Goal: Book appointment/travel/reservation

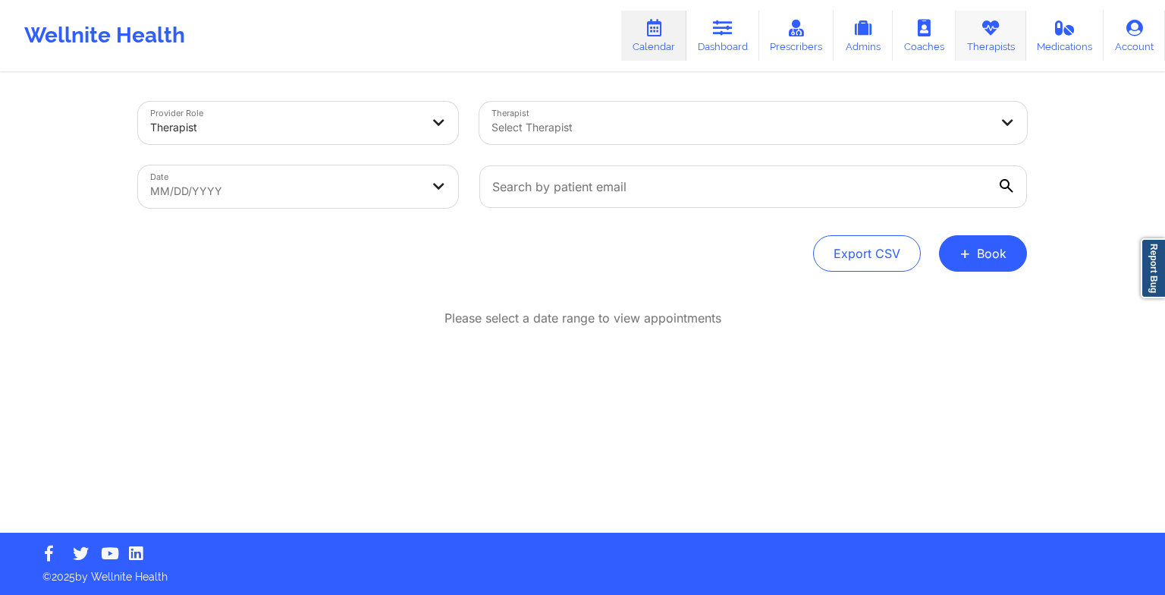
click at [968, 44] on link "Therapists" at bounding box center [991, 36] width 71 height 50
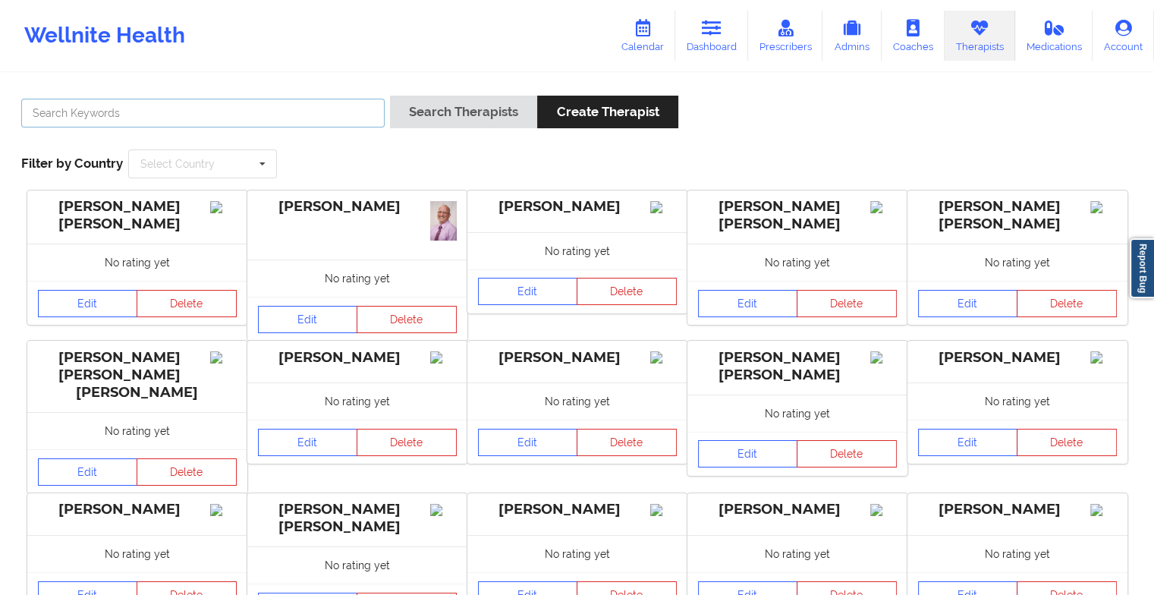
click at [364, 118] on input "text" at bounding box center [202, 113] width 363 height 29
type input "[PERSON_NAME]"
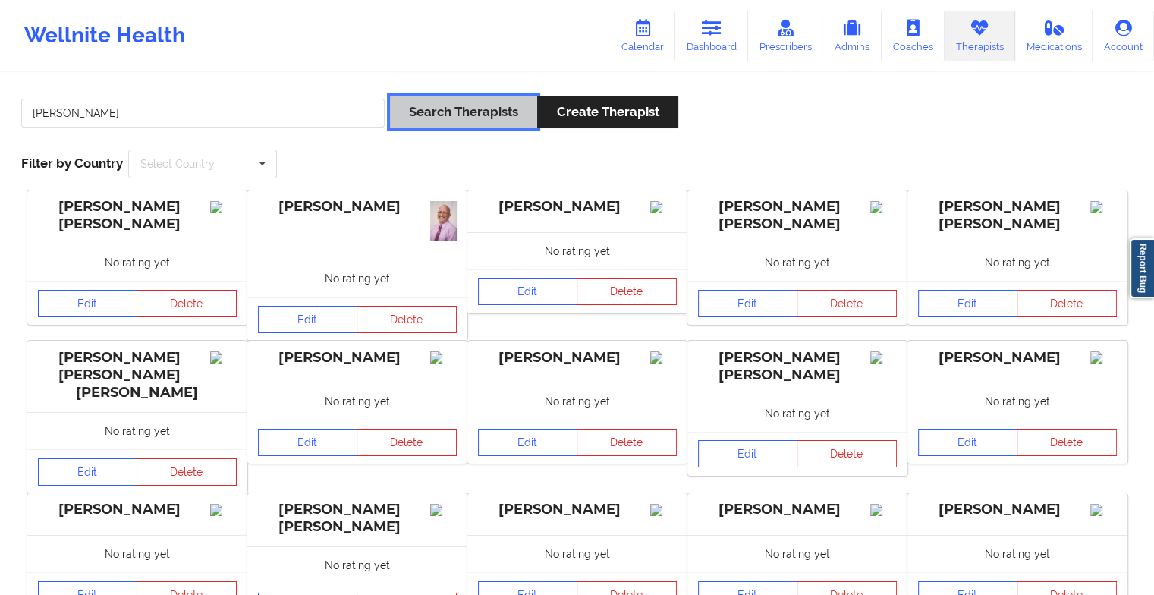
click at [442, 121] on button "Search Therapists" at bounding box center [463, 112] width 147 height 33
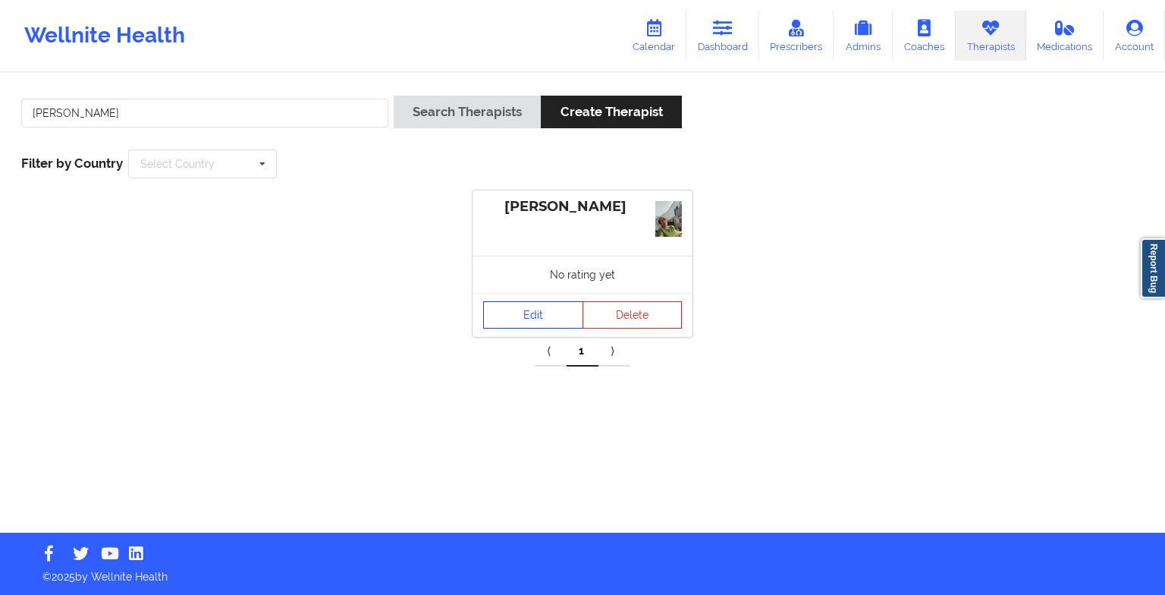
click at [528, 320] on link "Edit" at bounding box center [533, 314] width 100 height 27
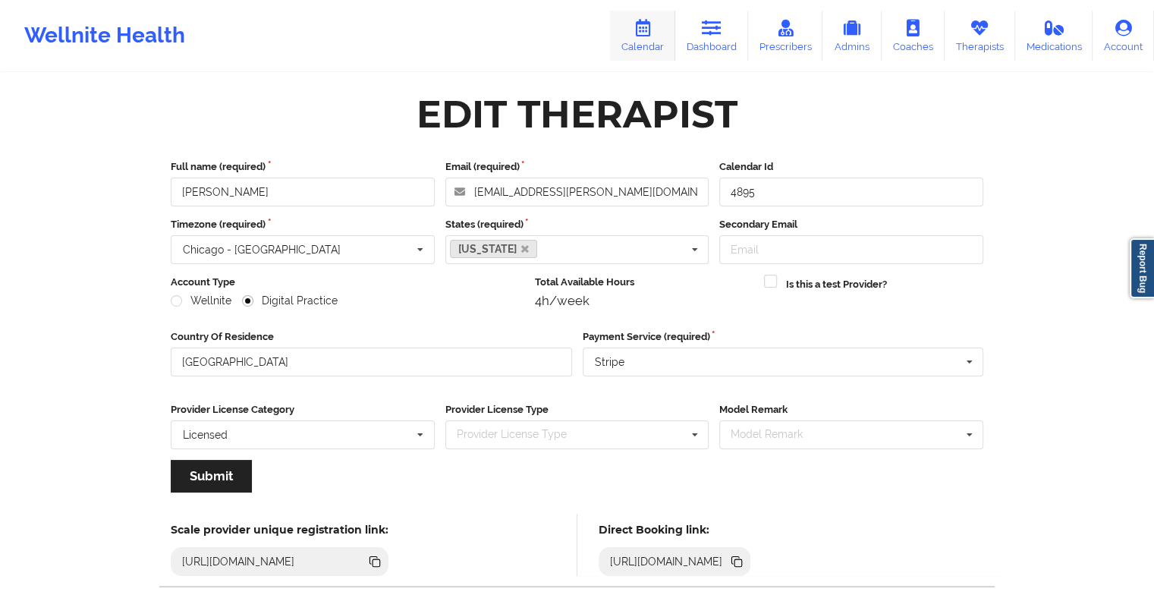
click at [652, 27] on icon at bounding box center [643, 28] width 20 height 17
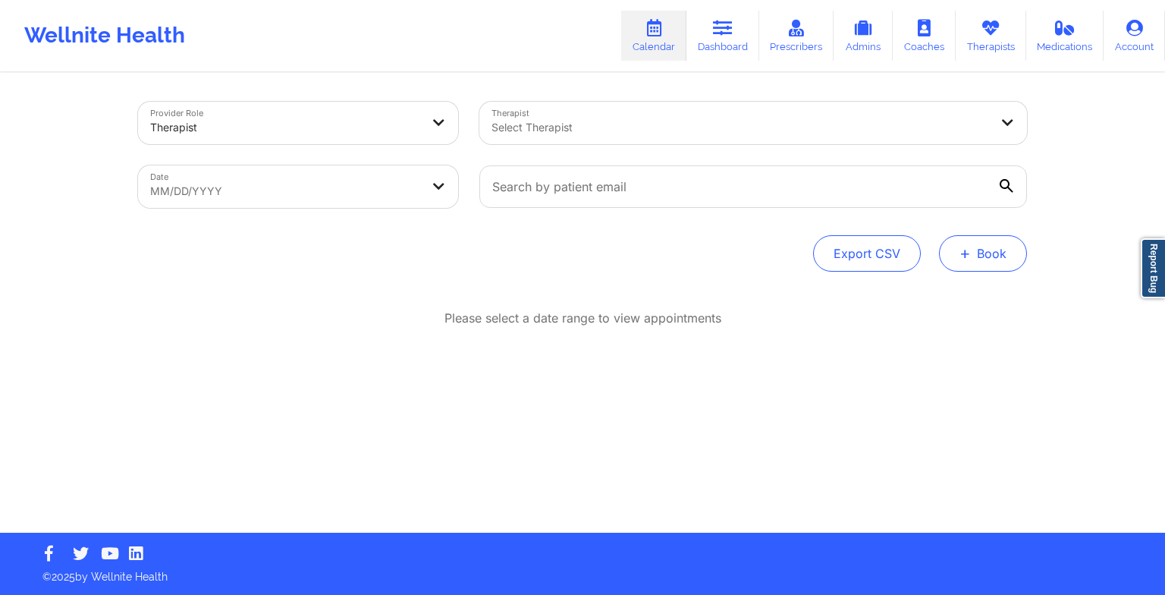
click at [980, 259] on button "+ Book" at bounding box center [983, 253] width 88 height 36
click at [935, 297] on button "Therapy Session" at bounding box center [958, 301] width 116 height 25
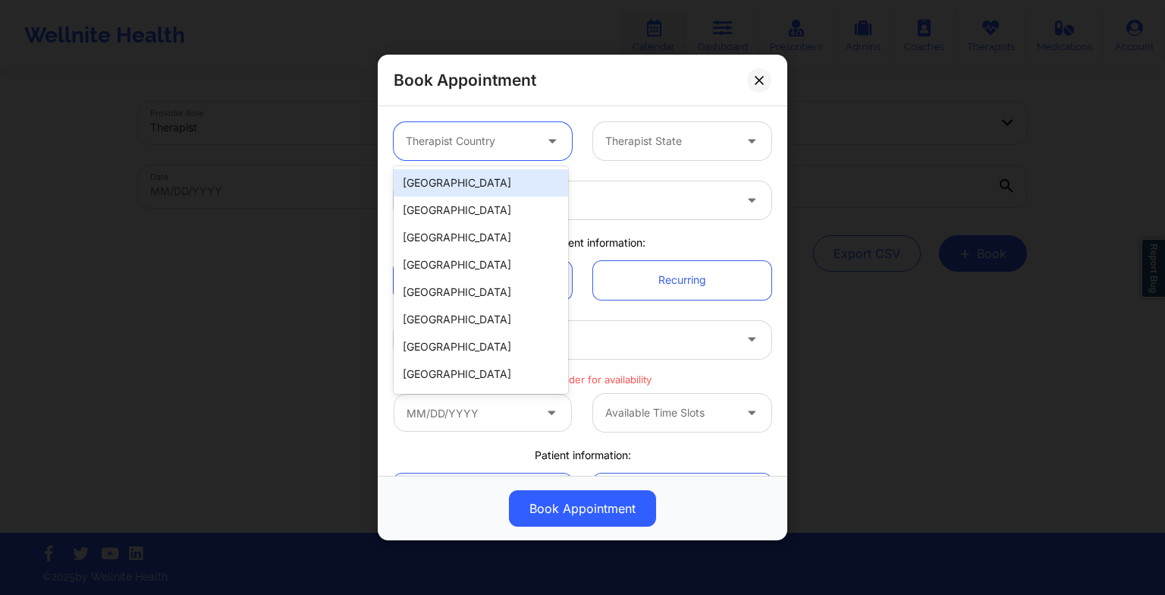
click at [506, 145] on div at bounding box center [470, 141] width 128 height 18
click at [496, 194] on div "[GEOGRAPHIC_DATA]" at bounding box center [481, 182] width 174 height 27
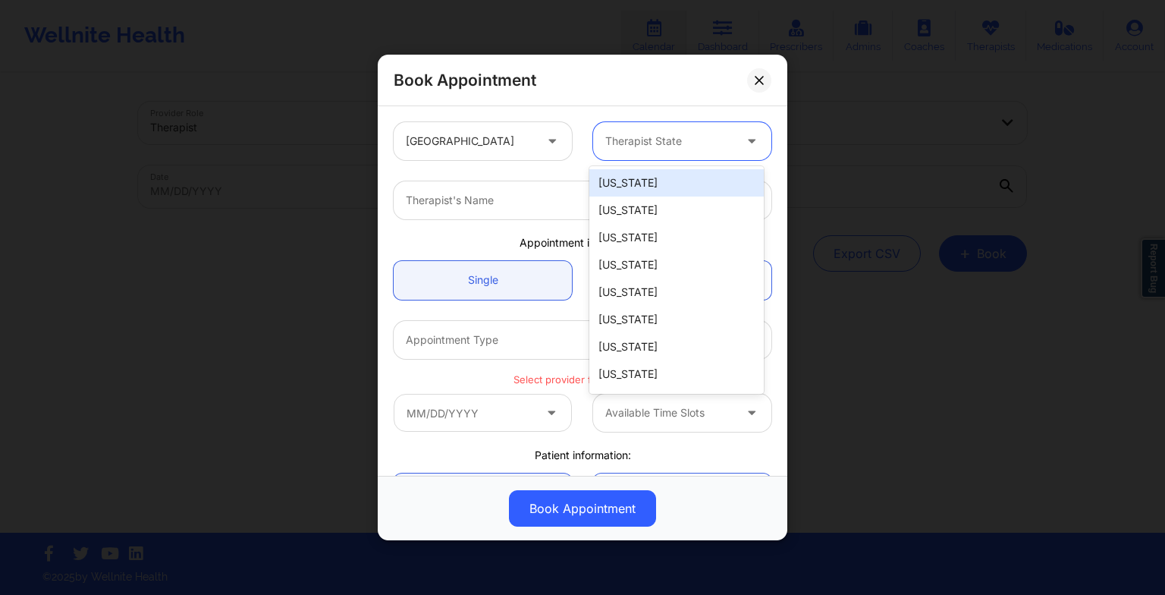
click at [638, 154] on div "Therapist State" at bounding box center [664, 141] width 142 height 38
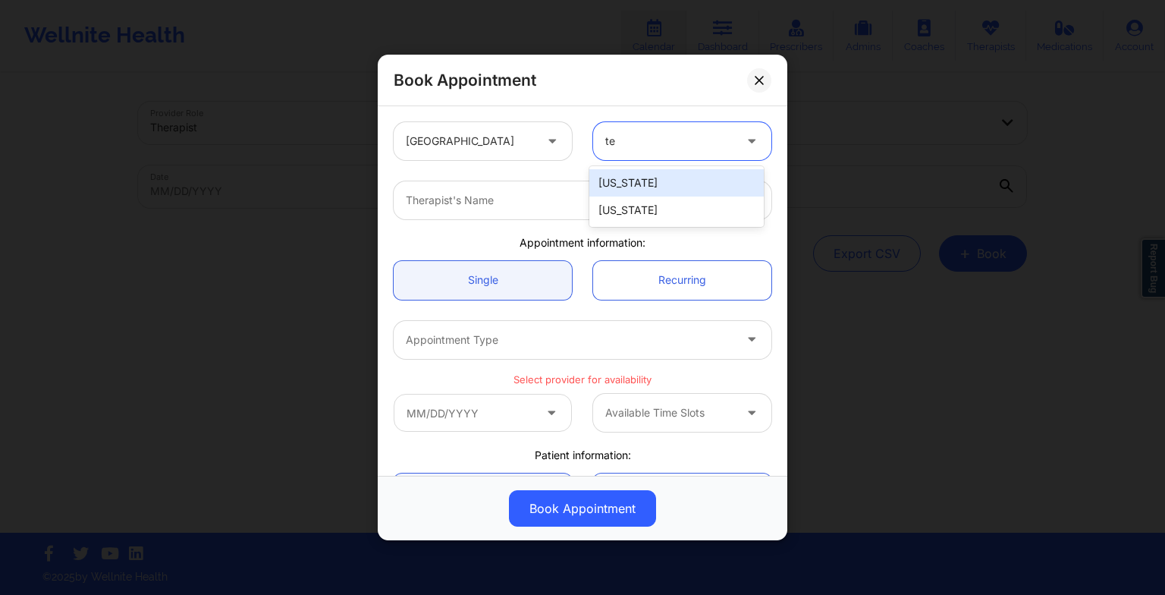
type input "tex"
click at [649, 178] on div "[US_STATE]" at bounding box center [676, 182] width 174 height 27
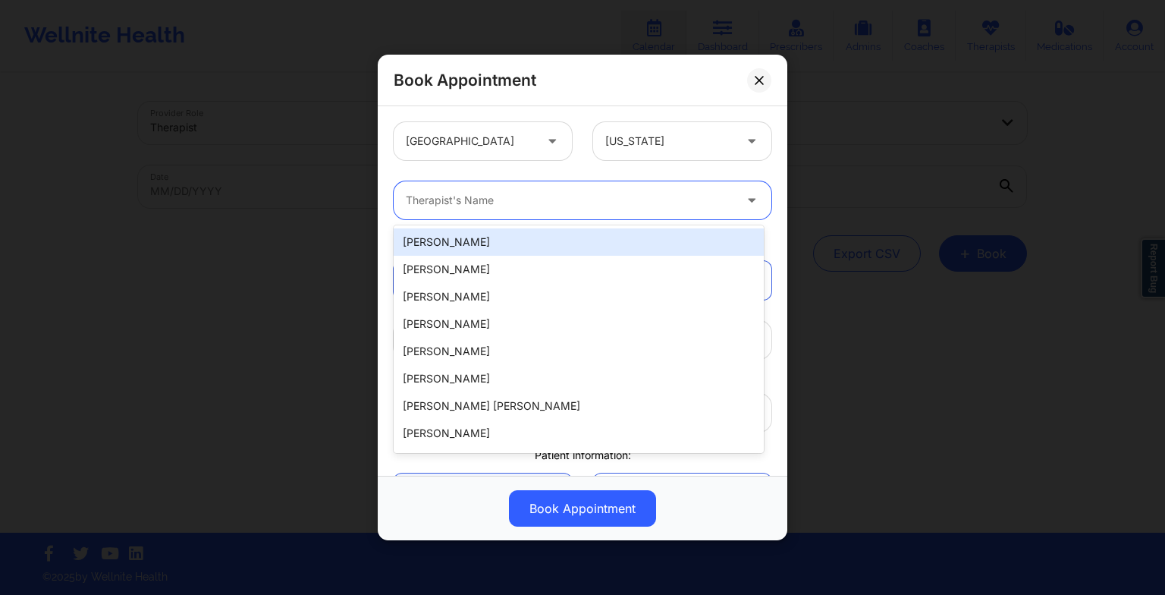
click at [576, 212] on div "Therapist's Name" at bounding box center [564, 200] width 341 height 38
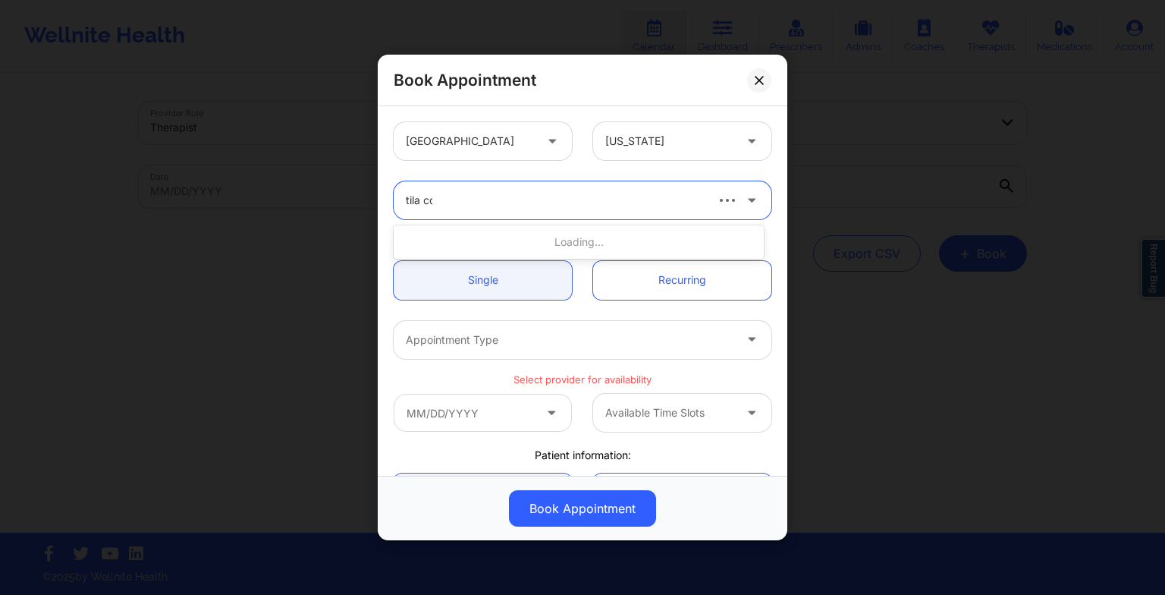
type input "tila col"
click at [545, 231] on div "[PERSON_NAME]" at bounding box center [579, 241] width 370 height 27
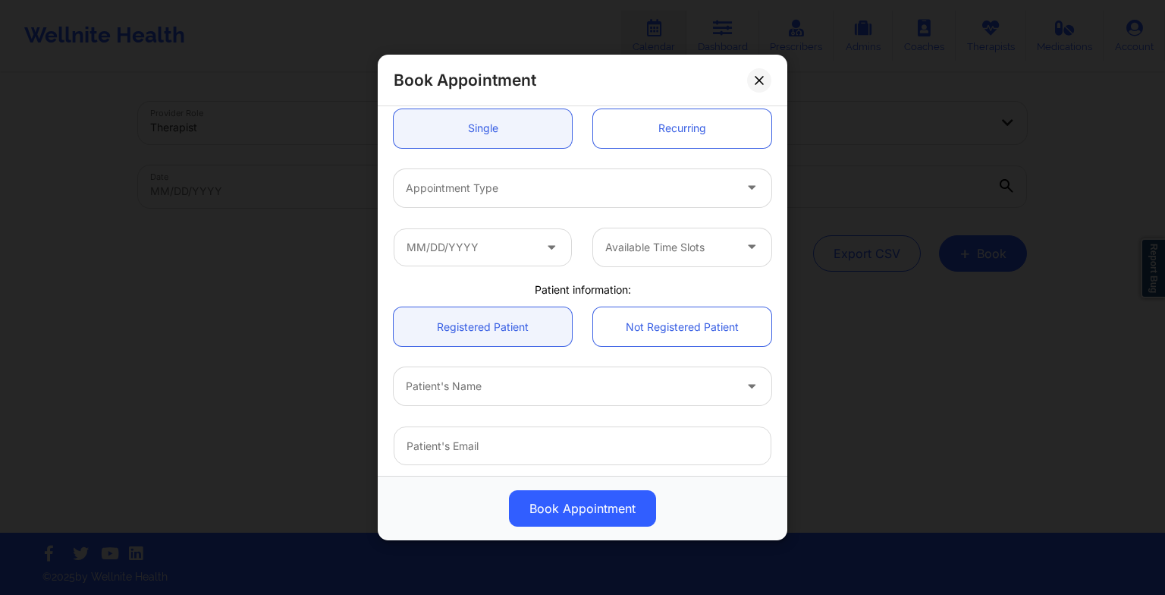
scroll to position [179, 0]
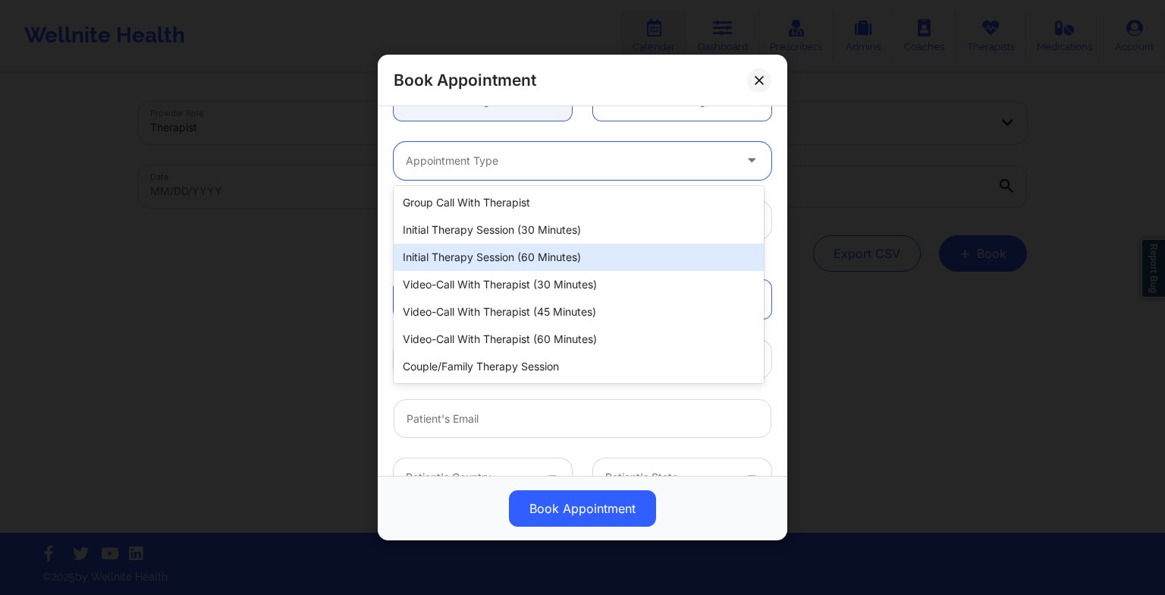
drag, startPoint x: 489, startPoint y: 153, endPoint x: 489, endPoint y: 269, distance: 116.1
click at [489, 269] on body "Wellnite Health Calendar Dashboard Prescribers Admins Coaches Therapists Medica…" at bounding box center [582, 297] width 1165 height 595
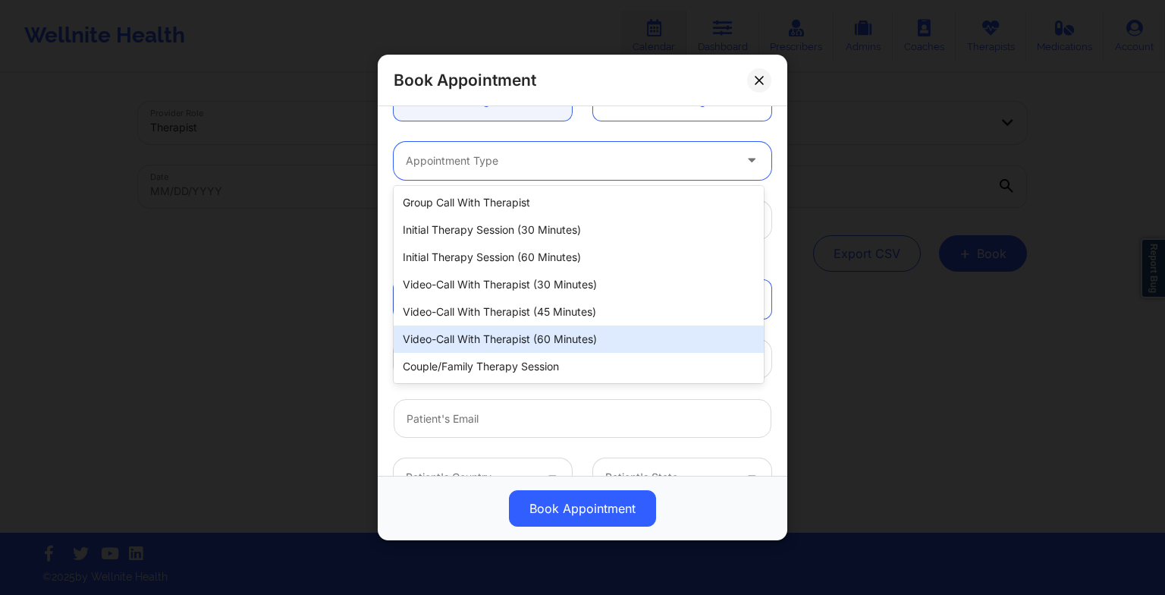
click at [489, 337] on div "Video-Call with Therapist (60 minutes)" at bounding box center [579, 338] width 370 height 27
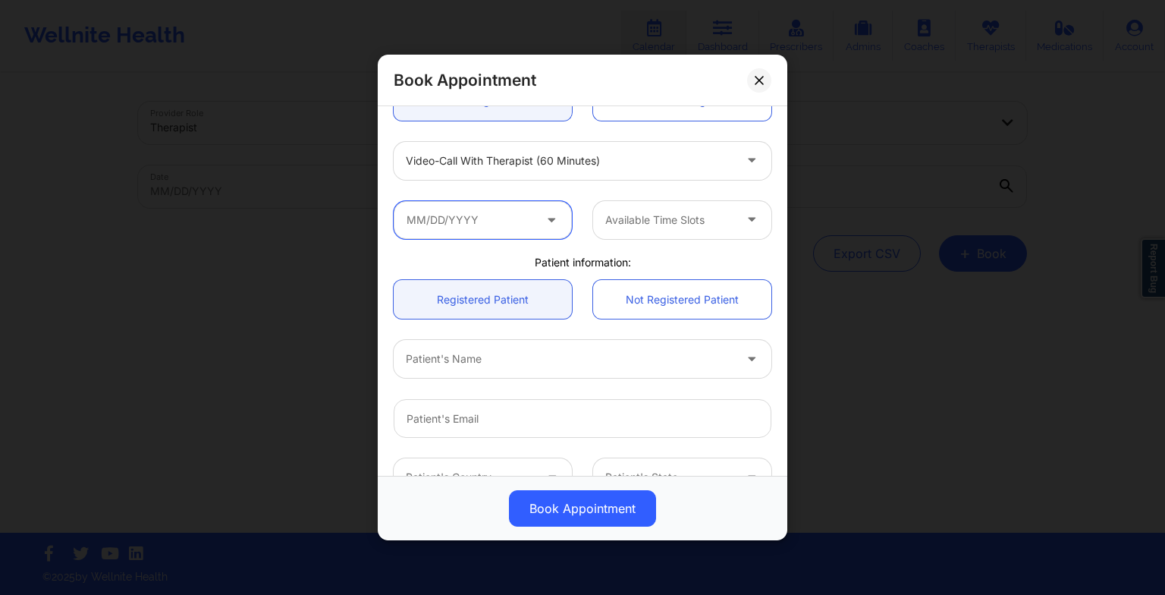
click at [453, 219] on input "text" at bounding box center [483, 220] width 178 height 38
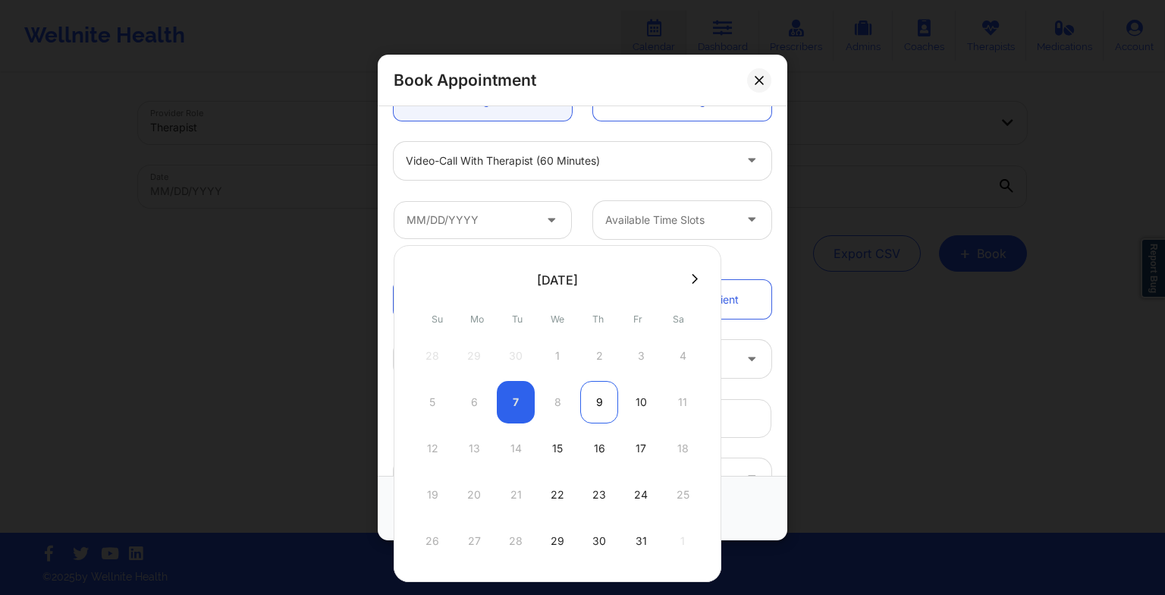
click at [594, 388] on div "9" at bounding box center [599, 402] width 38 height 42
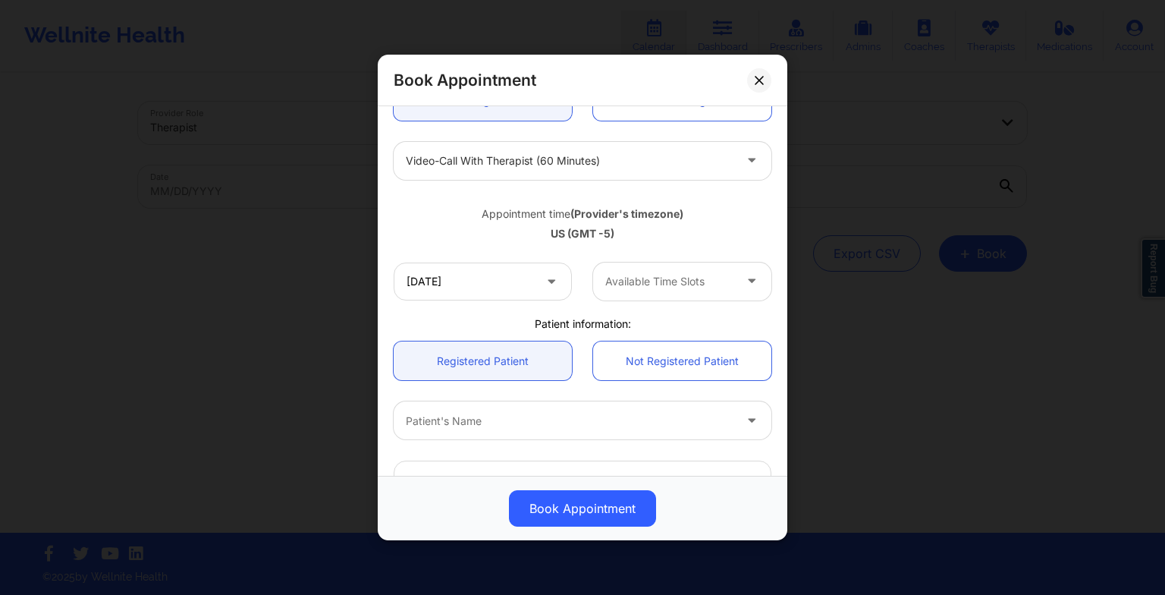
click at [690, 299] on div "Available Time Slots" at bounding box center [664, 281] width 142 height 38
click at [507, 285] on input "[DATE]" at bounding box center [483, 281] width 178 height 38
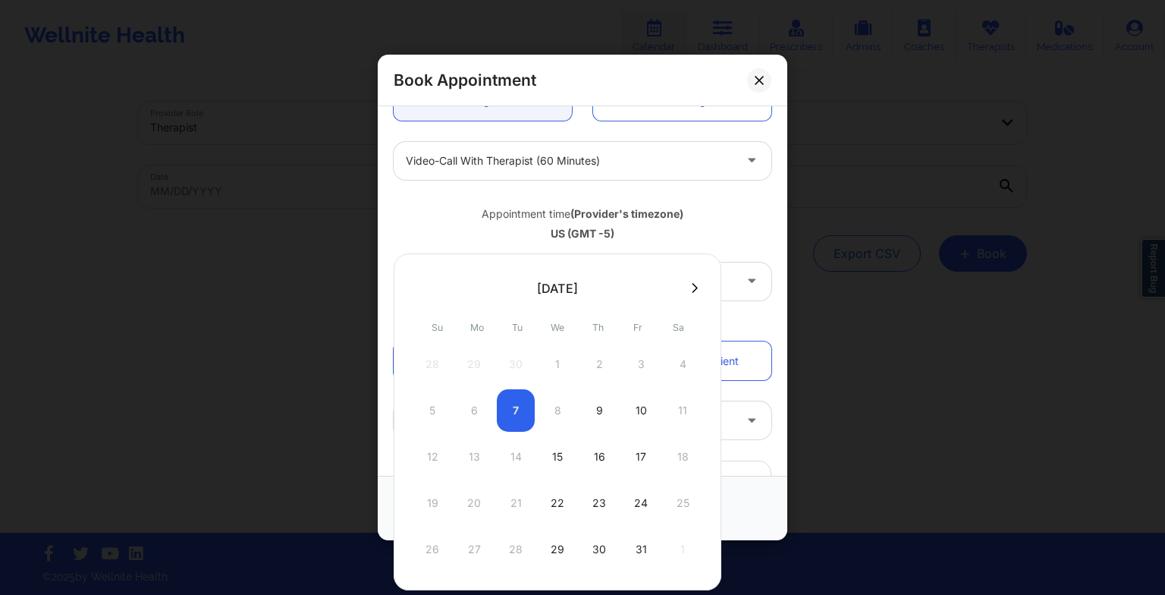
click at [555, 410] on div "5 6 7 8 9 10 11" at bounding box center [557, 410] width 288 height 42
click at [555, 451] on div "15" at bounding box center [558, 456] width 38 height 42
type input "[DATE]"
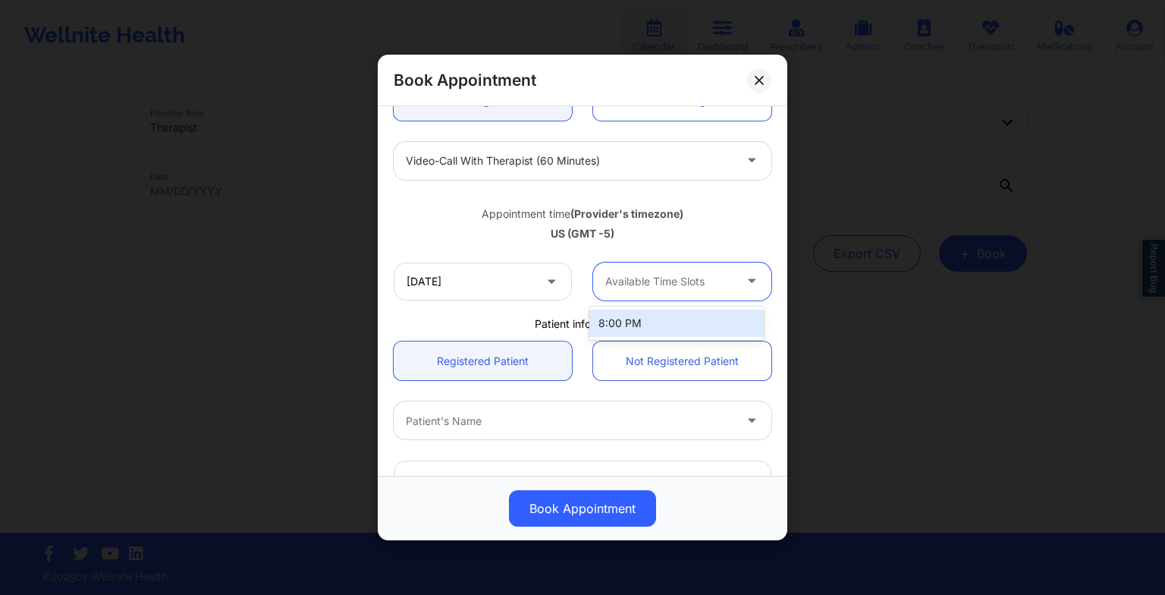
click at [677, 282] on div at bounding box center [669, 281] width 128 height 18
click at [661, 328] on div "8:00 PM" at bounding box center [676, 323] width 174 height 27
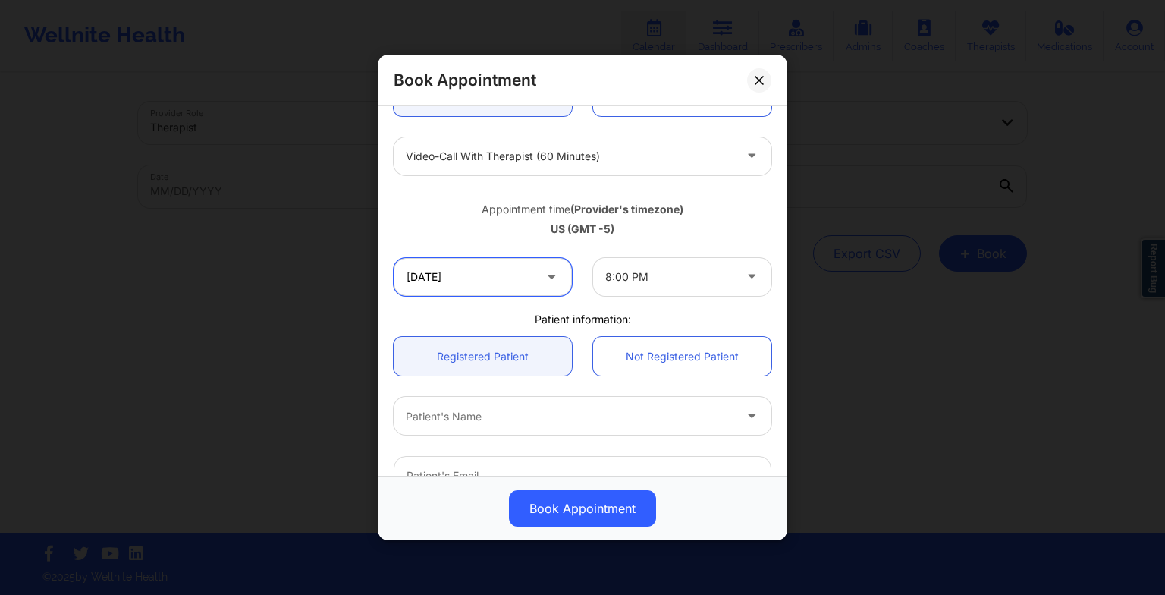
click at [549, 288] on input "[DATE]" at bounding box center [483, 277] width 178 height 38
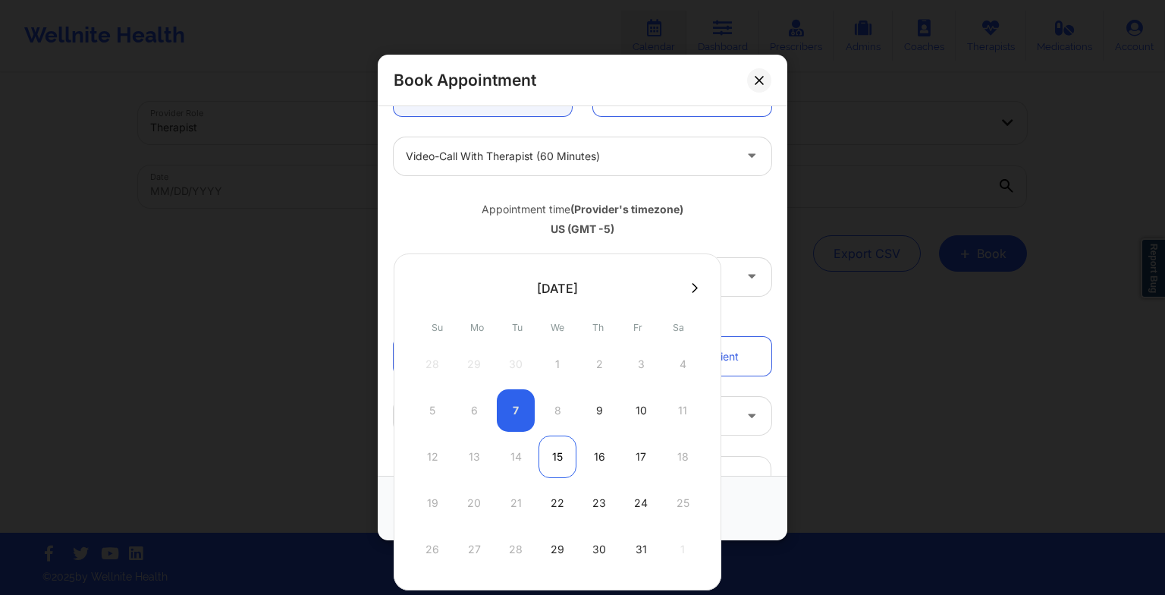
click at [555, 455] on div "15" at bounding box center [558, 456] width 38 height 42
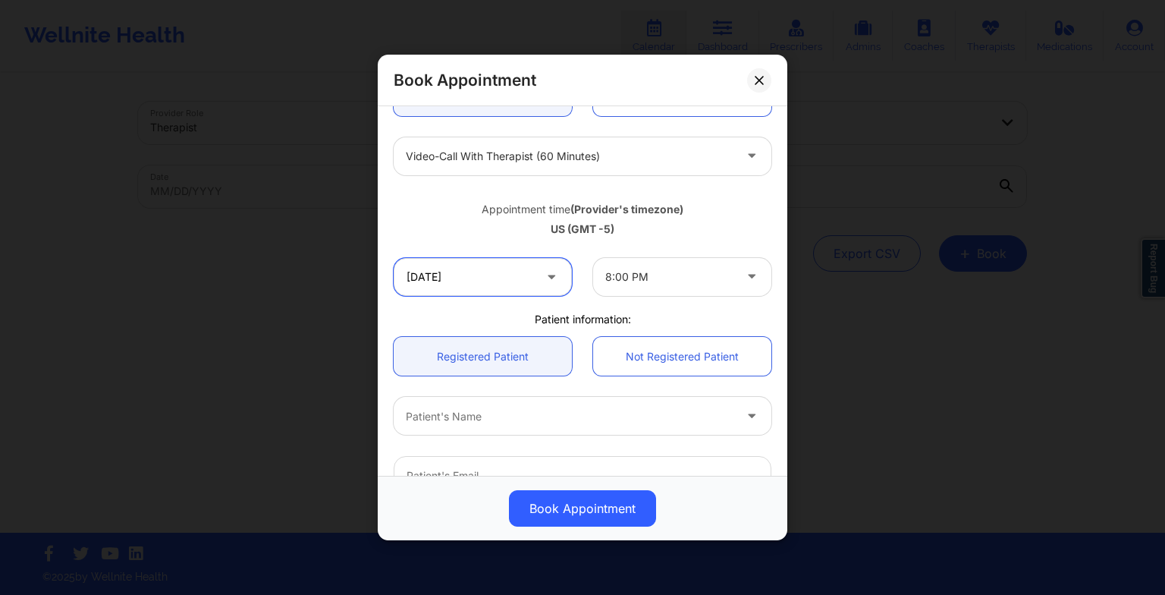
click at [561, 283] on input "[DATE]" at bounding box center [483, 277] width 178 height 38
click at [633, 237] on div "Appointment time (Provider's timezone) [GEOGRAPHIC_DATA] (GMT -5)" at bounding box center [582, 216] width 399 height 61
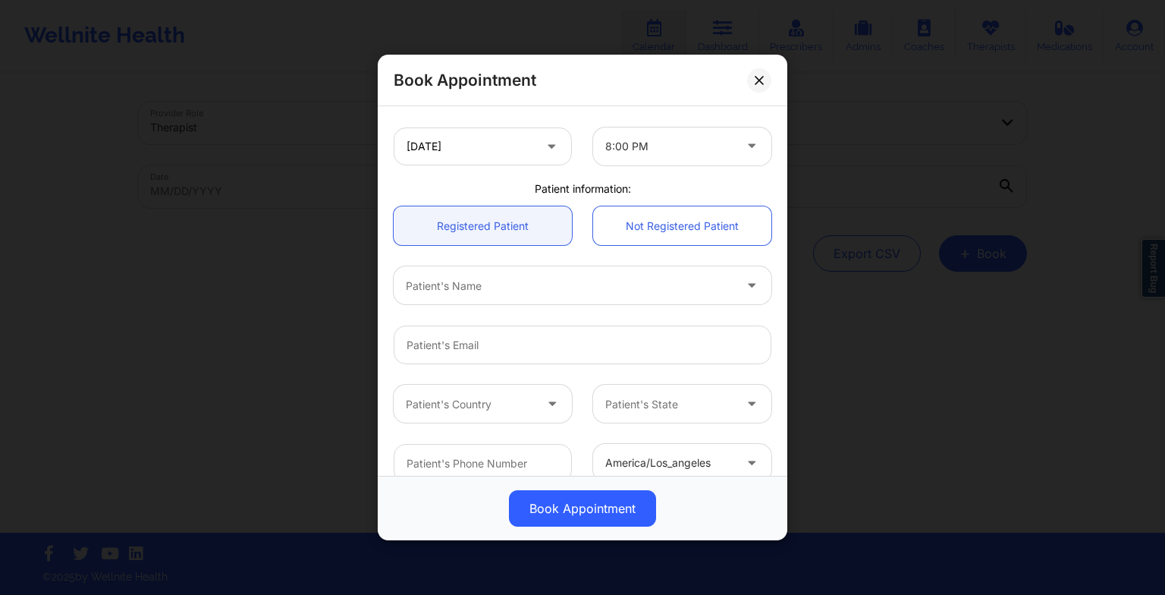
scroll to position [323, 0]
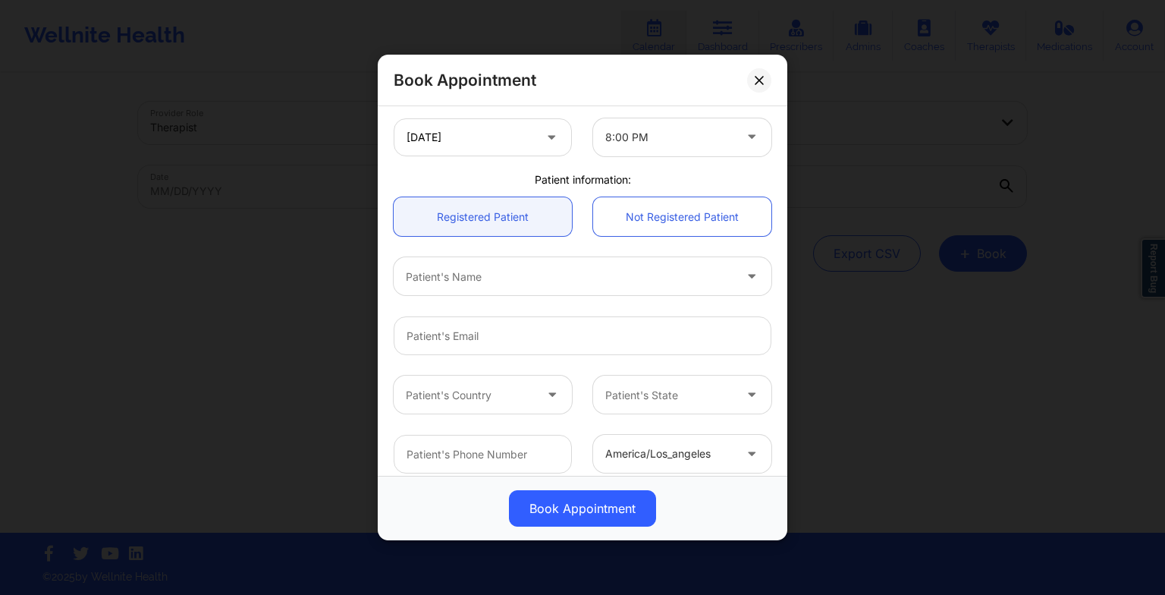
click at [526, 264] on div "Patient's Name" at bounding box center [564, 276] width 341 height 38
type input "[PERSON_NAME]"
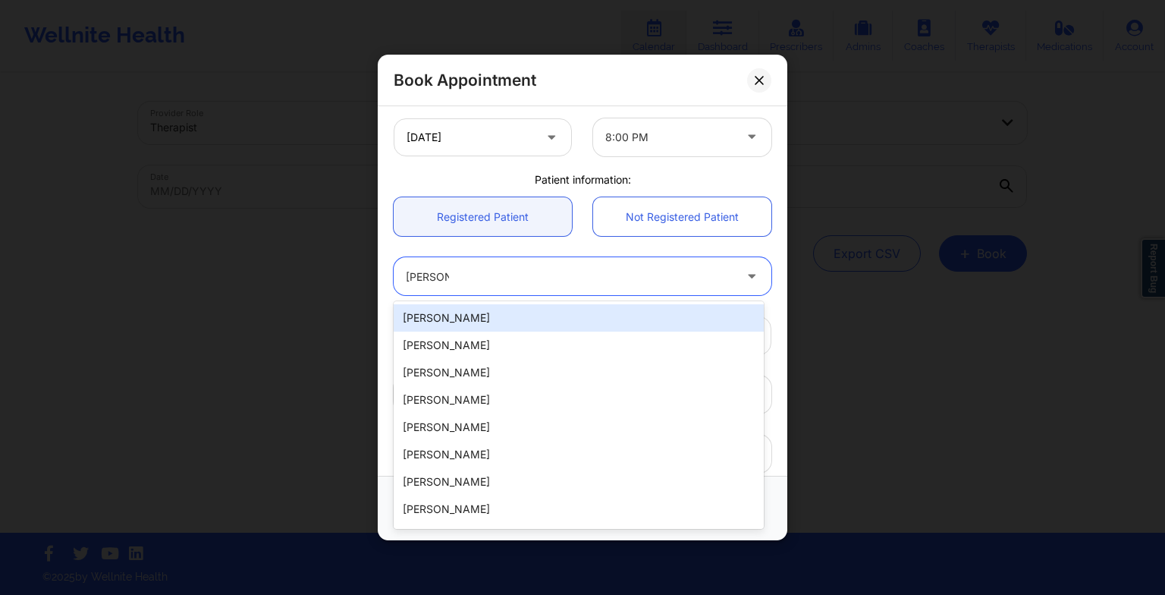
click at [624, 319] on div "[PERSON_NAME]" at bounding box center [579, 317] width 370 height 27
type input "[EMAIL_ADDRESS][DOMAIN_NAME]"
type input "9565792800"
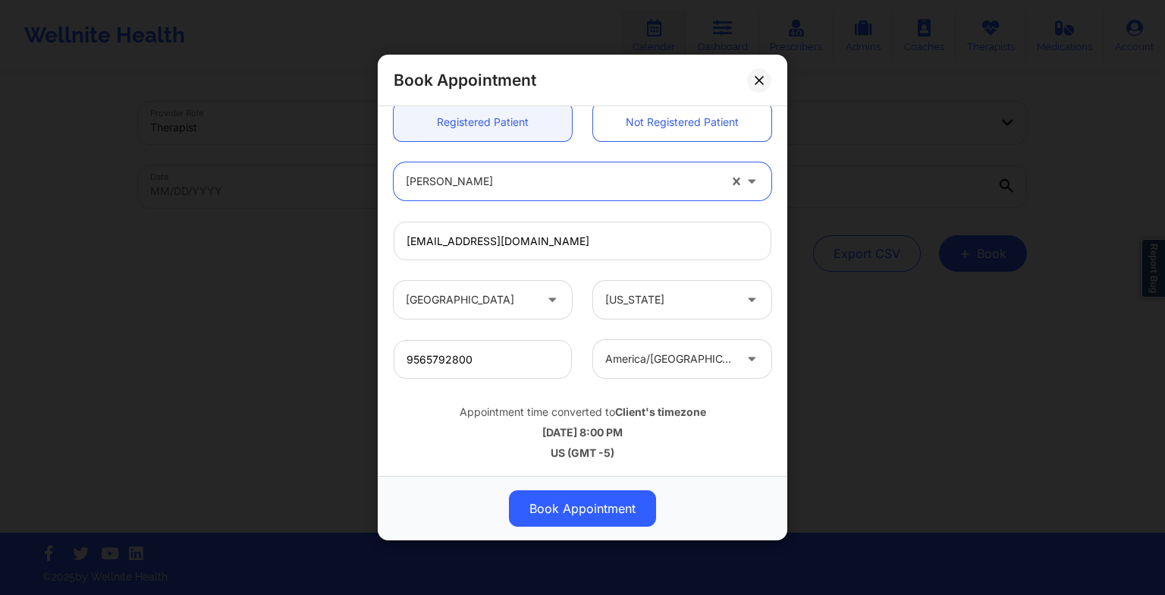
scroll to position [417, 0]
click at [624, 512] on button "Book Appointment" at bounding box center [582, 508] width 147 height 36
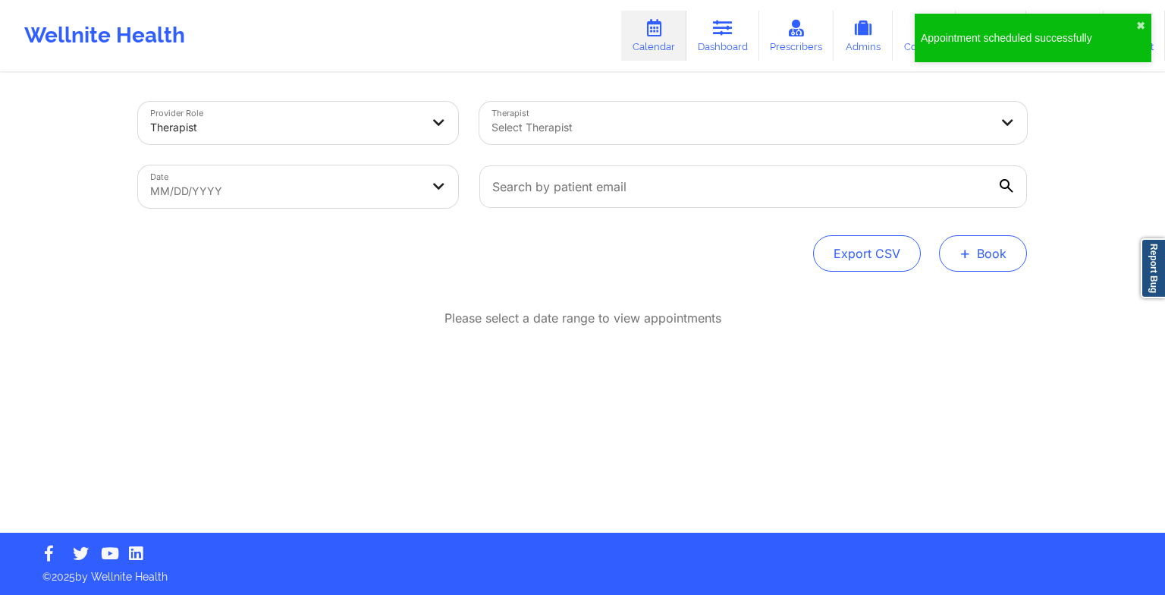
click at [994, 253] on button "+ Book" at bounding box center [983, 253] width 88 height 36
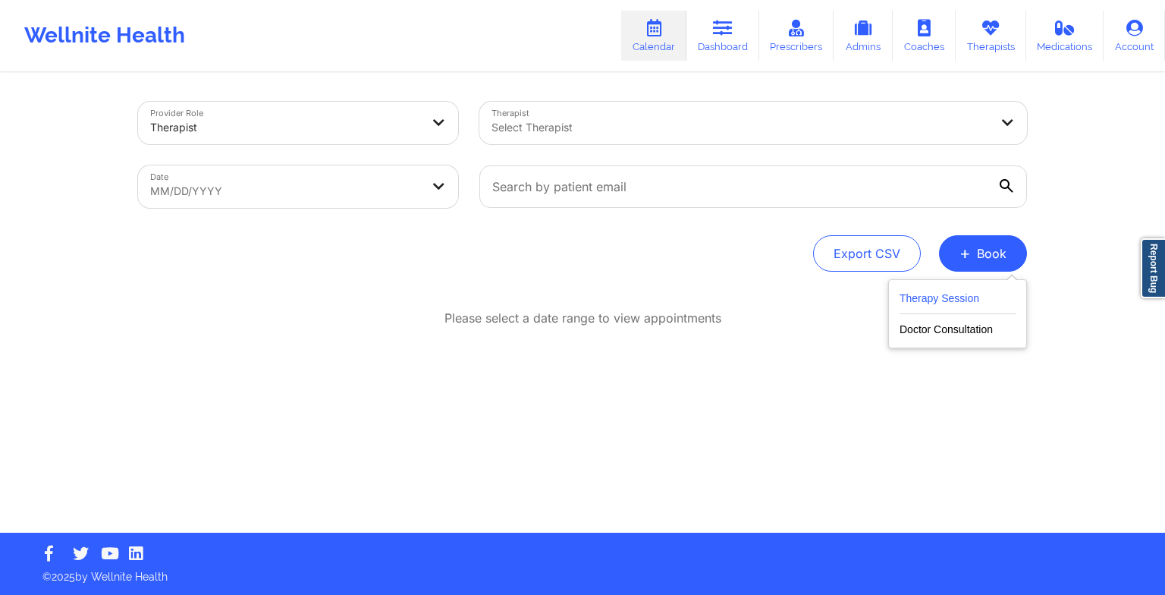
click at [948, 296] on button "Therapy Session" at bounding box center [958, 301] width 116 height 25
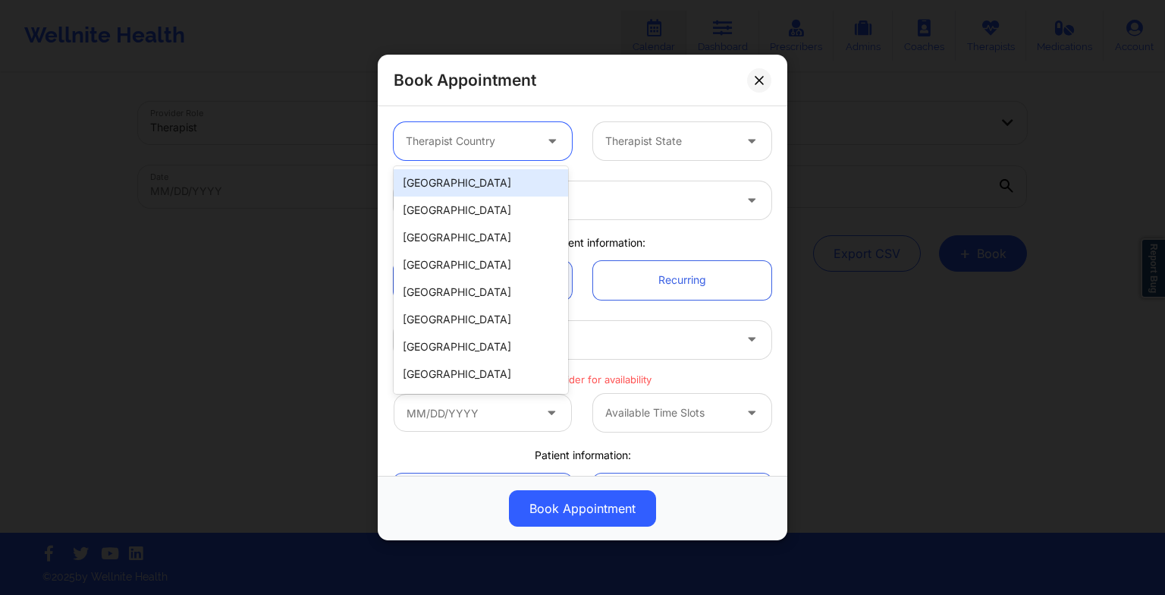
click at [495, 149] on div at bounding box center [470, 141] width 128 height 18
click at [487, 189] on div "[GEOGRAPHIC_DATA]" at bounding box center [481, 182] width 174 height 27
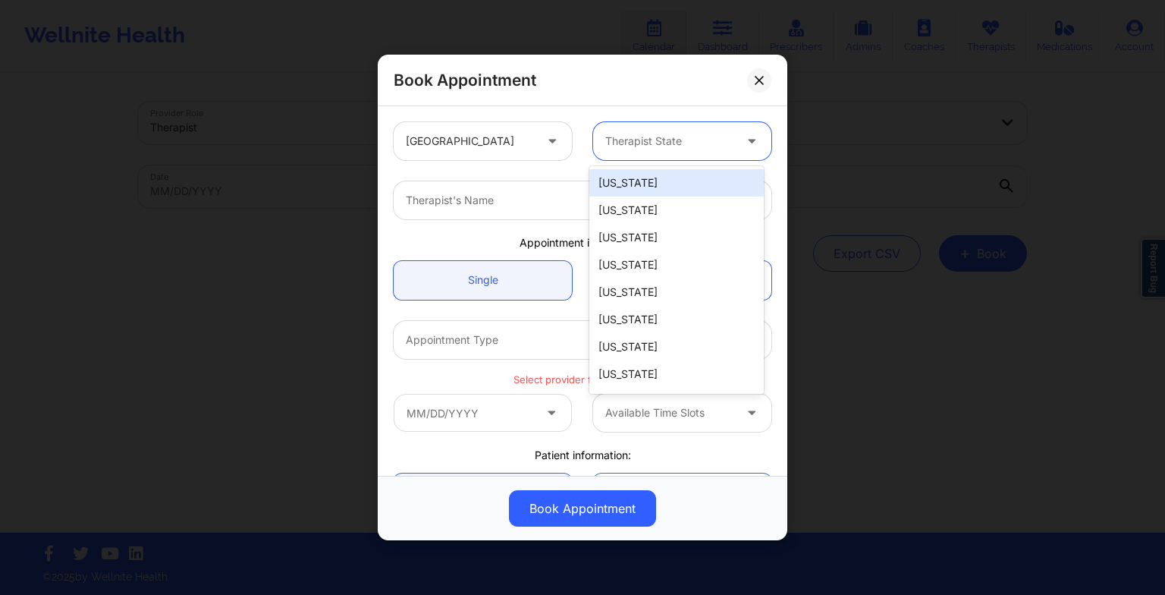
click at [643, 134] on div at bounding box center [669, 141] width 128 height 18
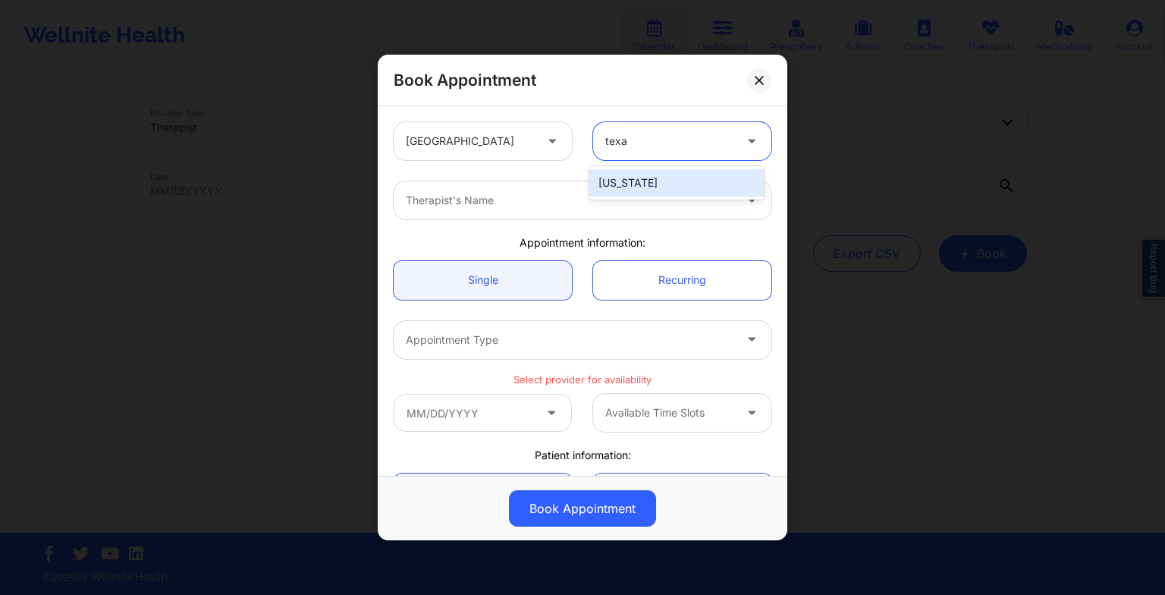
type input "[US_STATE]"
click at [649, 174] on div "[US_STATE]" at bounding box center [676, 182] width 174 height 27
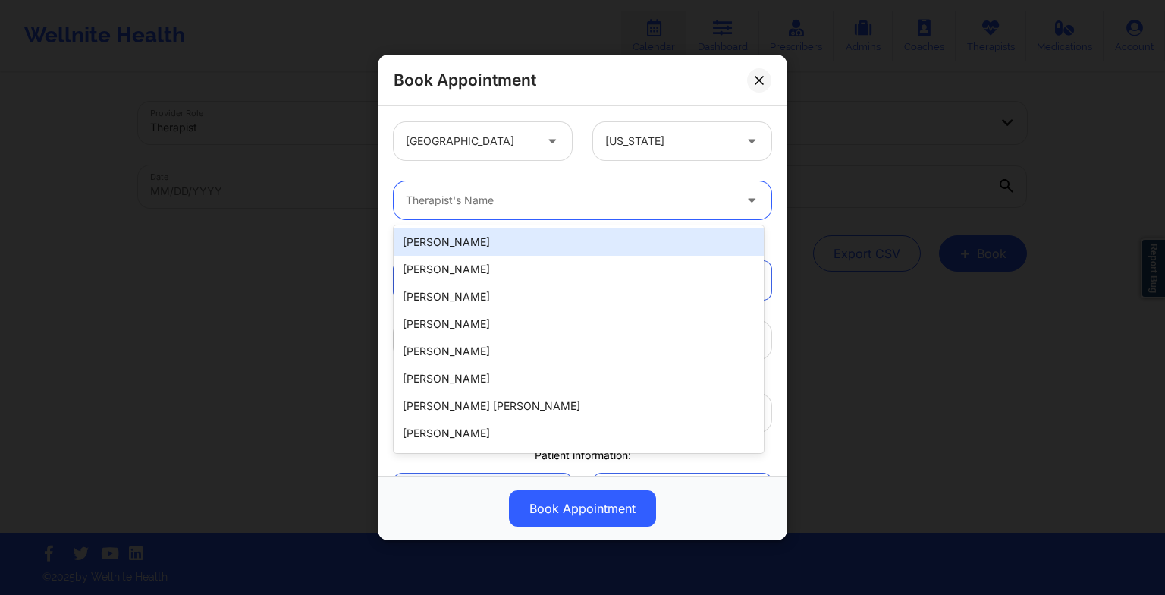
click at [586, 206] on div at bounding box center [570, 200] width 328 height 18
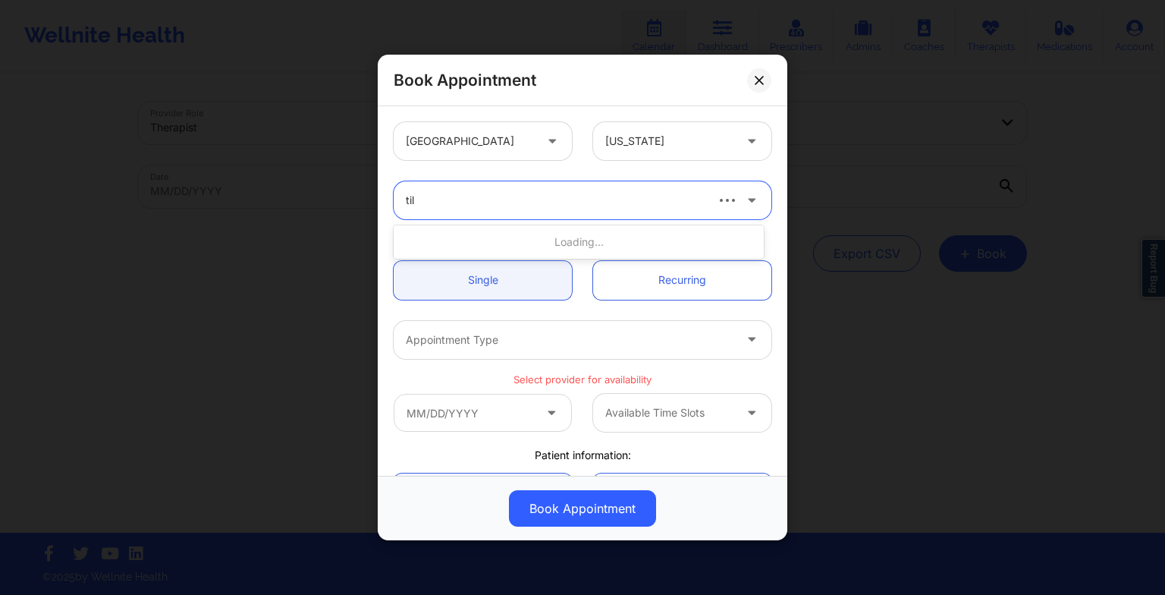
type input "tila"
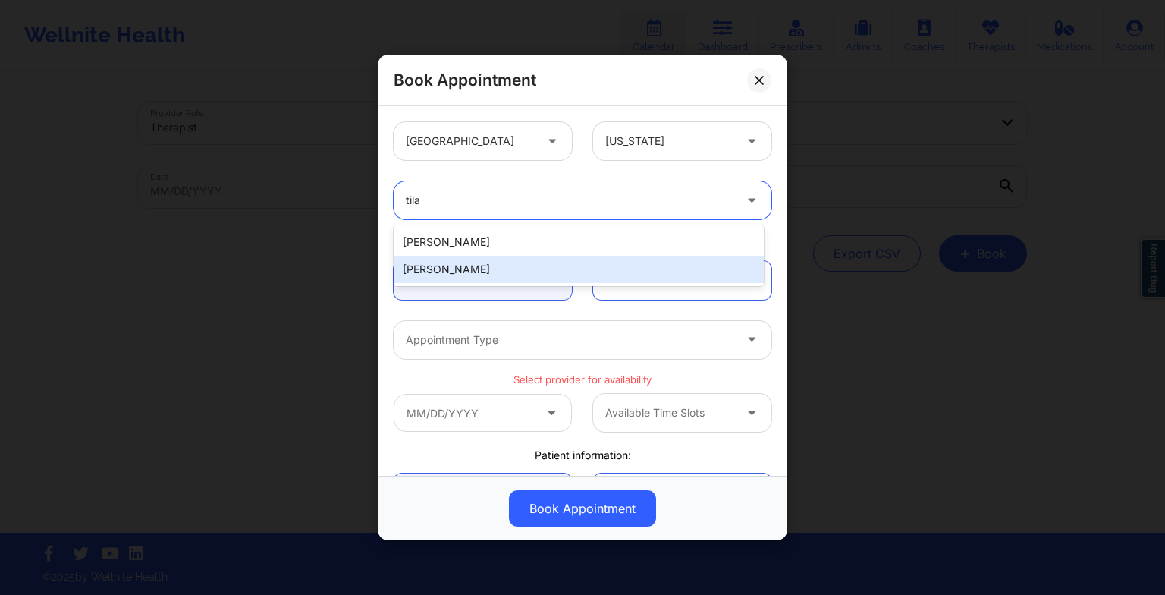
click at [580, 274] on div "[PERSON_NAME]" at bounding box center [579, 269] width 370 height 27
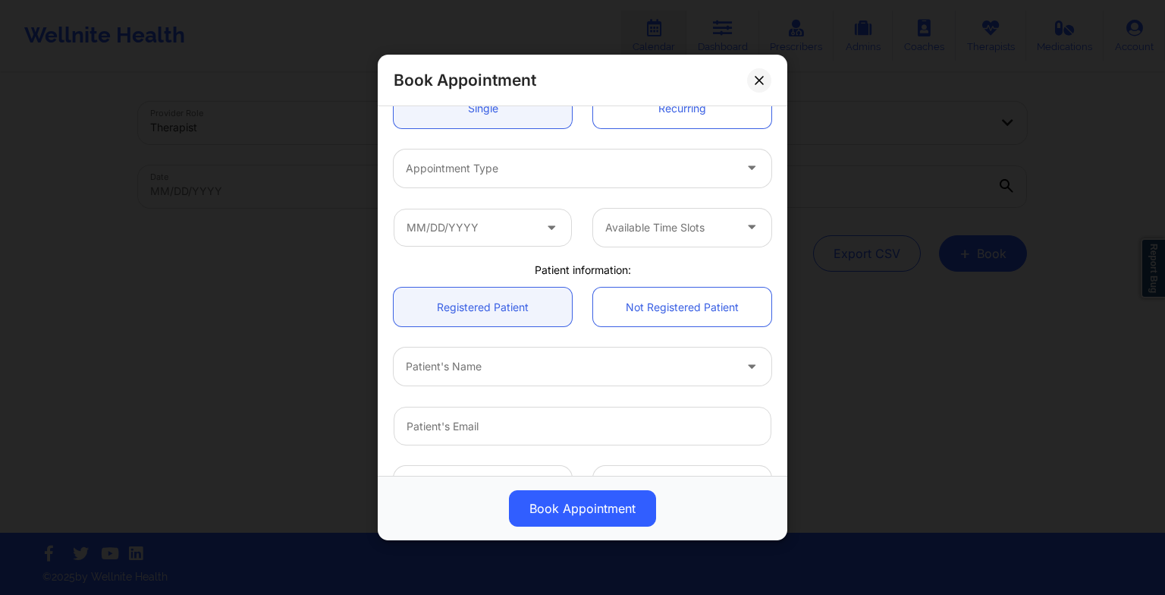
scroll to position [173, 0]
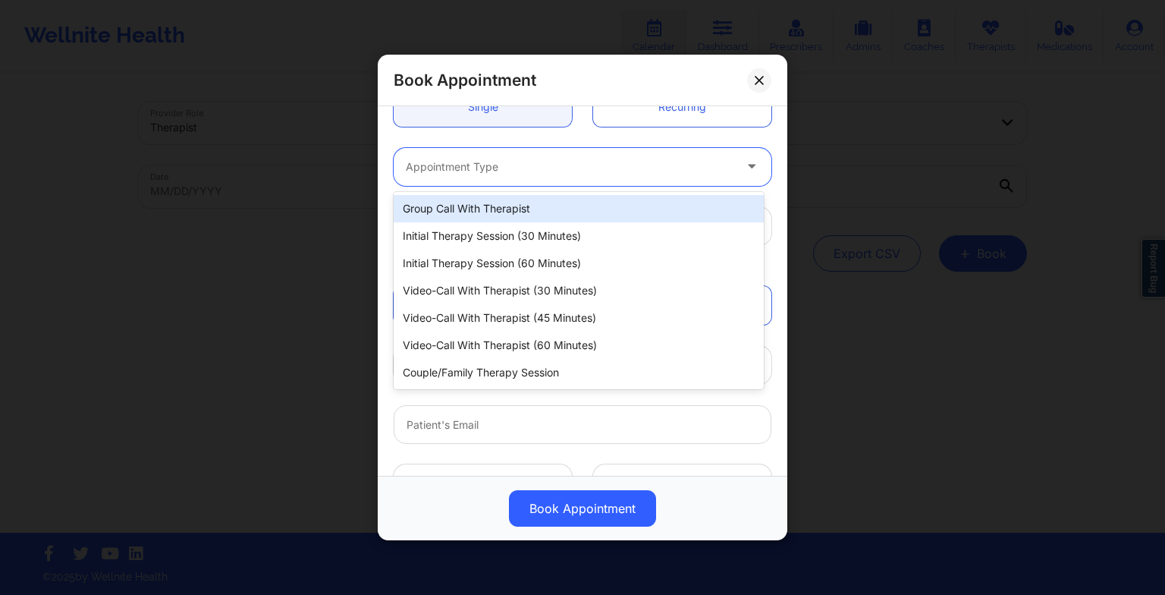
click at [492, 162] on div at bounding box center [570, 167] width 328 height 18
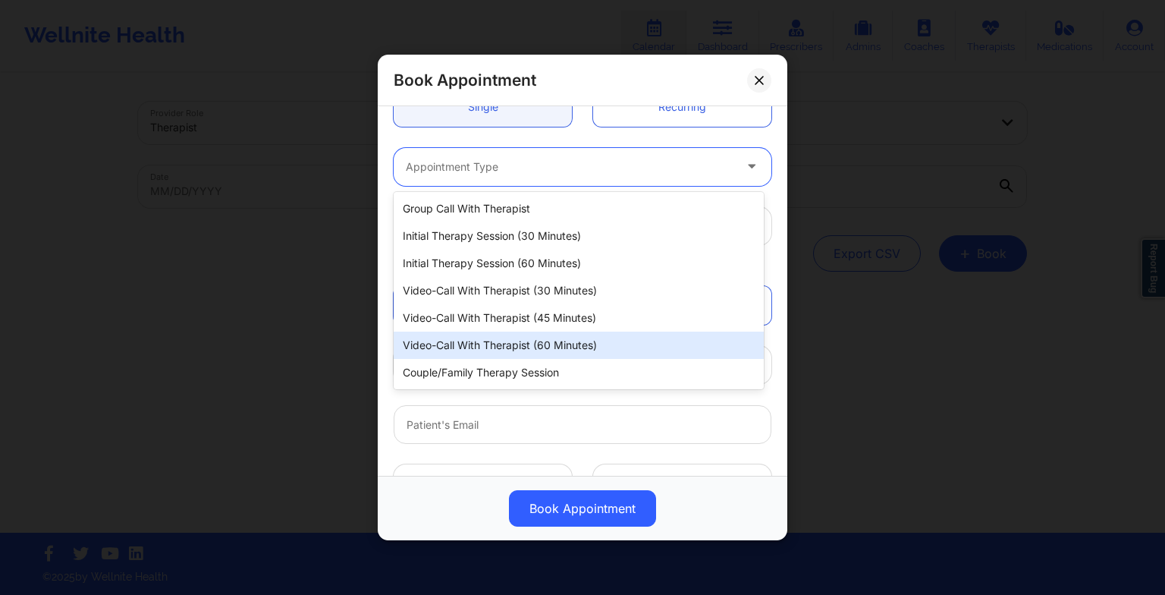
click at [489, 337] on div "Video-Call with Therapist (60 minutes)" at bounding box center [579, 345] width 370 height 27
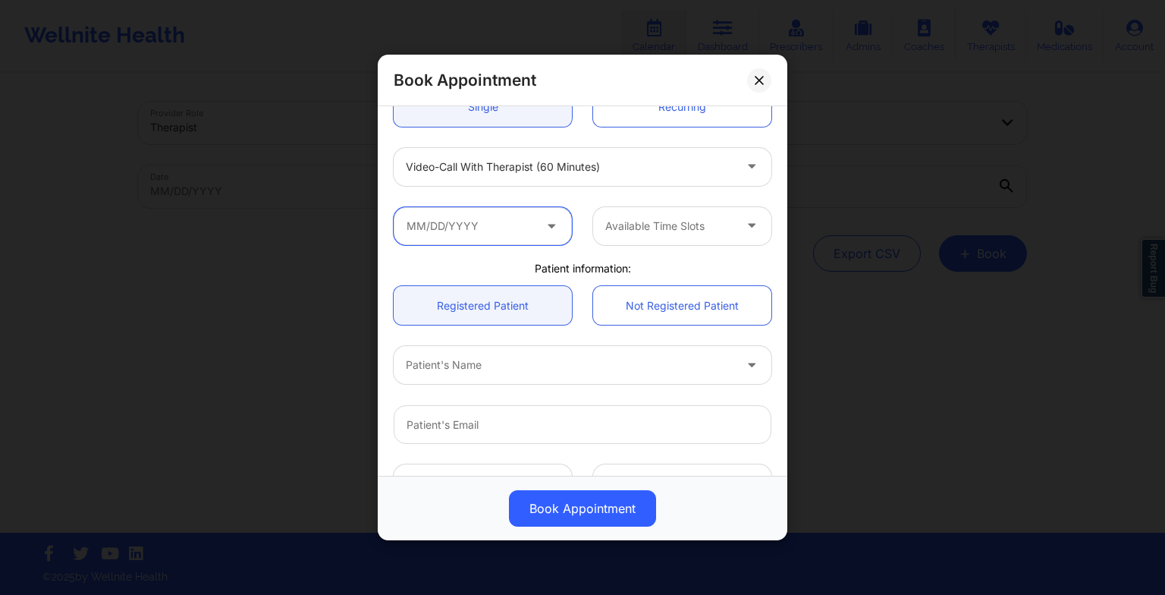
click at [448, 233] on input "text" at bounding box center [483, 226] width 178 height 38
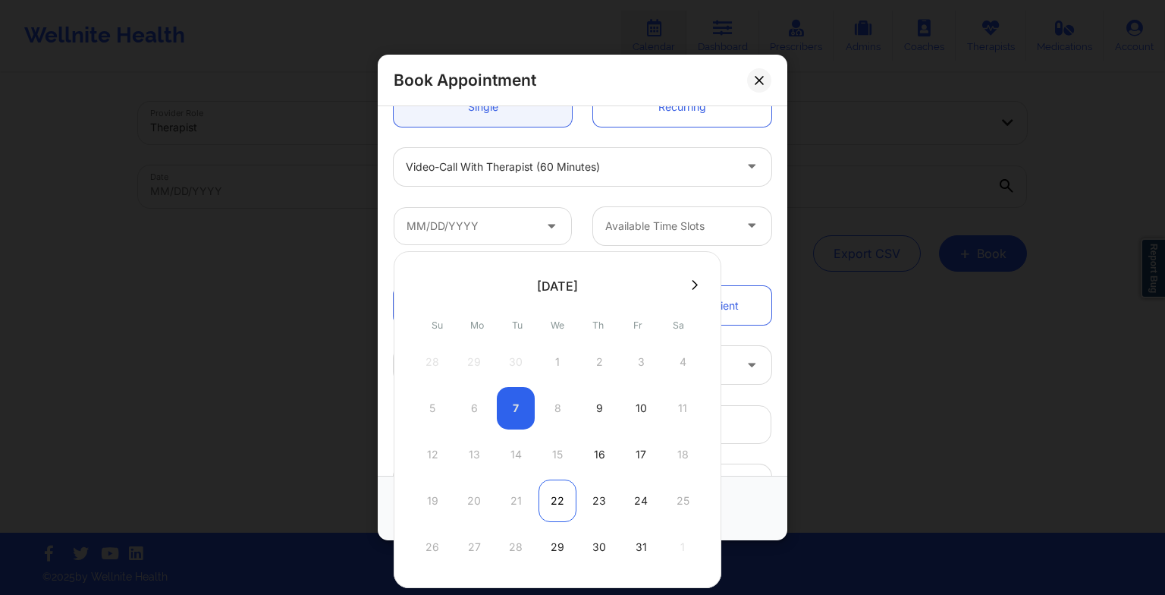
click at [557, 484] on div "22" at bounding box center [558, 500] width 38 height 42
type input "[DATE]"
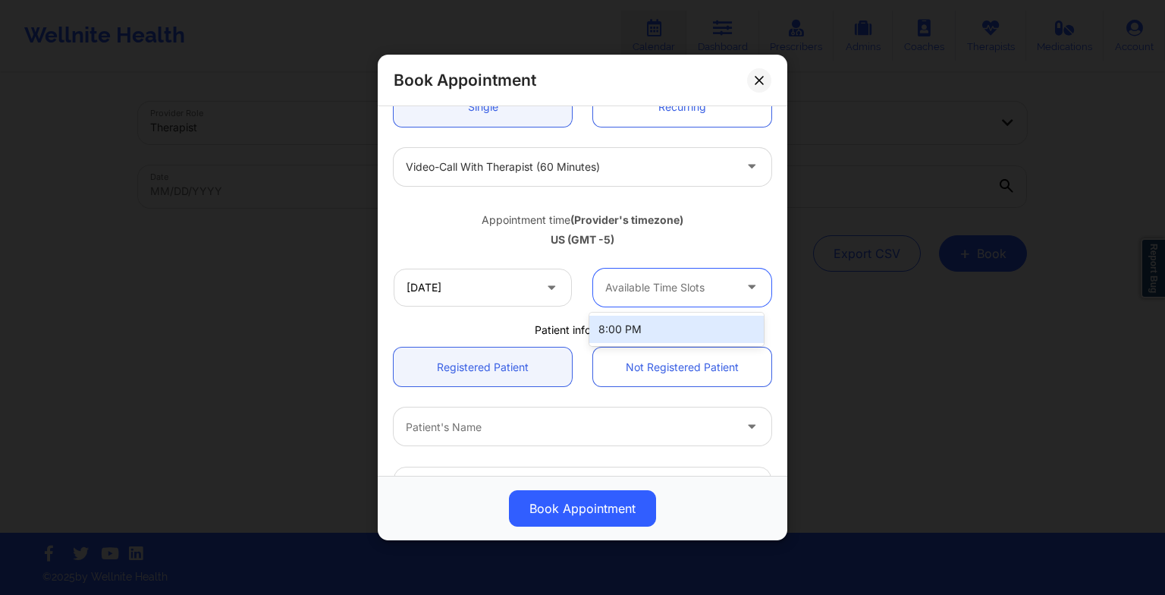
click at [626, 273] on div "Available Time Slots" at bounding box center [664, 288] width 142 height 38
click at [629, 331] on div "8:00 PM" at bounding box center [676, 329] width 174 height 27
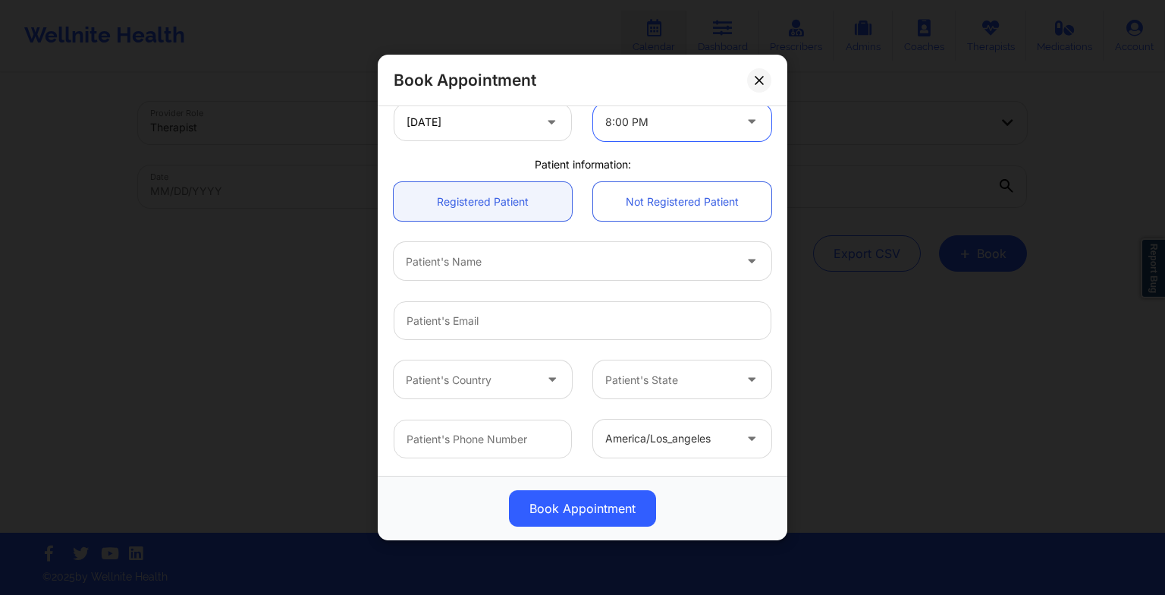
scroll to position [352, 0]
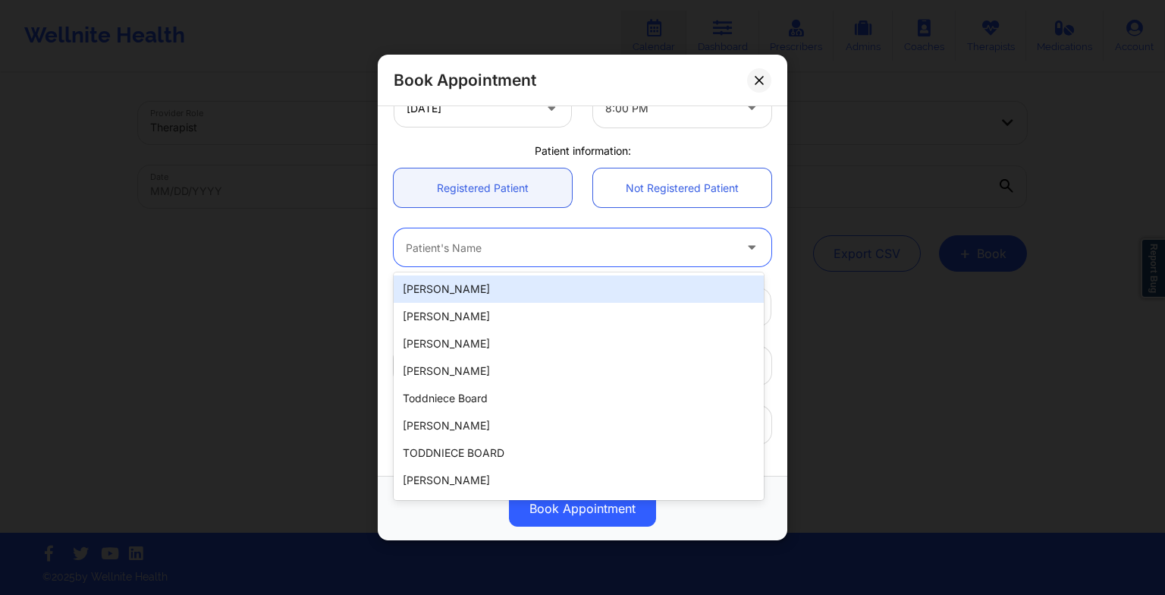
click at [546, 245] on div at bounding box center [570, 247] width 328 height 18
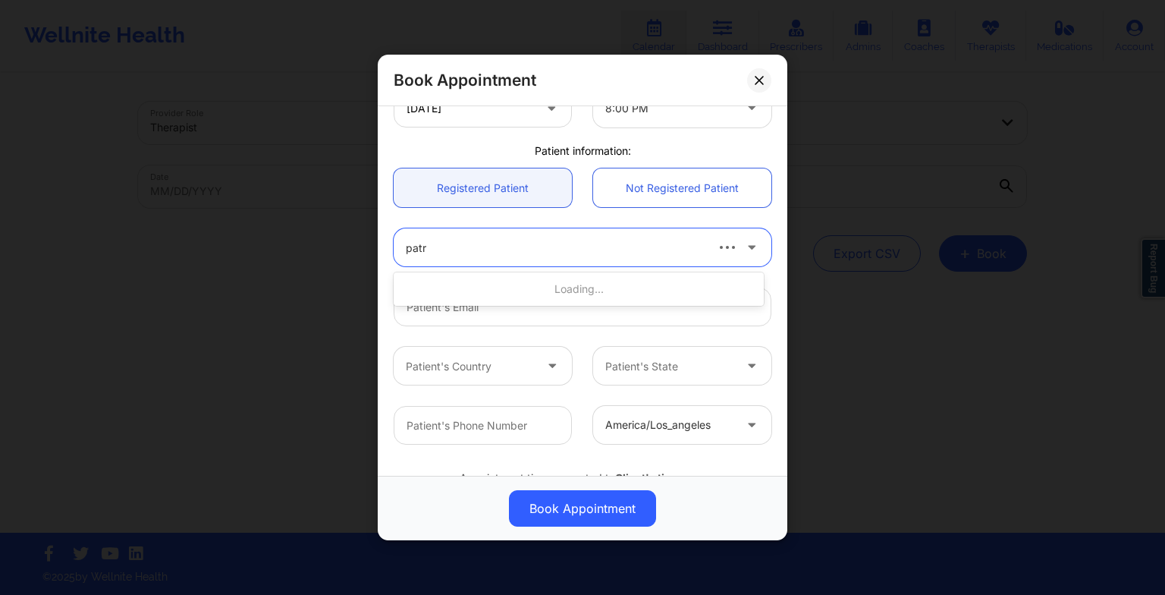
type input "patri"
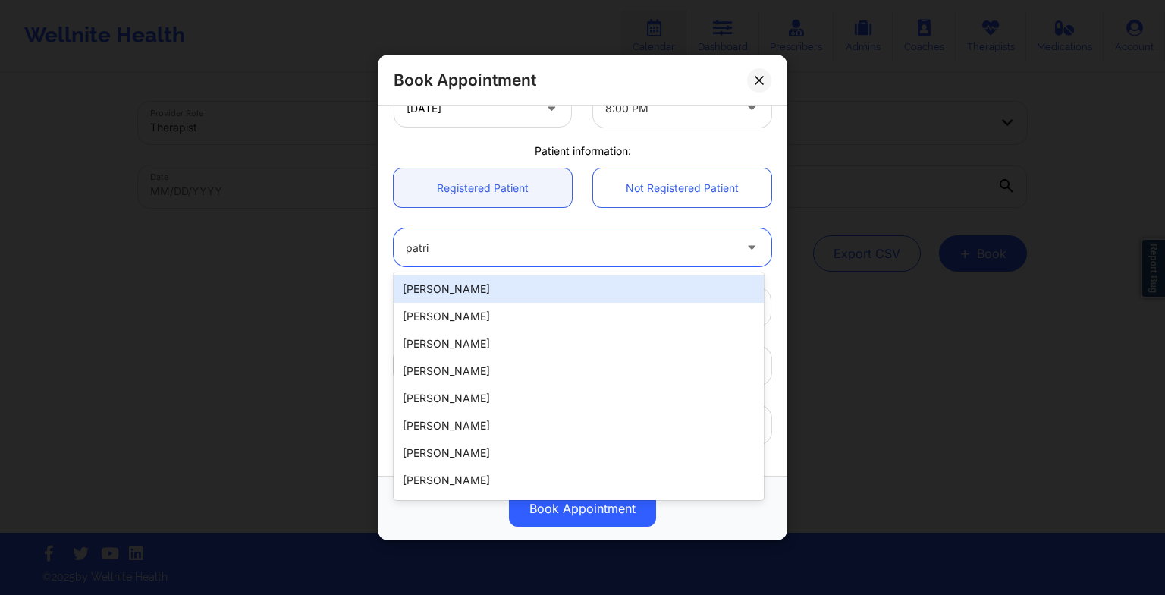
click at [513, 296] on div "[PERSON_NAME]" at bounding box center [579, 288] width 370 height 27
type input "[EMAIL_ADDRESS][DOMAIN_NAME]"
type input "9565792800"
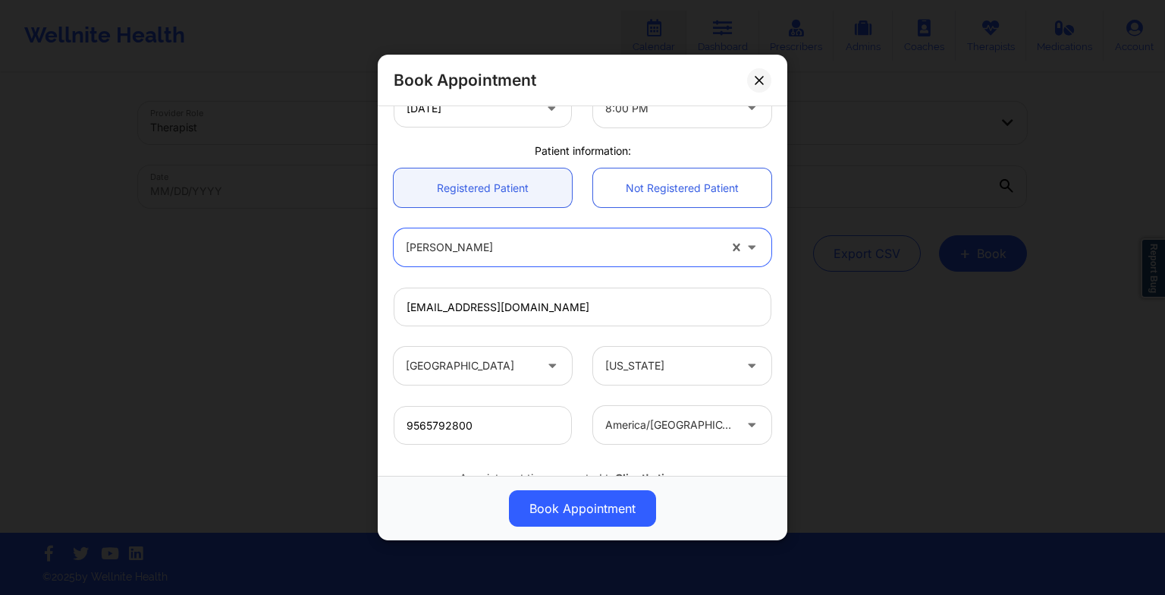
scroll to position [418, 0]
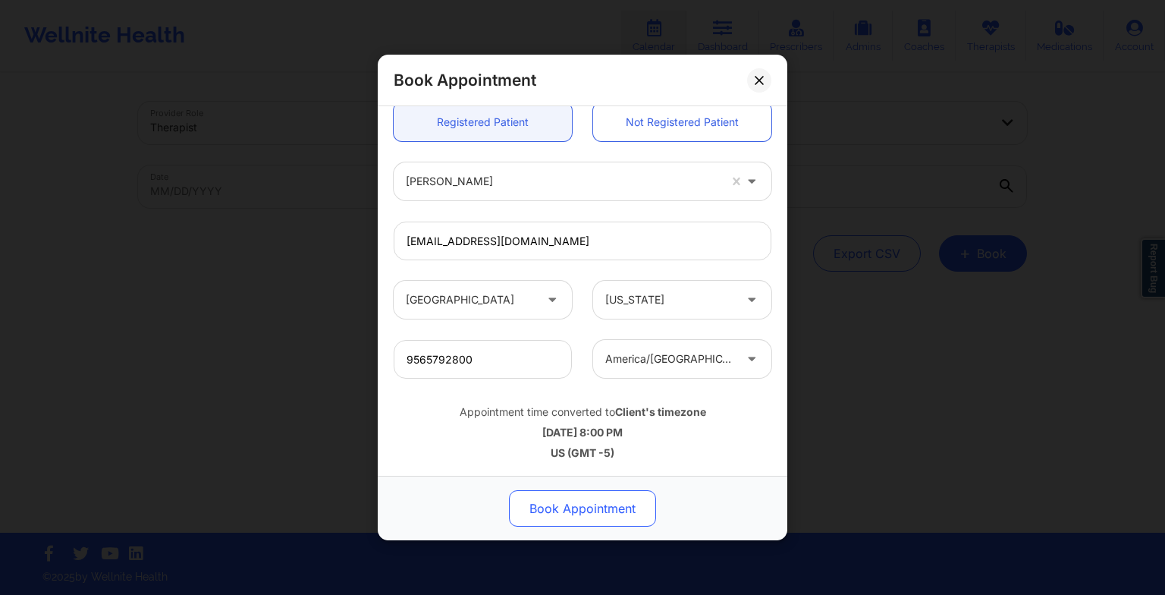
click at [592, 509] on button "Book Appointment" at bounding box center [582, 508] width 147 height 36
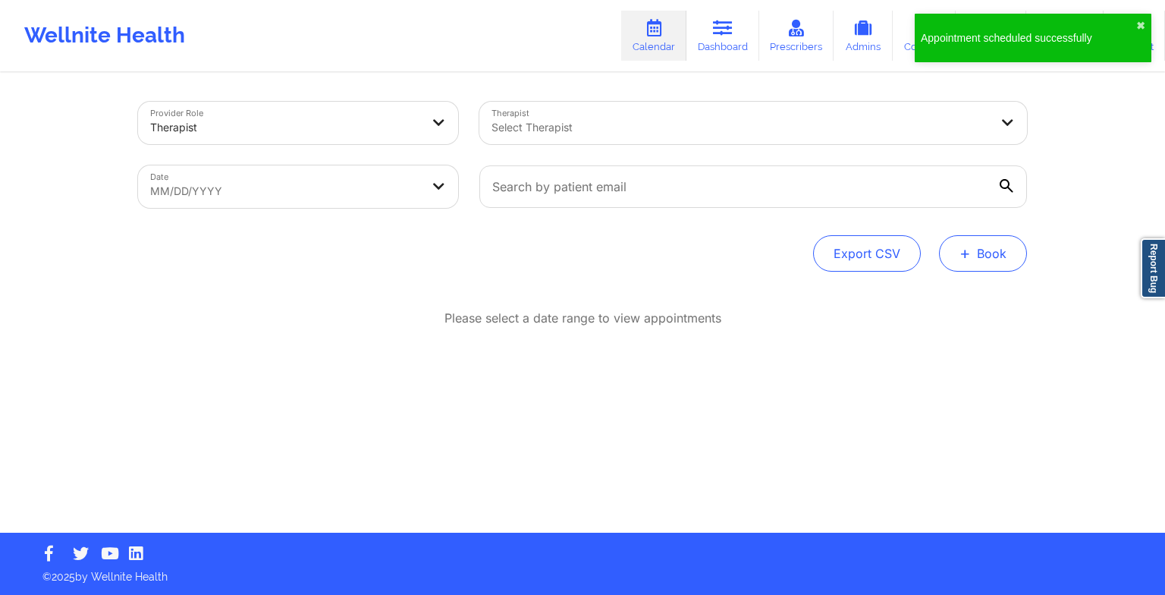
click at [985, 249] on button "+ Book" at bounding box center [983, 253] width 88 height 36
click at [942, 297] on button "Therapy Session" at bounding box center [958, 301] width 116 height 25
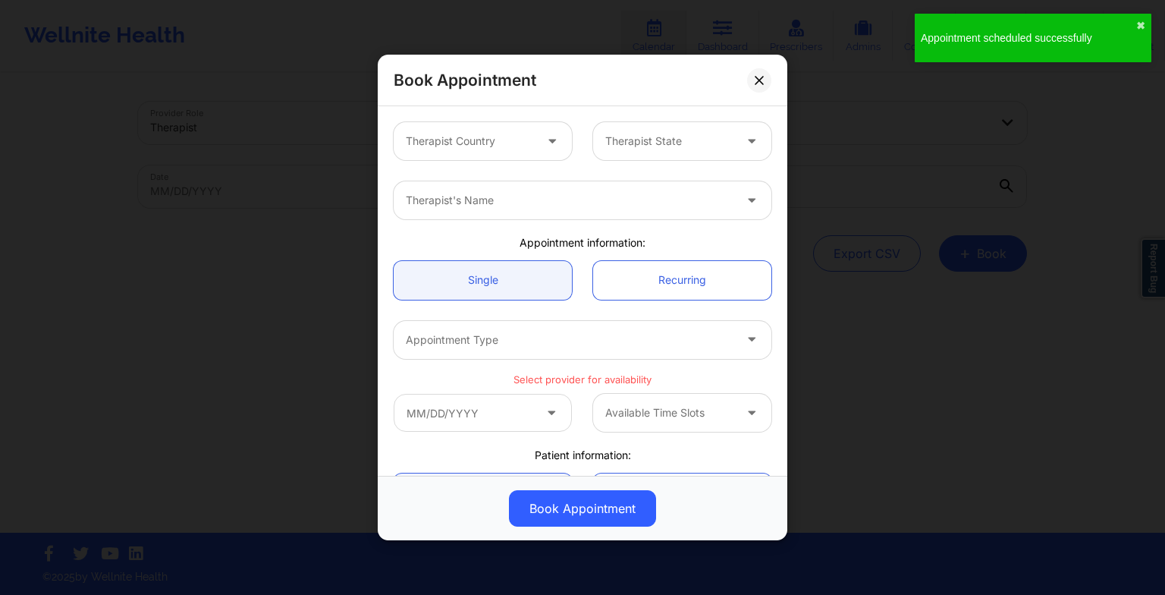
click at [508, 135] on div at bounding box center [470, 141] width 128 height 18
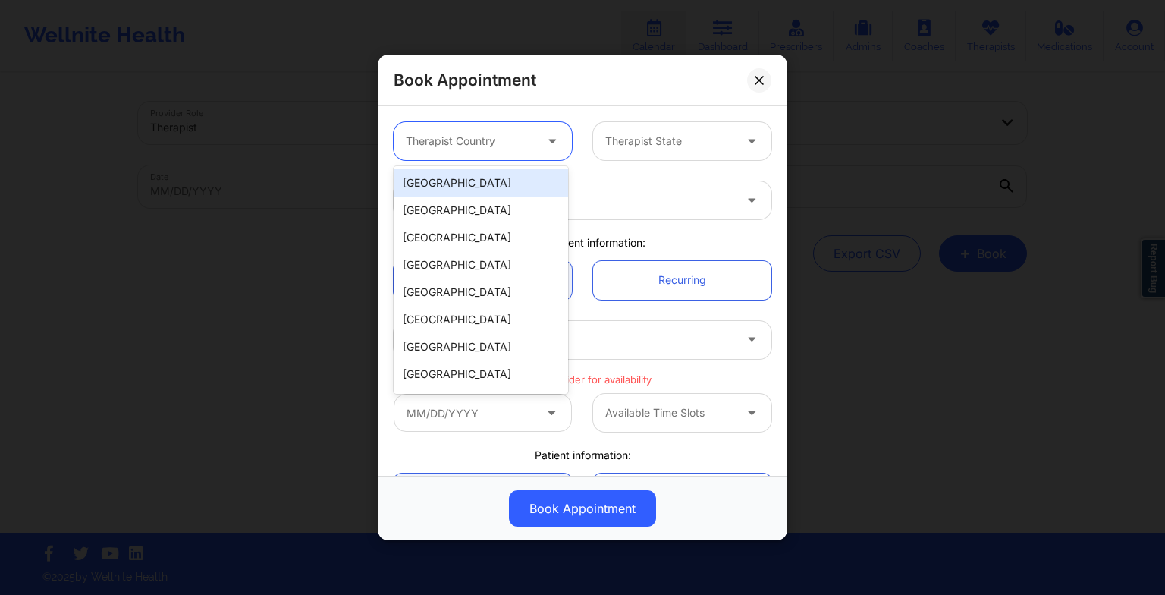
drag, startPoint x: 491, startPoint y: 184, endPoint x: 652, endPoint y: 117, distance: 174.8
click at [652, 117] on body "Appointment scheduled successfully ✖︎ Wellnite Health Calendar Dashboard Prescr…" at bounding box center [582, 297] width 1165 height 595
click at [490, 184] on div "[GEOGRAPHIC_DATA]" at bounding box center [481, 182] width 174 height 27
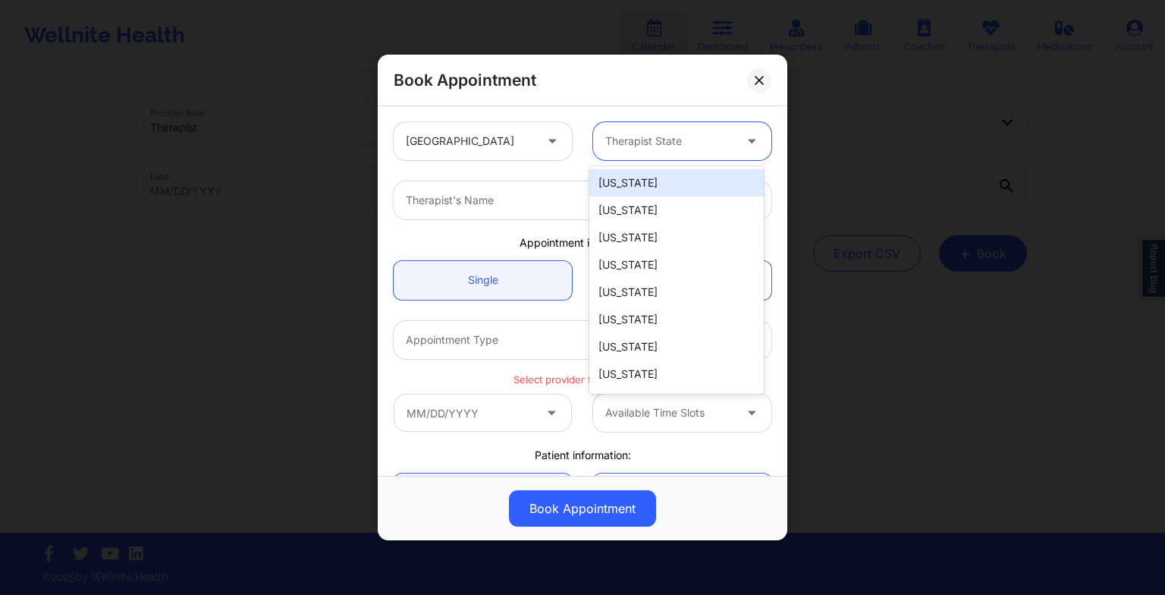
click at [640, 147] on div at bounding box center [669, 141] width 128 height 18
type input "te"
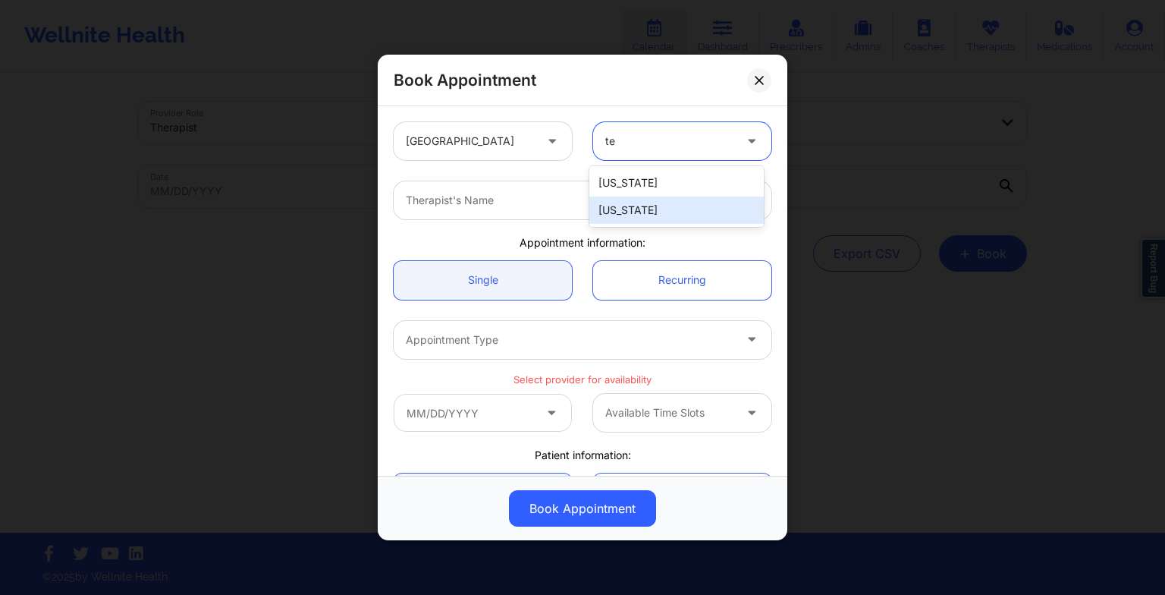
click at [642, 215] on div "[US_STATE]" at bounding box center [676, 209] width 174 height 27
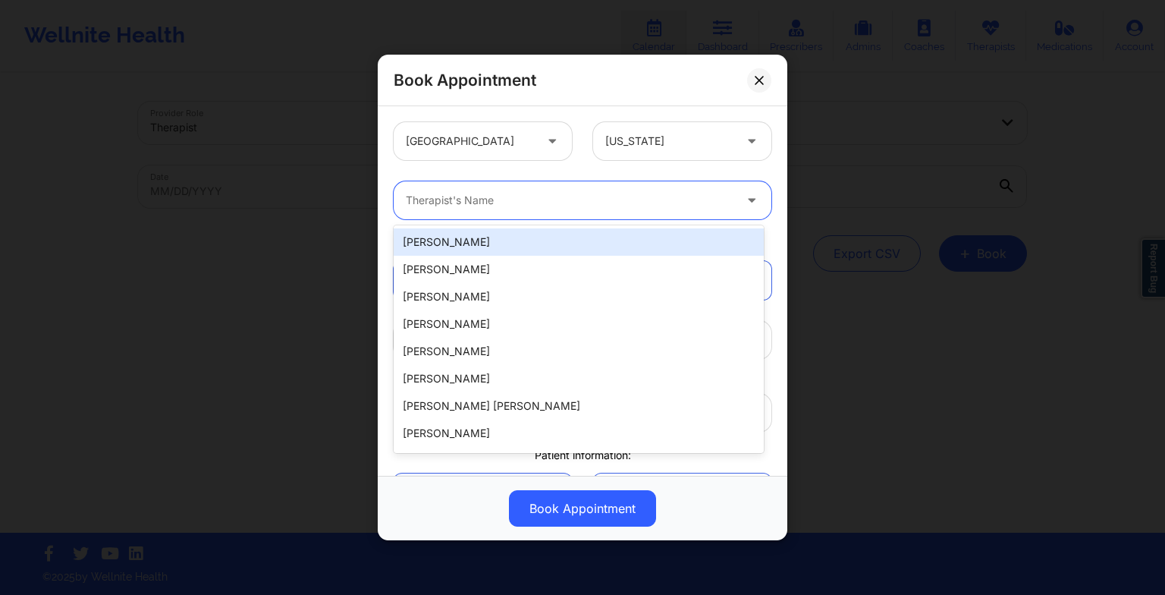
click at [618, 204] on div at bounding box center [570, 200] width 328 height 18
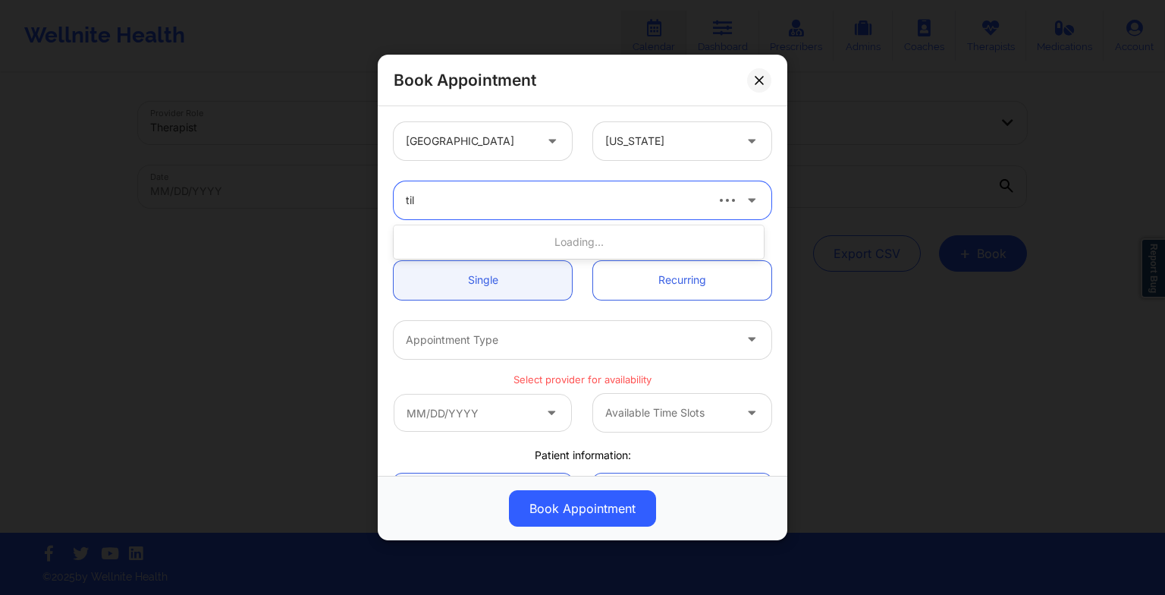
type input "tila"
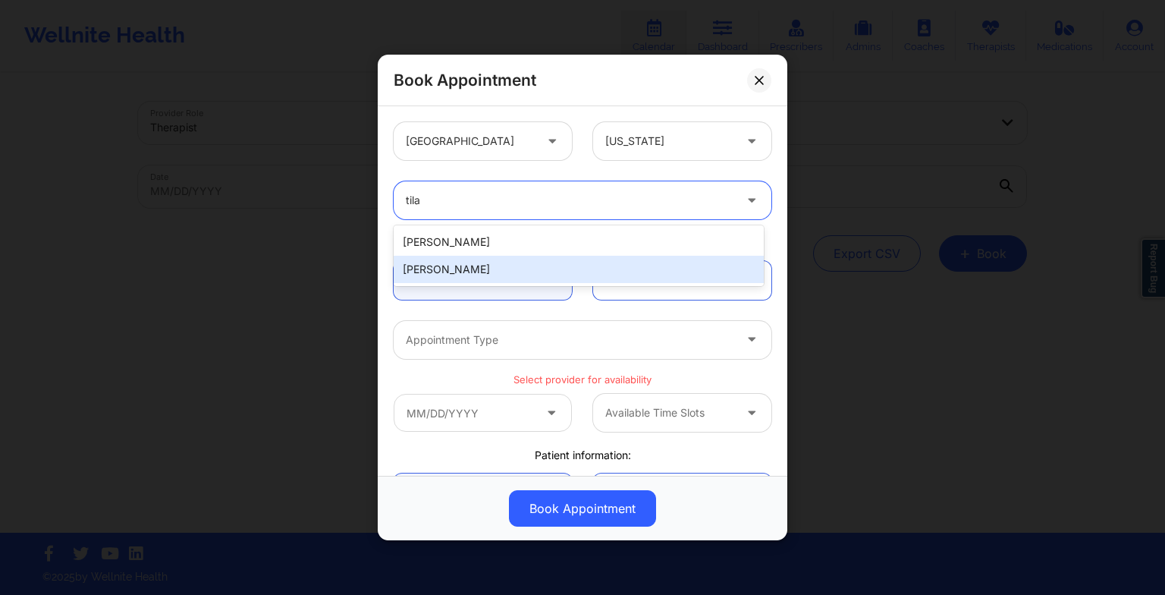
click at [602, 264] on div "[PERSON_NAME]" at bounding box center [579, 269] width 370 height 27
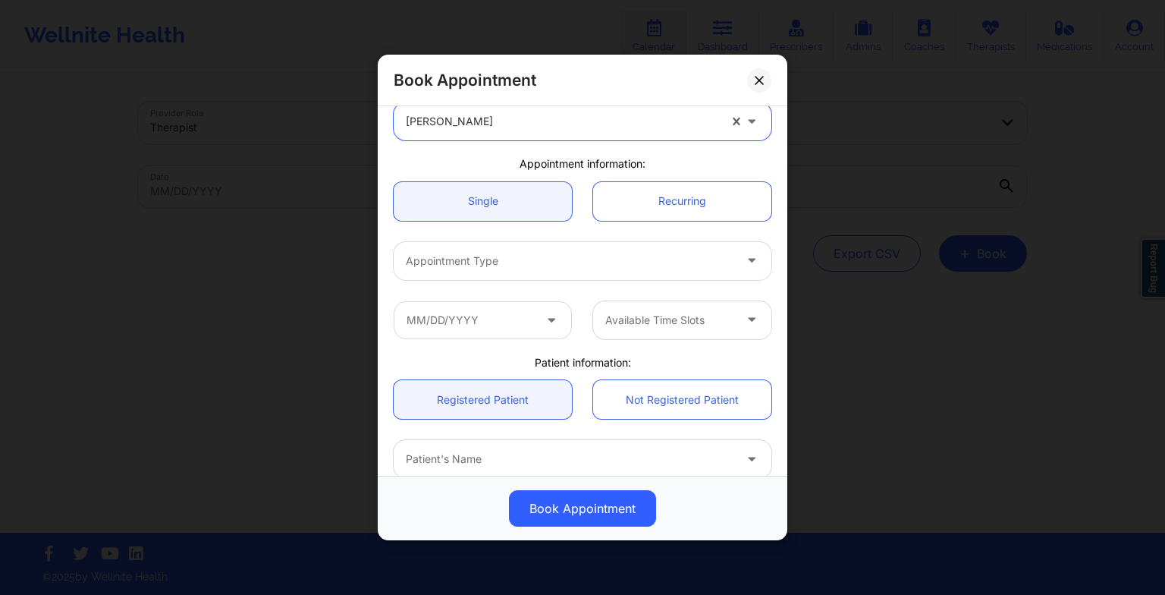
scroll to position [82, 0]
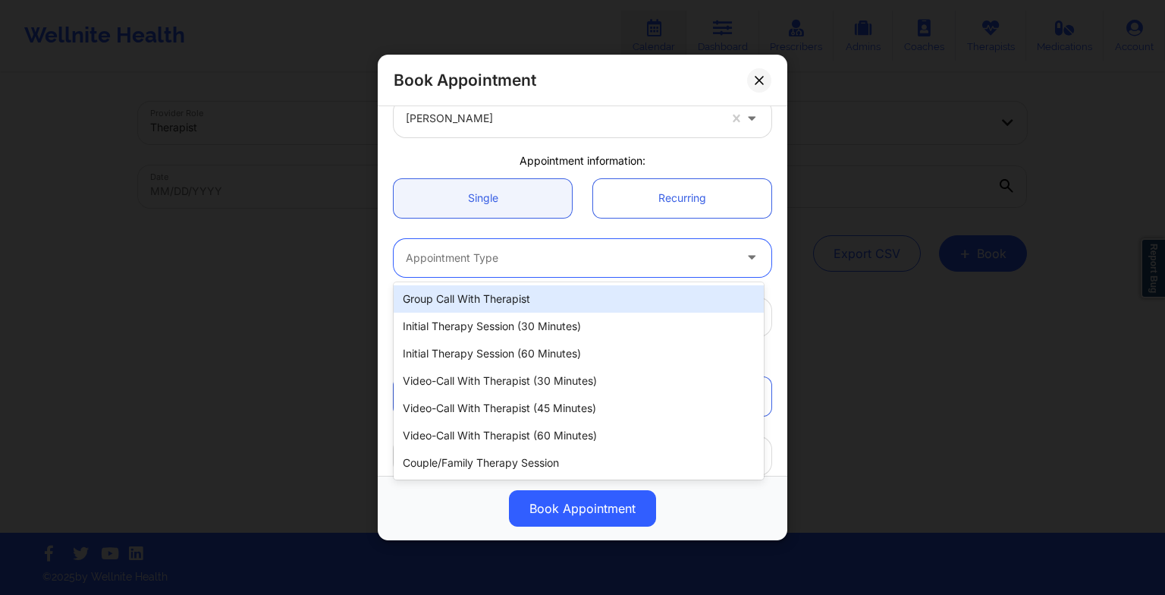
click at [454, 256] on div at bounding box center [570, 258] width 328 height 18
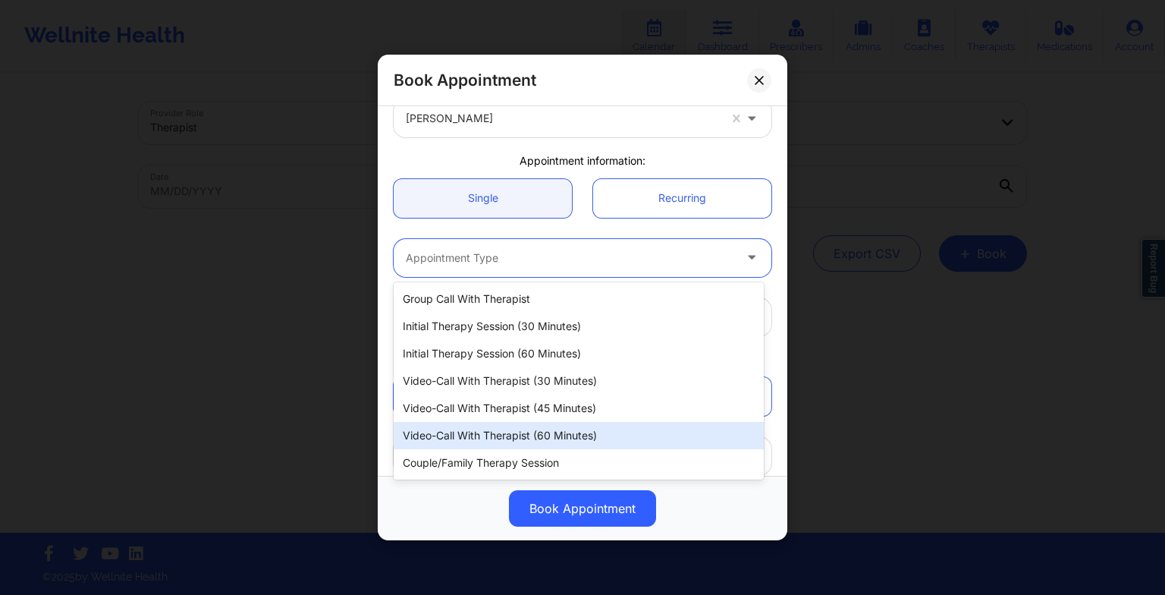
click at [473, 446] on div "Video-Call with Therapist (60 minutes)" at bounding box center [579, 435] width 370 height 27
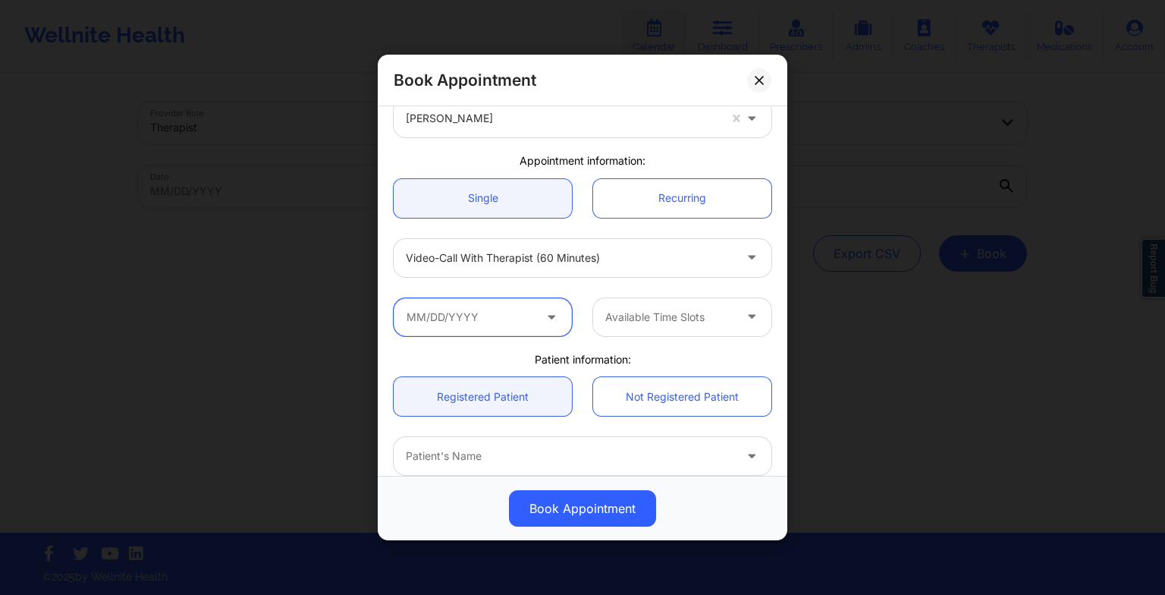
click at [513, 318] on input "text" at bounding box center [483, 317] width 178 height 38
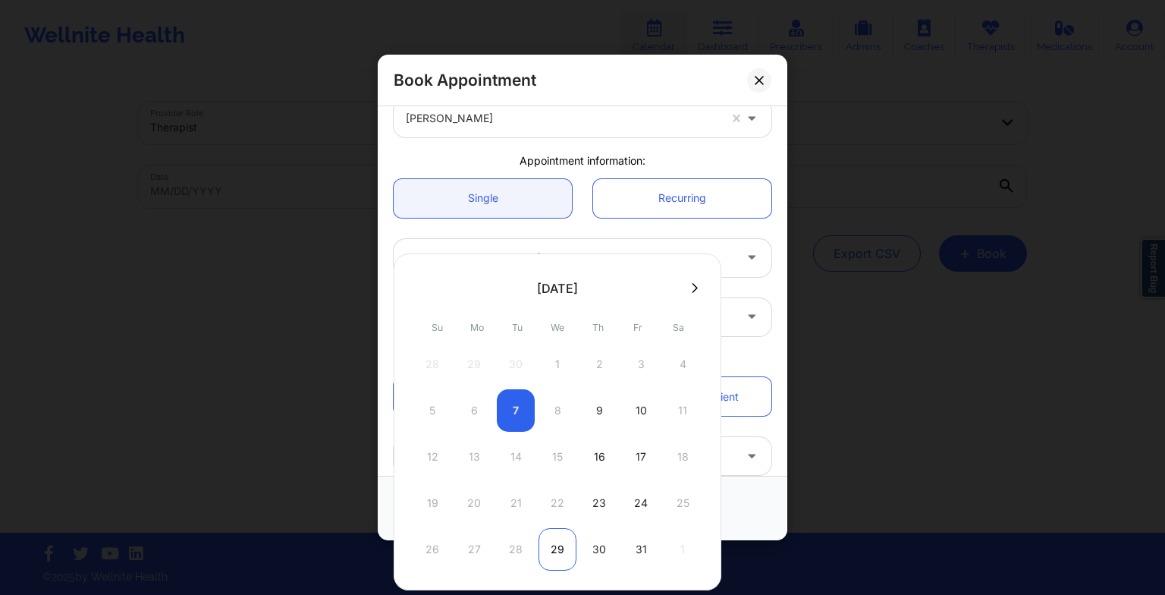
click at [550, 555] on div "29" at bounding box center [558, 549] width 38 height 42
type input "[DATE]"
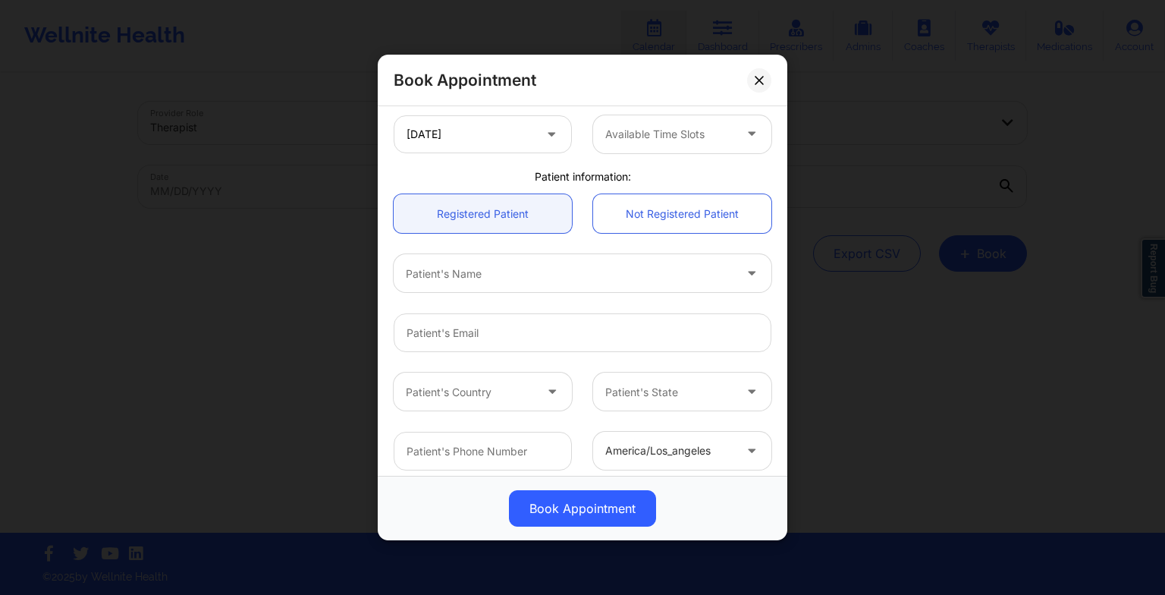
scroll to position [336, 0]
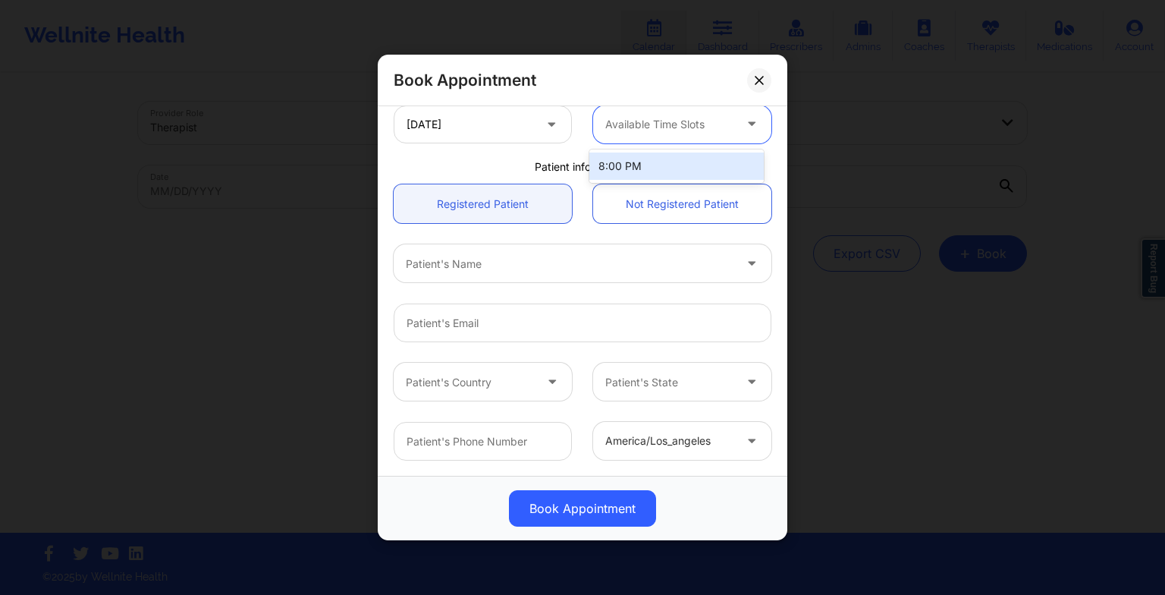
click at [616, 131] on div at bounding box center [669, 124] width 128 height 18
click at [619, 160] on div "8:00 PM" at bounding box center [676, 165] width 174 height 27
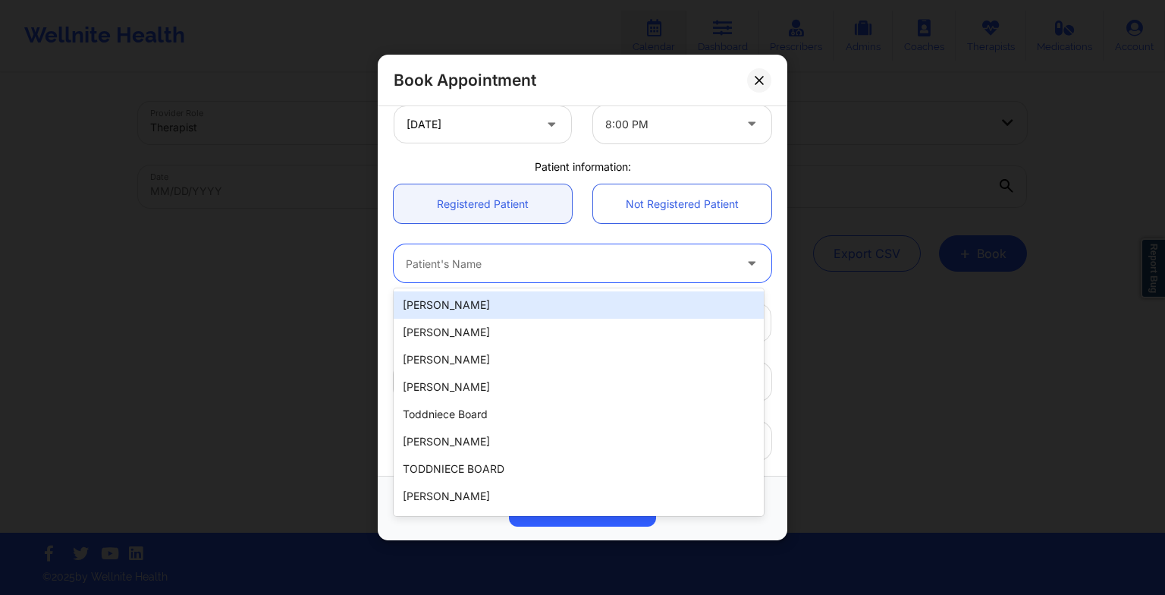
click at [551, 263] on div at bounding box center [570, 263] width 328 height 18
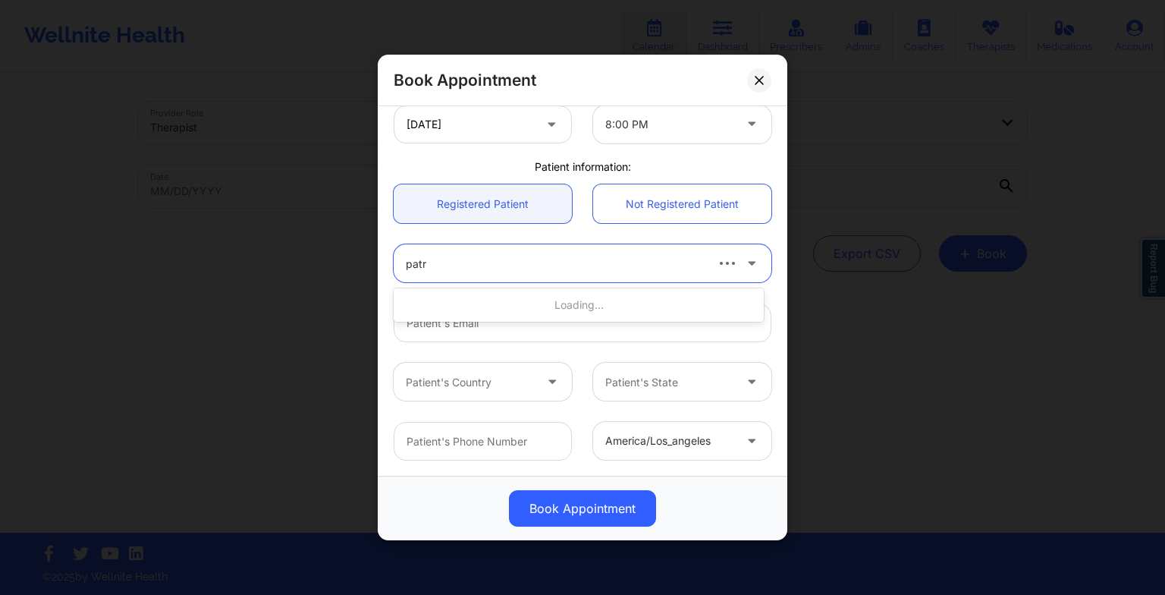
type input "patri"
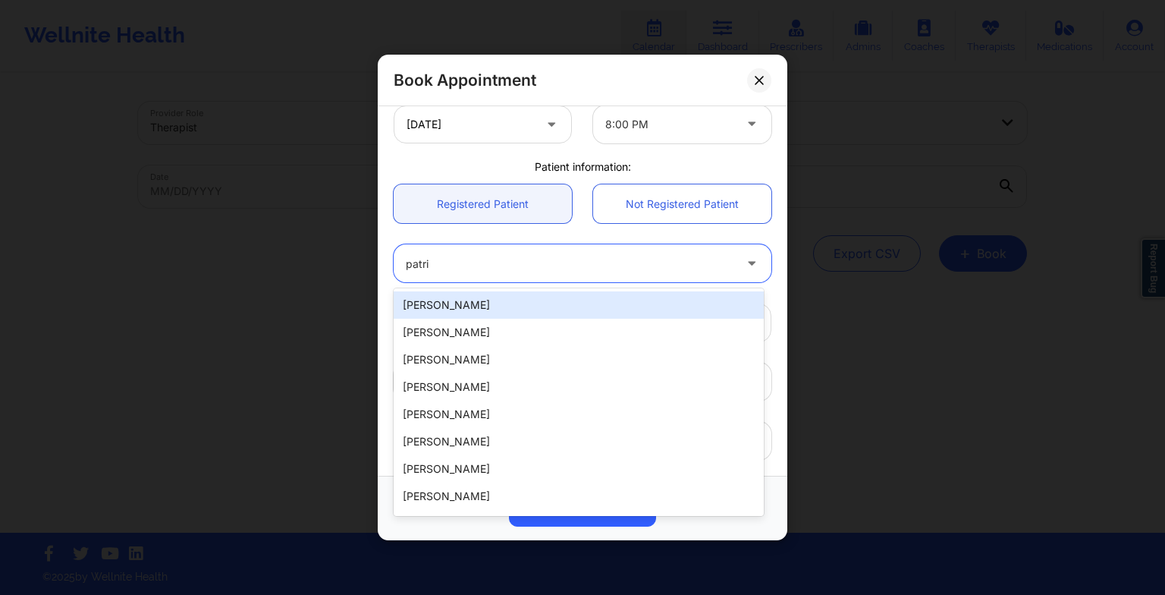
click at [525, 297] on div "[PERSON_NAME]" at bounding box center [579, 304] width 370 height 27
type input "[EMAIL_ADDRESS][DOMAIN_NAME]"
type input "9565792800"
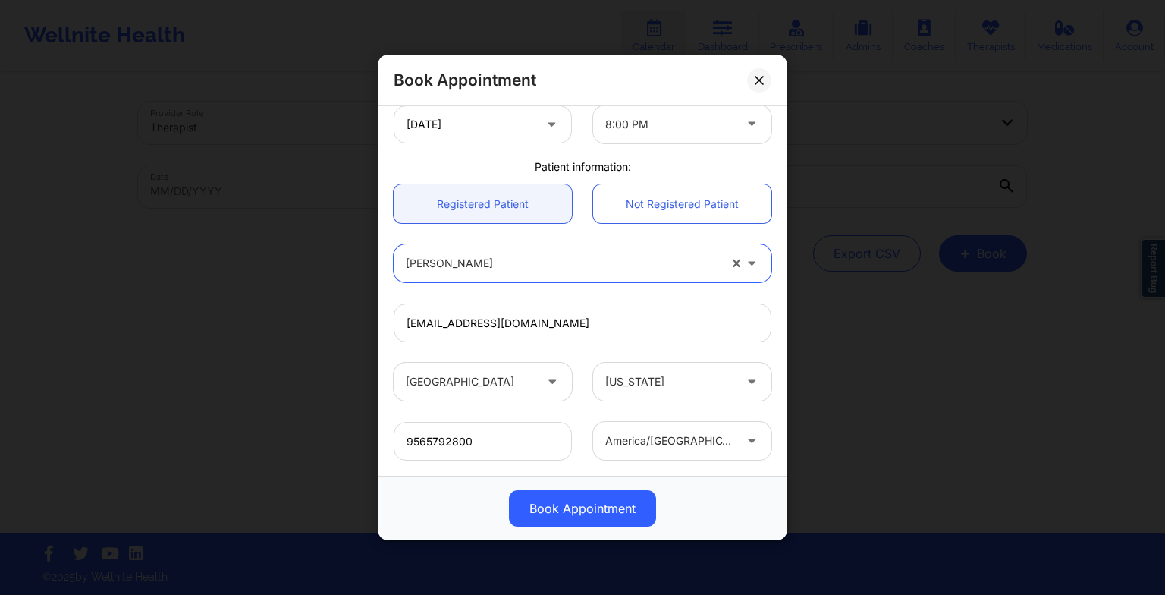
scroll to position [418, 0]
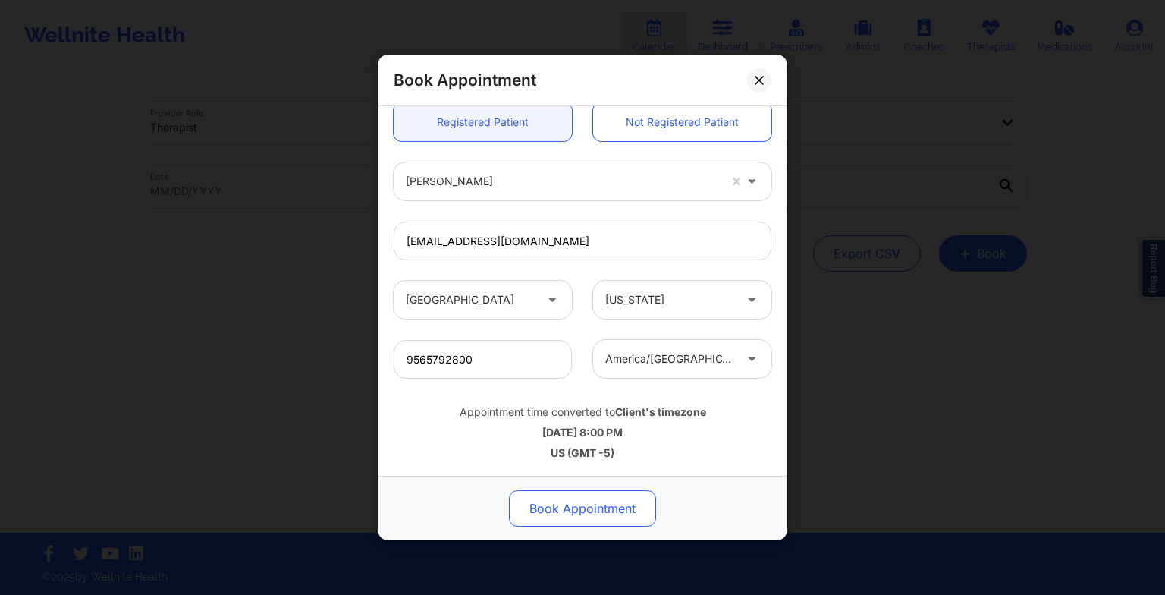
click at [577, 491] on button "Book Appointment" at bounding box center [582, 508] width 147 height 36
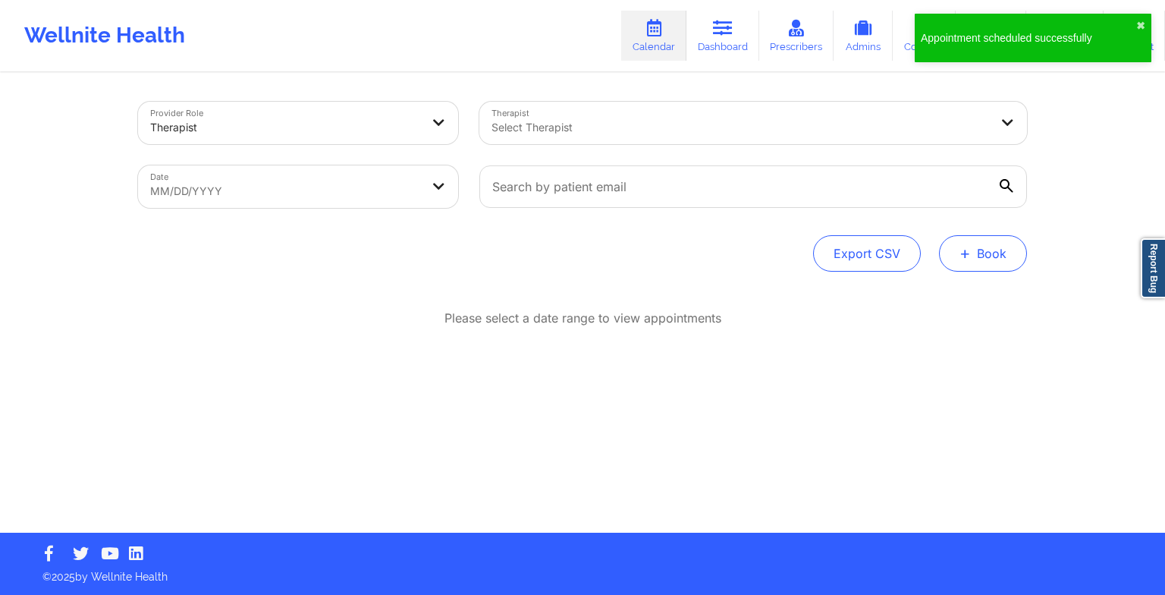
click at [995, 252] on button "+ Book" at bounding box center [983, 253] width 88 height 36
click at [944, 299] on button "Therapy Session" at bounding box center [958, 301] width 116 height 25
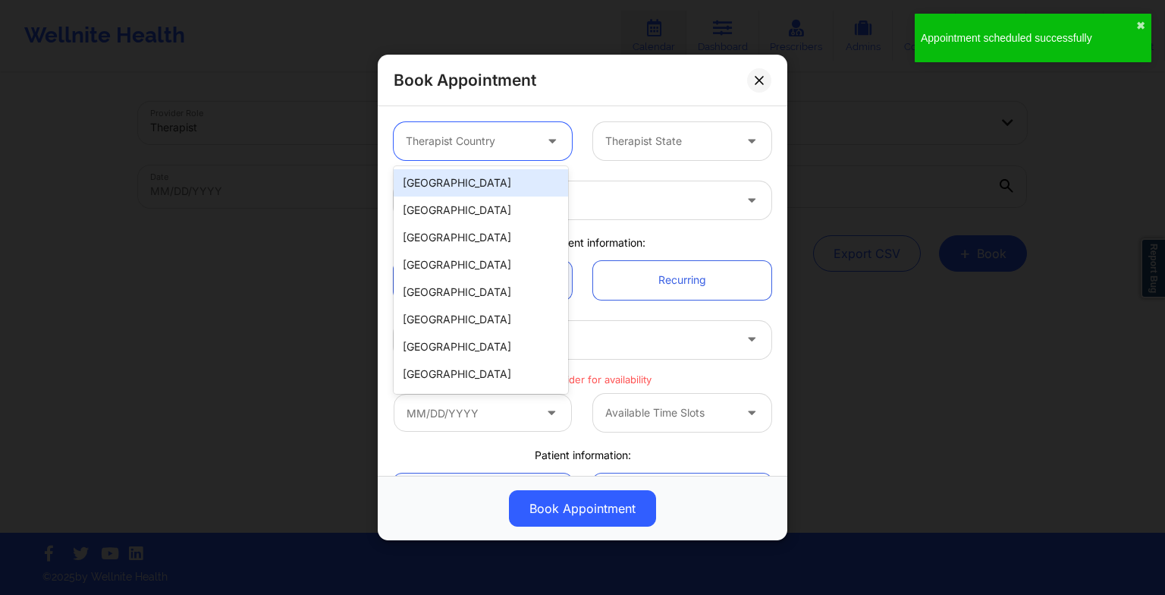
click at [540, 146] on div at bounding box center [554, 141] width 36 height 38
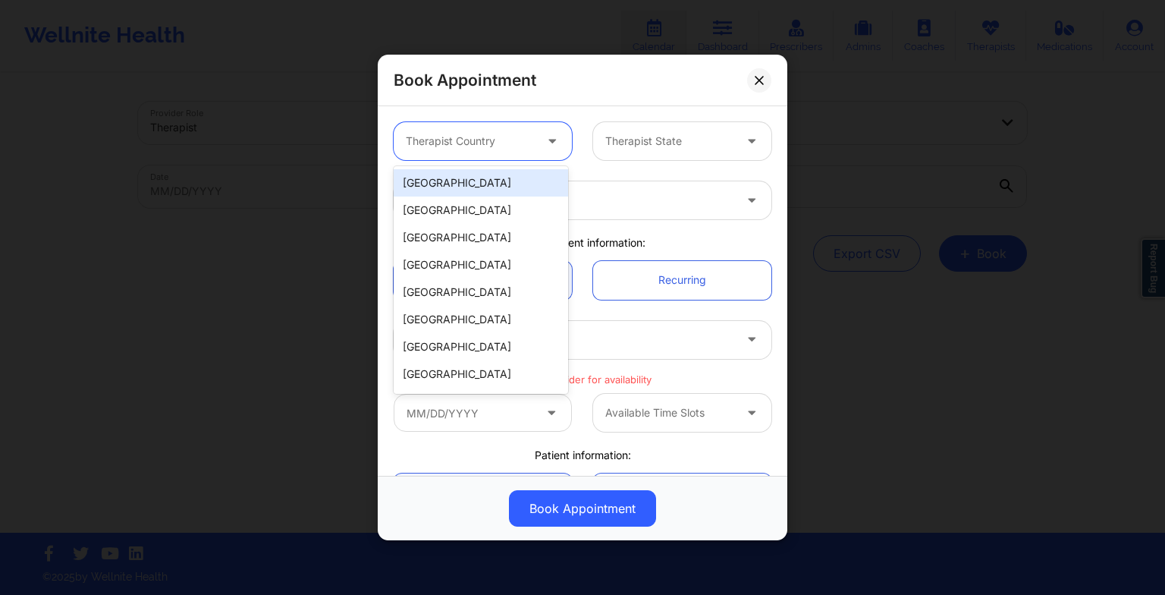
click at [506, 191] on div "[GEOGRAPHIC_DATA]" at bounding box center [481, 182] width 174 height 27
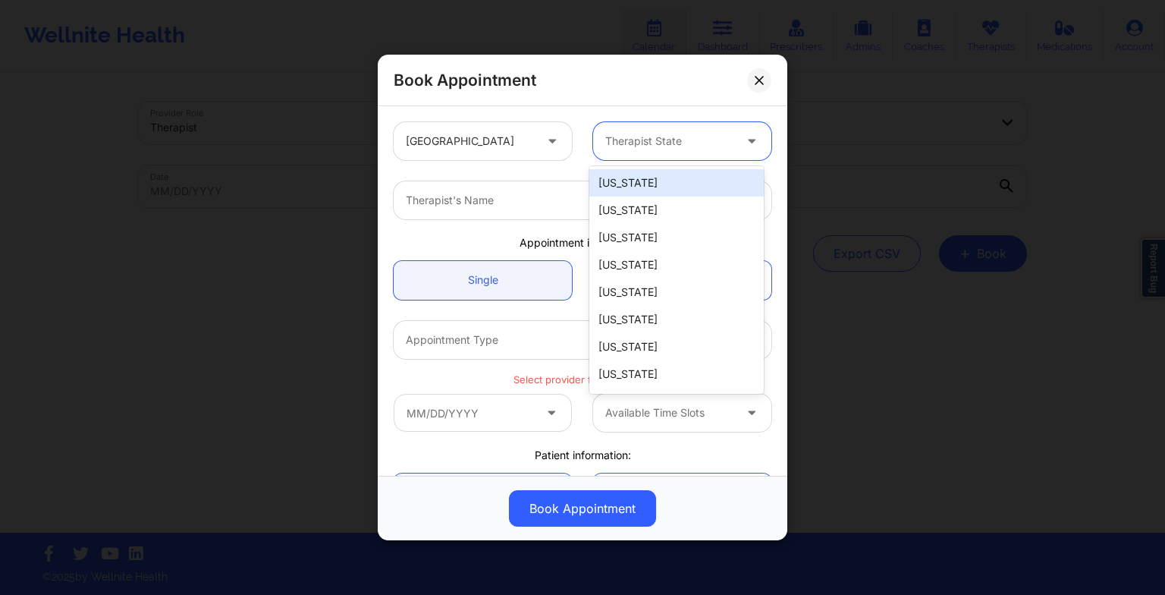
click at [612, 147] on div at bounding box center [669, 141] width 128 height 18
type input "te"
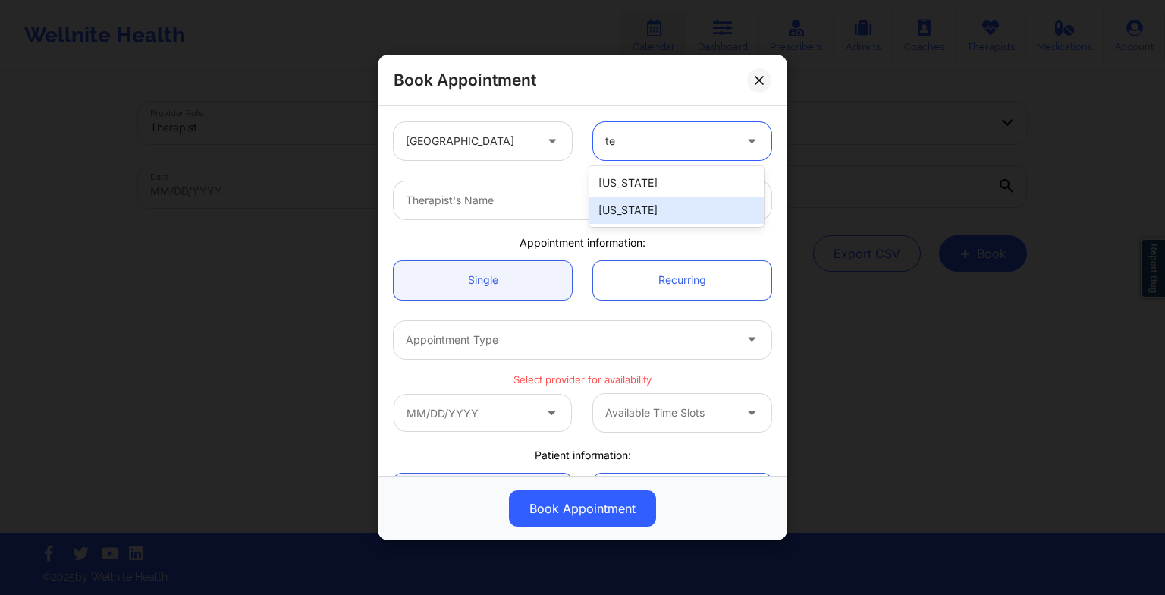
click at [656, 210] on div "[US_STATE]" at bounding box center [676, 209] width 174 height 27
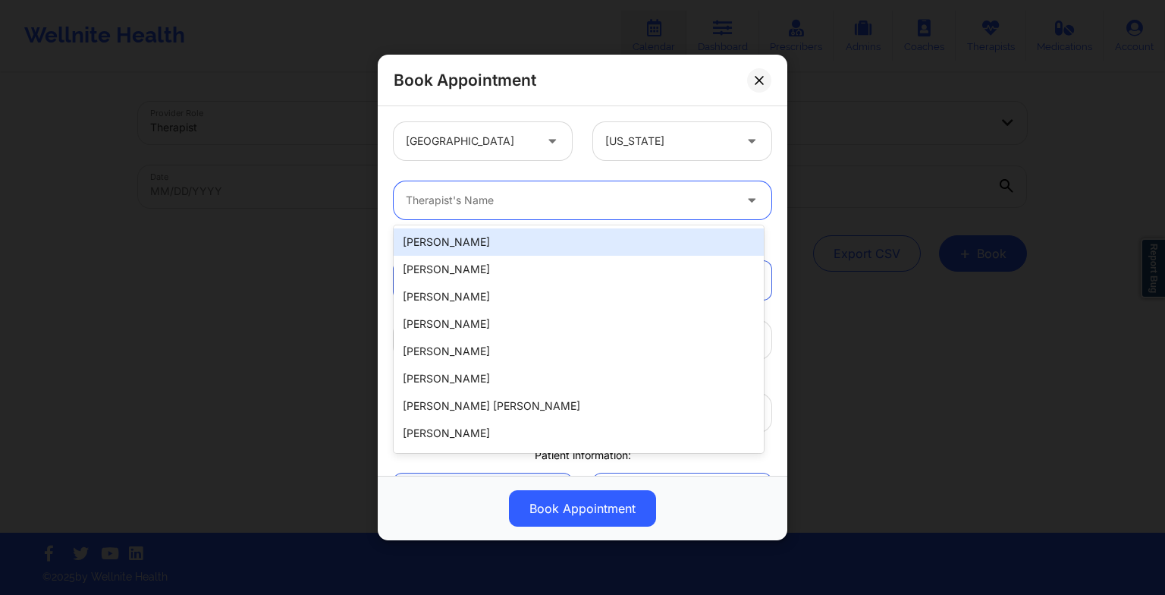
click at [608, 206] on div at bounding box center [570, 200] width 328 height 18
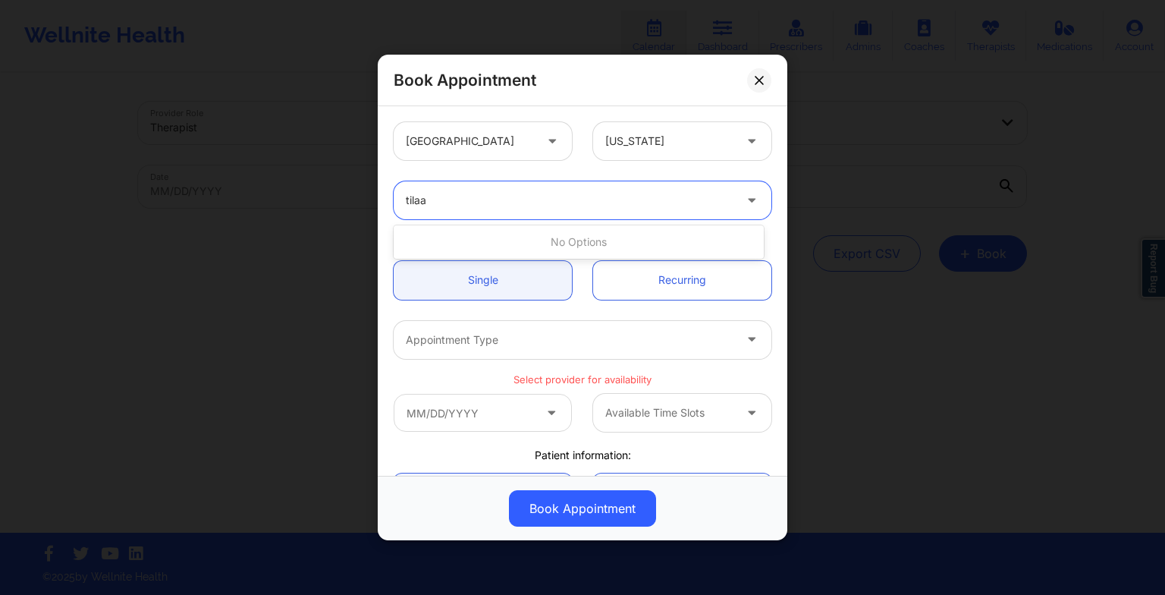
type input "tila"
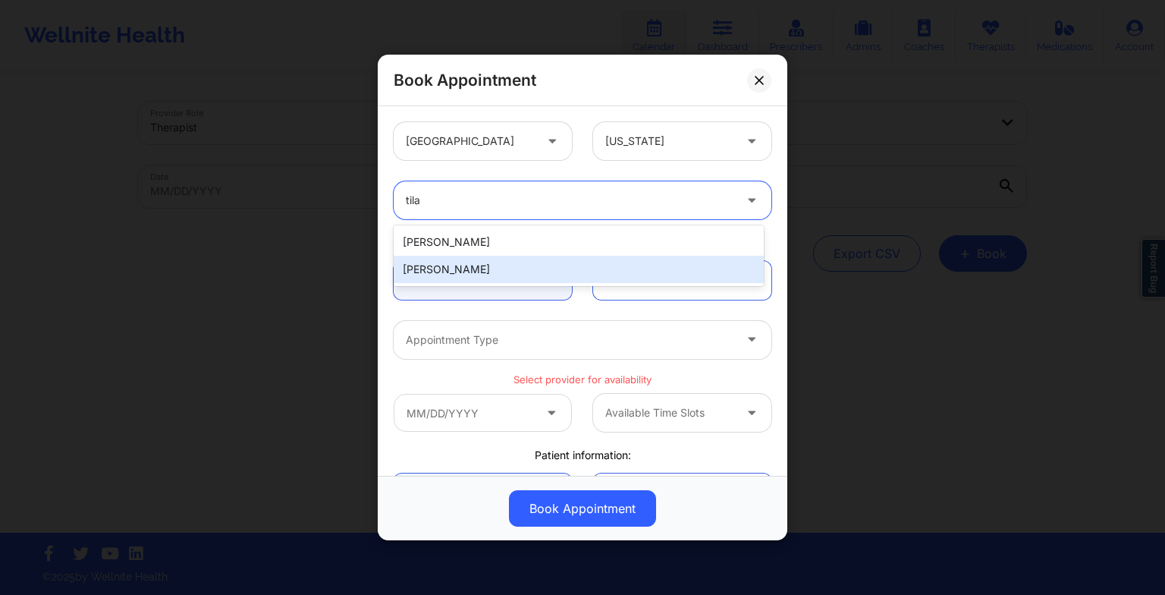
click at [614, 270] on div "[PERSON_NAME]" at bounding box center [579, 269] width 370 height 27
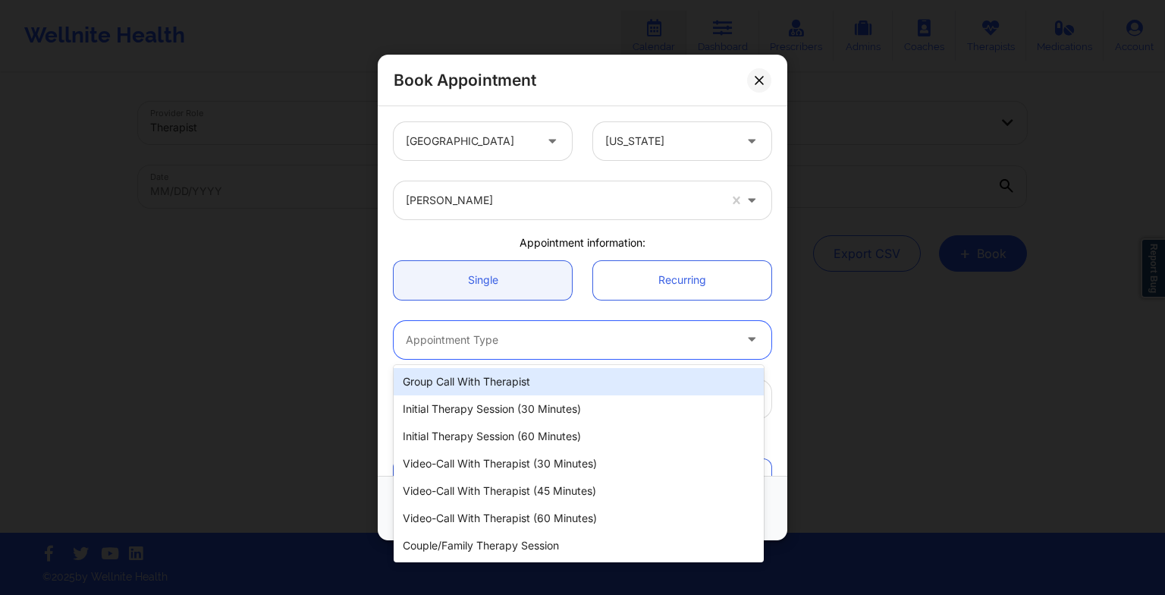
click at [467, 328] on div "Appointment Type" at bounding box center [564, 340] width 341 height 38
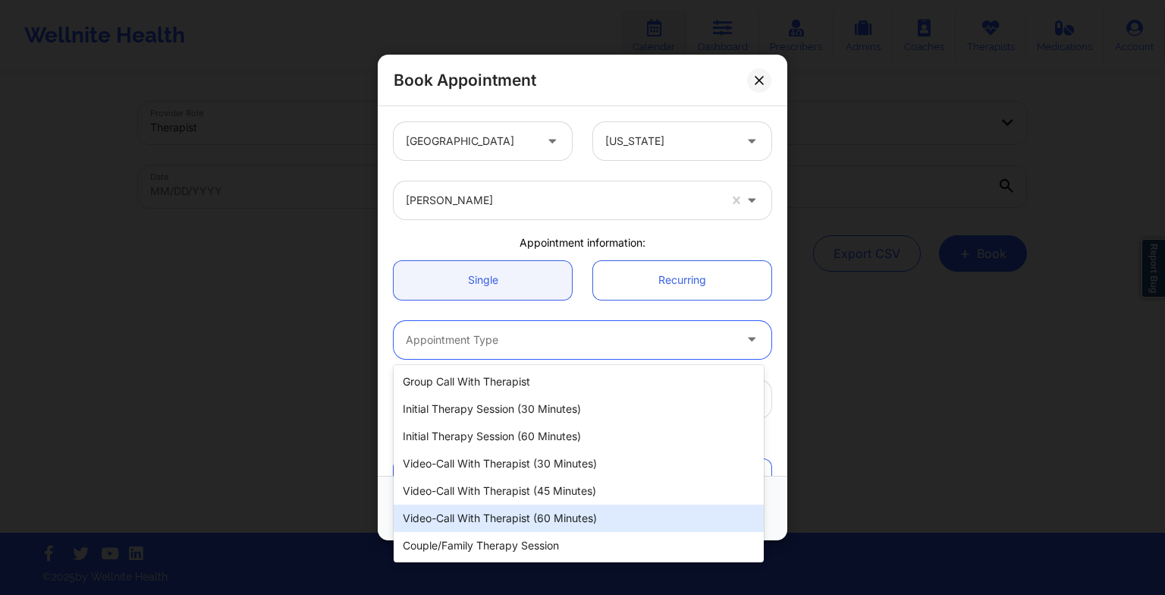
click at [474, 507] on div "Video-Call with Therapist (60 minutes)" at bounding box center [579, 517] width 370 height 27
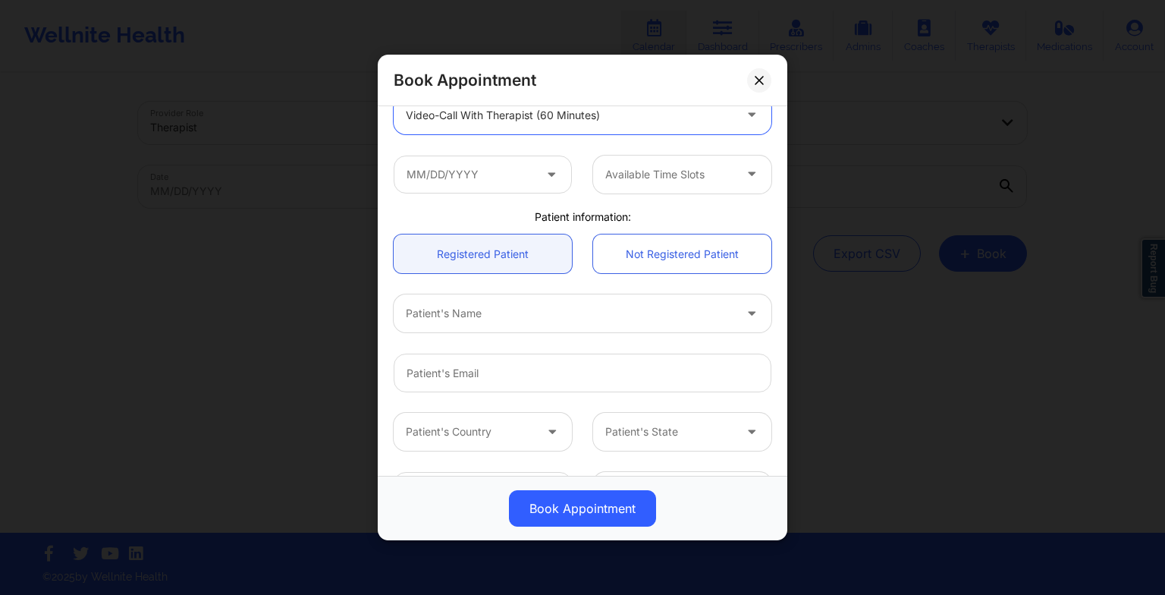
scroll to position [274, 0]
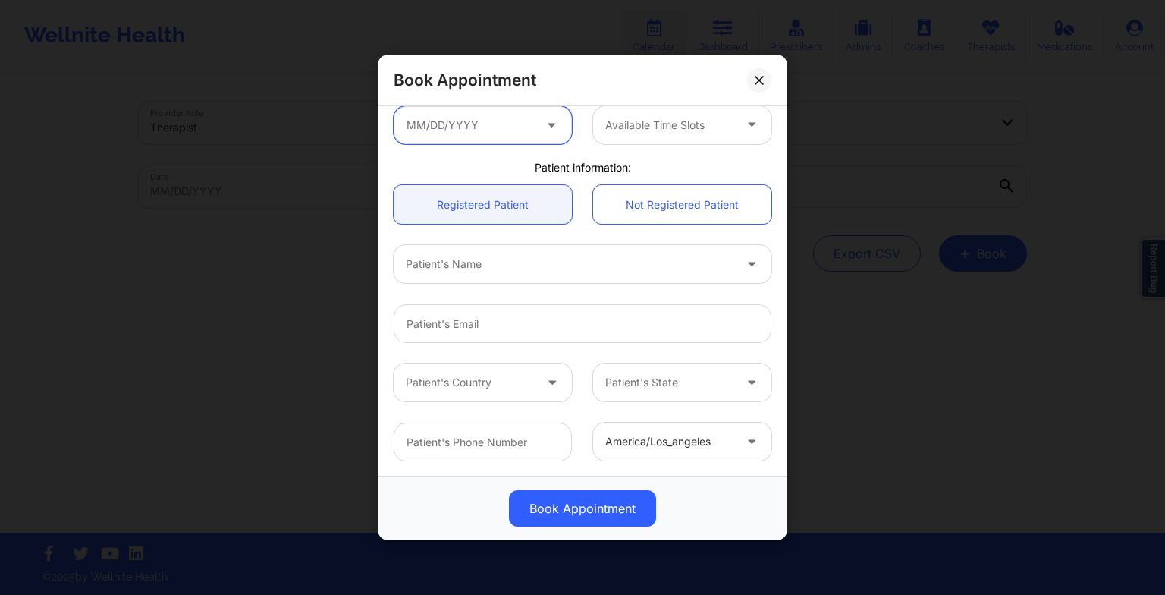
click at [468, 118] on input "text" at bounding box center [483, 125] width 178 height 38
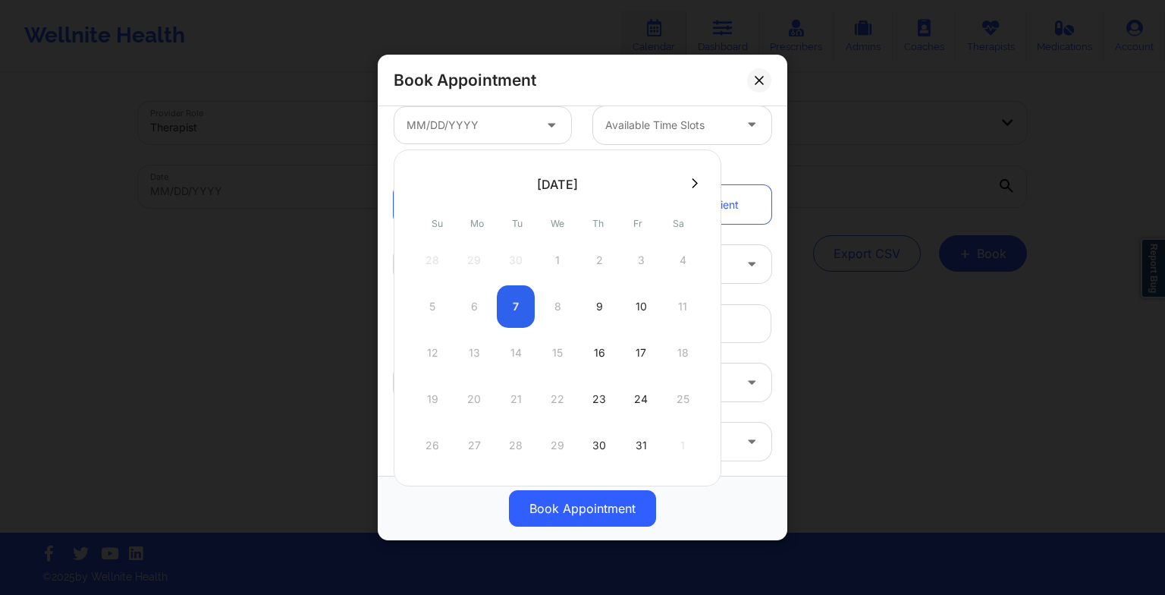
click at [692, 186] on icon at bounding box center [695, 183] width 6 height 11
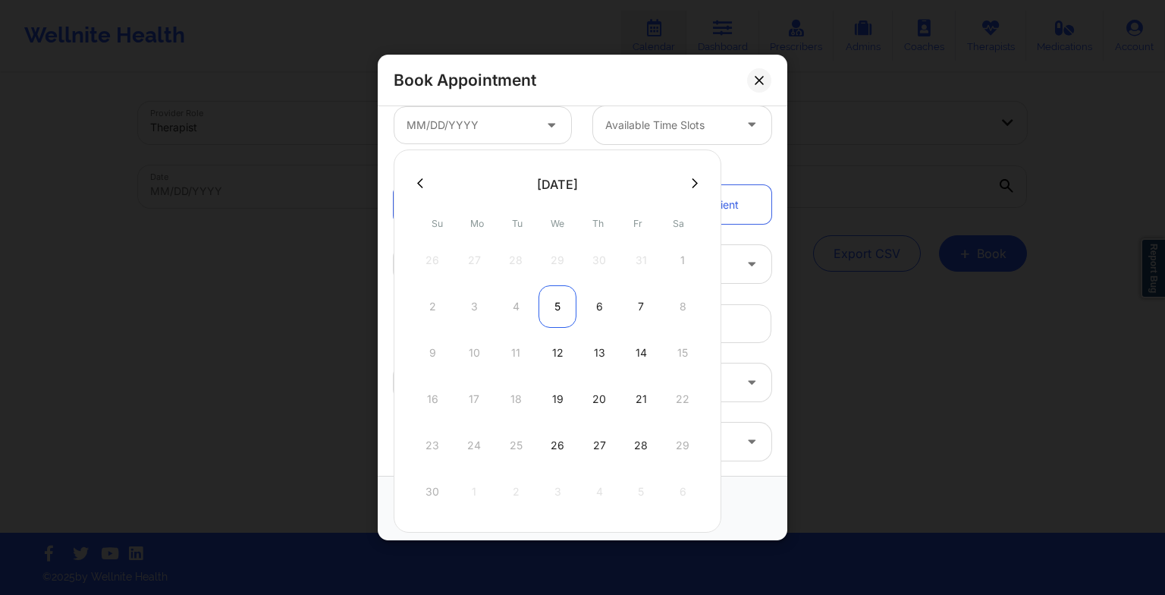
click at [558, 300] on div "5" at bounding box center [558, 306] width 38 height 42
type input "[DATE]"
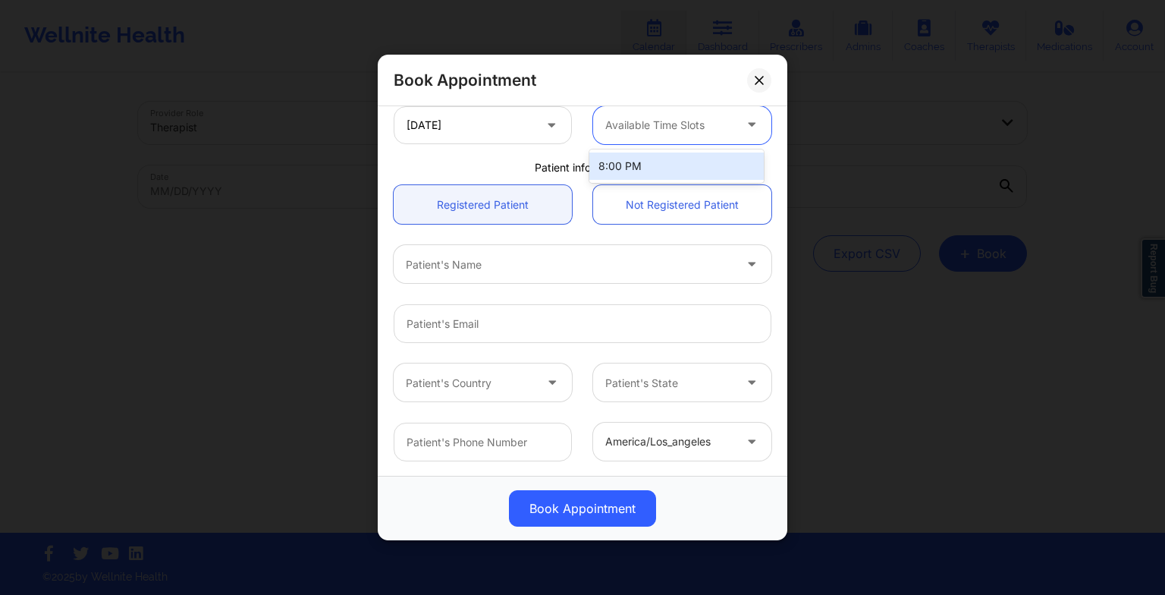
click at [631, 134] on div "Available Time Slots" at bounding box center [664, 125] width 142 height 38
click at [638, 173] on div "8:00 PM" at bounding box center [676, 165] width 174 height 27
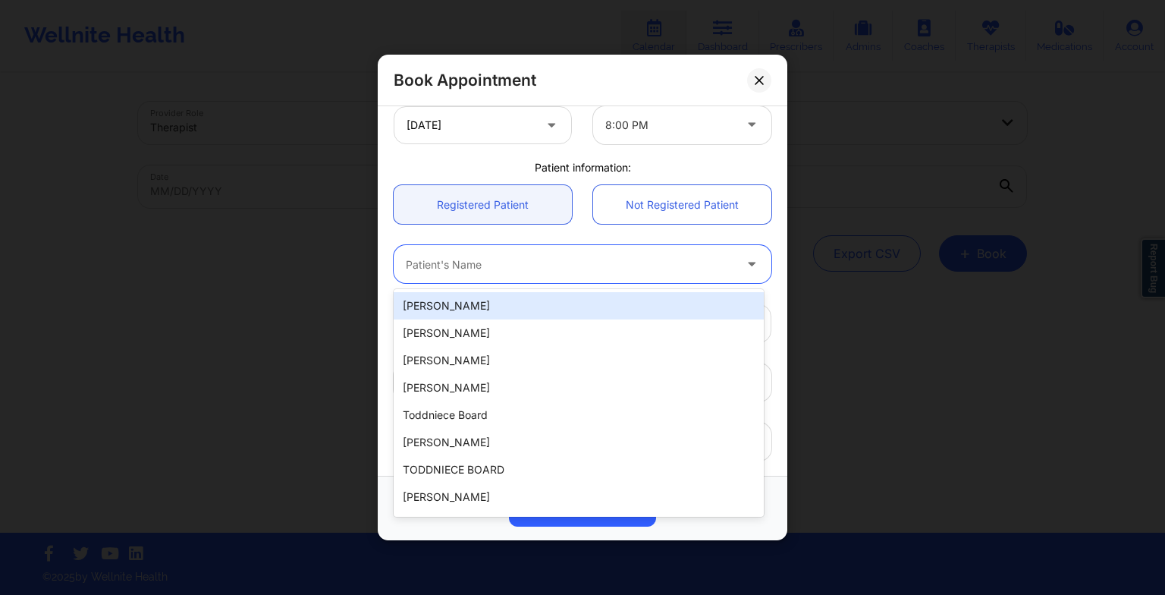
click at [561, 266] on div at bounding box center [570, 264] width 328 height 18
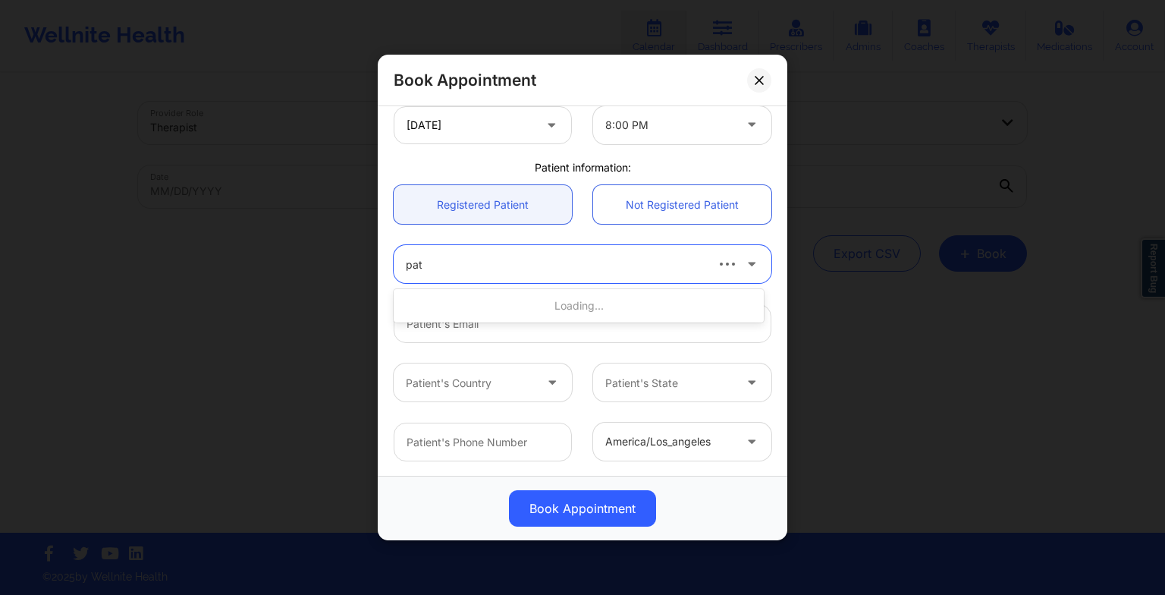
type input "patr"
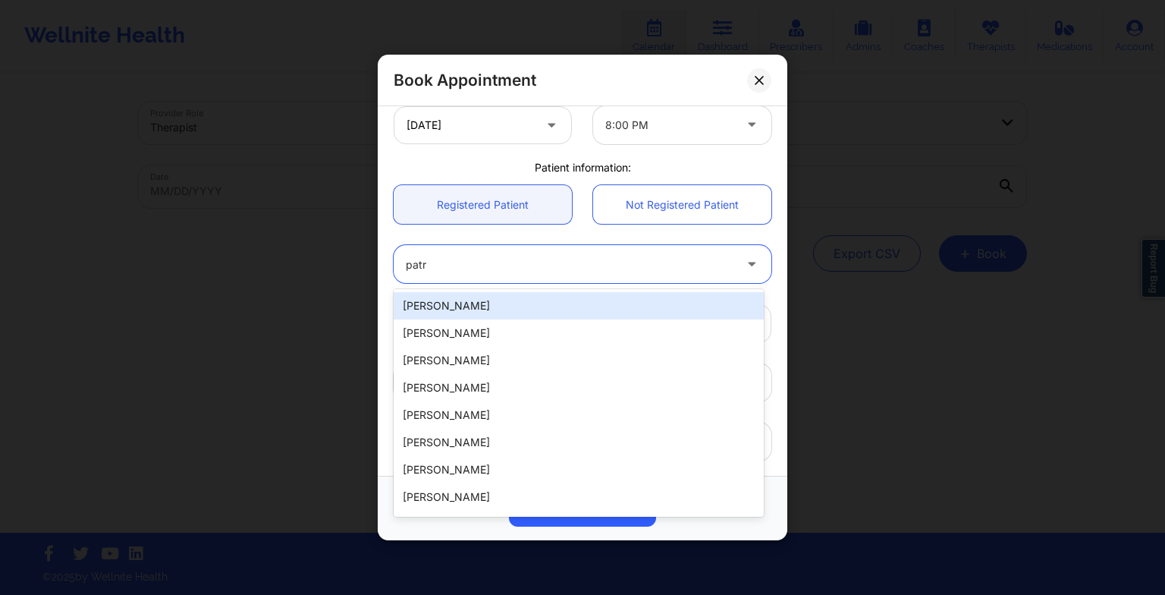
click at [544, 309] on div "[PERSON_NAME]" at bounding box center [579, 305] width 370 height 27
type input "[EMAIL_ADDRESS][DOMAIN_NAME]"
type input "9565792800"
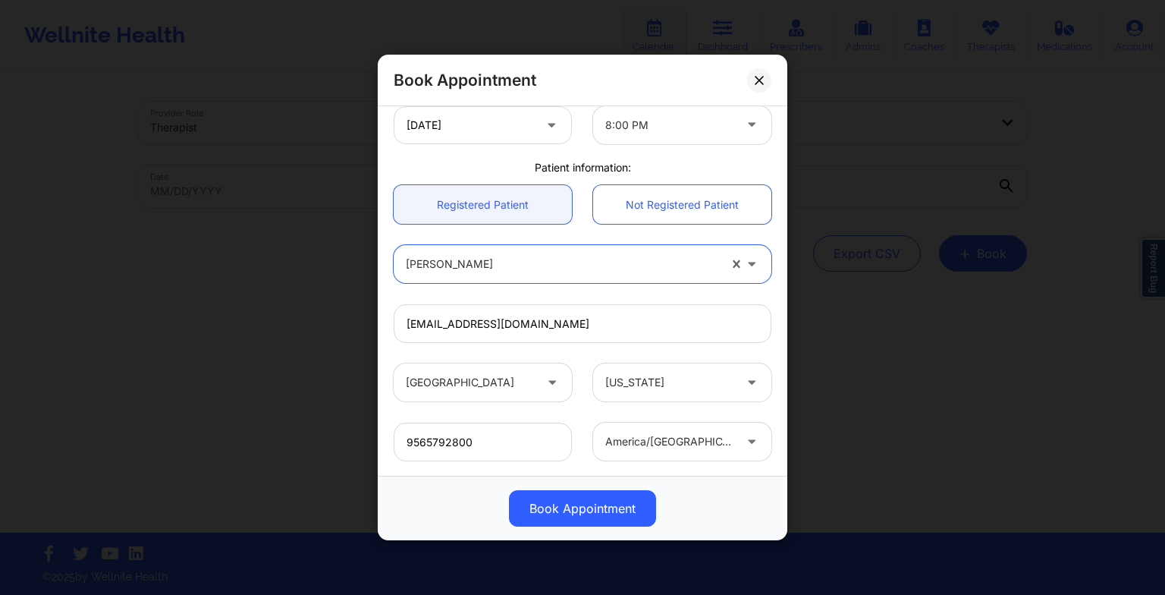
scroll to position [418, 0]
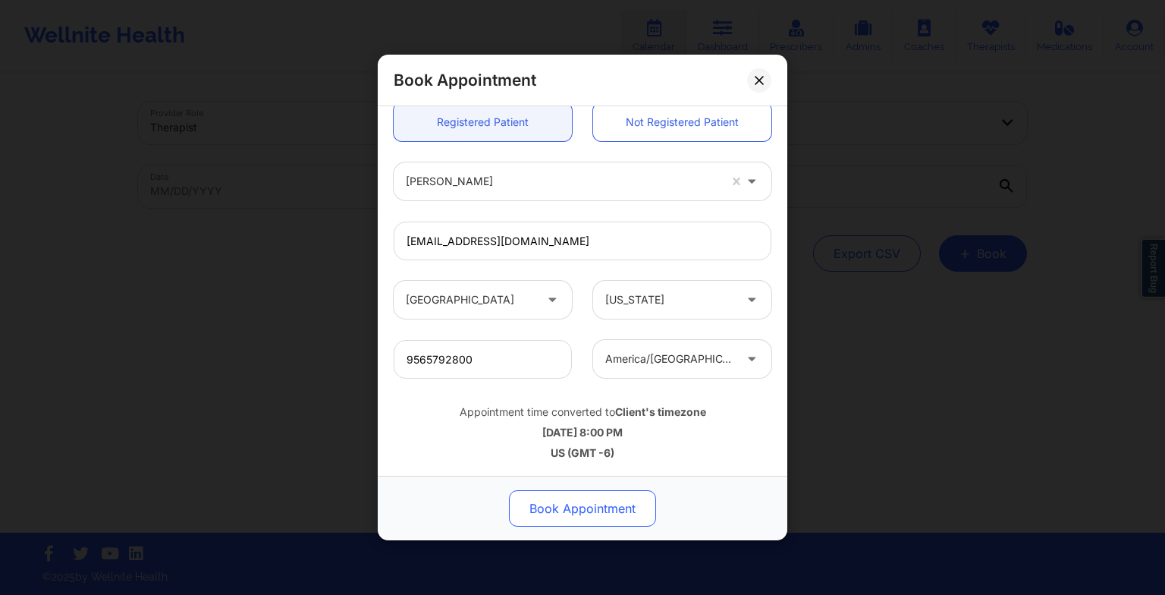
click at [577, 509] on button "Book Appointment" at bounding box center [582, 508] width 147 height 36
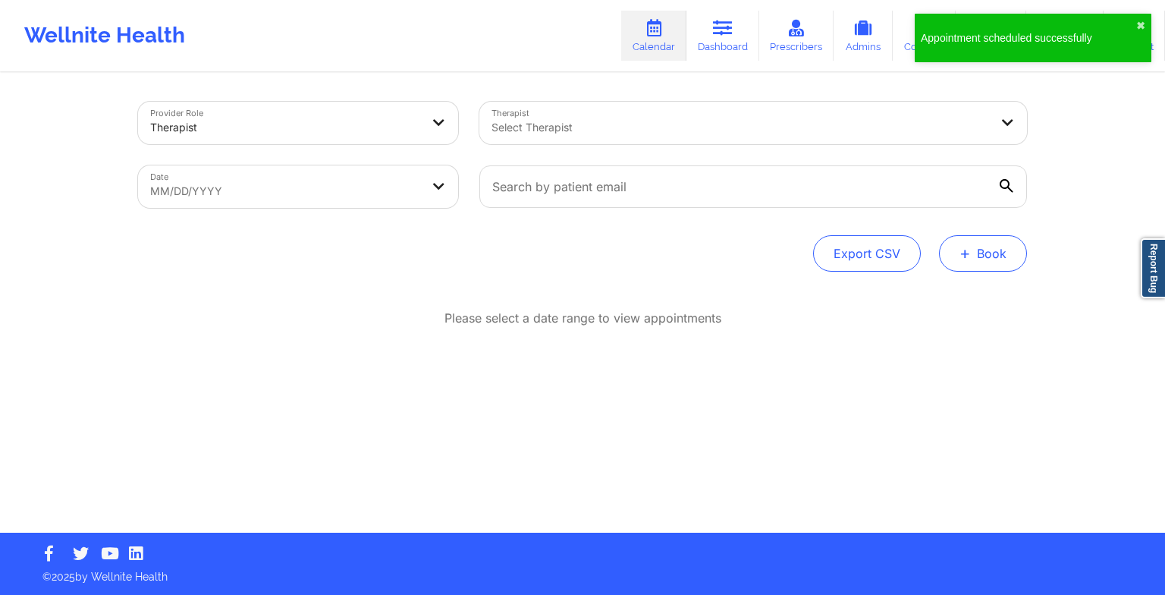
click at [1001, 258] on button "+ Book" at bounding box center [983, 253] width 88 height 36
click at [971, 294] on button "Therapy Session" at bounding box center [958, 301] width 116 height 25
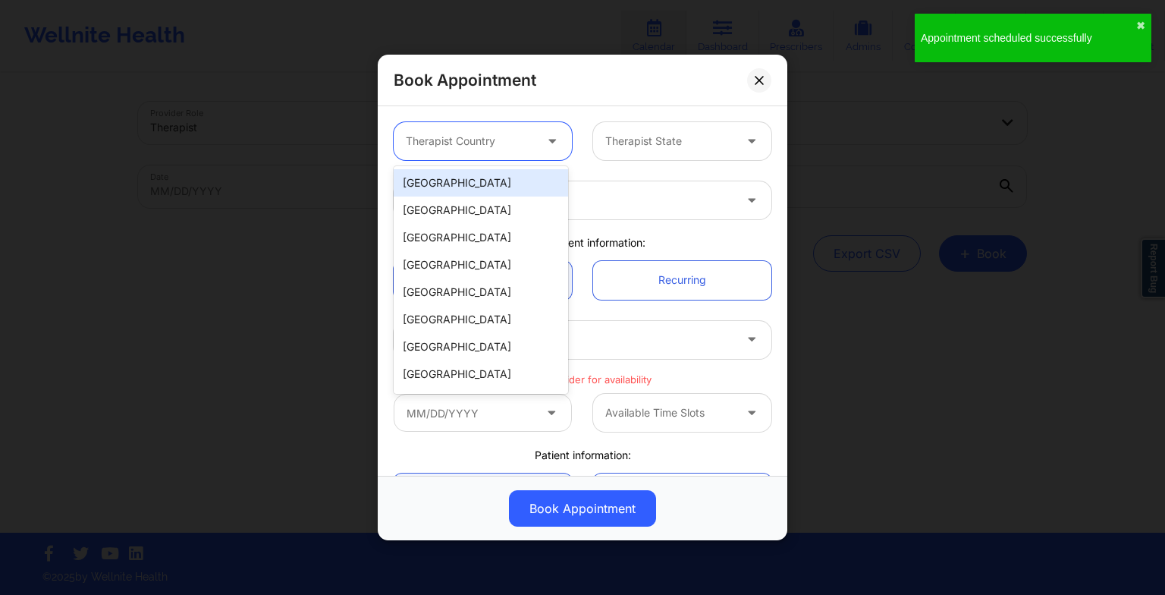
click at [454, 141] on div at bounding box center [470, 141] width 128 height 18
click at [458, 170] on div "[GEOGRAPHIC_DATA]" at bounding box center [481, 182] width 174 height 27
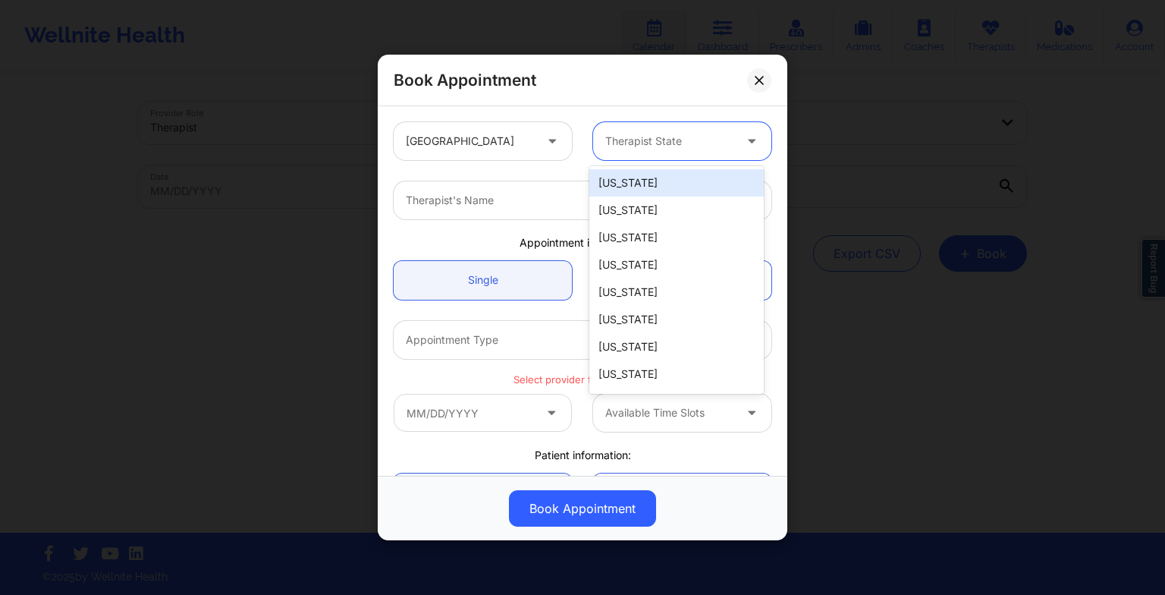
click at [619, 143] on div at bounding box center [669, 141] width 128 height 18
type input "te"
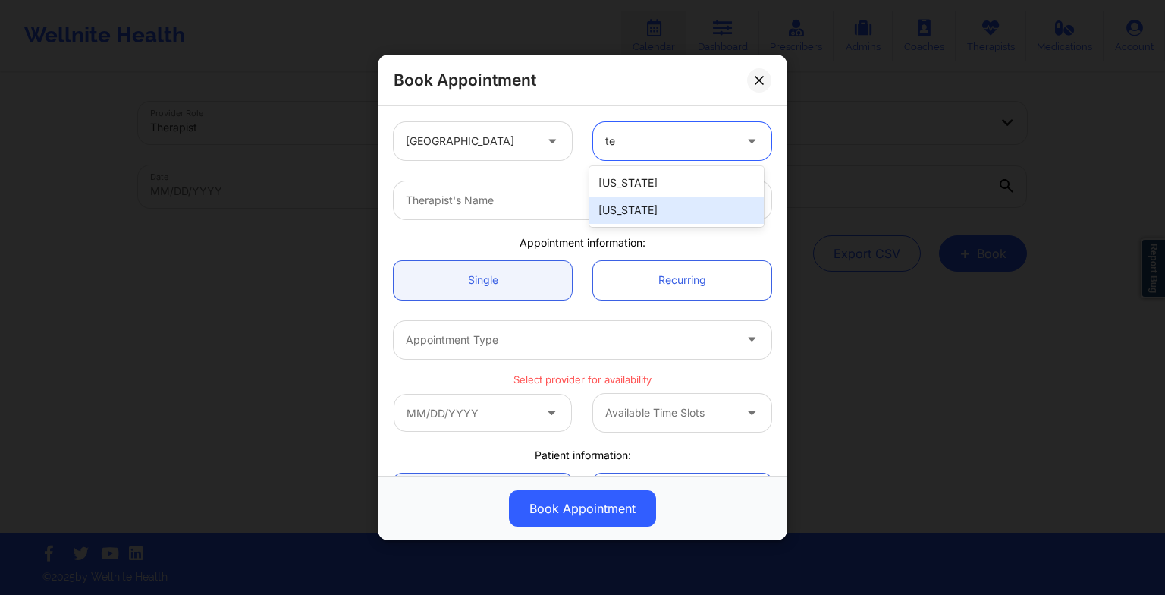
click at [640, 218] on div "[US_STATE]" at bounding box center [676, 209] width 174 height 27
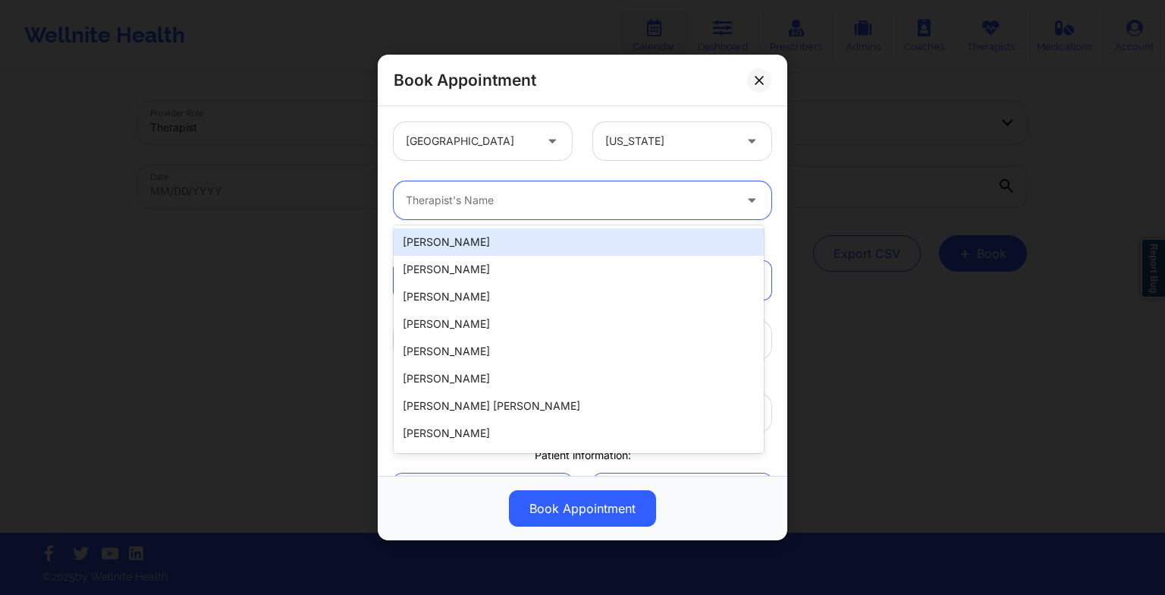
click at [592, 191] on div at bounding box center [570, 200] width 328 height 18
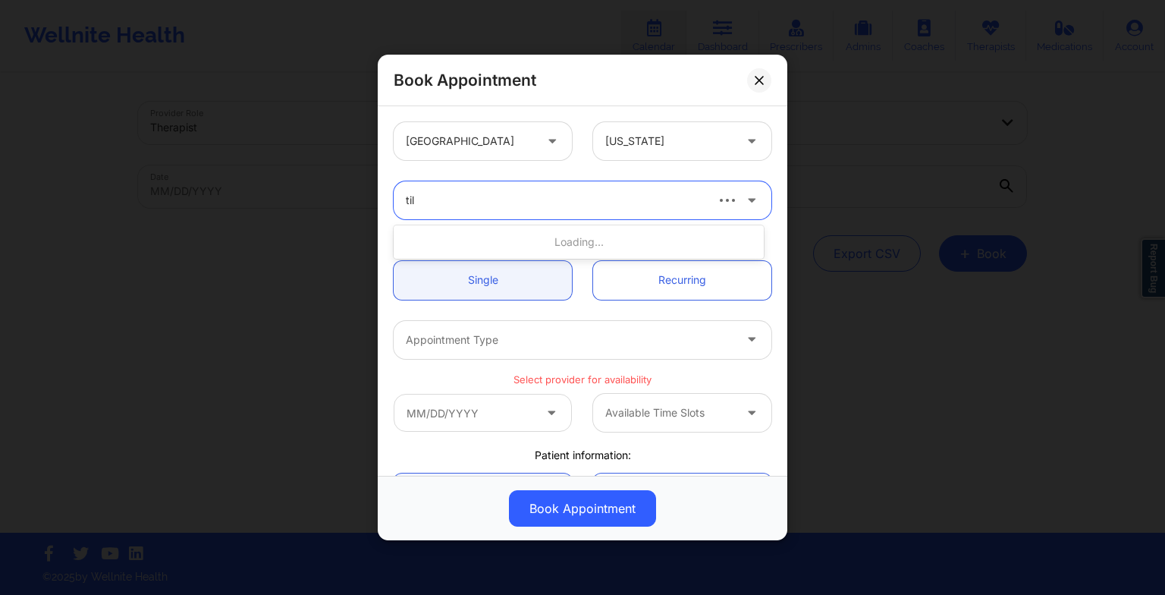
type input "tila"
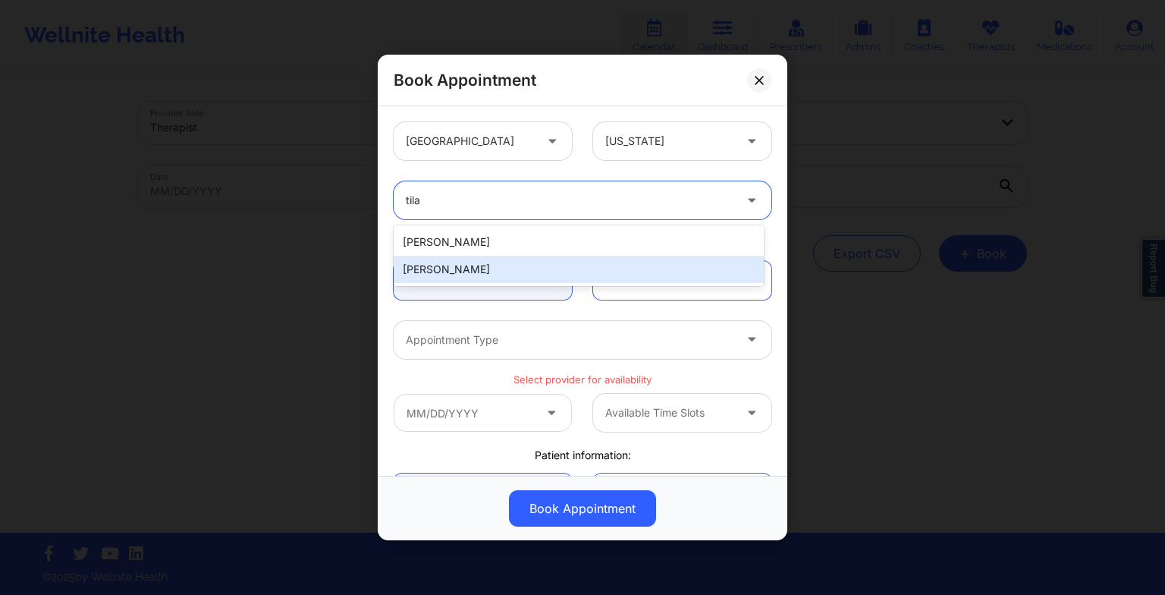
click at [555, 266] on div "[PERSON_NAME]" at bounding box center [579, 269] width 370 height 27
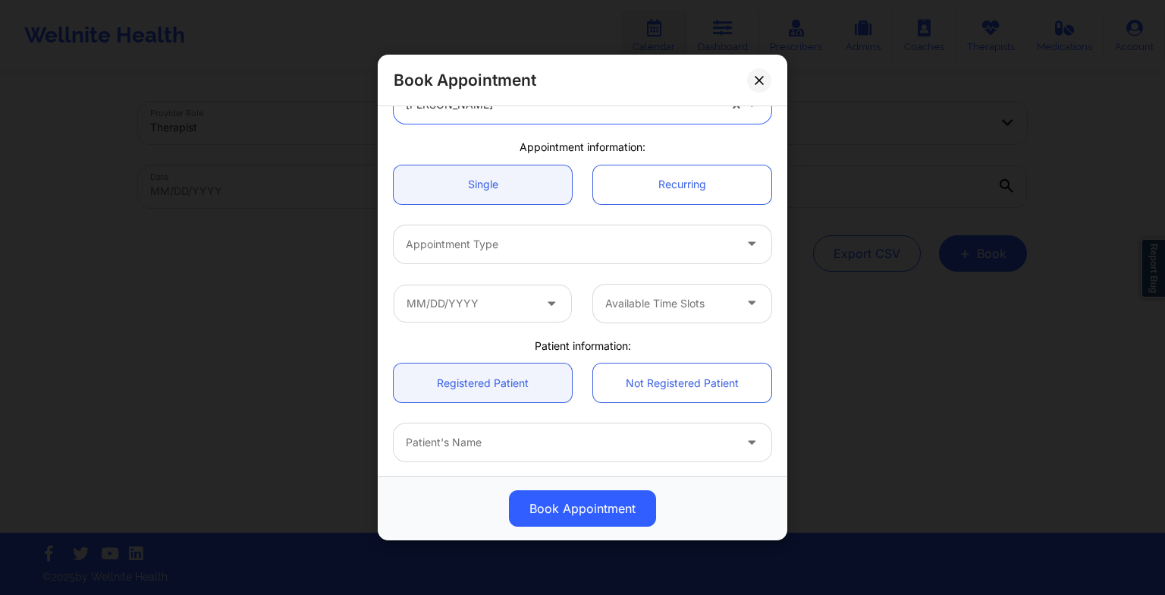
scroll to position [96, 0]
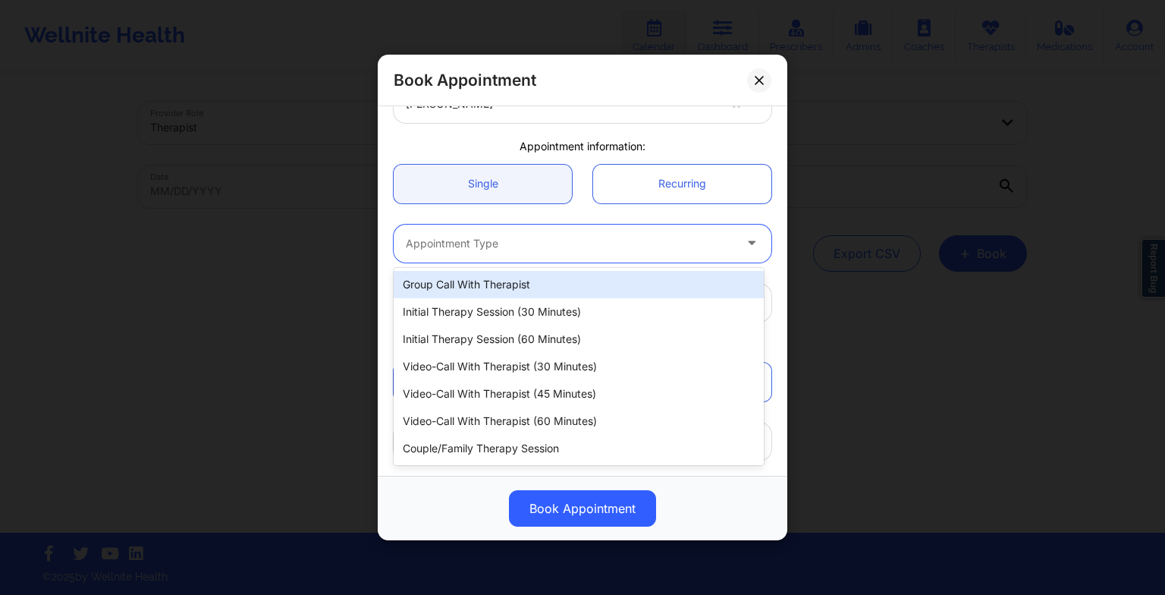
click at [524, 254] on div "Appointment Type" at bounding box center [564, 244] width 341 height 38
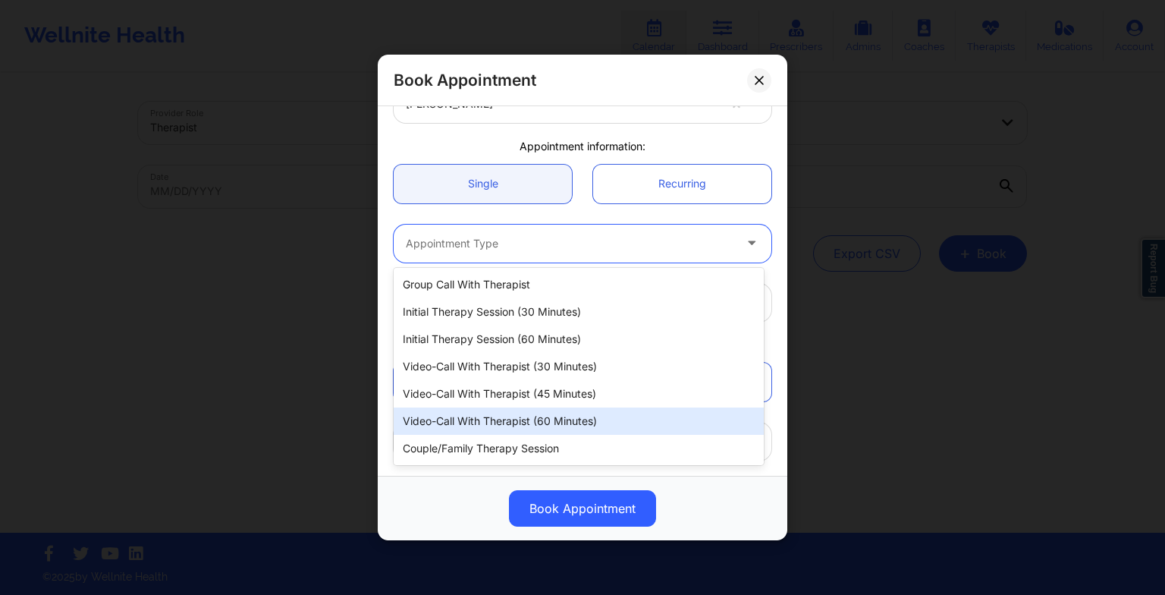
click at [541, 418] on div "Video-Call with Therapist (60 minutes)" at bounding box center [579, 420] width 370 height 27
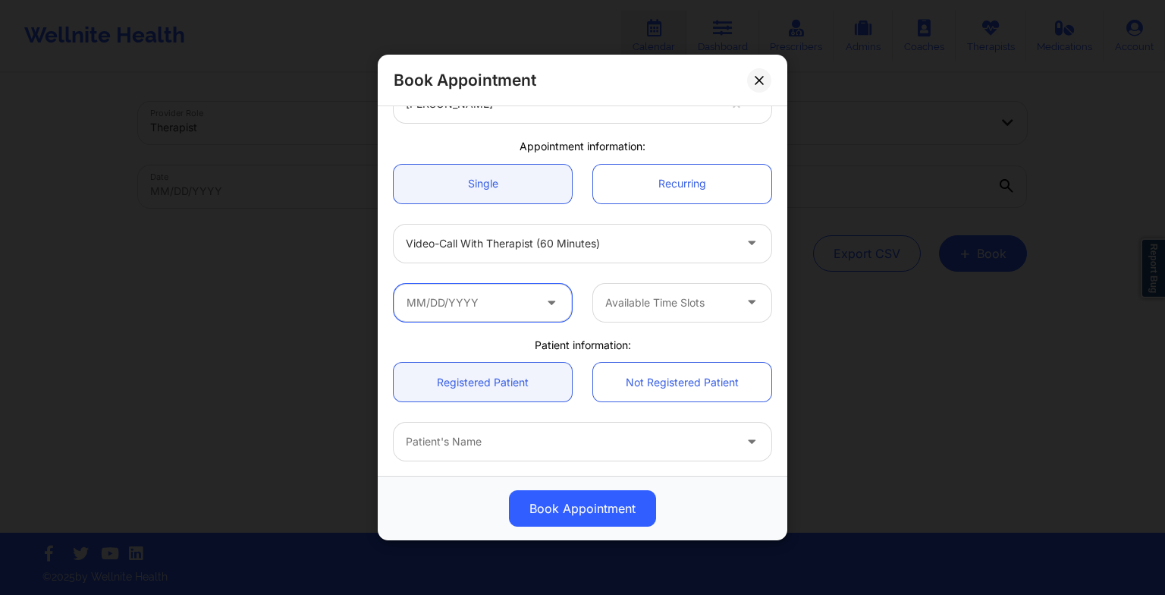
click at [467, 313] on input "text" at bounding box center [483, 303] width 178 height 38
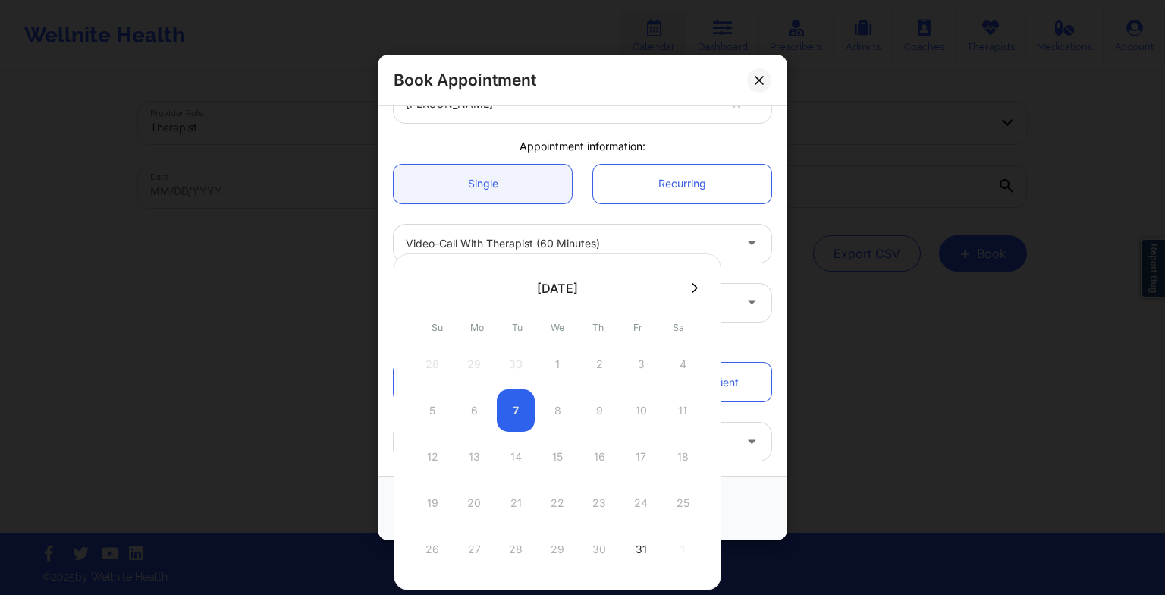
click at [692, 288] on icon at bounding box center [695, 287] width 6 height 11
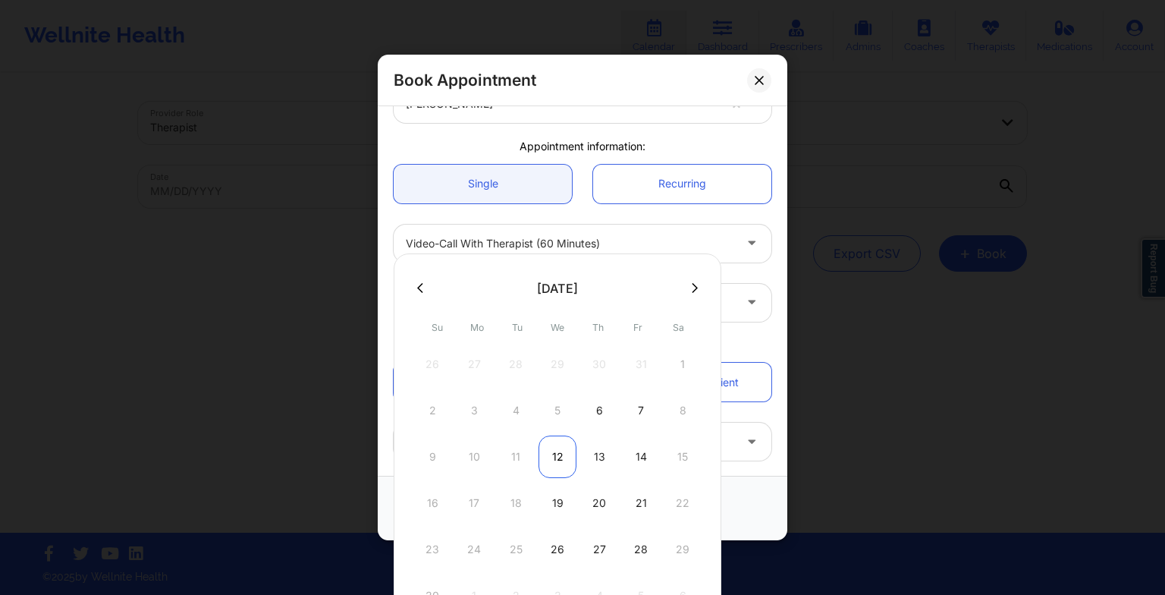
click at [559, 451] on div "12" at bounding box center [558, 456] width 38 height 42
type input "[DATE]"
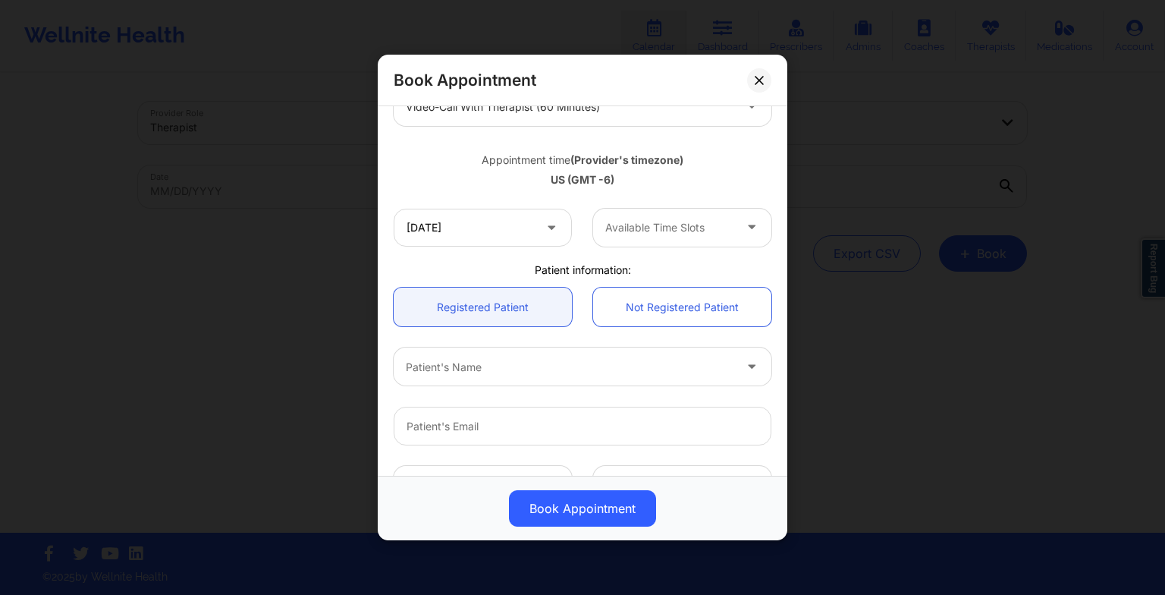
scroll to position [243, 0]
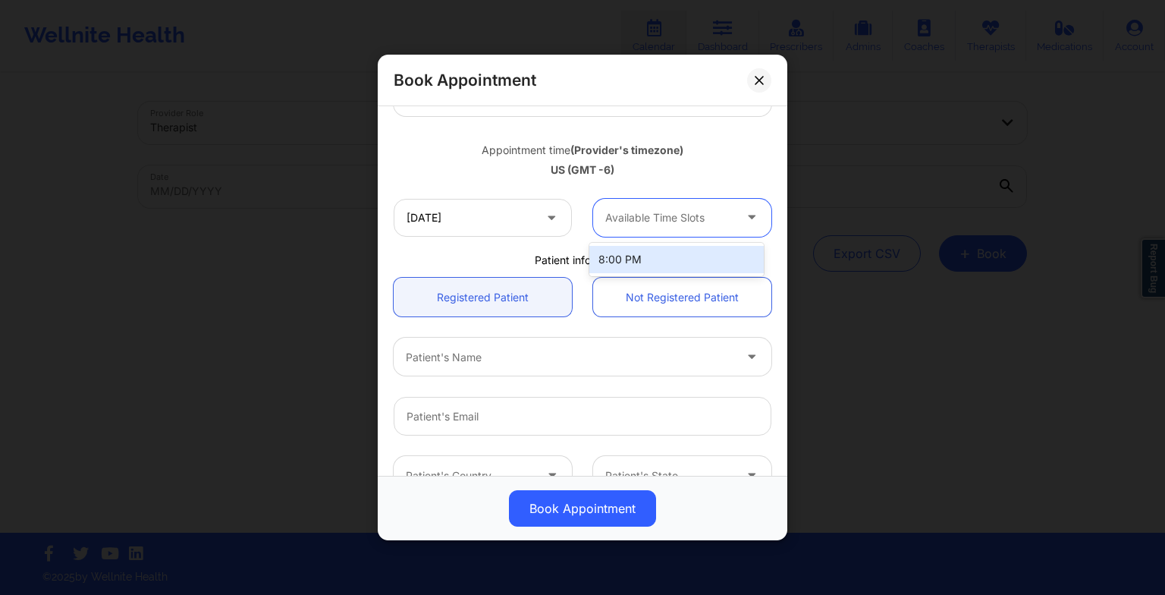
click at [654, 227] on div "Available Time Slots" at bounding box center [664, 218] width 142 height 38
click at [652, 249] on div "8:00 PM" at bounding box center [676, 259] width 174 height 27
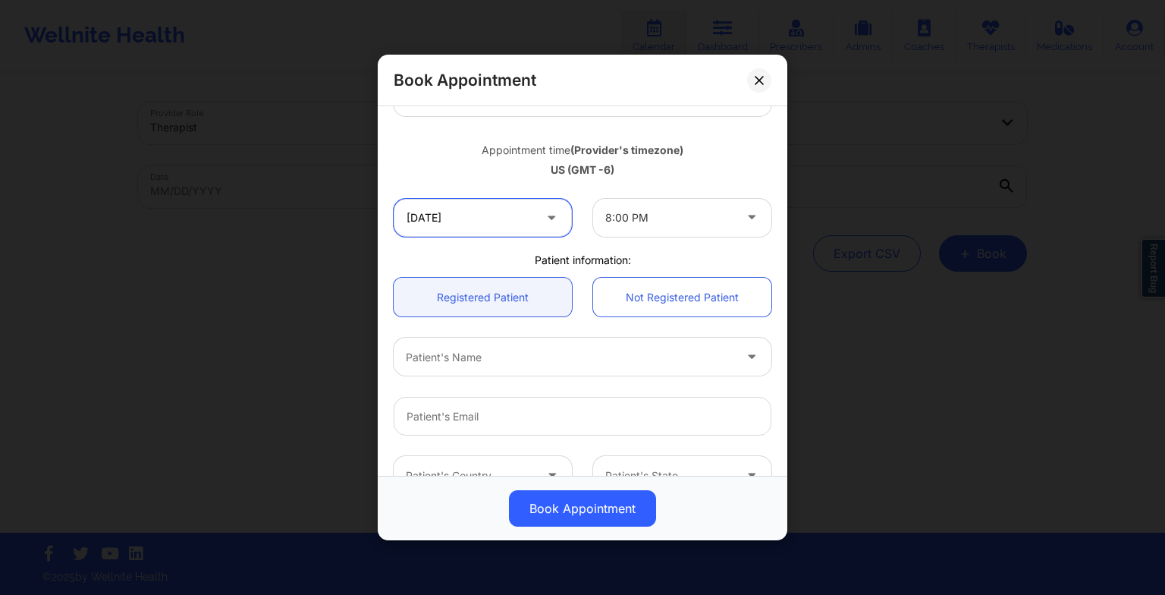
click at [533, 212] on input "[DATE]" at bounding box center [483, 218] width 178 height 38
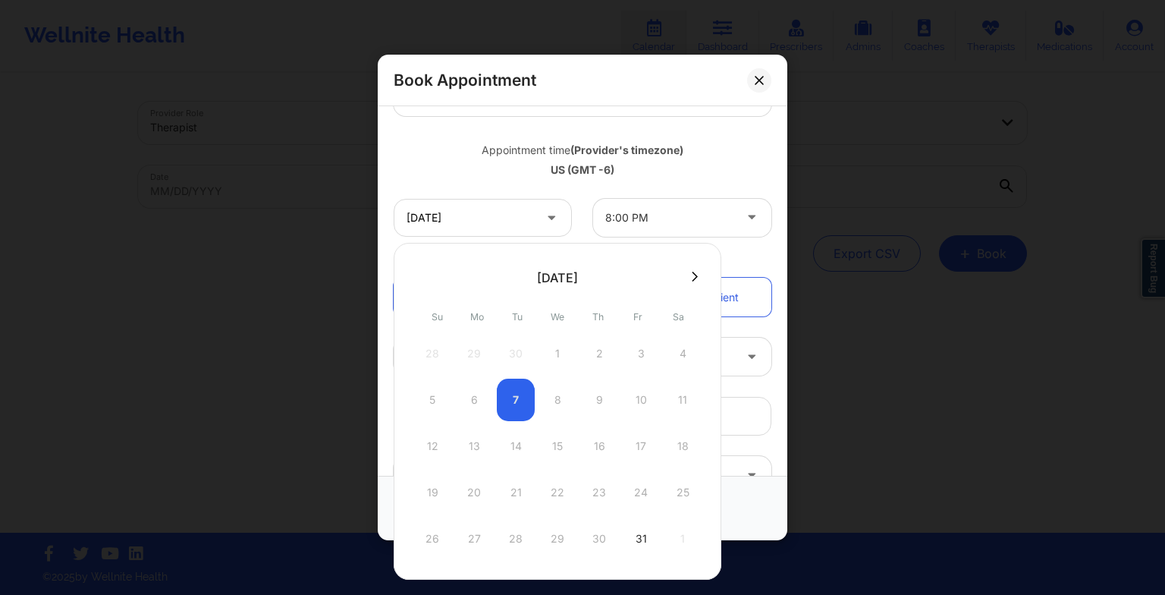
click at [687, 279] on button at bounding box center [694, 276] width 15 height 13
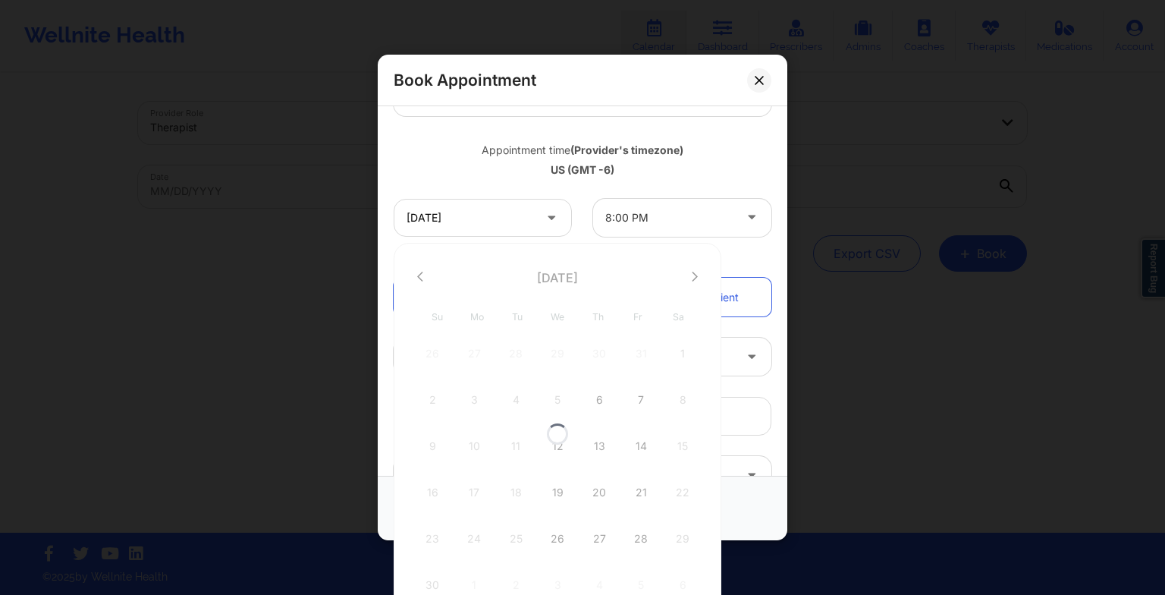
click at [683, 279] on div at bounding box center [558, 434] width 328 height 383
click at [558, 449] on div "12" at bounding box center [558, 446] width 38 height 42
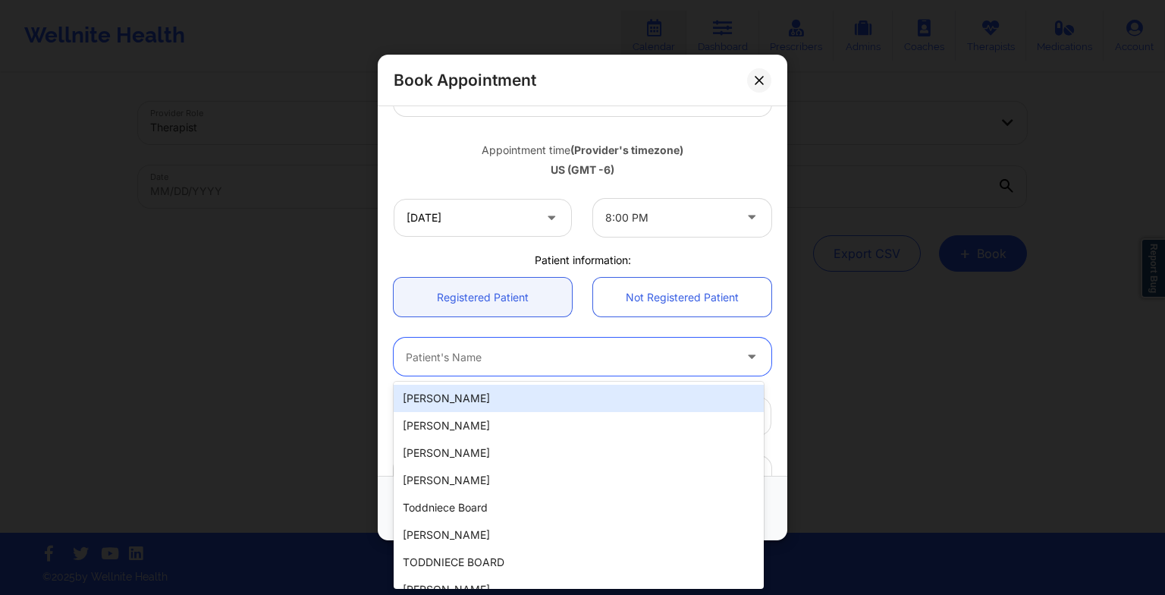
click at [522, 358] on div at bounding box center [570, 356] width 328 height 18
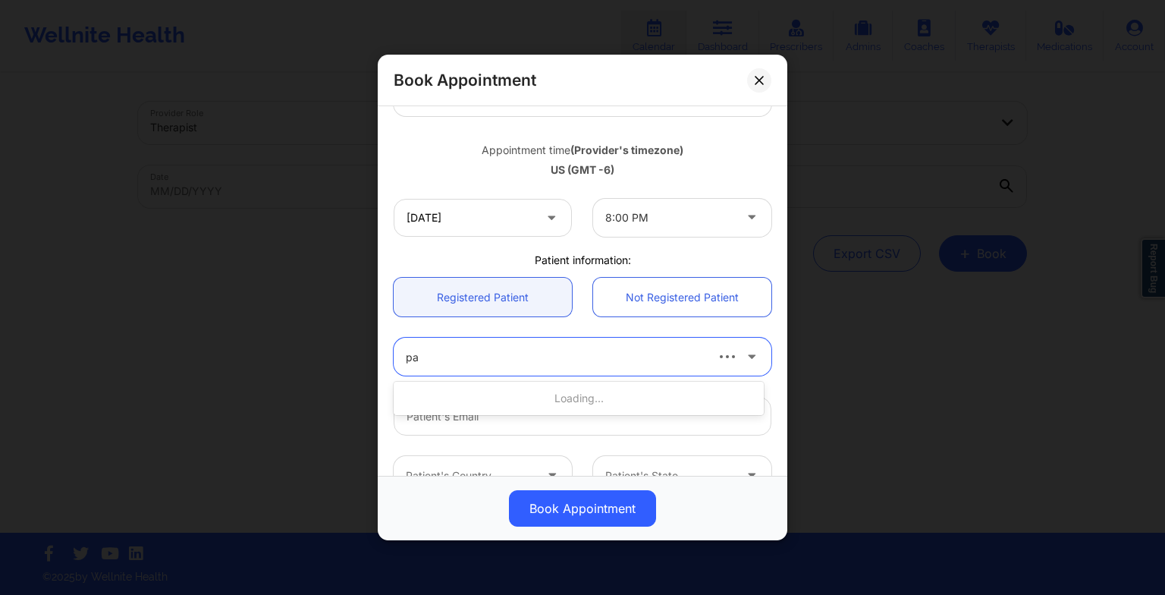
type input "pat"
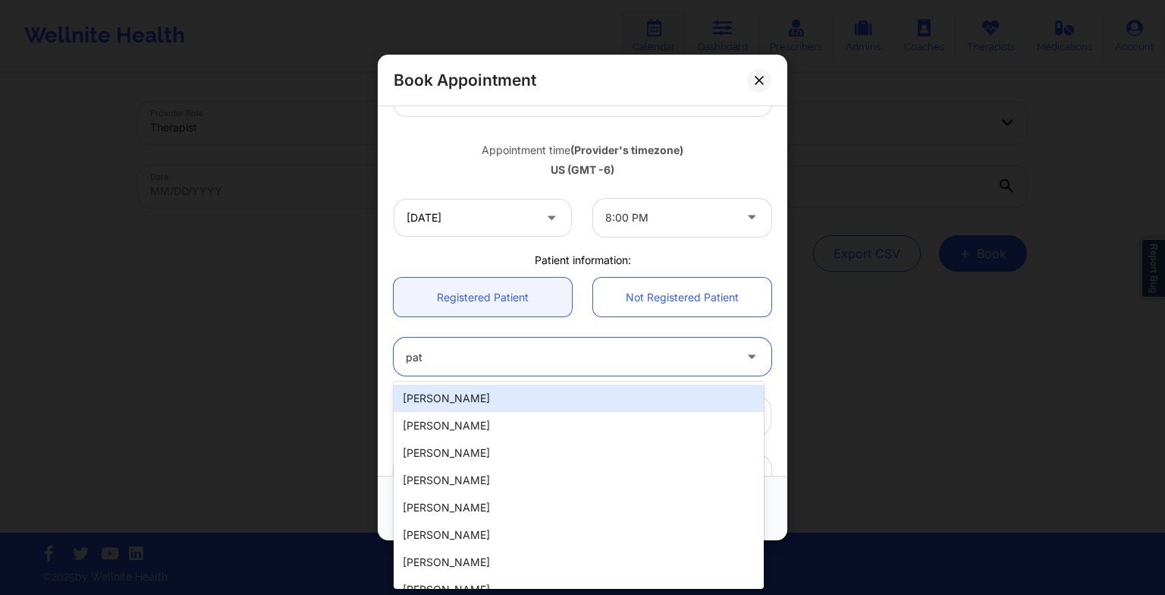
click at [516, 410] on div "[PERSON_NAME]" at bounding box center [579, 398] width 370 height 27
type input "[EMAIL_ADDRESS][DOMAIN_NAME]"
type input "9565792800"
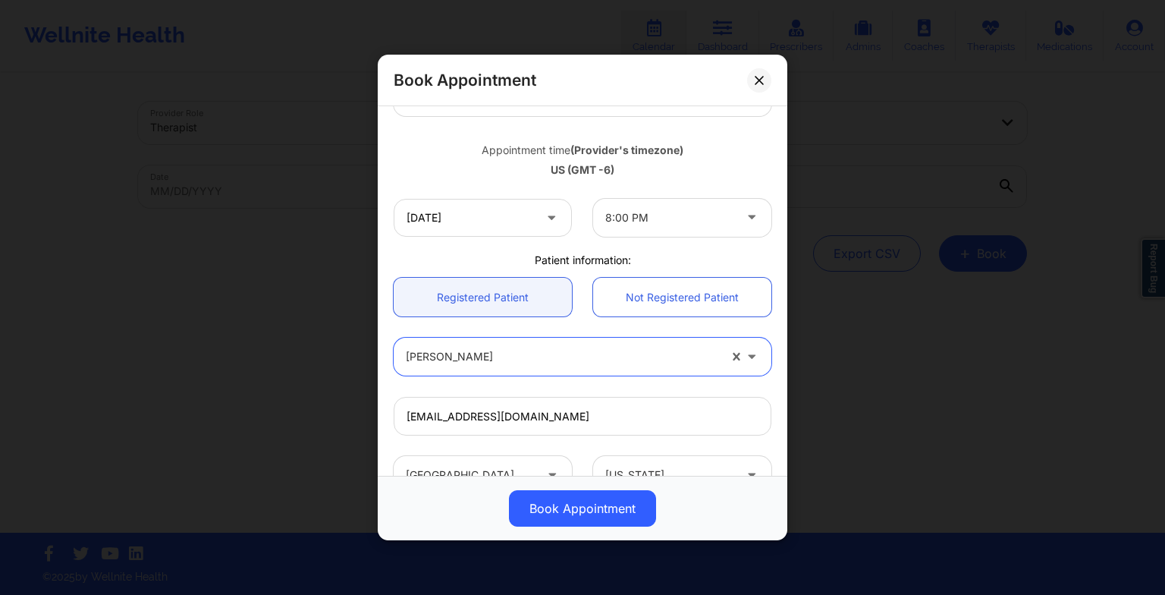
scroll to position [418, 0]
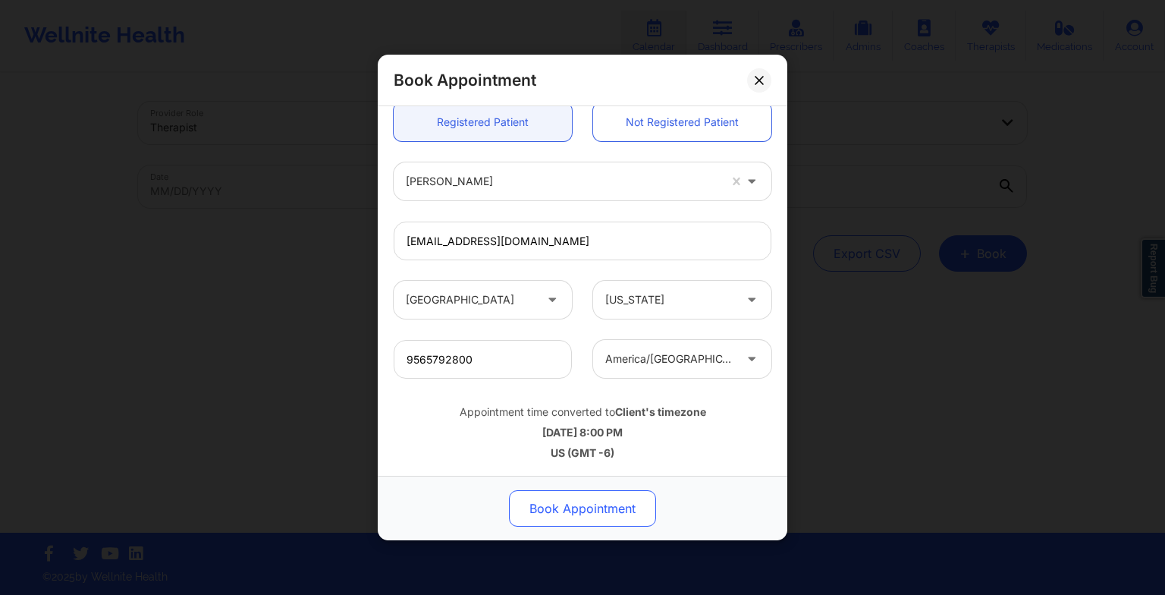
click at [571, 509] on button "Book Appointment" at bounding box center [582, 508] width 147 height 36
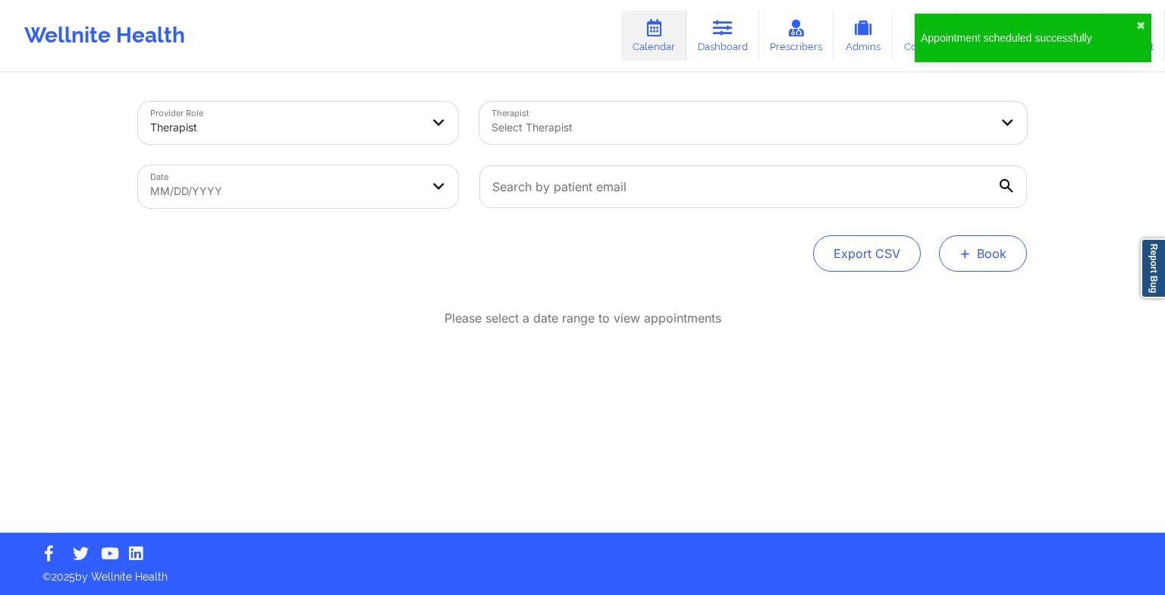
click at [968, 250] on span "+" at bounding box center [965, 253] width 11 height 8
click at [948, 295] on button "Therapy Session" at bounding box center [958, 301] width 116 height 25
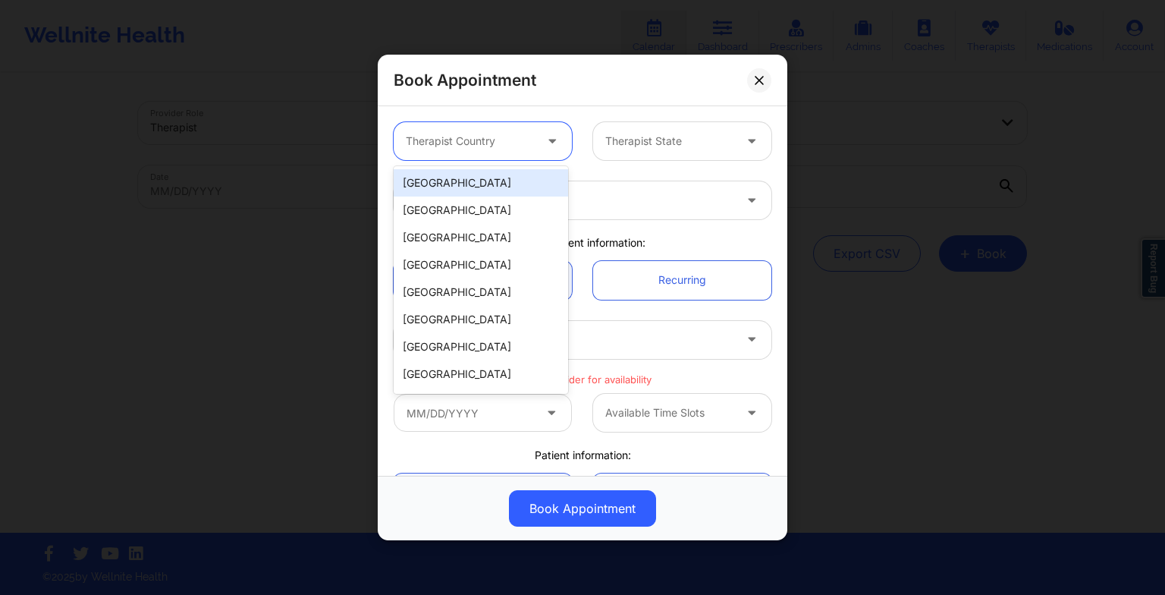
click at [497, 139] on div at bounding box center [470, 141] width 128 height 18
click at [519, 192] on div "[GEOGRAPHIC_DATA]" at bounding box center [481, 182] width 174 height 27
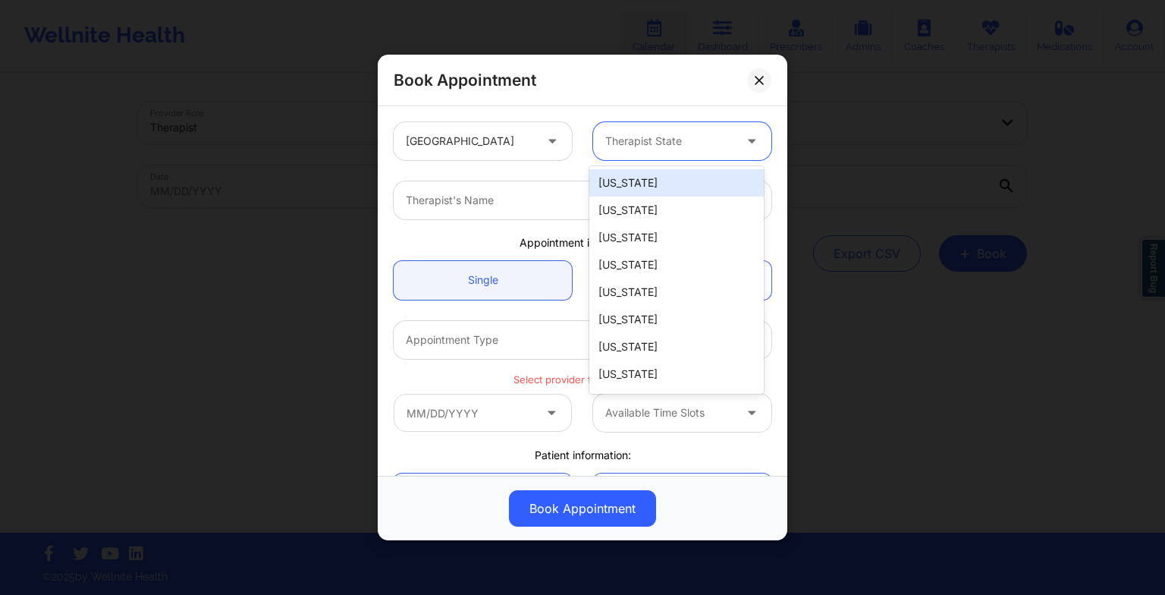
click at [595, 152] on div "Therapist State" at bounding box center [664, 141] width 142 height 38
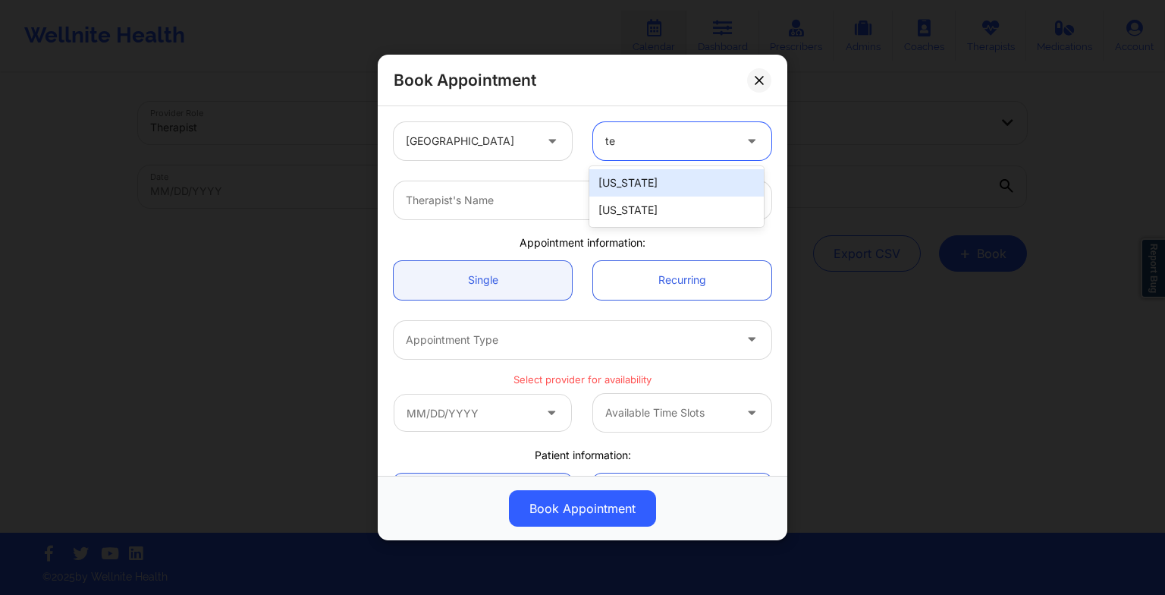
type input "tex"
click at [652, 181] on div "[US_STATE]" at bounding box center [676, 182] width 174 height 27
click at [601, 204] on div at bounding box center [570, 200] width 328 height 18
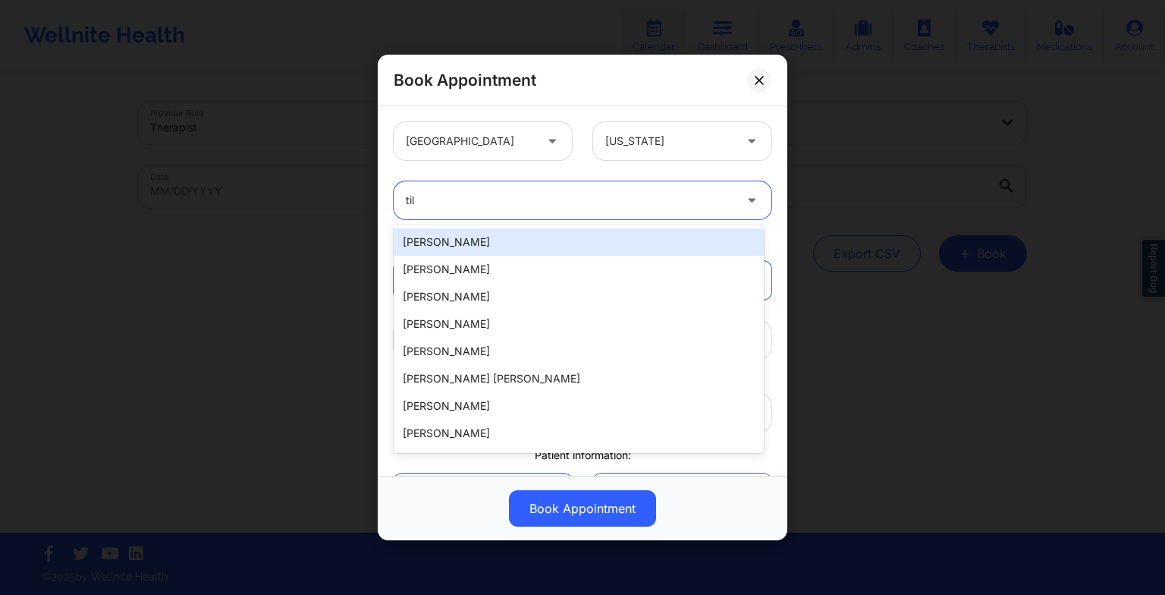
type input "tila"
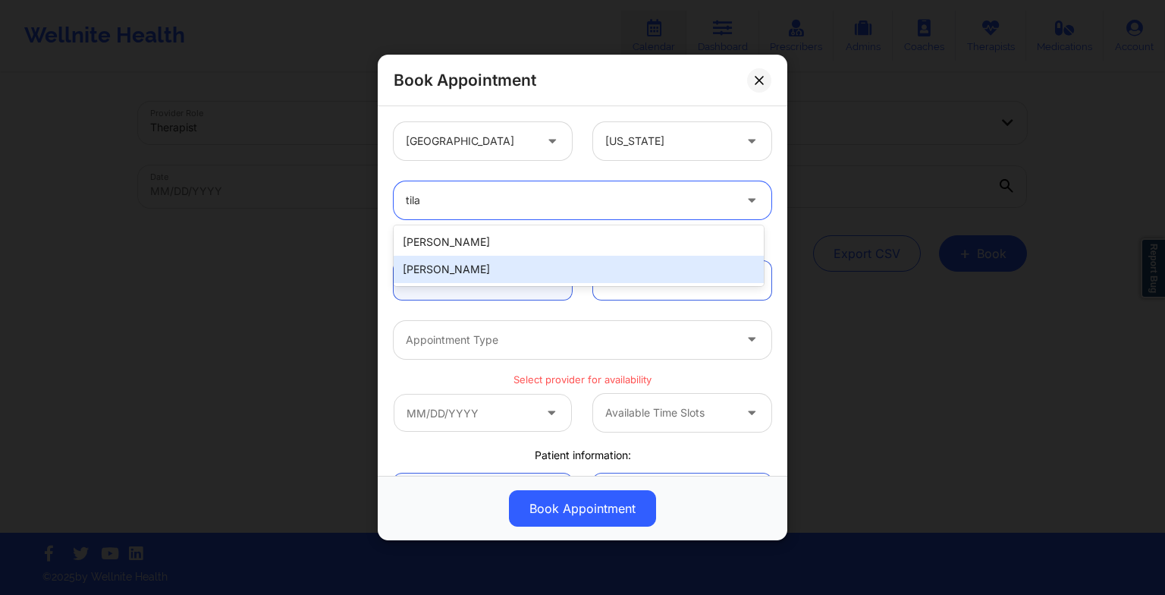
click at [583, 268] on div "[PERSON_NAME]" at bounding box center [579, 269] width 370 height 27
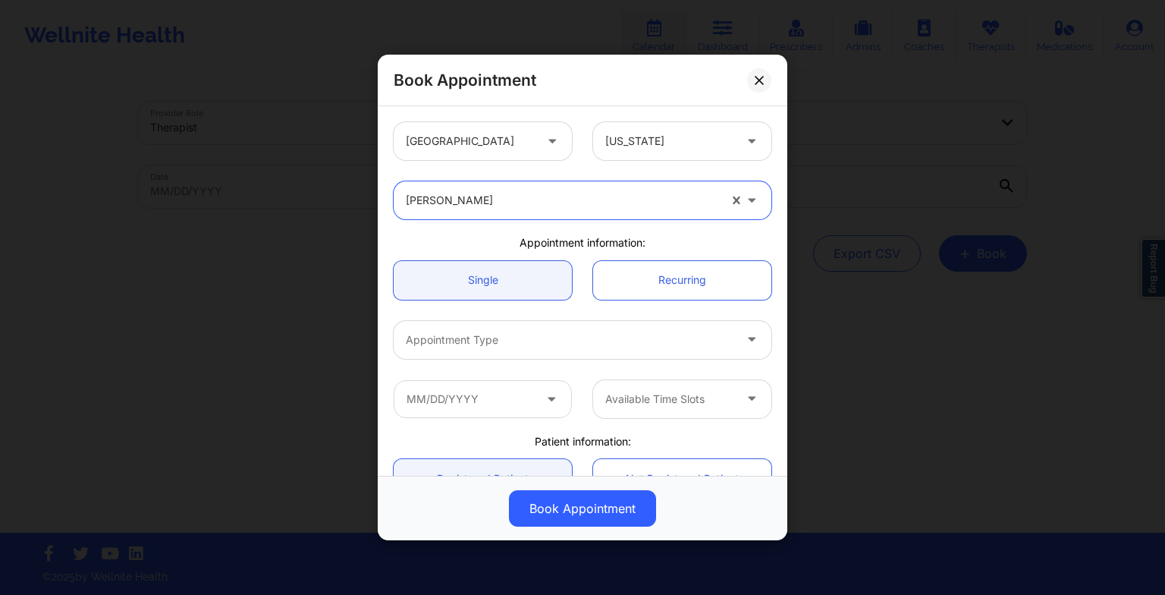
scroll to position [150, 0]
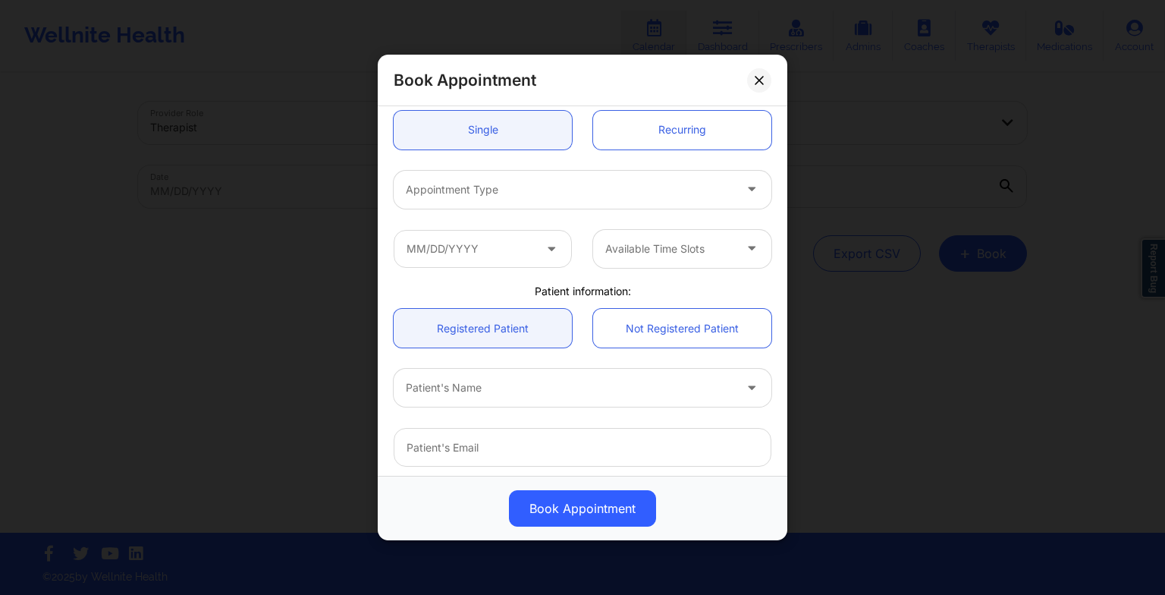
click at [522, 199] on div "Appointment Type" at bounding box center [564, 190] width 341 height 38
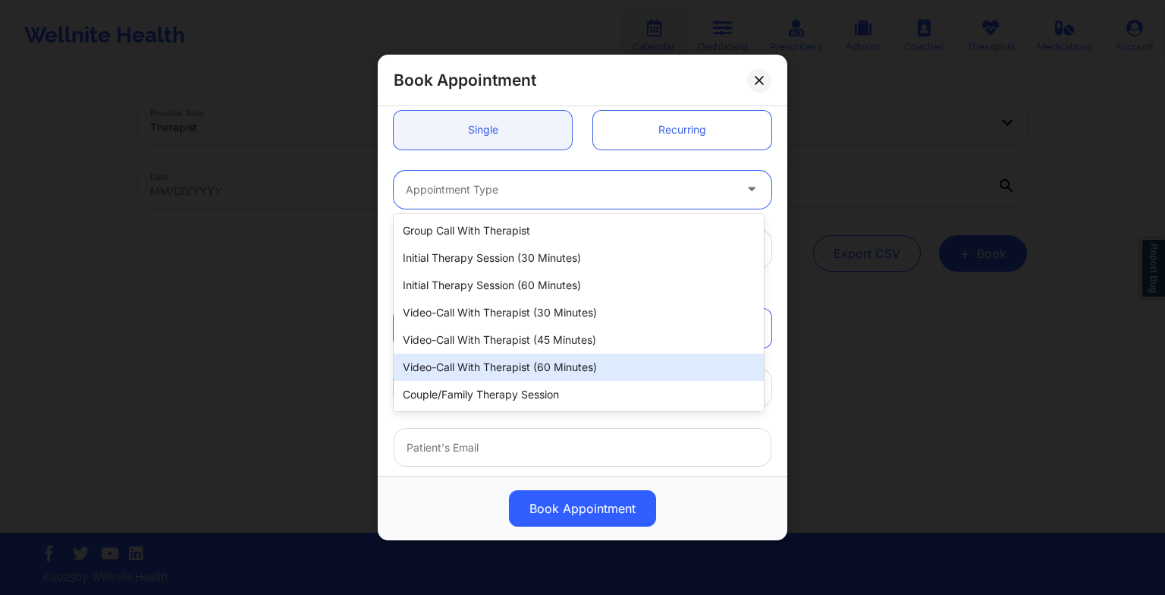
click at [537, 362] on div "Video-Call with Therapist (60 minutes)" at bounding box center [579, 367] width 370 height 27
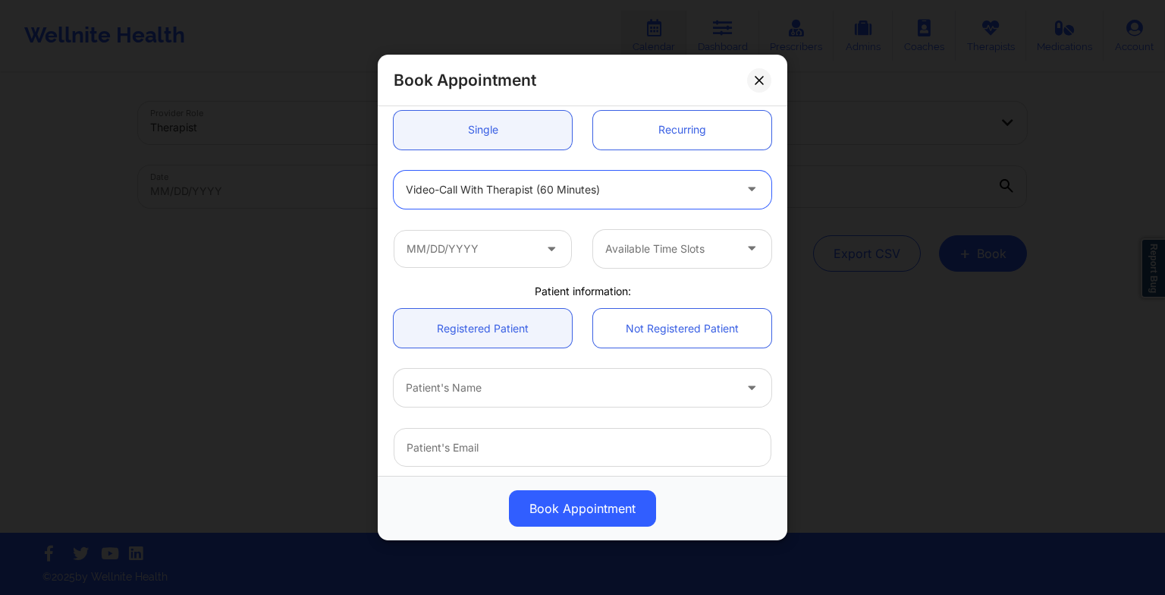
scroll to position [158, 0]
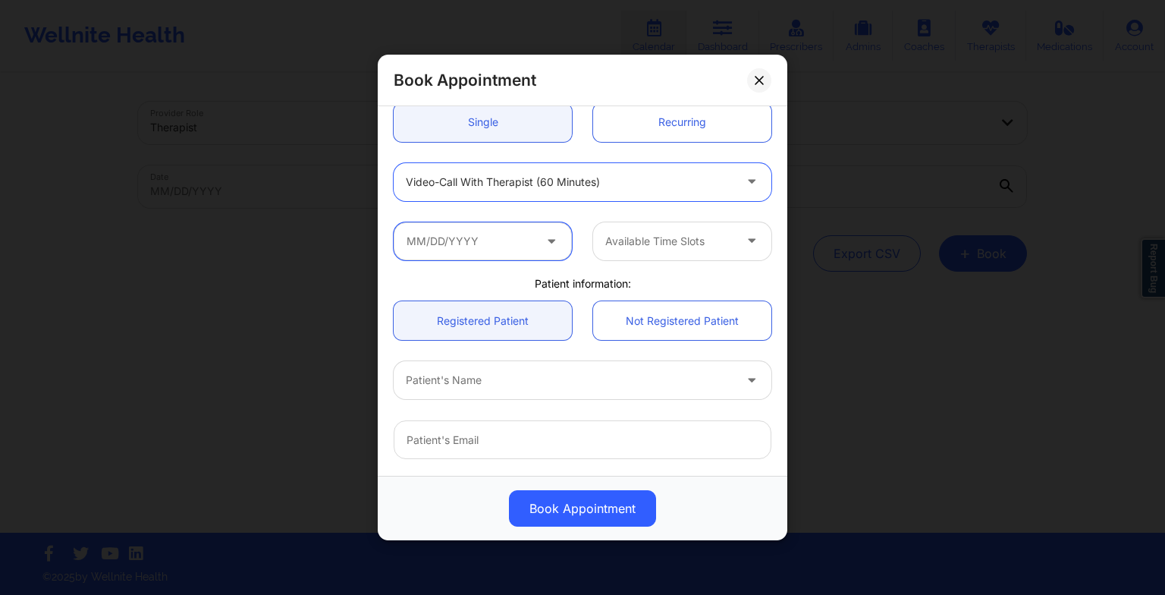
click at [522, 237] on input "text" at bounding box center [483, 241] width 178 height 38
click at [554, 234] on icon at bounding box center [551, 237] width 15 height 13
click at [489, 244] on input "text" at bounding box center [483, 241] width 178 height 38
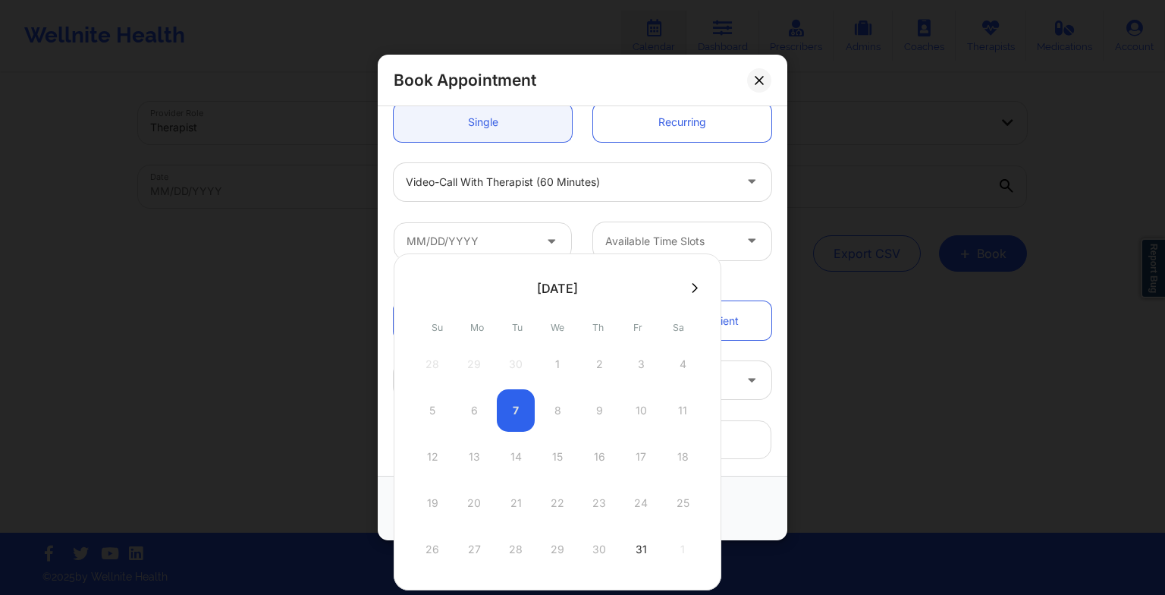
click at [695, 291] on button at bounding box center [694, 287] width 15 height 13
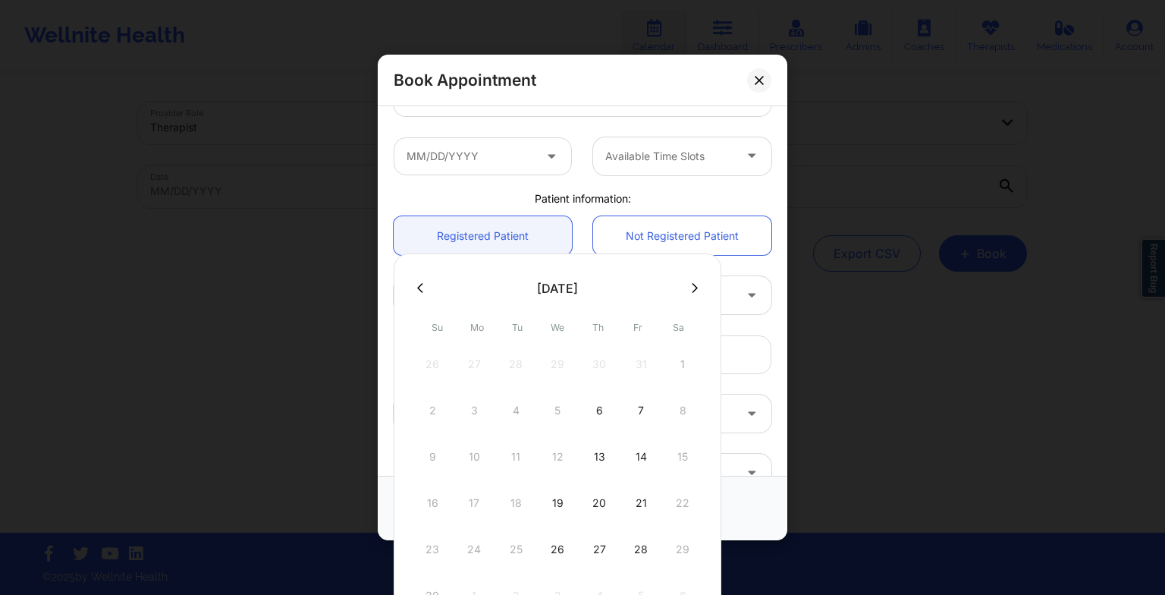
scroll to position [245, 0]
click at [555, 498] on div "19" at bounding box center [558, 503] width 38 height 42
type input "[DATE]"
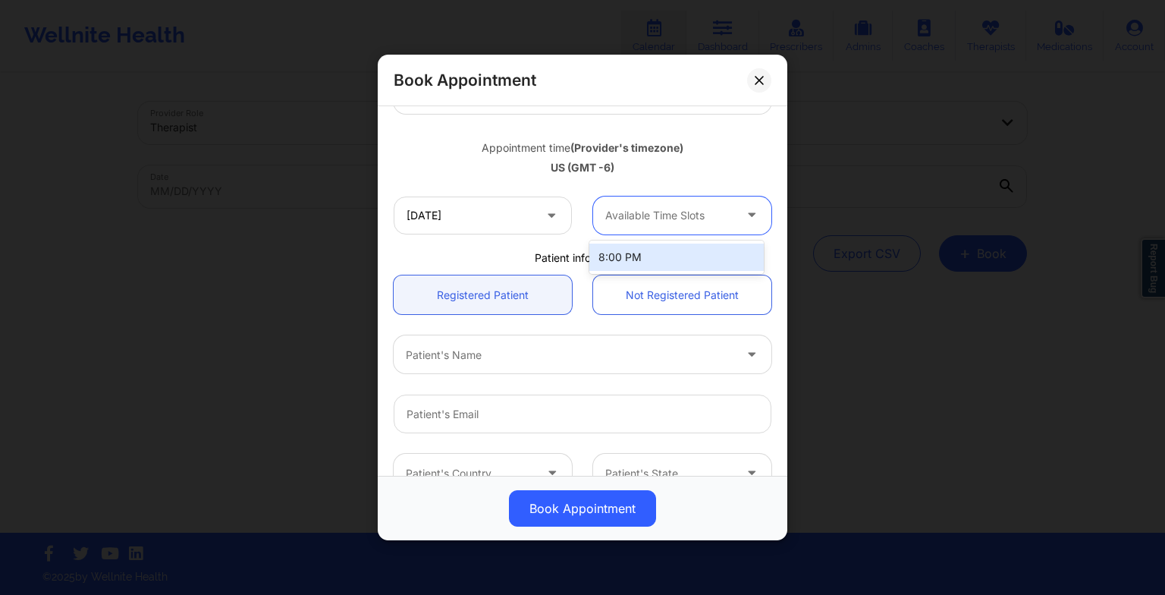
click at [657, 223] on div at bounding box center [669, 215] width 128 height 18
click at [649, 261] on div "8:00 PM" at bounding box center [676, 257] width 174 height 27
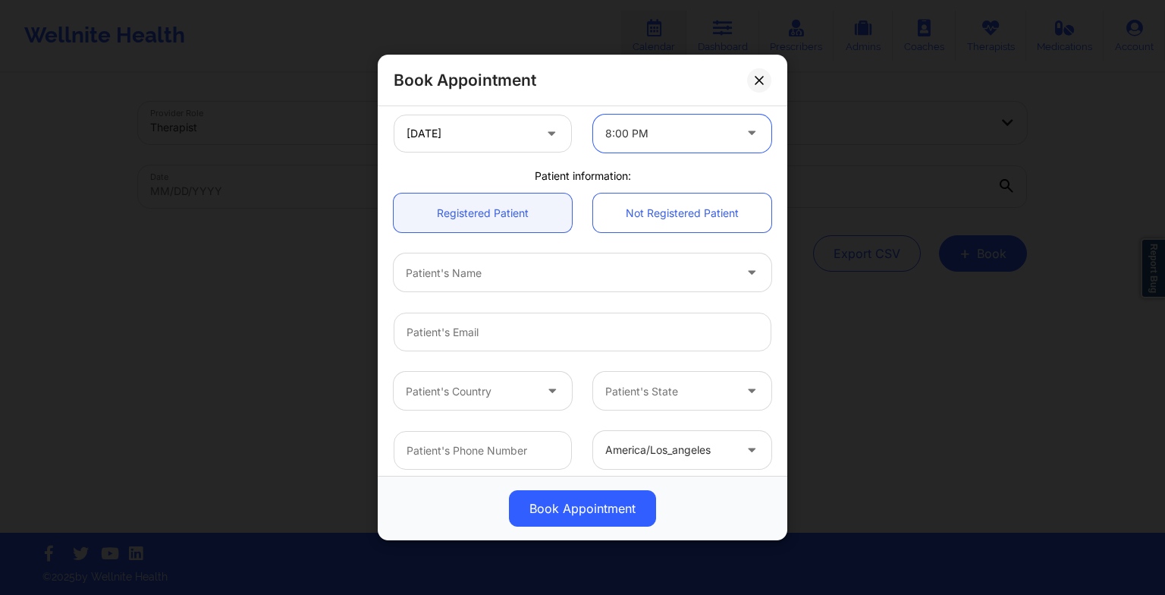
scroll to position [418, 0]
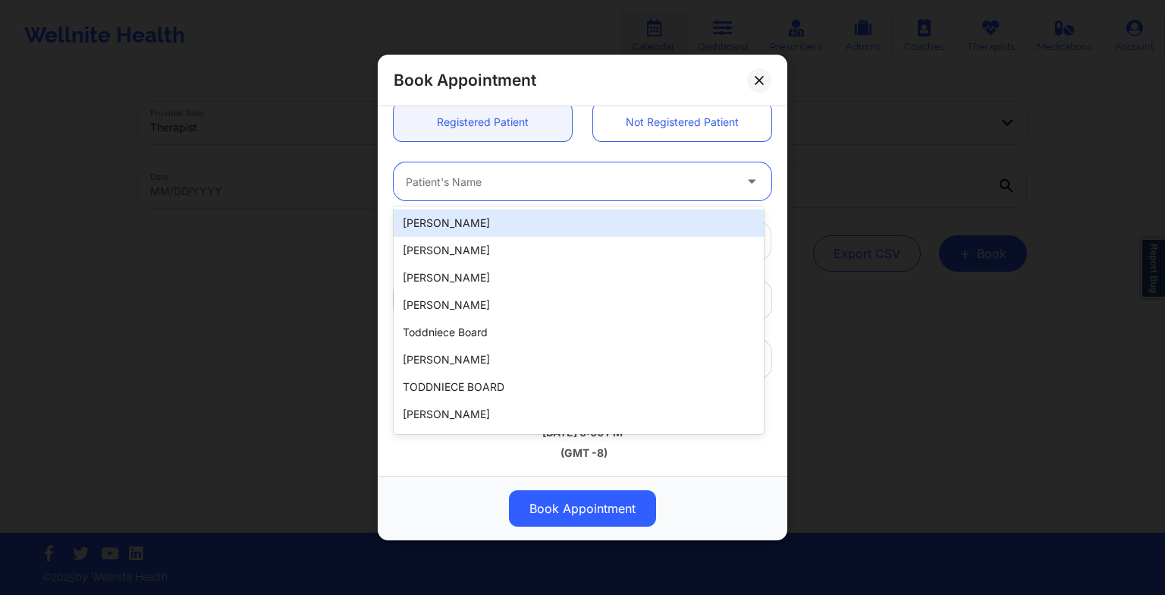
click at [561, 191] on div "Patient's Name" at bounding box center [564, 181] width 341 height 38
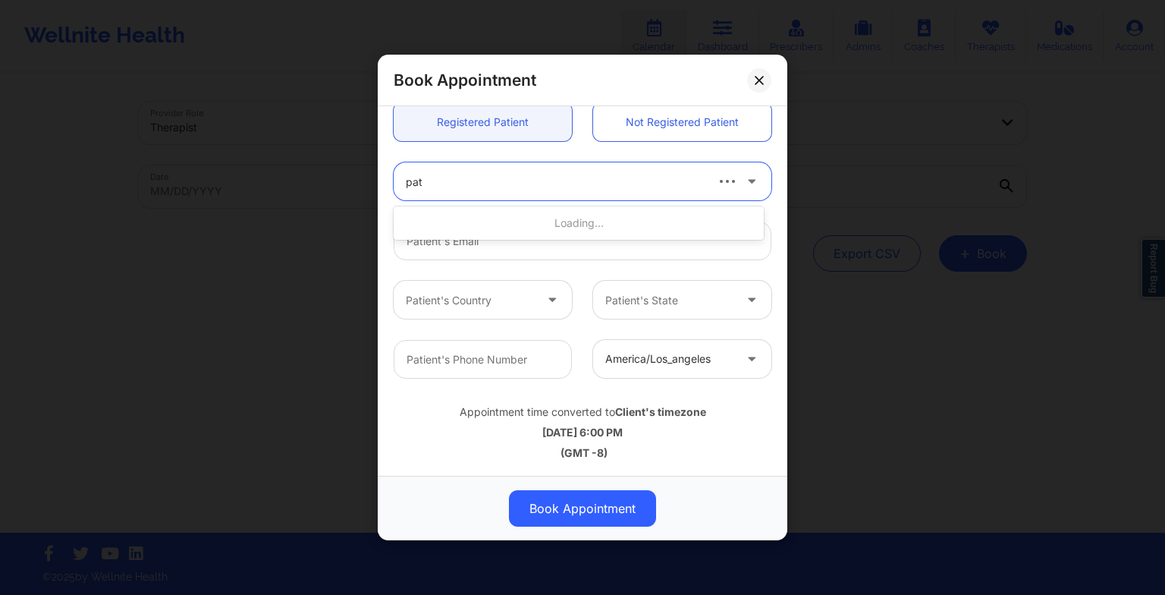
type input "patr"
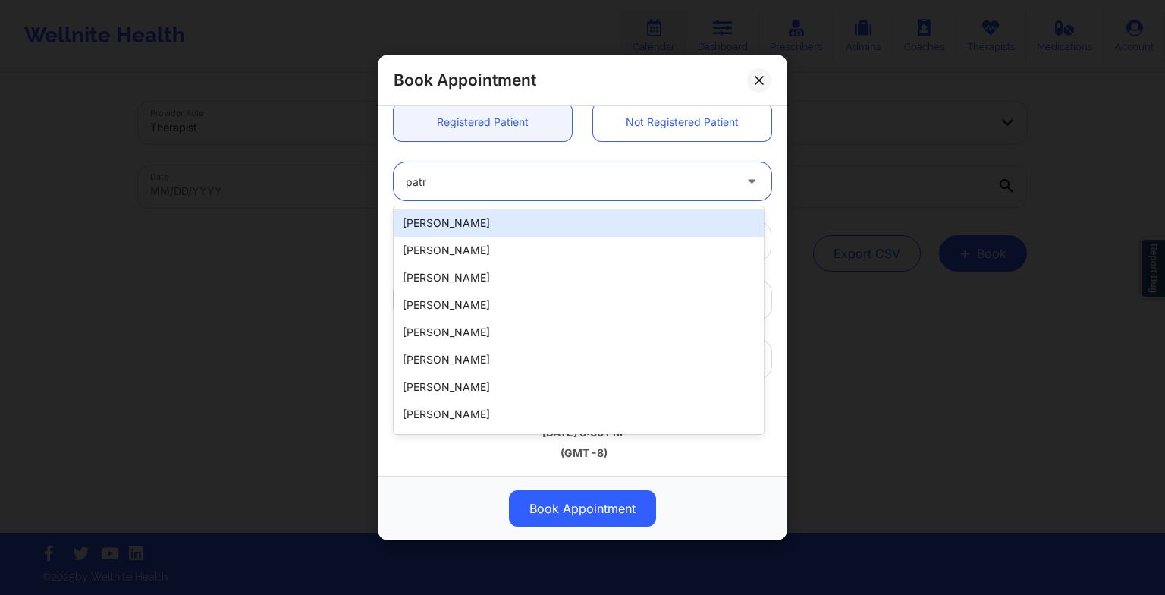
click at [550, 229] on div "[PERSON_NAME]" at bounding box center [579, 222] width 370 height 27
type input "[EMAIL_ADDRESS][DOMAIN_NAME]"
type input "9565792800"
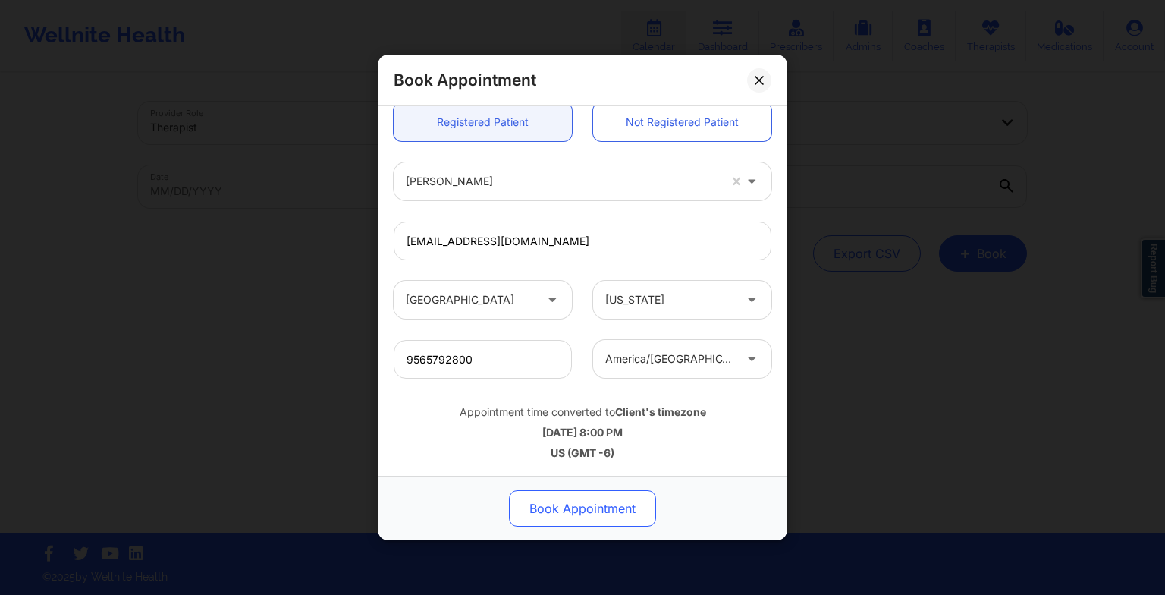
click at [566, 501] on button "Book Appointment" at bounding box center [582, 508] width 147 height 36
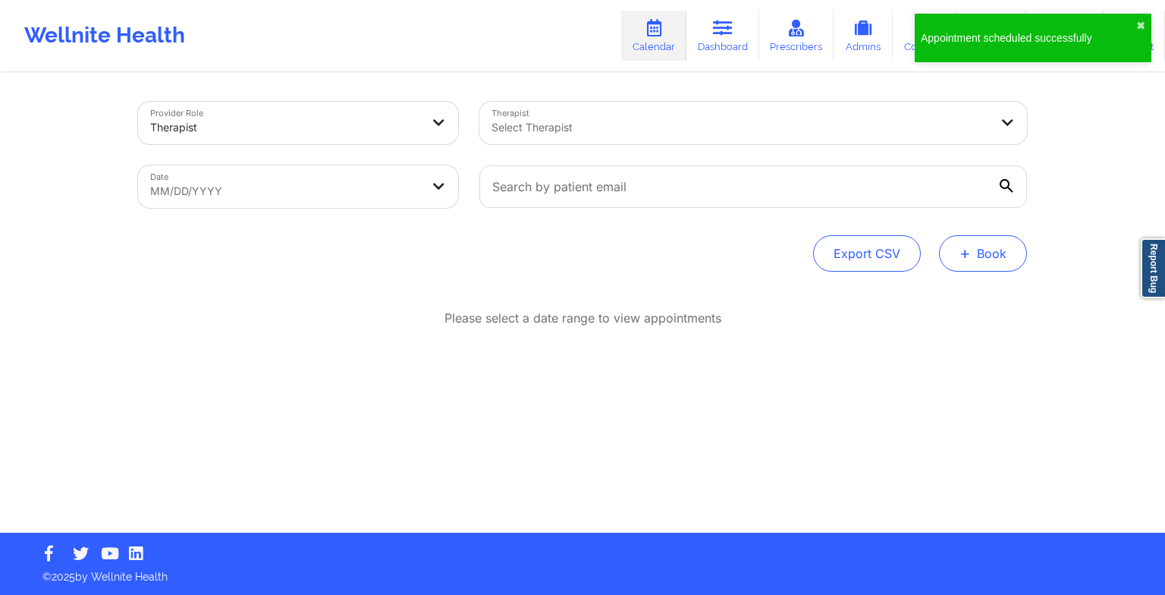
click at [1004, 259] on button "+ Book" at bounding box center [983, 253] width 88 height 36
click at [969, 297] on button "Therapy Session" at bounding box center [958, 301] width 116 height 25
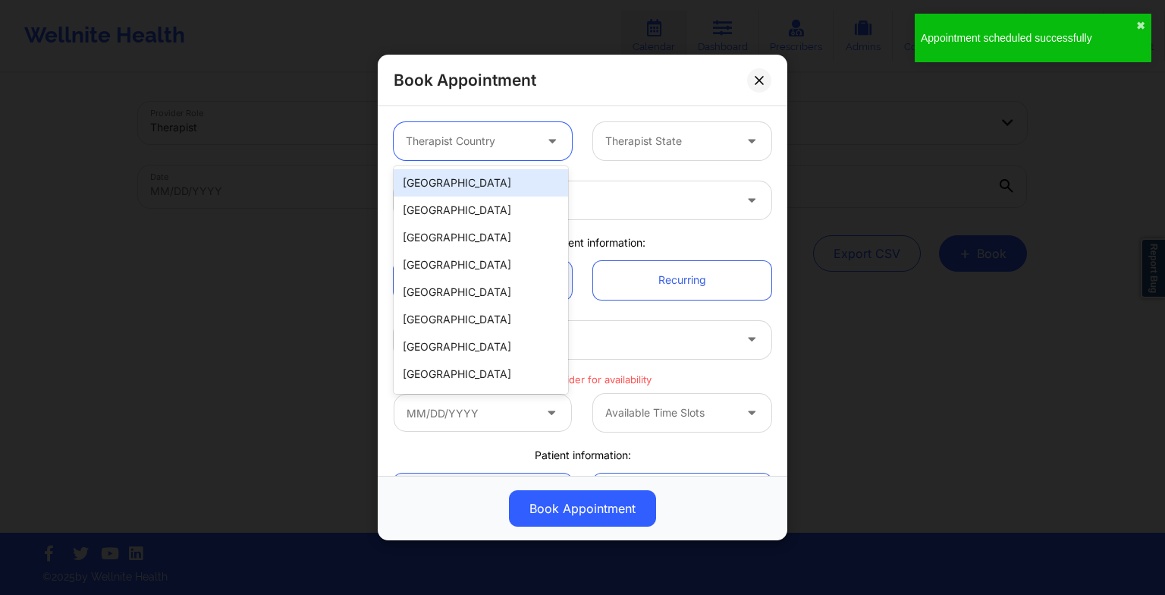
click at [423, 149] on div at bounding box center [470, 141] width 128 height 18
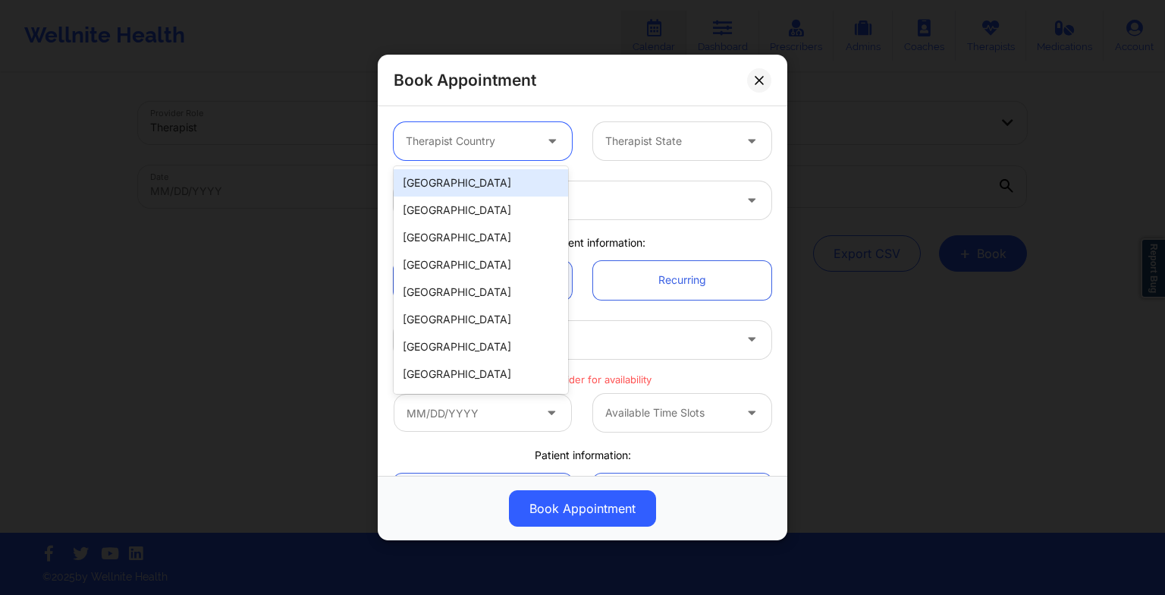
click at [442, 178] on div "[GEOGRAPHIC_DATA]" at bounding box center [481, 182] width 174 height 27
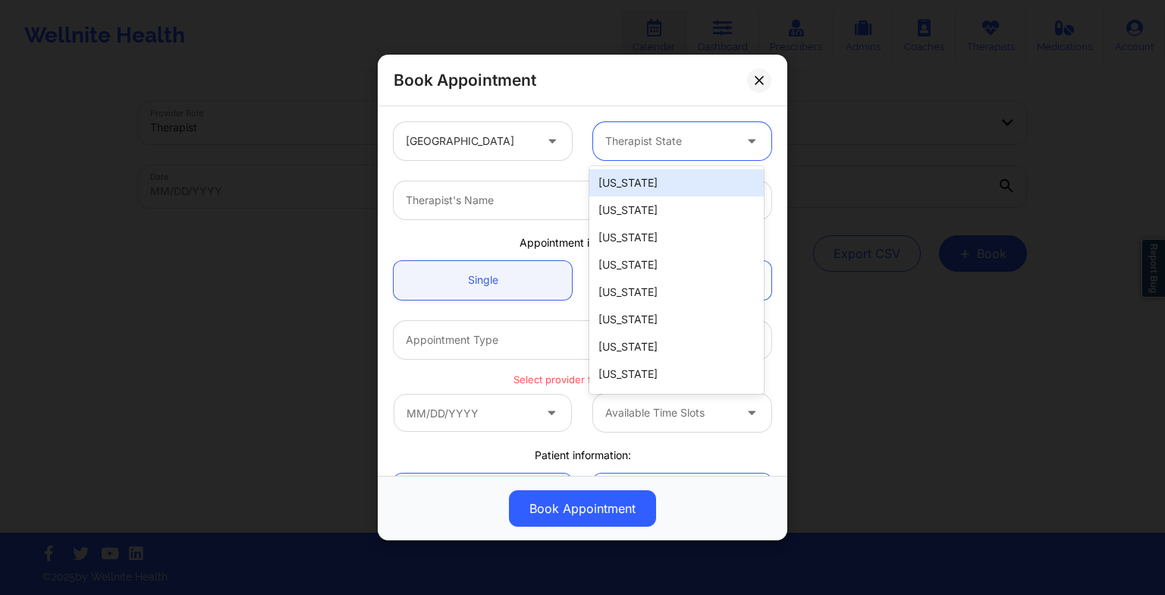
click at [627, 138] on div at bounding box center [669, 141] width 128 height 18
type input "te"
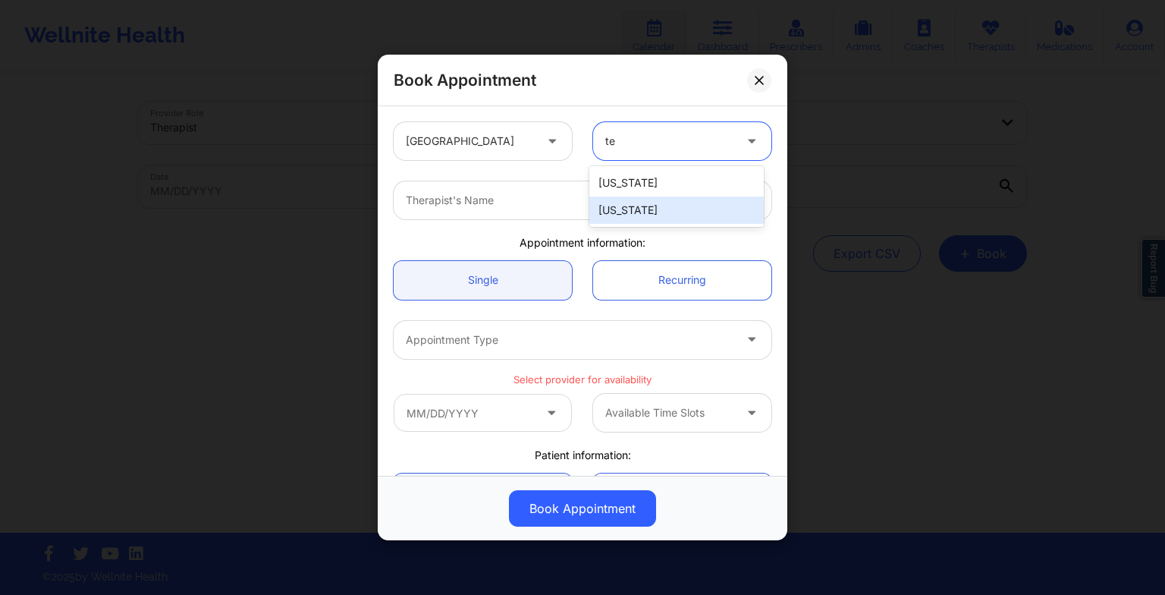
click at [649, 215] on div "[US_STATE]" at bounding box center [676, 209] width 174 height 27
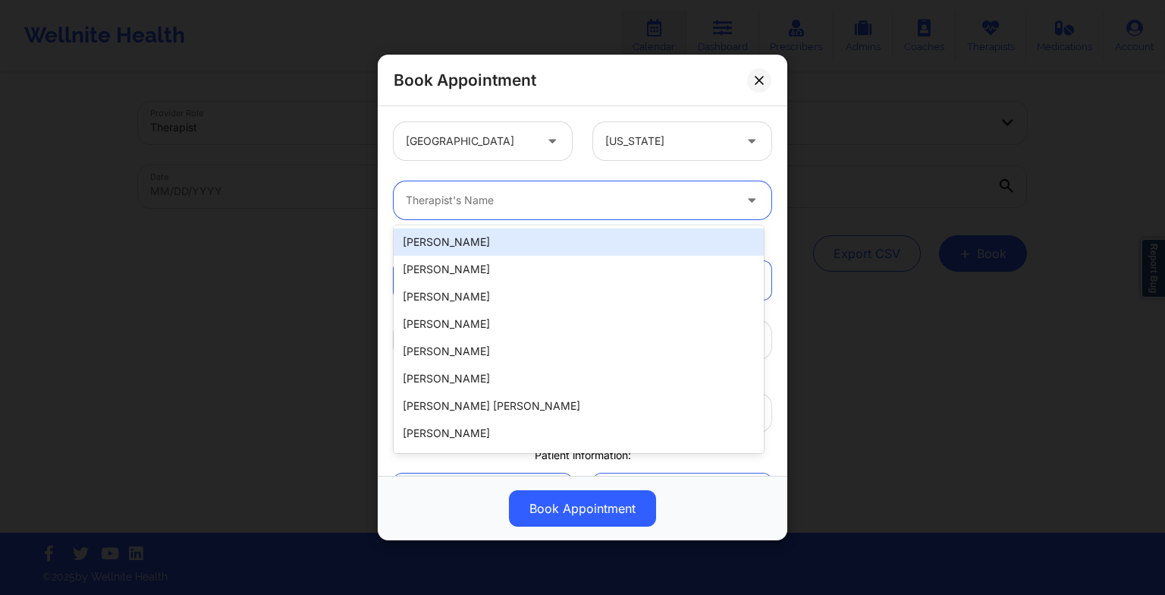
click at [625, 208] on div at bounding box center [570, 200] width 328 height 18
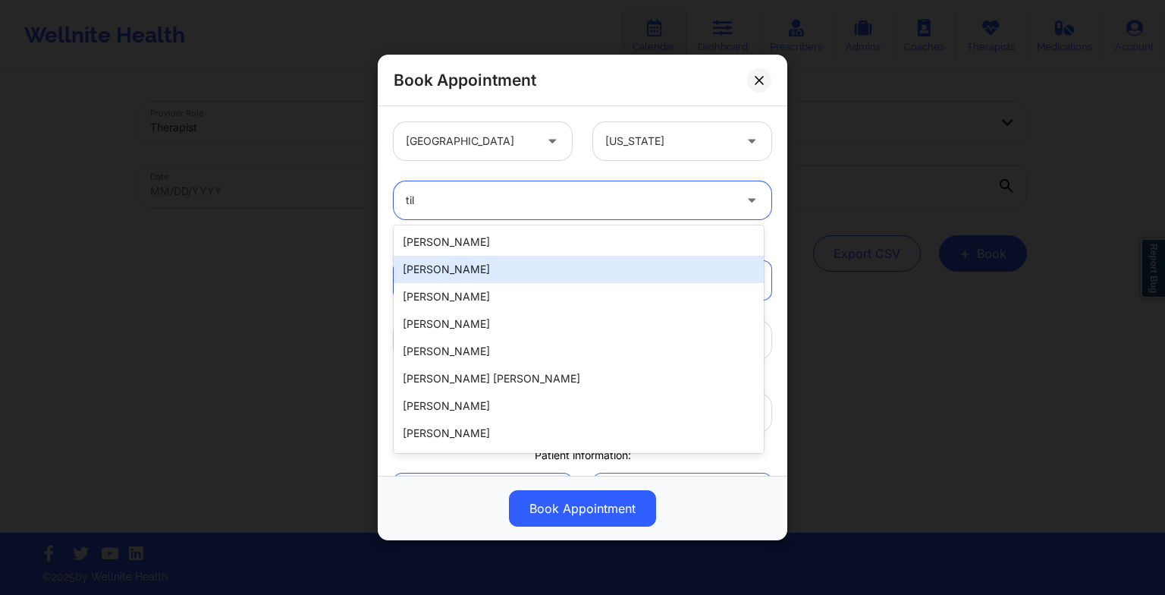
type input "tila"
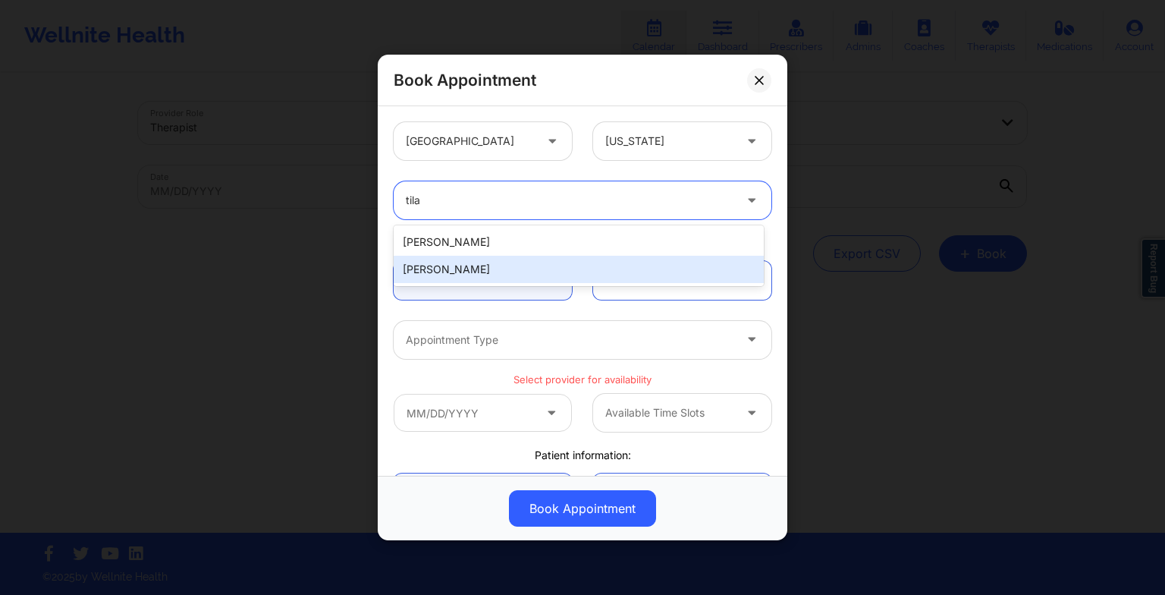
click at [553, 264] on div "[PERSON_NAME]" at bounding box center [579, 269] width 370 height 27
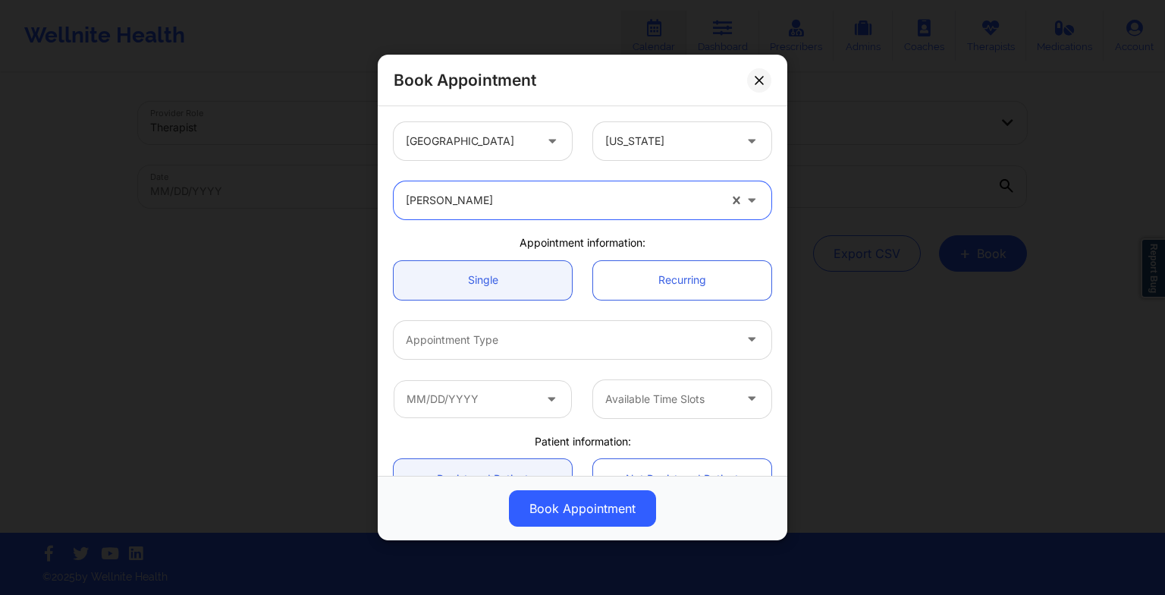
scroll to position [58, 0]
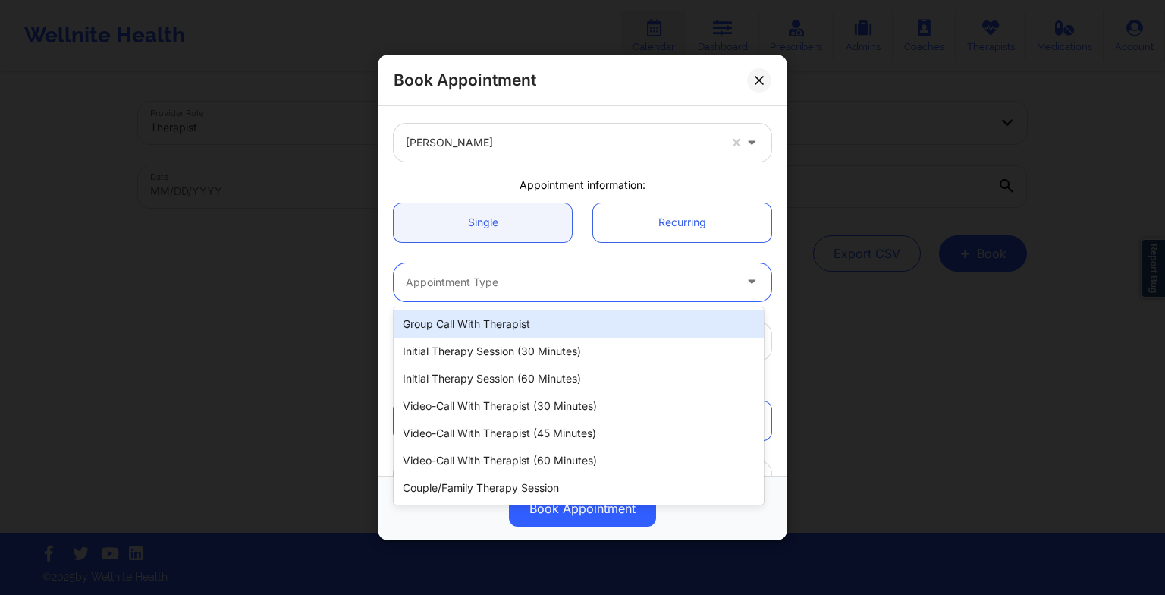
click at [526, 272] on div "Appointment Type" at bounding box center [564, 282] width 341 height 38
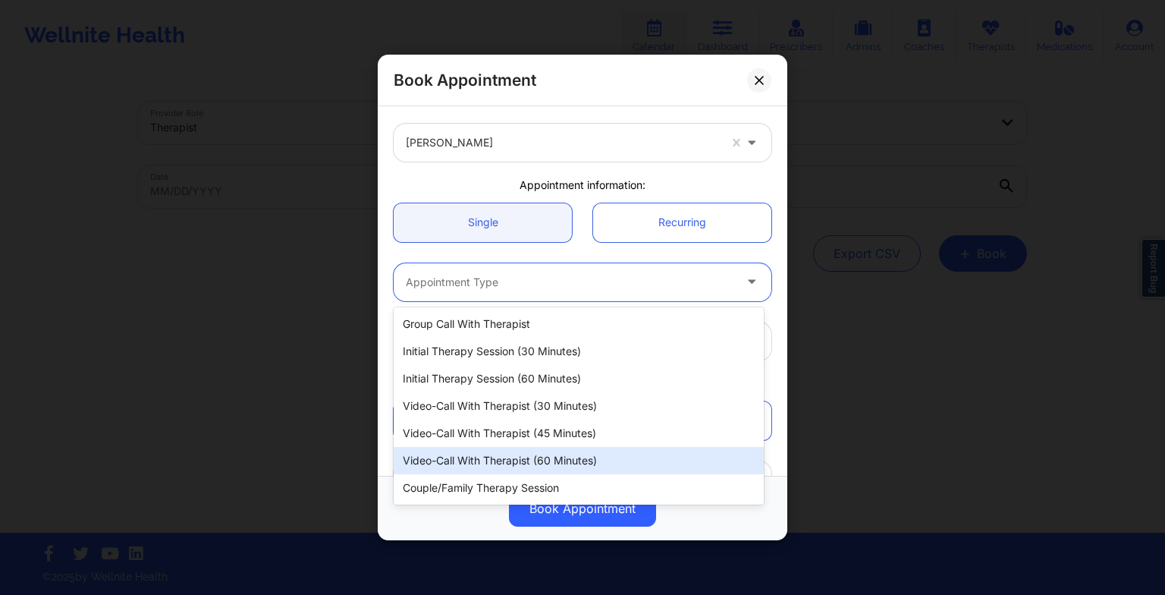
click at [537, 460] on div "Video-Call with Therapist (60 minutes)" at bounding box center [579, 460] width 370 height 27
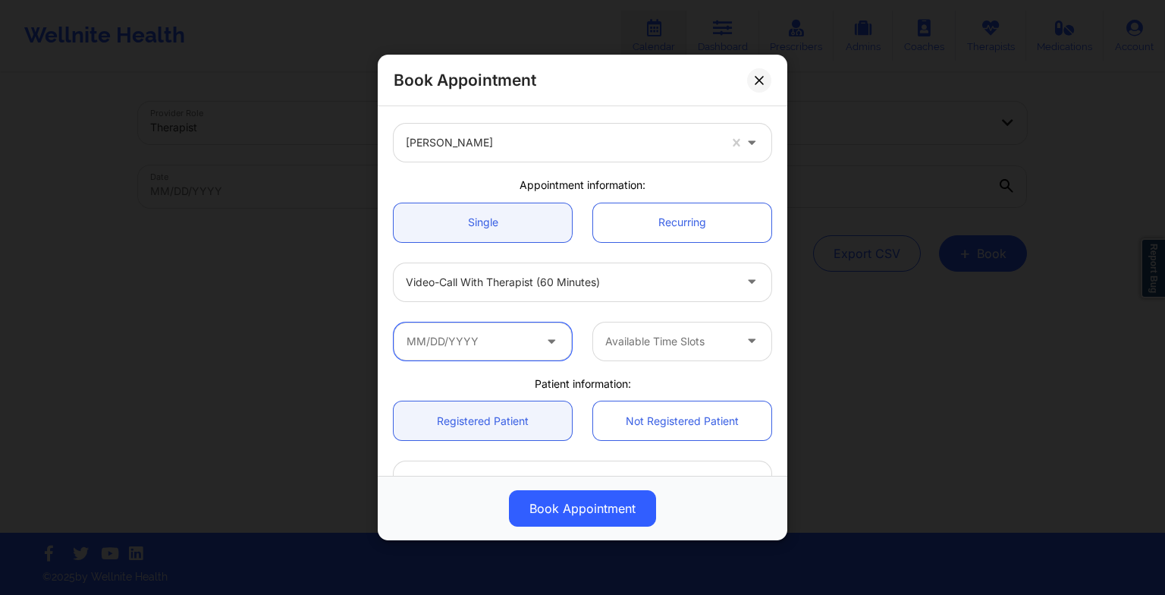
click at [495, 348] on input "text" at bounding box center [483, 341] width 178 height 38
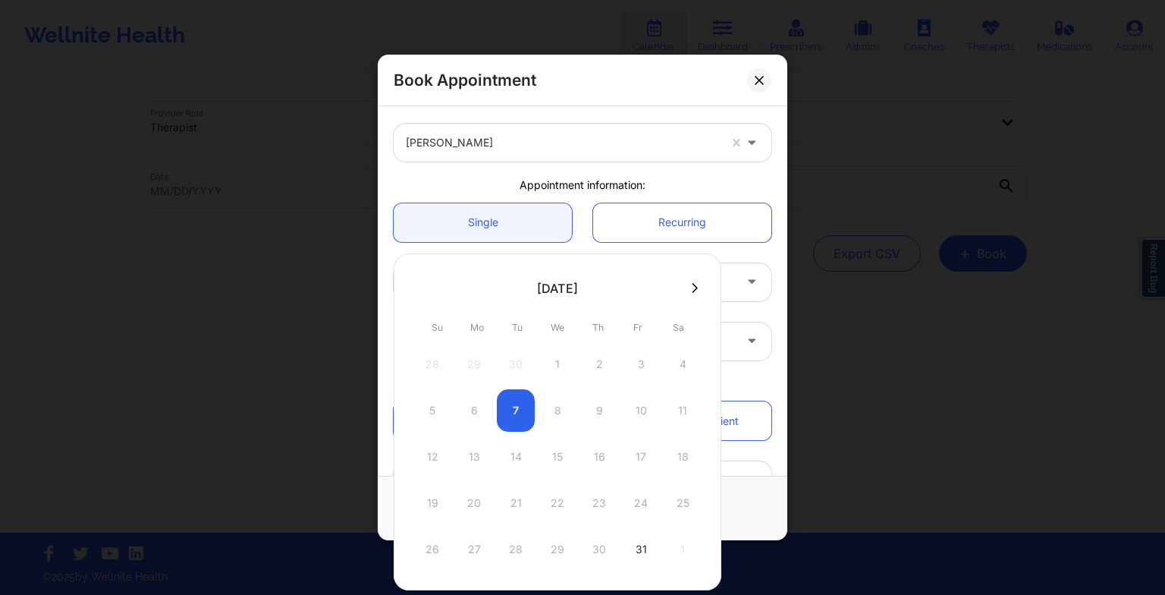
click at [692, 286] on icon at bounding box center [695, 287] width 6 height 11
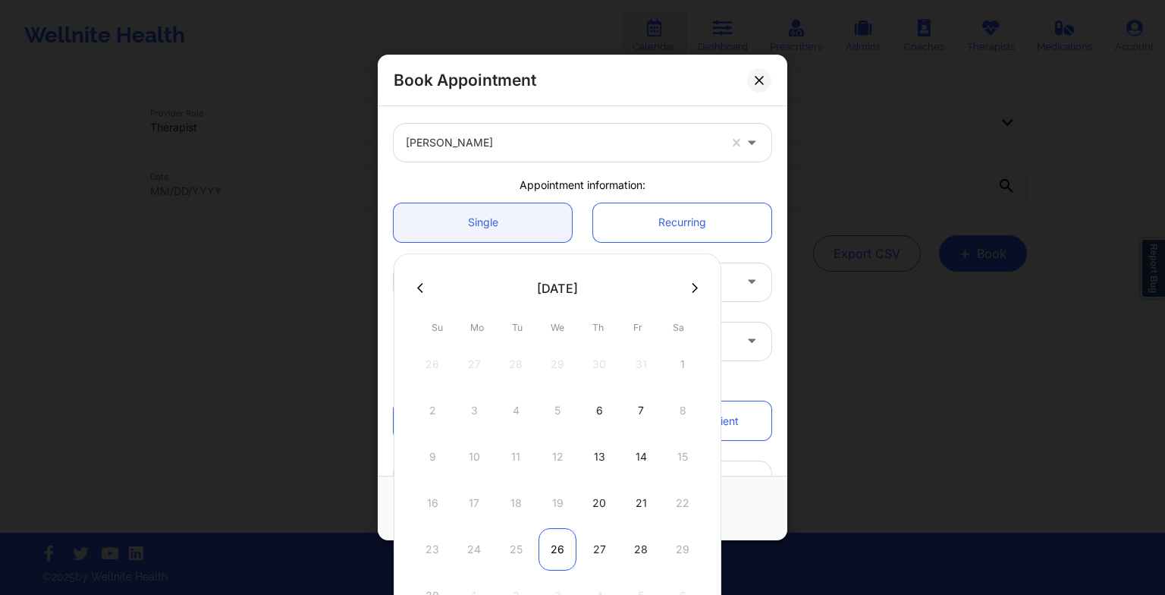
click at [552, 545] on div "26" at bounding box center [558, 549] width 38 height 42
type input "[DATE]"
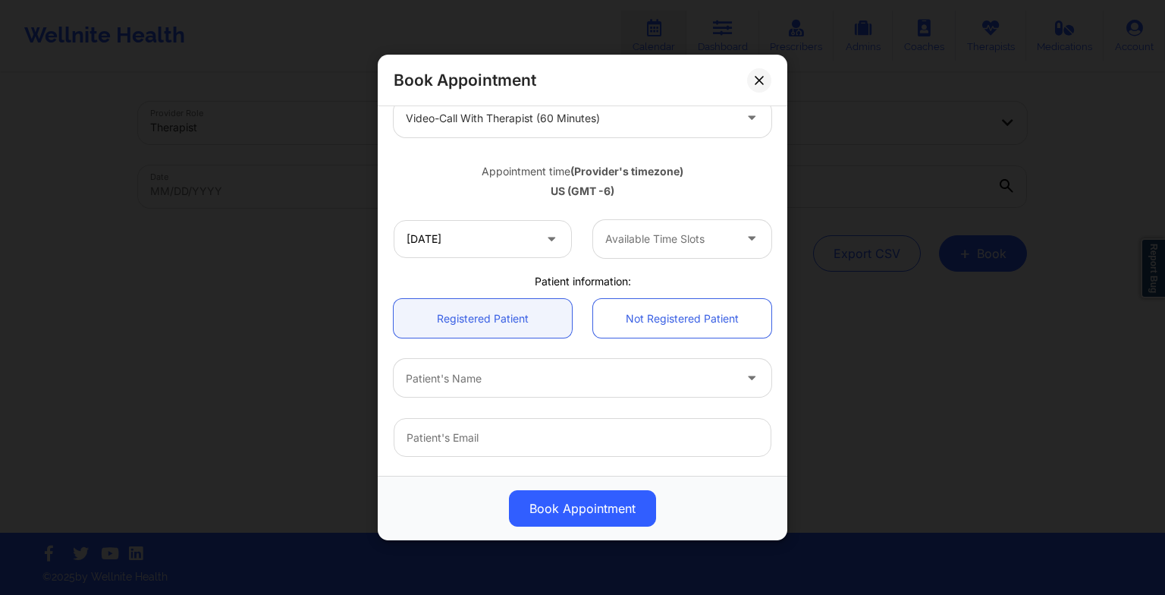
scroll to position [231, 0]
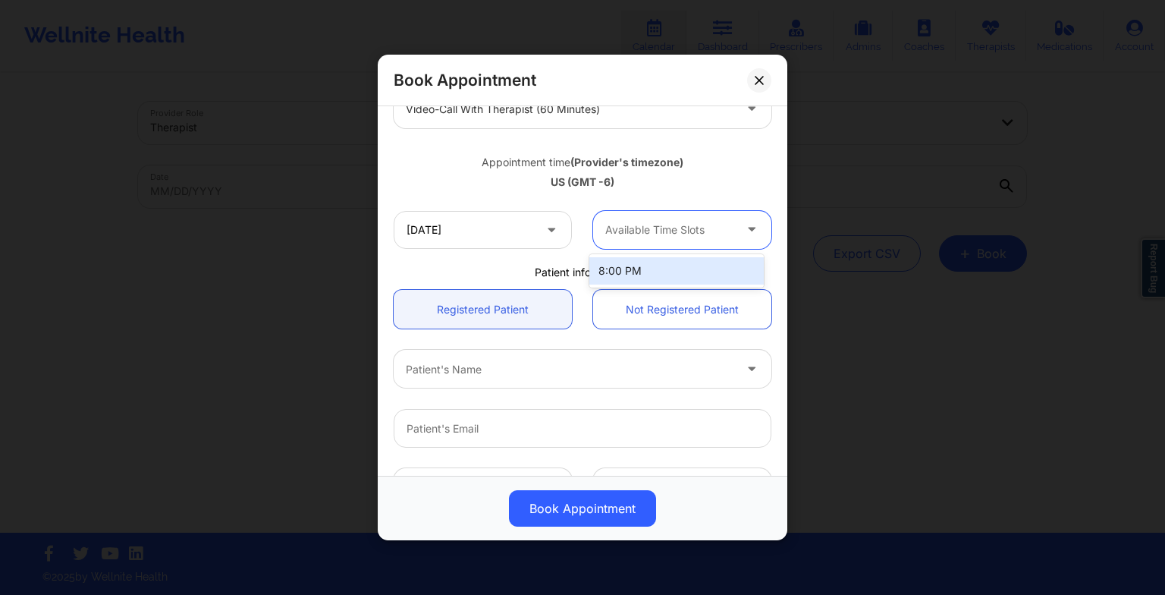
click at [650, 242] on div "Available Time Slots" at bounding box center [664, 230] width 142 height 38
click at [637, 272] on div "8:00 PM" at bounding box center [676, 270] width 174 height 27
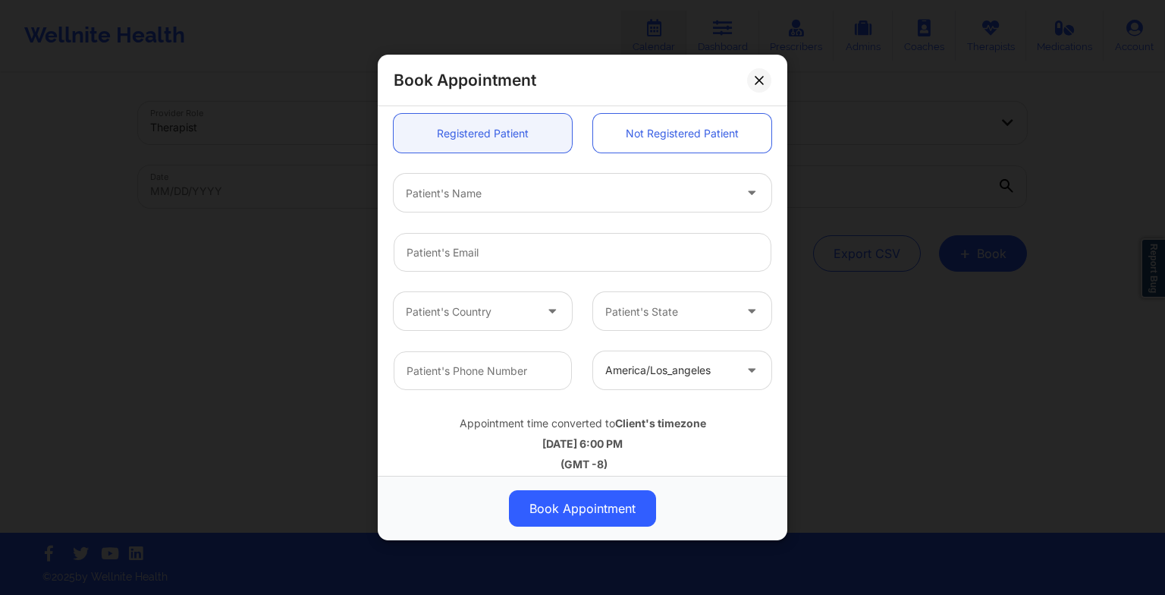
scroll to position [415, 0]
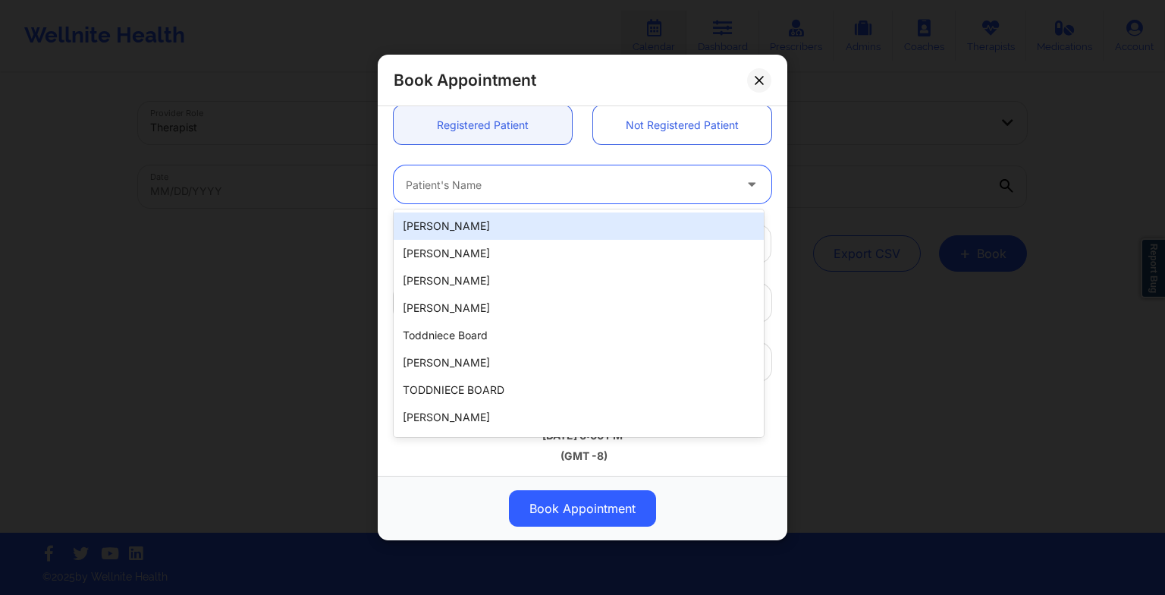
click at [561, 193] on div at bounding box center [570, 184] width 328 height 18
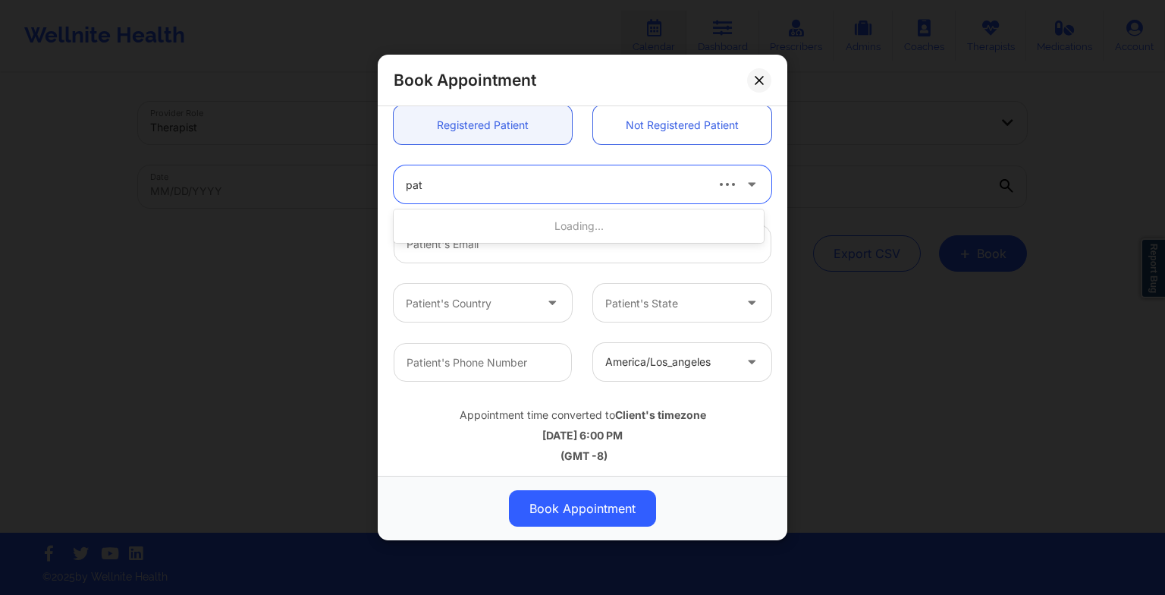
type input "patr"
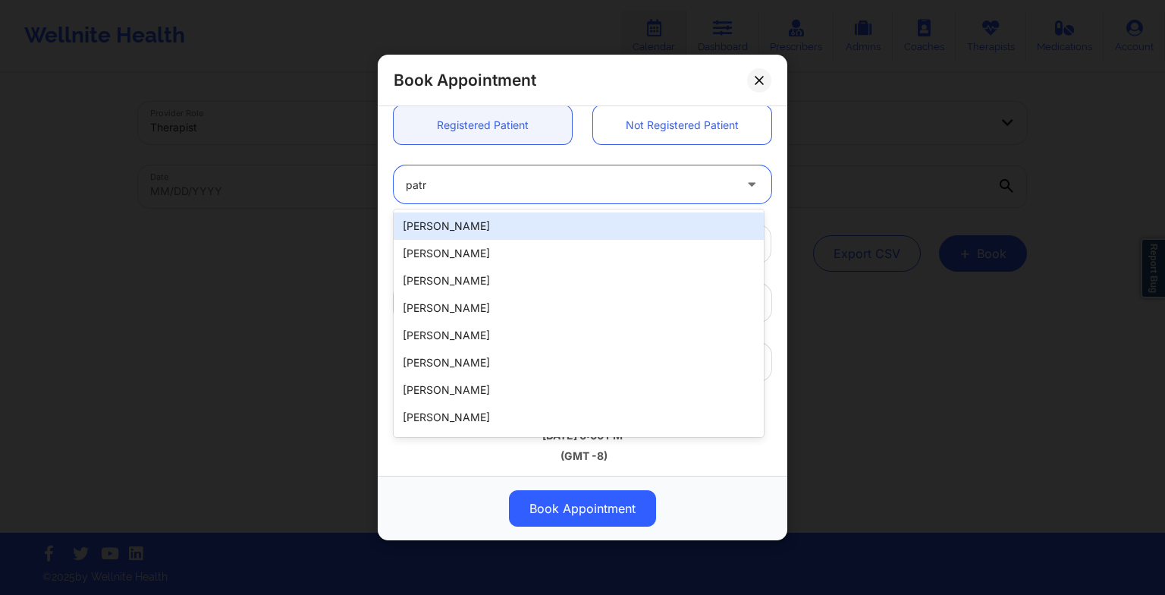
click at [549, 231] on div "[PERSON_NAME]" at bounding box center [579, 225] width 370 height 27
type input "[EMAIL_ADDRESS][DOMAIN_NAME]"
type input "9565792800"
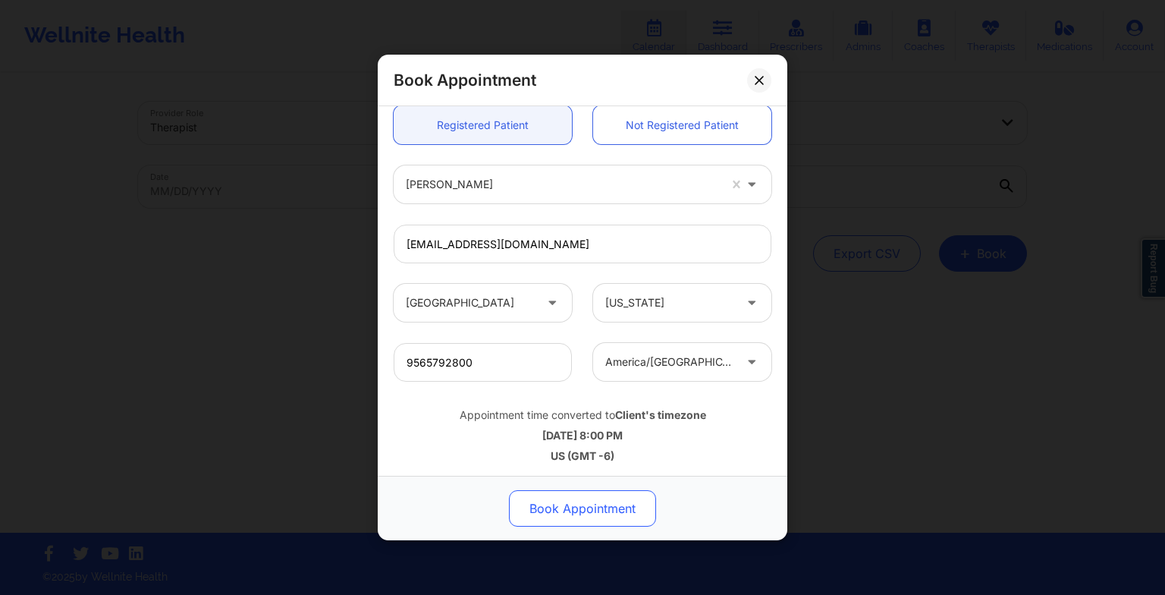
click at [558, 492] on button "Book Appointment" at bounding box center [582, 508] width 147 height 36
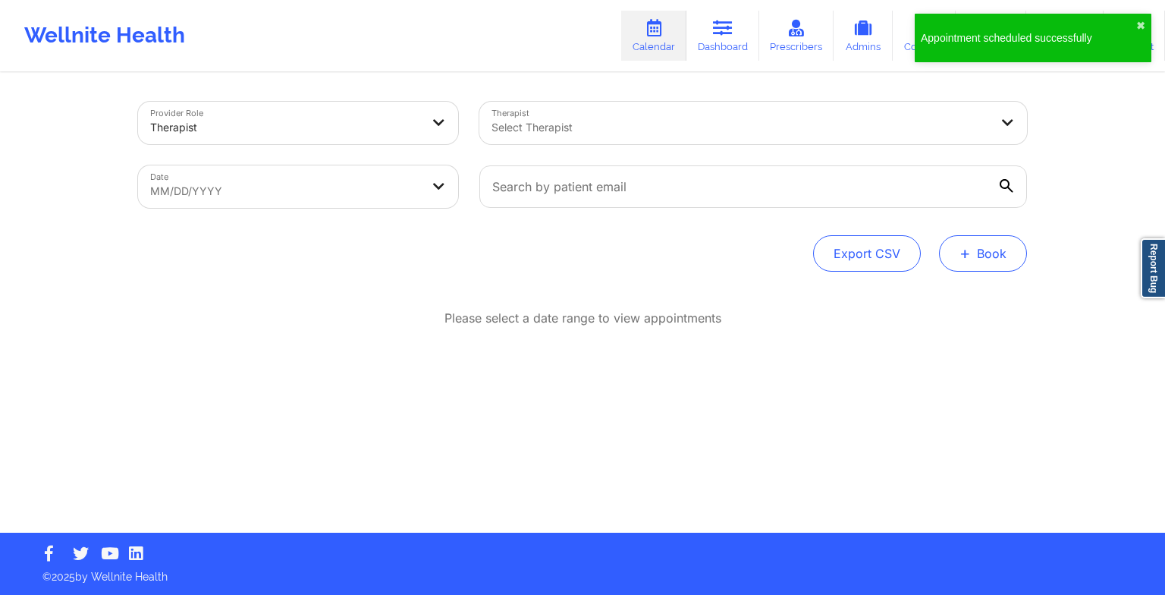
click at [954, 264] on button "+ Book" at bounding box center [983, 253] width 88 height 36
click at [941, 305] on button "Therapy Session" at bounding box center [958, 301] width 116 height 25
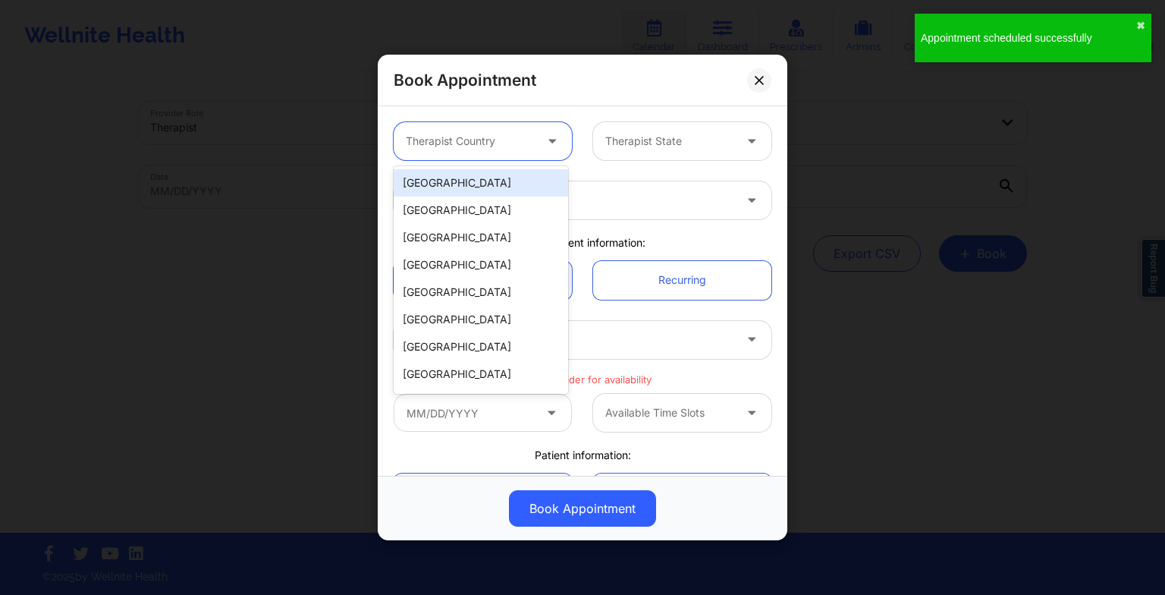
click at [499, 139] on div at bounding box center [470, 141] width 128 height 18
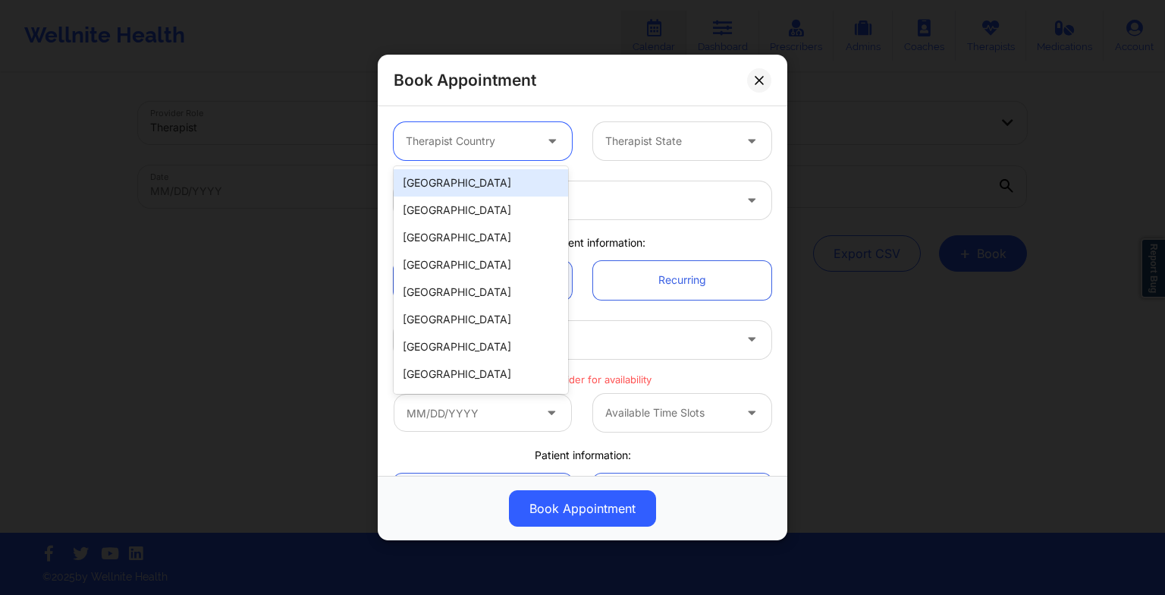
click at [479, 188] on div "[GEOGRAPHIC_DATA]" at bounding box center [481, 182] width 174 height 27
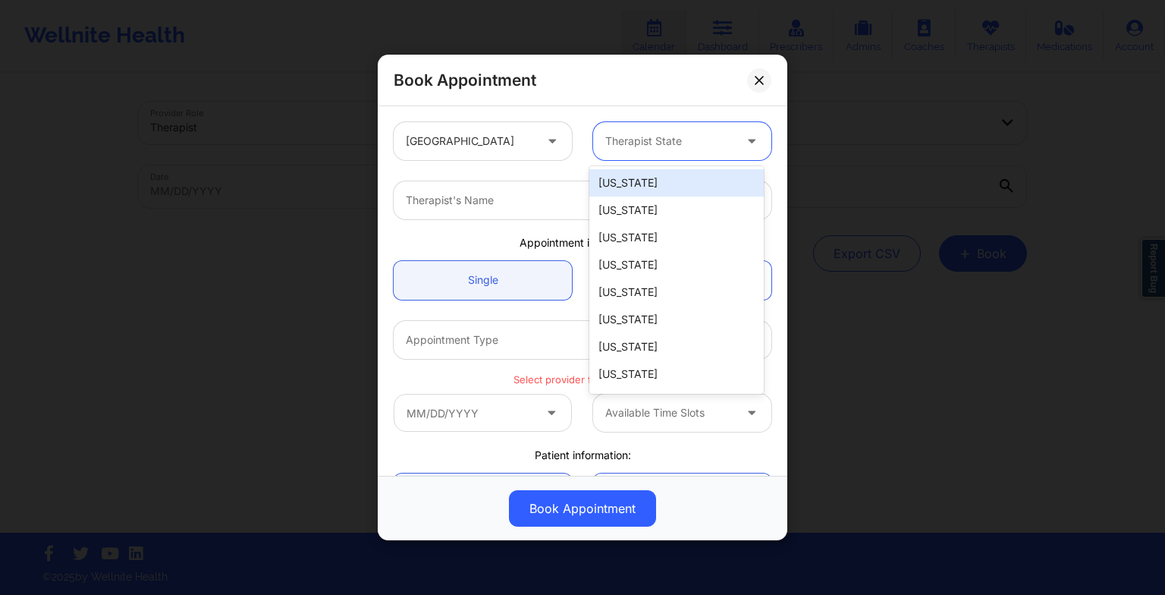
click at [598, 140] on div "Therapist State" at bounding box center [664, 141] width 142 height 38
type input "te"
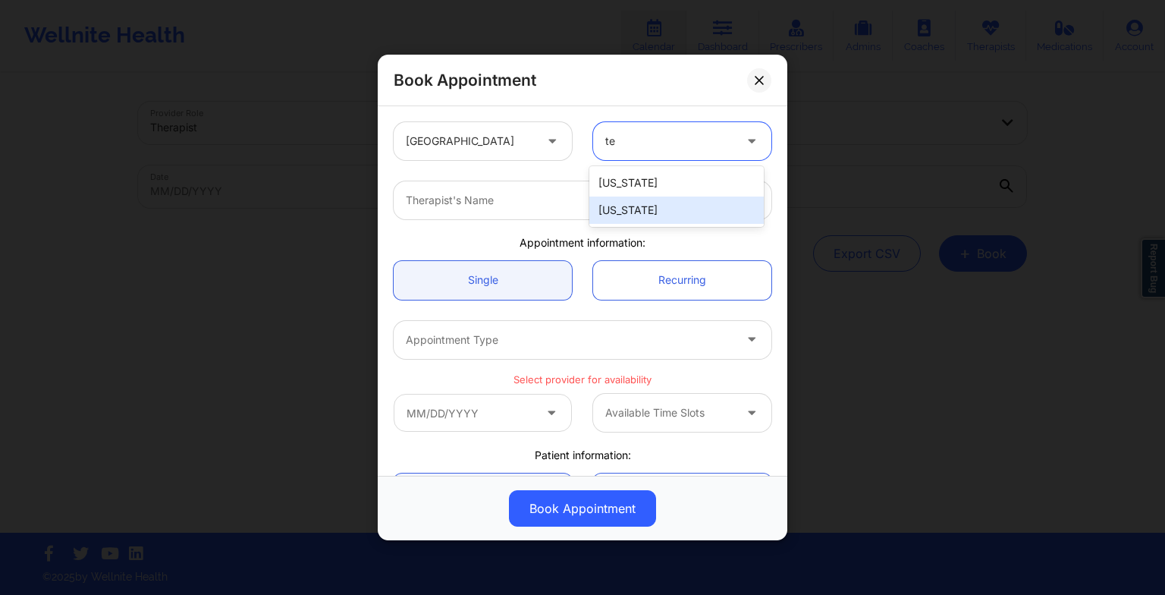
click at [627, 203] on div "[US_STATE]" at bounding box center [676, 209] width 174 height 27
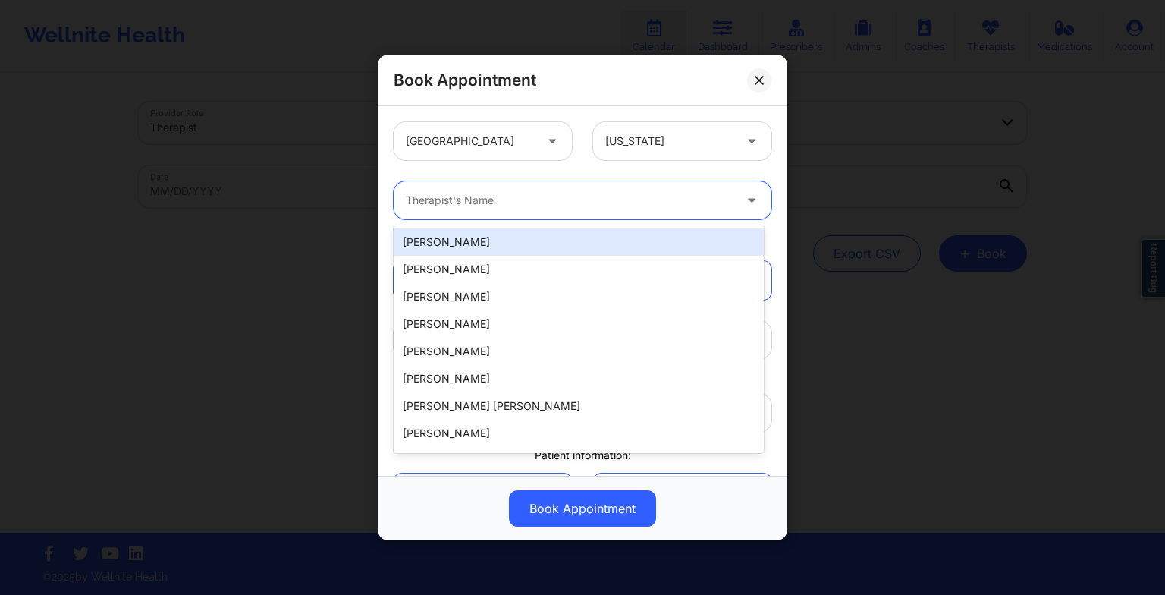
click at [587, 203] on div at bounding box center [570, 200] width 328 height 18
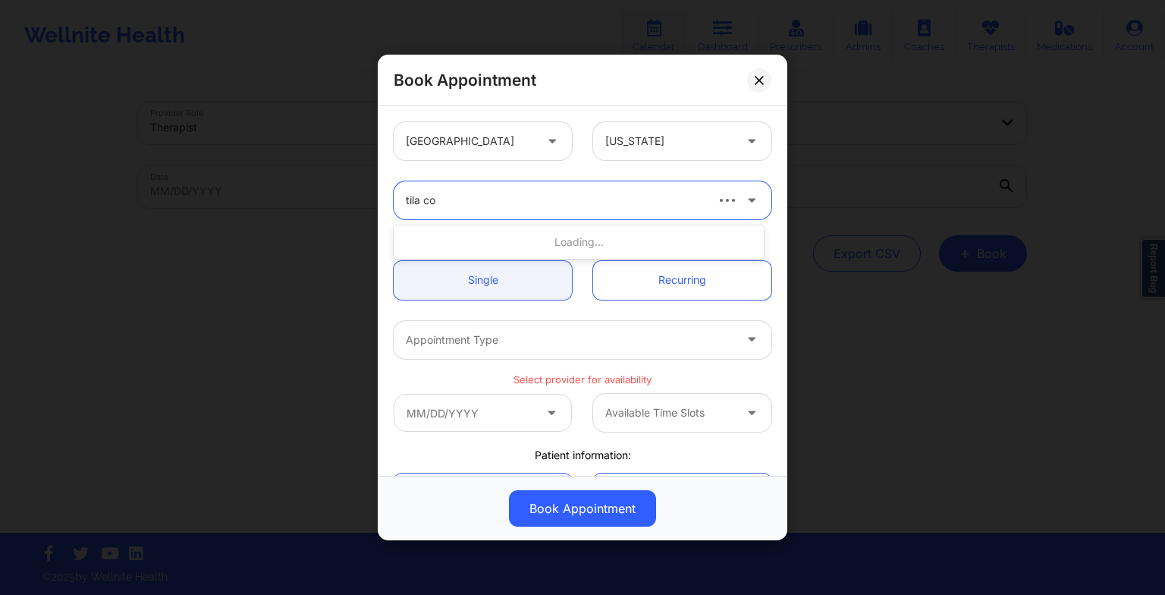
type input "tila col"
click at [586, 237] on div "[PERSON_NAME]" at bounding box center [579, 241] width 370 height 27
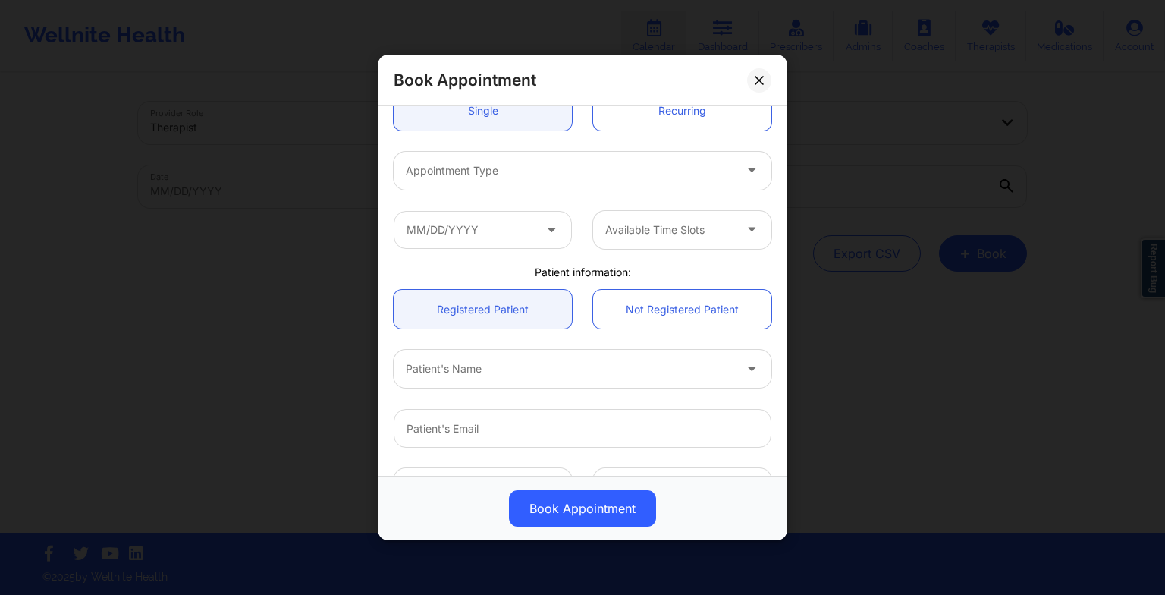
scroll to position [170, 0]
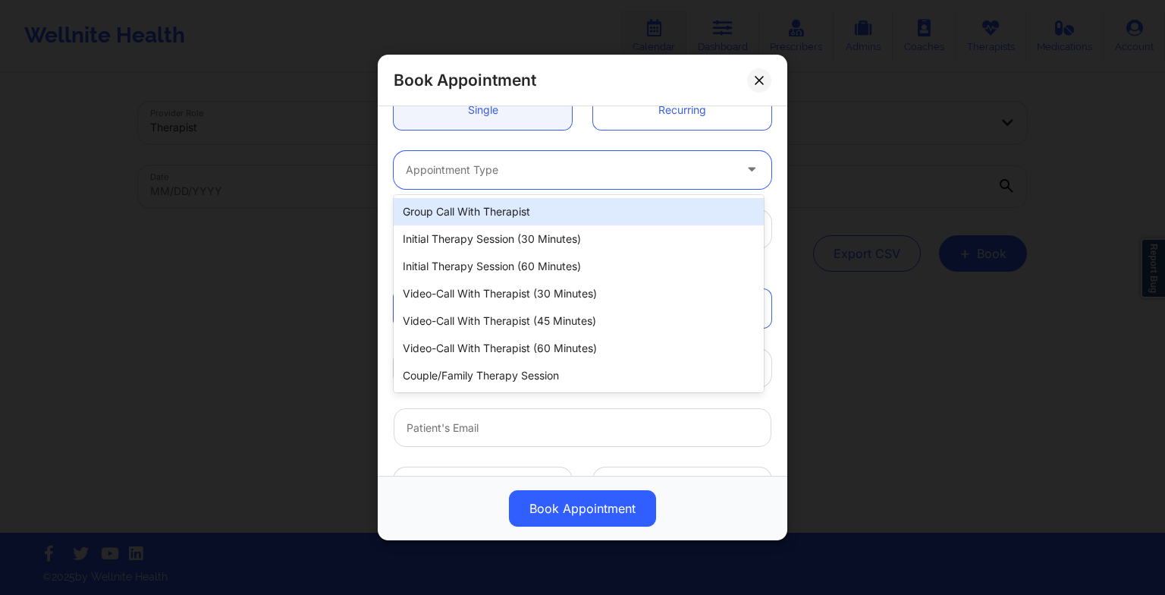
click at [515, 164] on div at bounding box center [570, 170] width 328 height 18
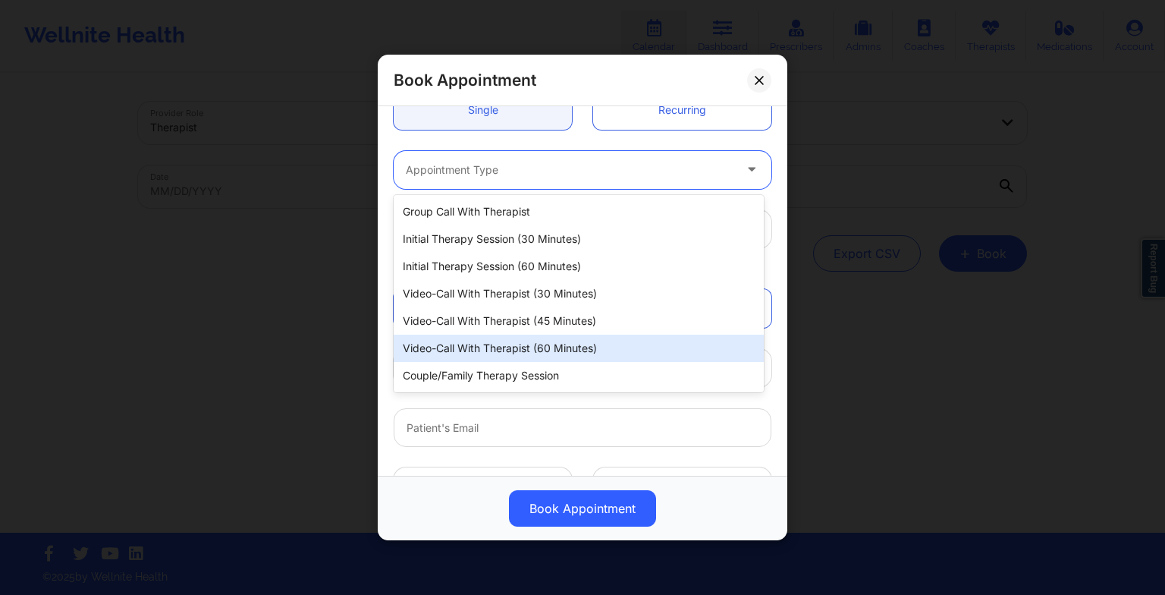
click at [524, 352] on div "Video-Call with Therapist (60 minutes)" at bounding box center [579, 348] width 370 height 27
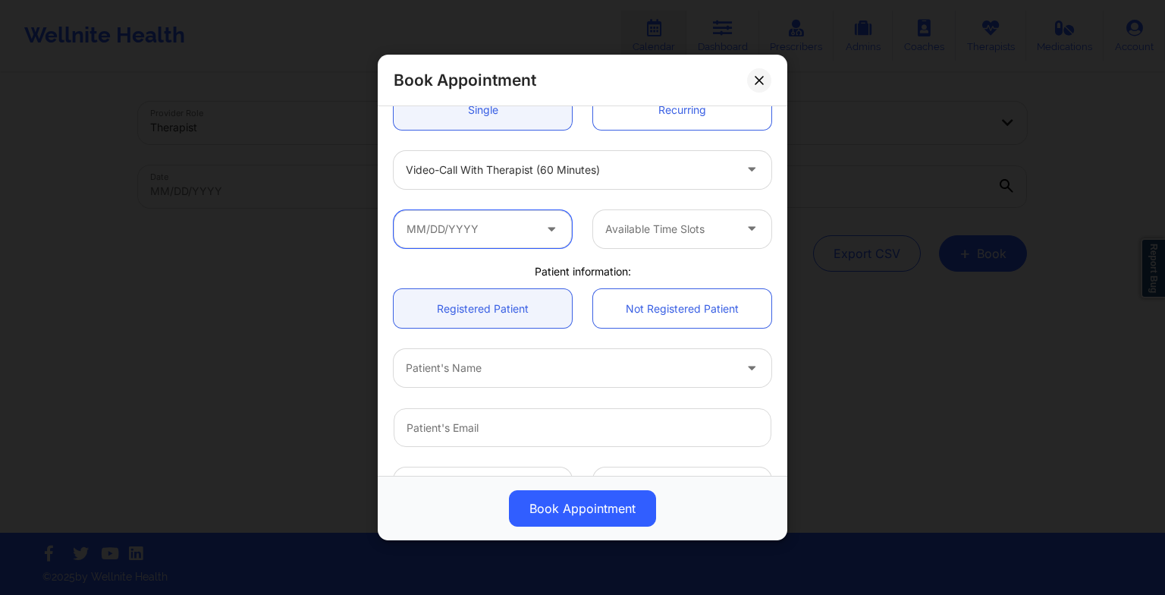
click at [493, 236] on input "text" at bounding box center [483, 229] width 178 height 38
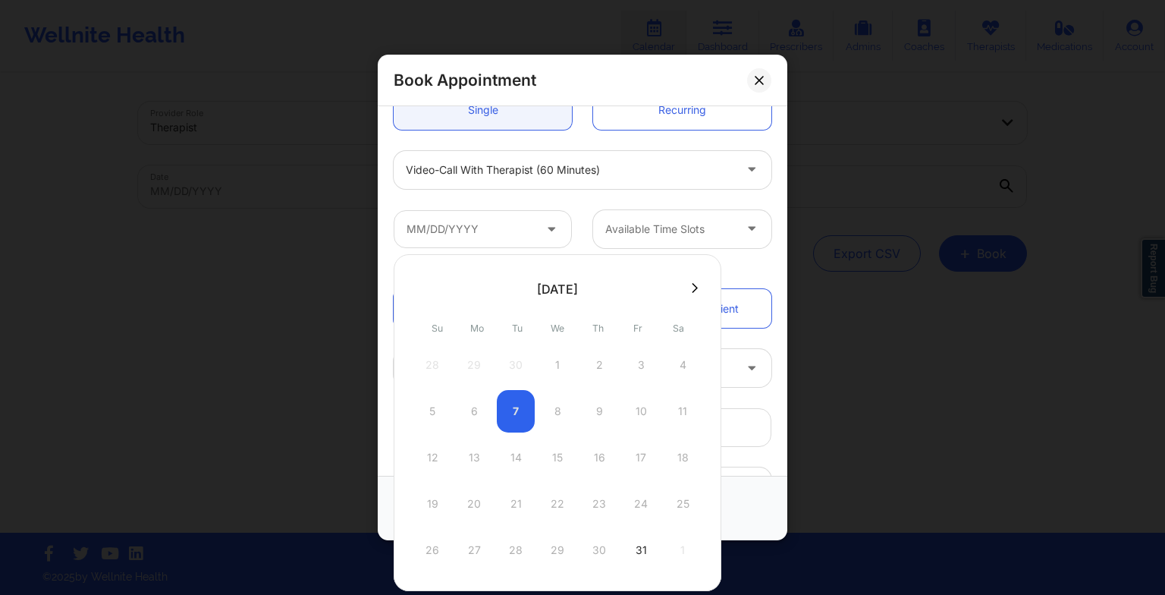
click at [692, 288] on icon at bounding box center [695, 287] width 6 height 11
click at [692, 282] on icon at bounding box center [695, 287] width 6 height 11
click at [554, 358] on div "3" at bounding box center [558, 365] width 38 height 42
type input "[DATE]"
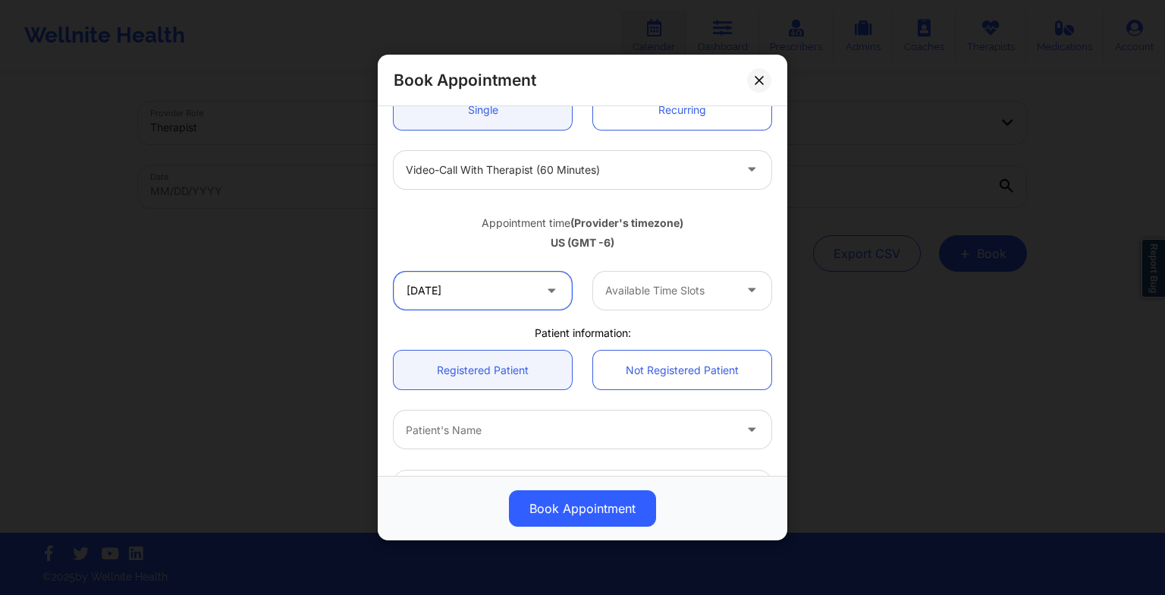
click at [522, 297] on input "[DATE]" at bounding box center [483, 291] width 178 height 38
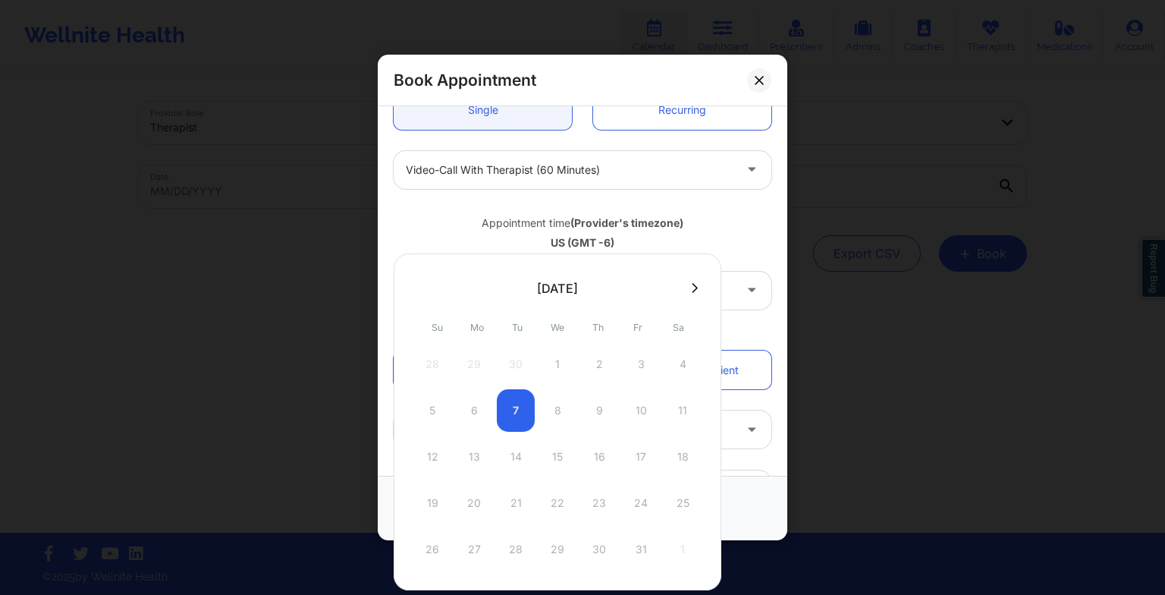
click at [692, 290] on icon at bounding box center [695, 287] width 6 height 11
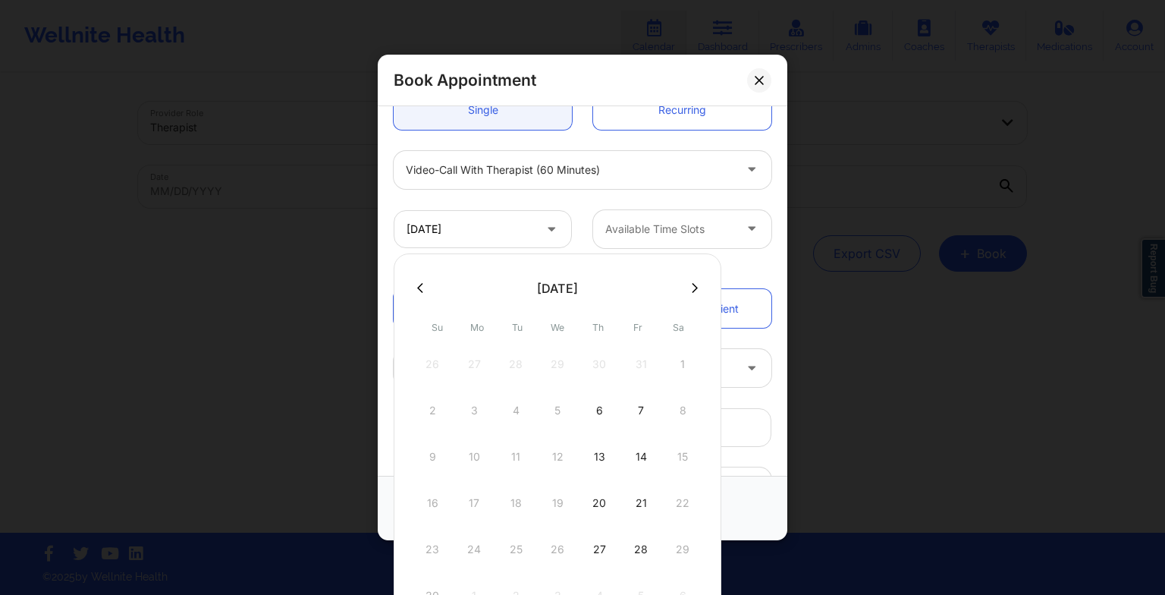
click at [700, 287] on div at bounding box center [558, 287] width 328 height 23
click at [692, 282] on icon at bounding box center [695, 287] width 6 height 11
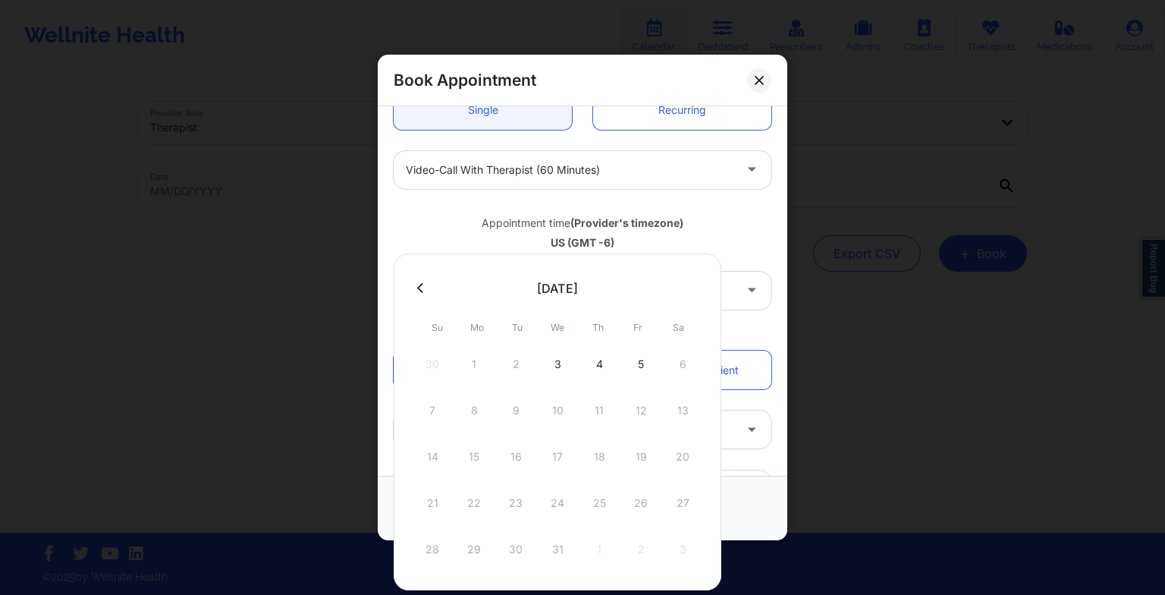
click at [561, 372] on div "3" at bounding box center [558, 364] width 38 height 42
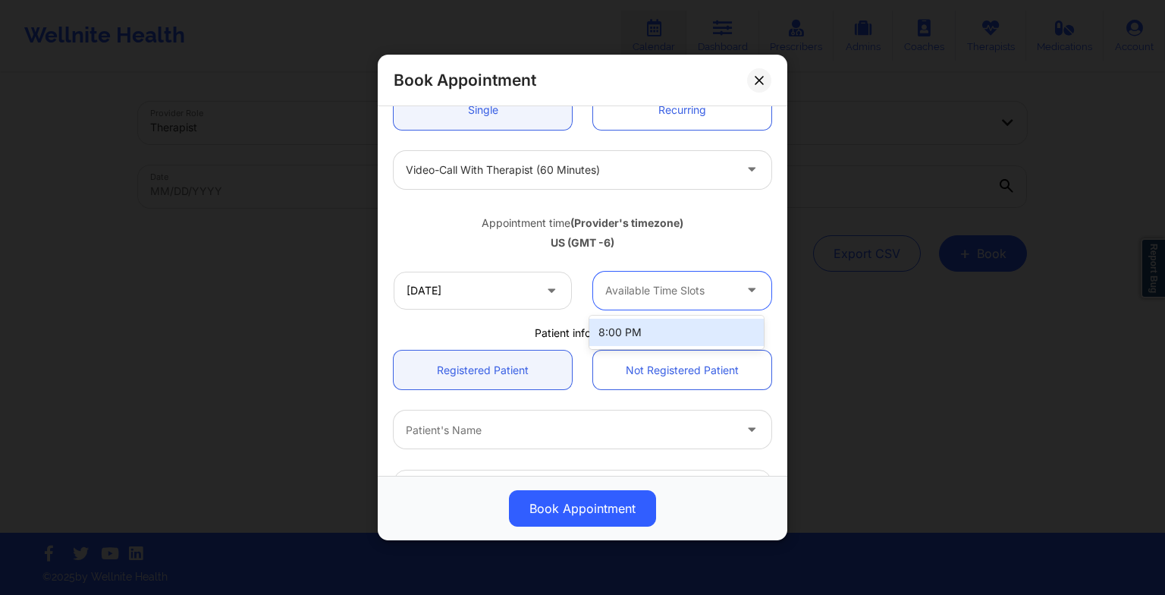
click at [658, 288] on div at bounding box center [669, 290] width 128 height 18
click at [658, 327] on div "8:00 PM" at bounding box center [676, 332] width 174 height 27
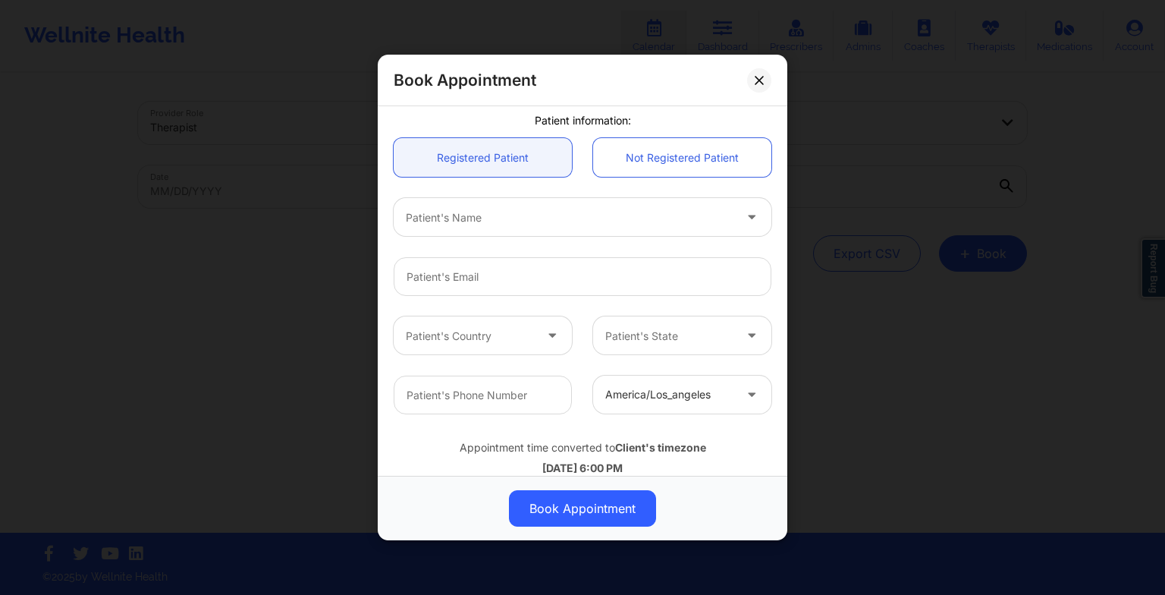
scroll to position [387, 0]
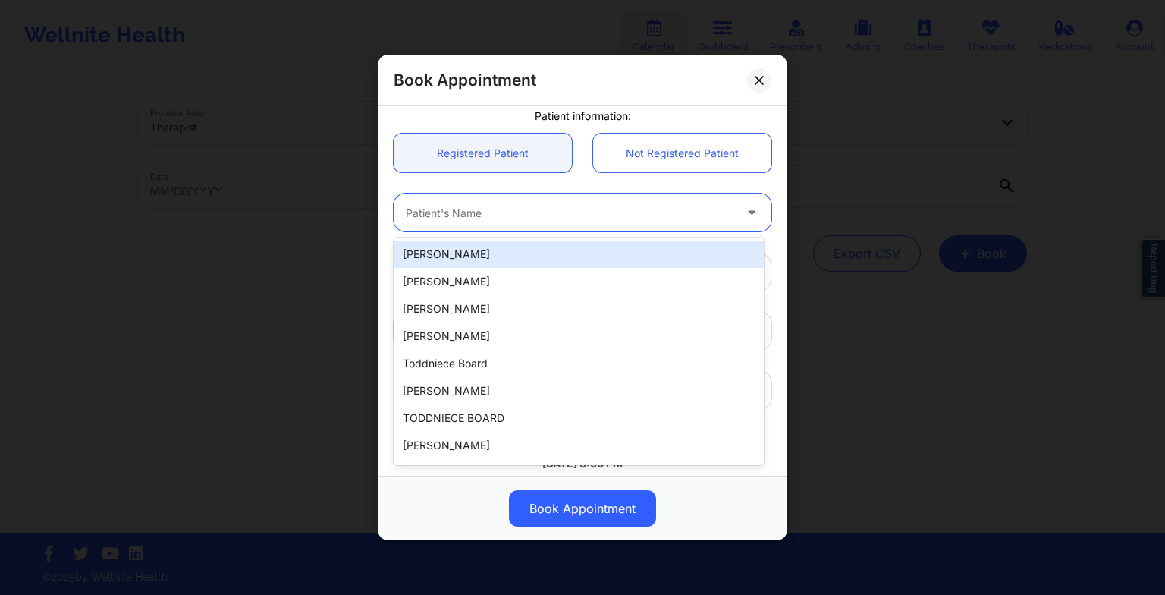
click at [532, 212] on div at bounding box center [570, 212] width 328 height 18
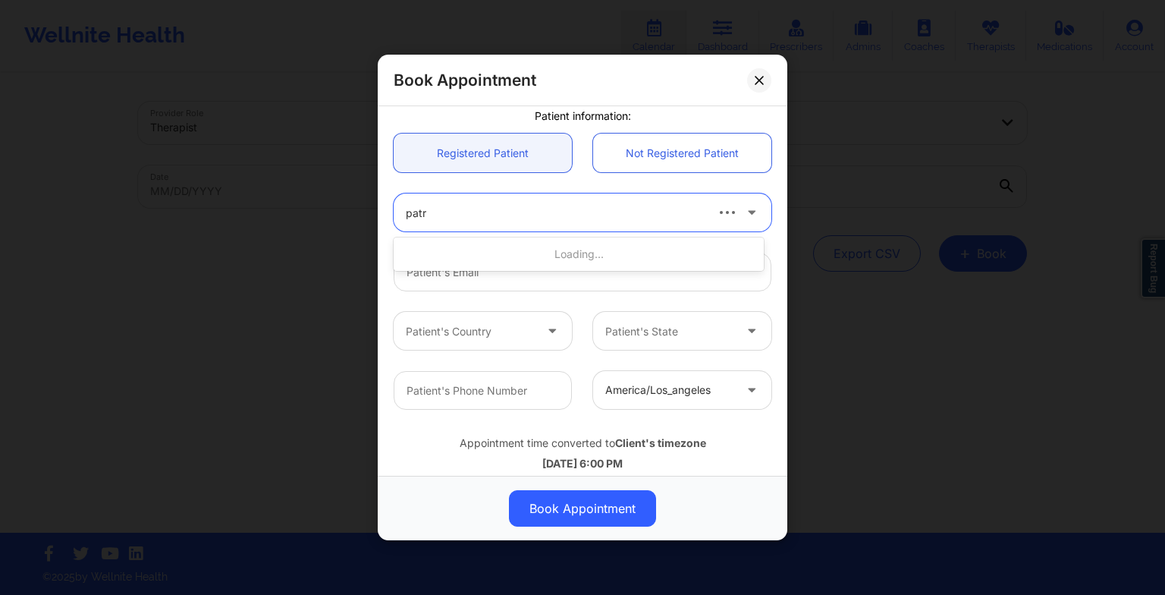
type input "patri"
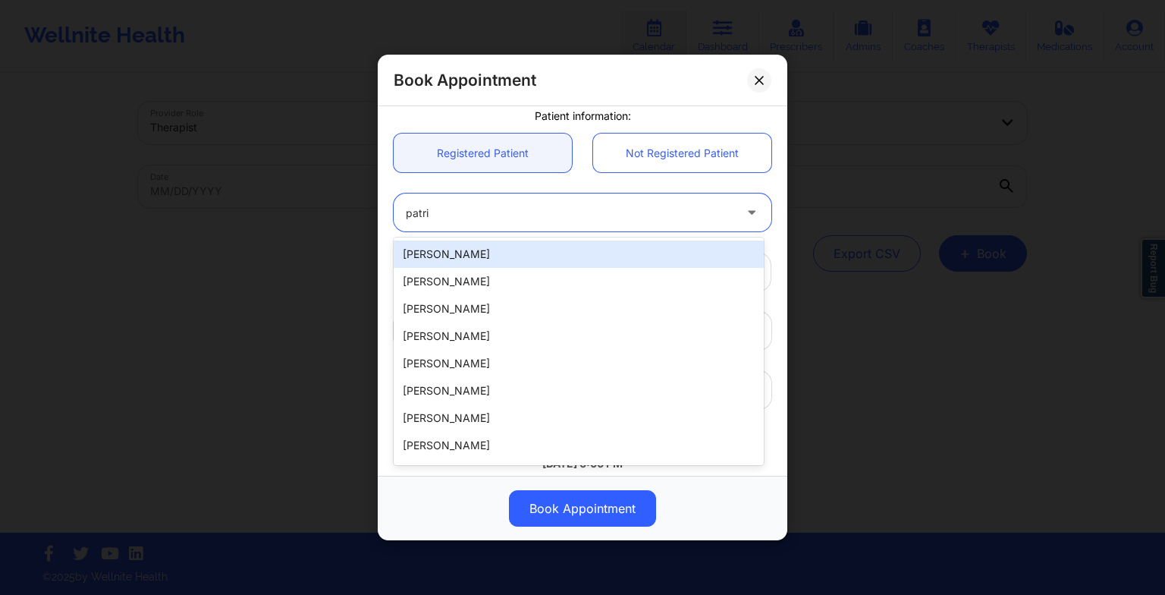
click at [523, 252] on div "[PERSON_NAME]" at bounding box center [579, 253] width 370 height 27
type input "[EMAIL_ADDRESS][DOMAIN_NAME]"
type input "9565792800"
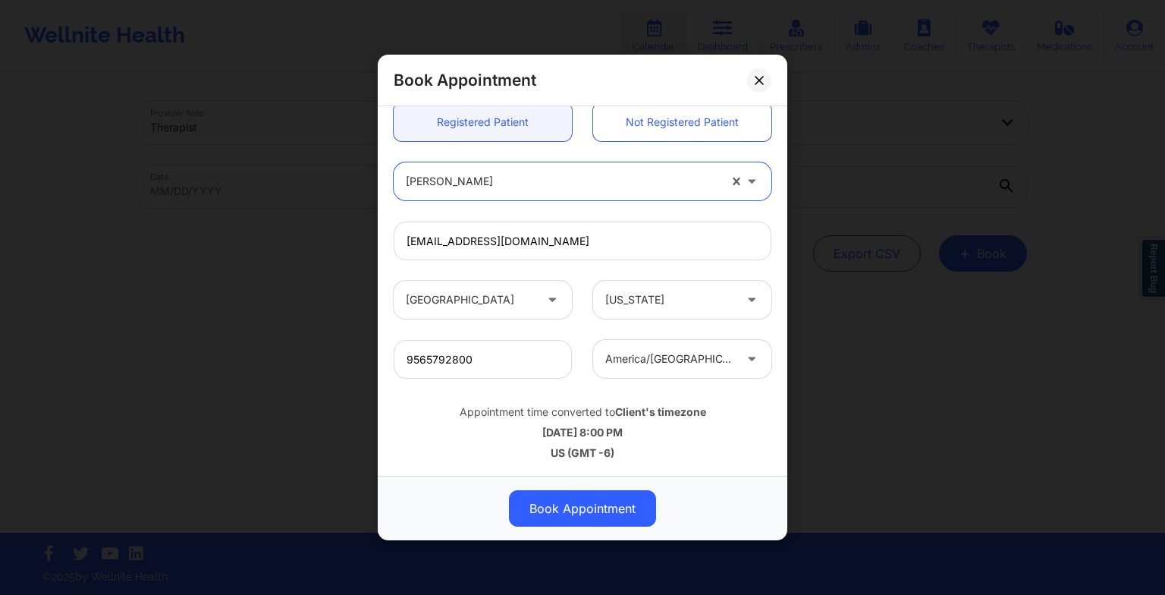
scroll to position [417, 0]
click at [569, 508] on button "Book Appointment" at bounding box center [582, 508] width 147 height 36
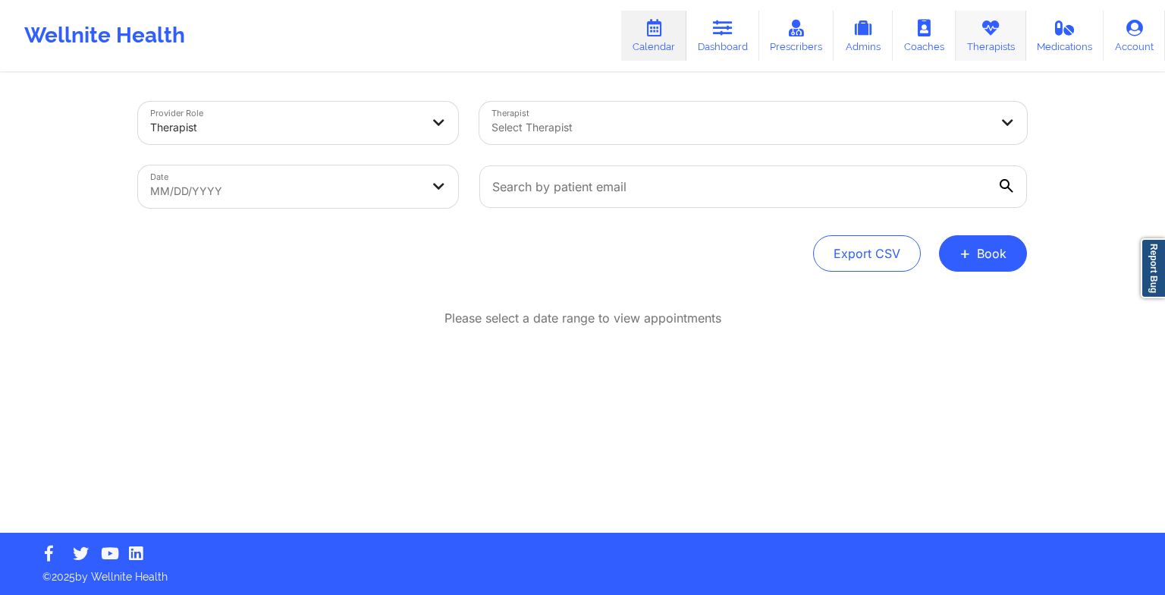
click at [977, 38] on link "Therapists" at bounding box center [991, 36] width 71 height 50
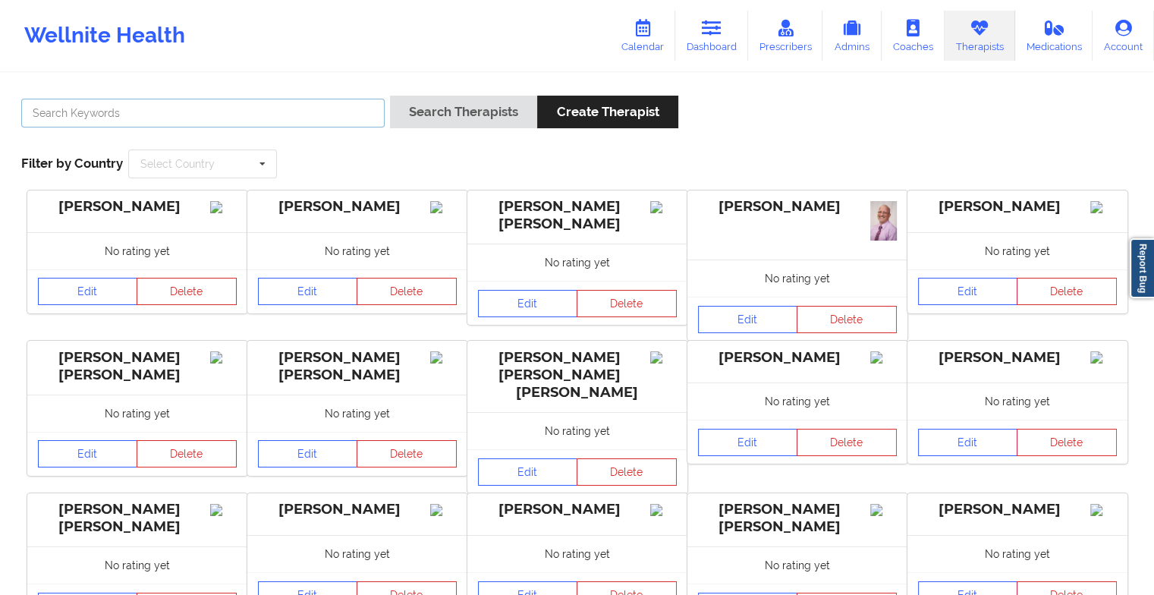
click at [195, 120] on input "text" at bounding box center [202, 113] width 363 height 29
type input "[US_STATE][PERSON_NAME]"
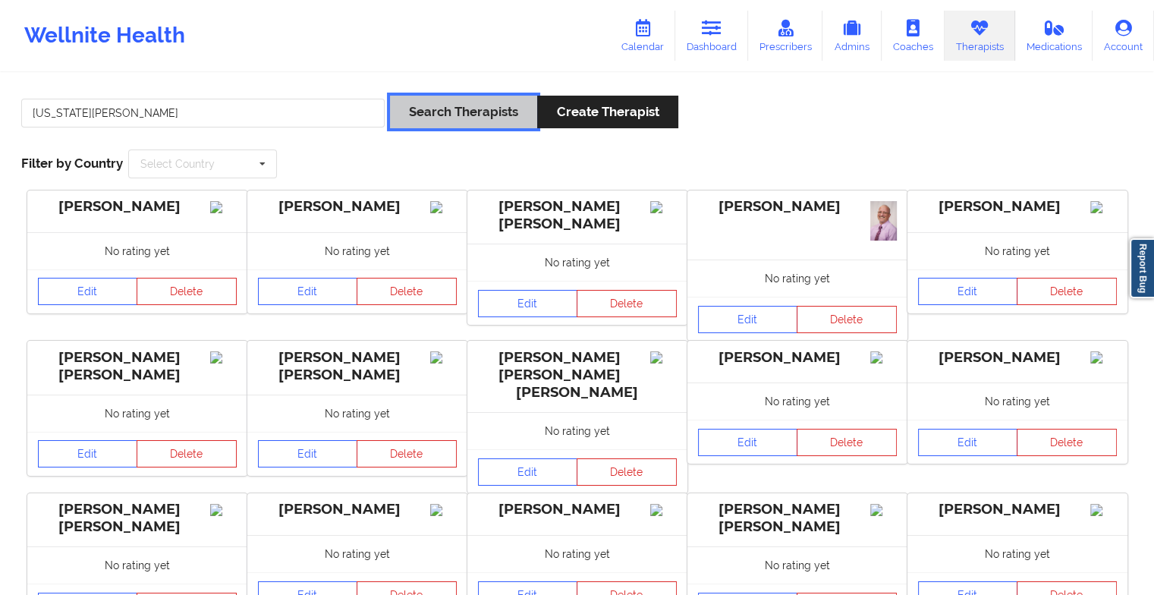
click at [464, 121] on button "Search Therapists" at bounding box center [463, 112] width 147 height 33
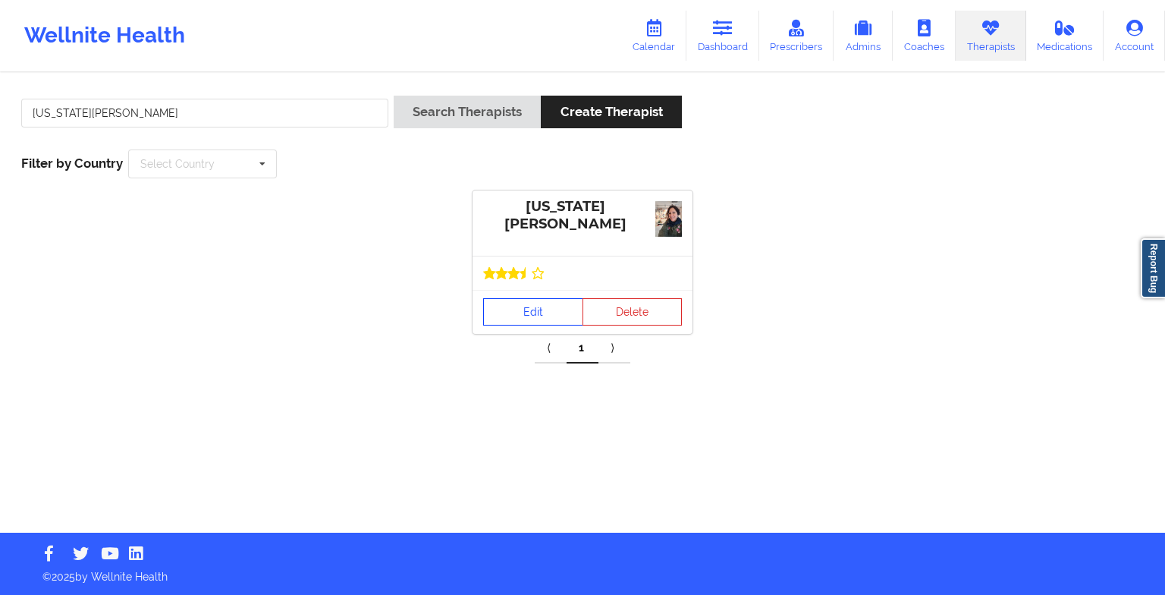
click at [525, 284] on div "[US_STATE][PERSON_NAME] Edit Delete" at bounding box center [583, 261] width 220 height 143
click at [523, 314] on link "Edit" at bounding box center [533, 311] width 100 height 27
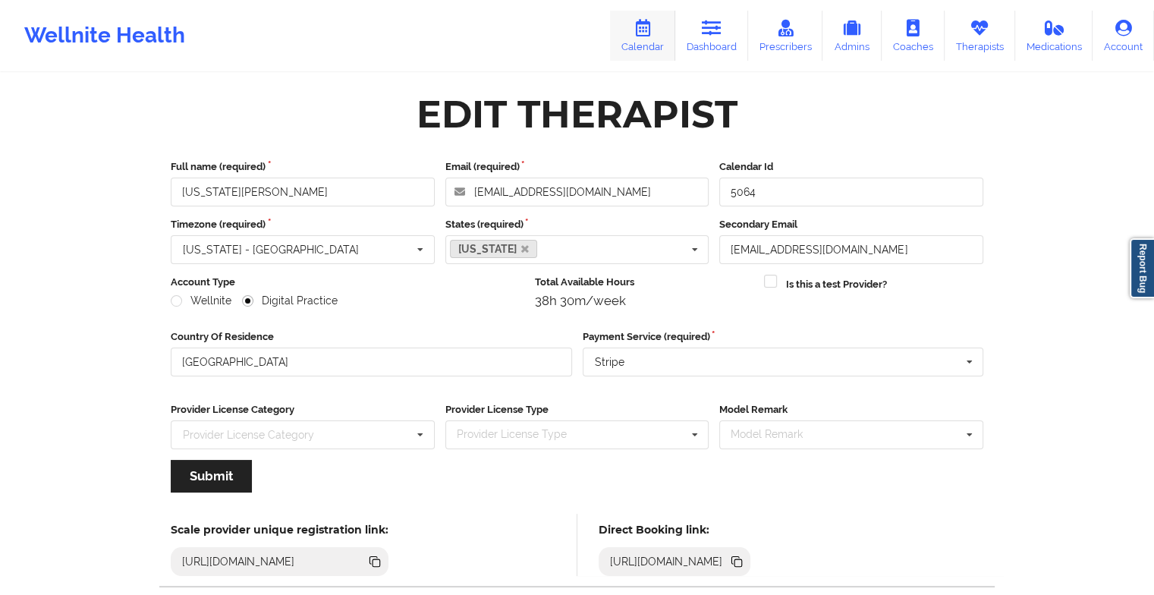
click at [653, 40] on link "Calendar" at bounding box center [642, 36] width 65 height 50
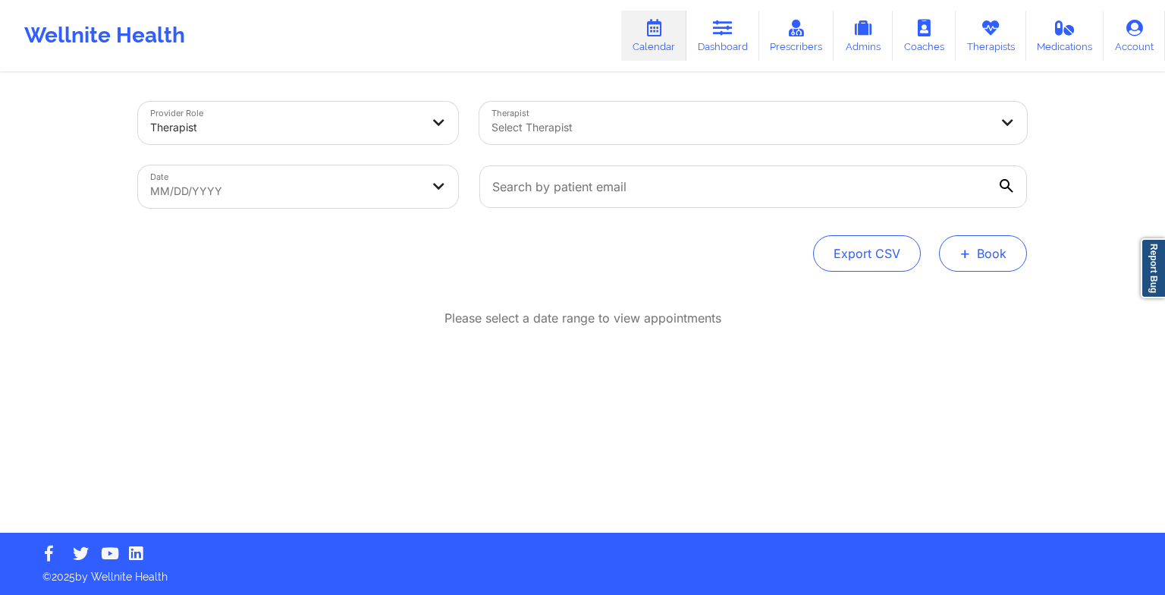
click at [1001, 258] on button "+ Book" at bounding box center [983, 253] width 88 height 36
click at [985, 306] on button "Therapy Session" at bounding box center [958, 301] width 116 height 25
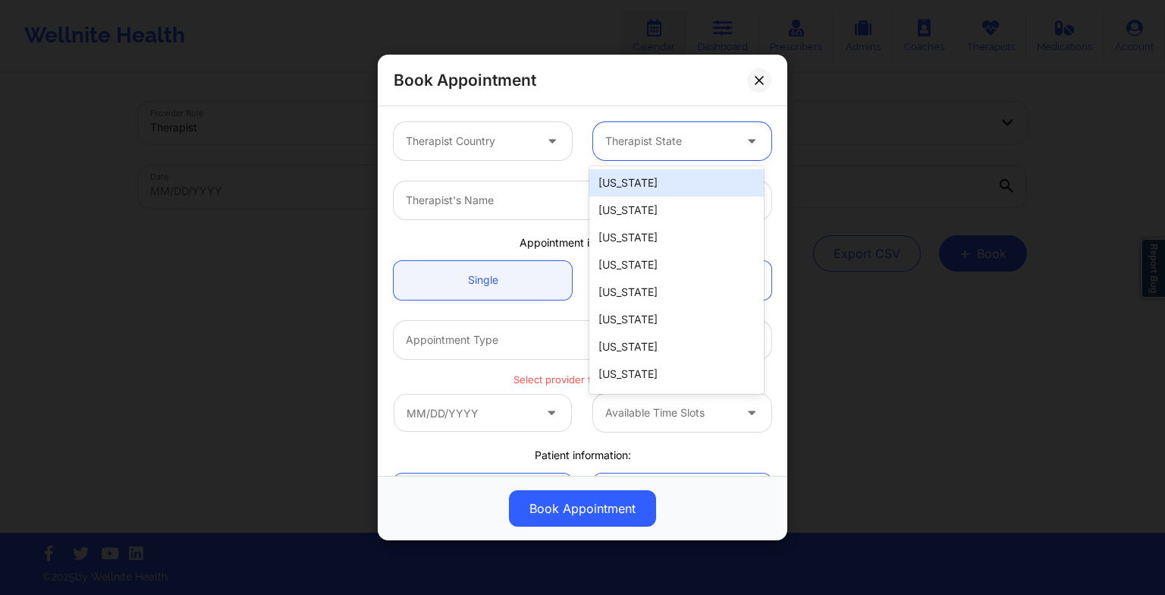
click at [676, 129] on div "Therapist State" at bounding box center [664, 141] width 142 height 38
type input "fl"
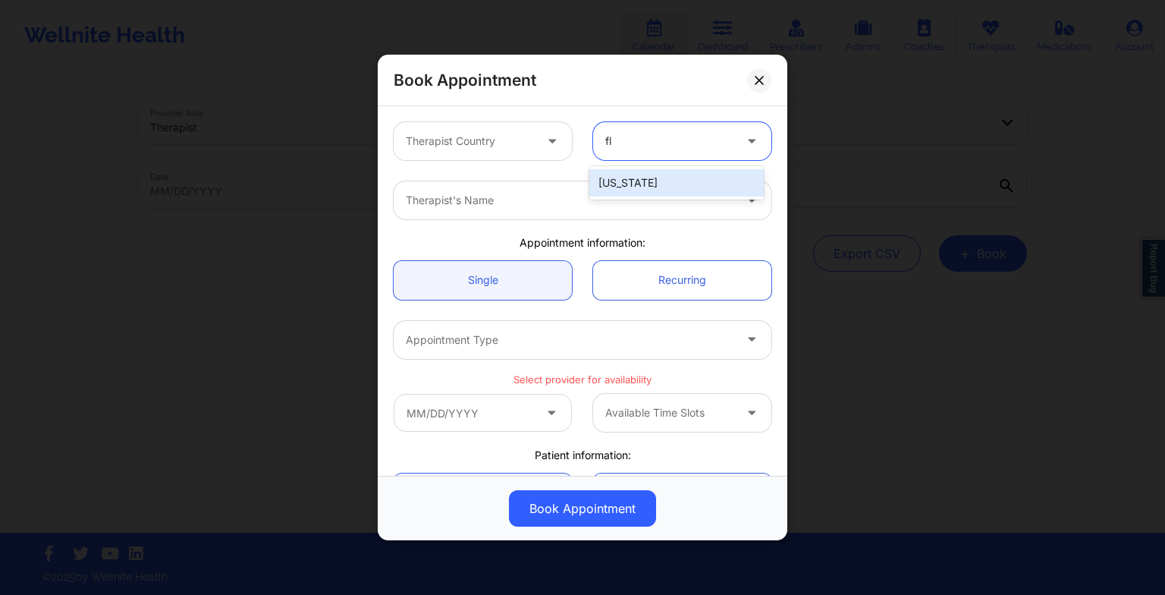
click at [676, 191] on div "[US_STATE]" at bounding box center [676, 182] width 174 height 27
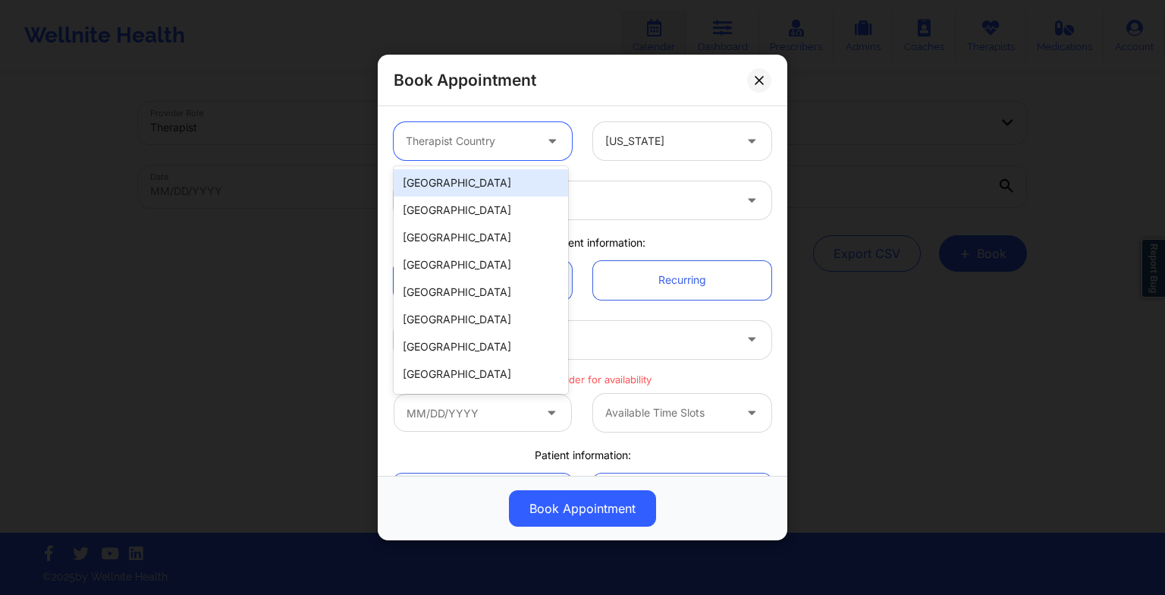
click at [467, 152] on div "Therapist Country" at bounding box center [465, 141] width 142 height 38
click at [464, 194] on div "[GEOGRAPHIC_DATA]" at bounding box center [481, 182] width 174 height 27
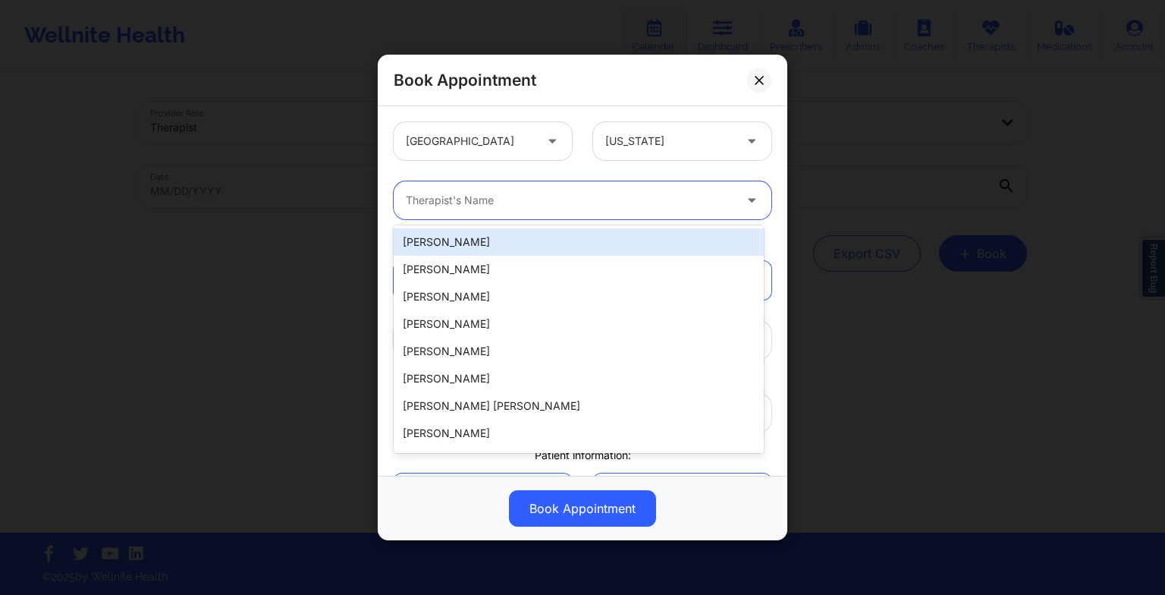
click at [465, 200] on div at bounding box center [570, 200] width 328 height 18
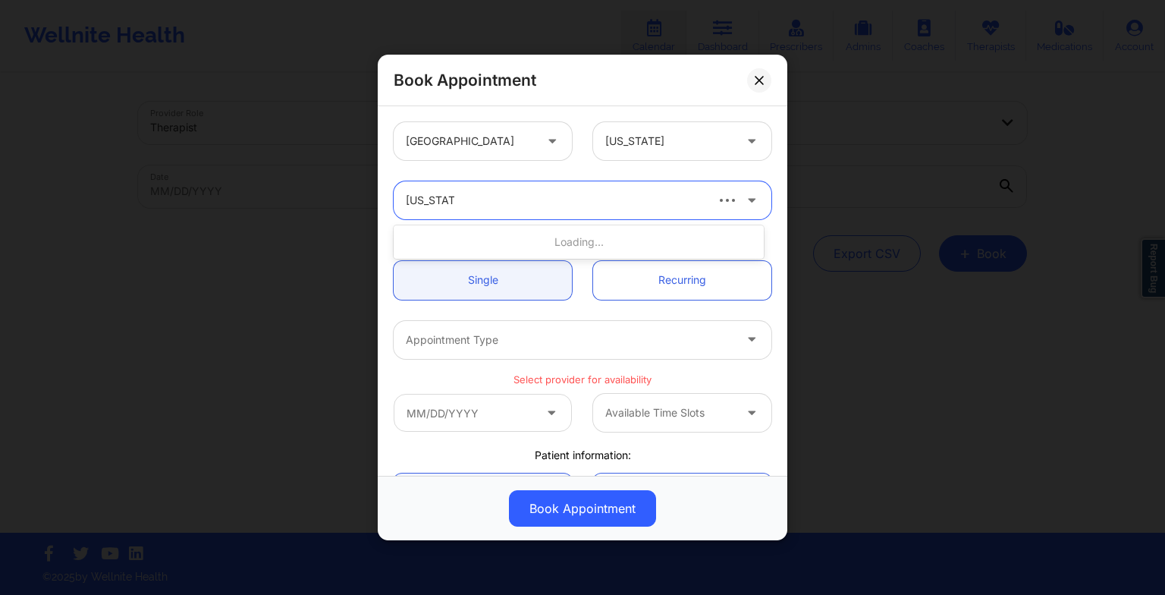
type input "[US_STATE] gi"
click at [469, 243] on div "[US_STATE][PERSON_NAME]" at bounding box center [579, 241] width 370 height 27
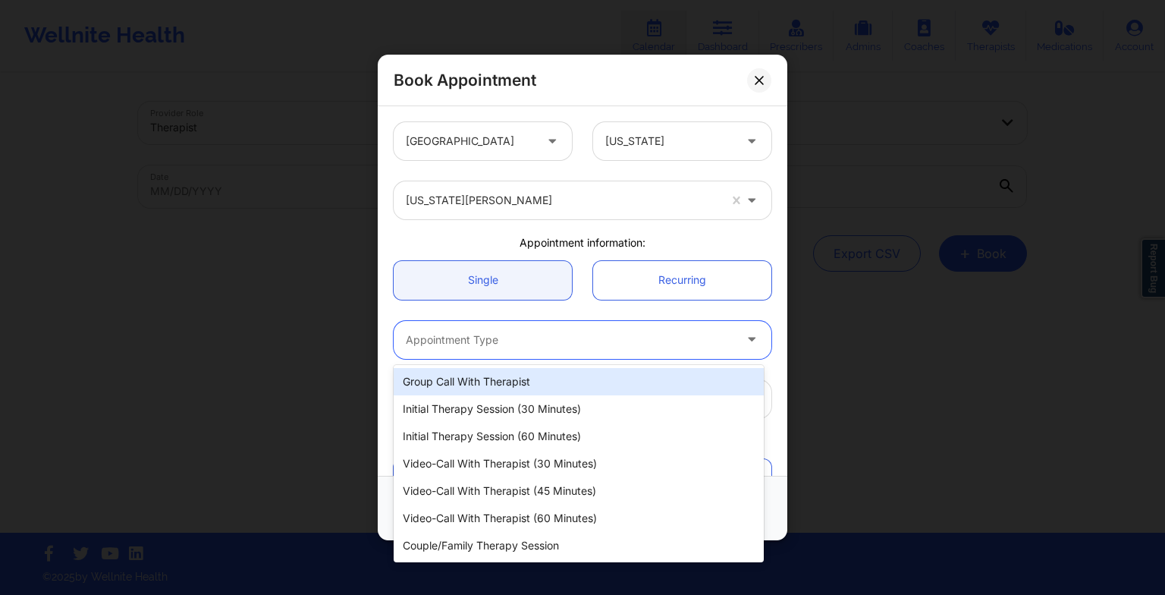
click at [461, 352] on div "Appointment Type" at bounding box center [564, 340] width 341 height 38
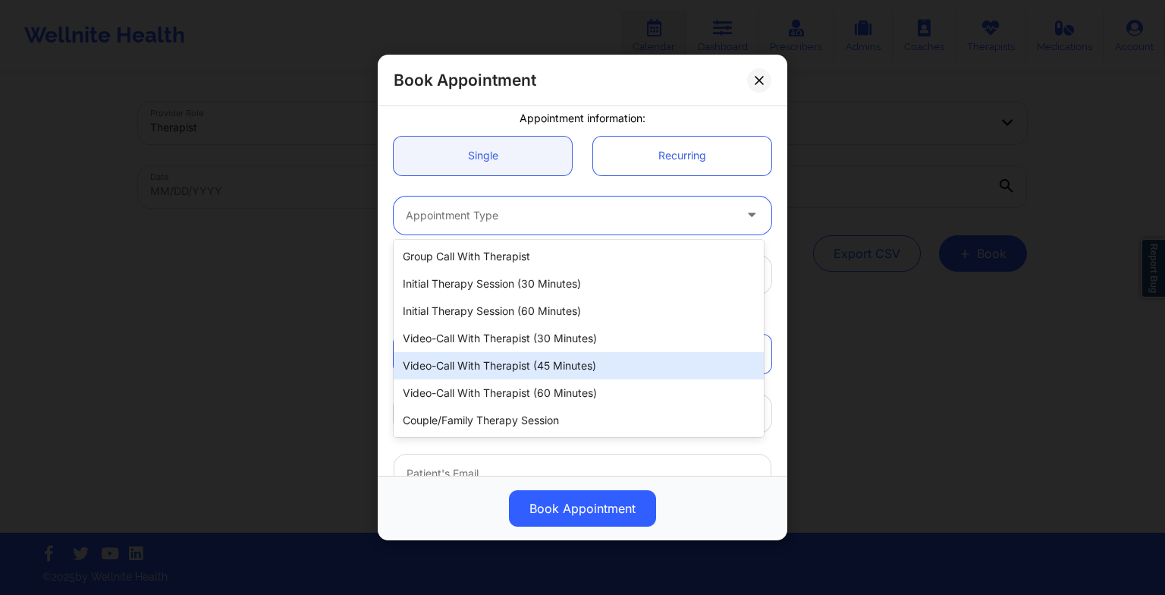
scroll to position [124, 0]
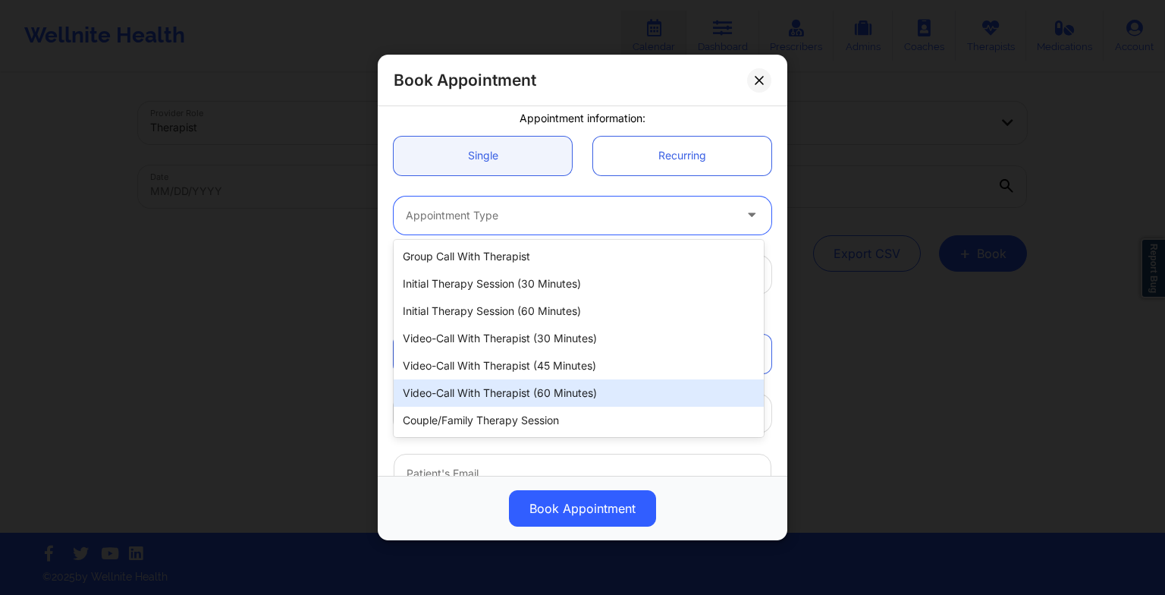
click at [507, 382] on div "Video-Call with Therapist (60 minutes)" at bounding box center [579, 392] width 370 height 27
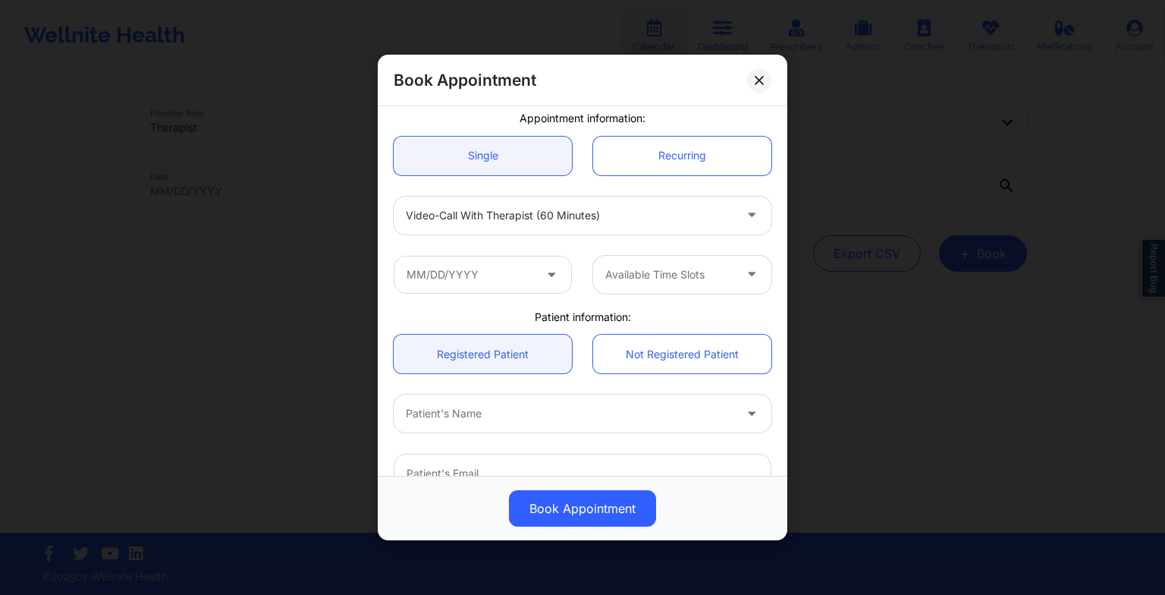
click at [544, 275] on icon at bounding box center [551, 271] width 15 height 13
click at [522, 273] on input "text" at bounding box center [483, 275] width 178 height 38
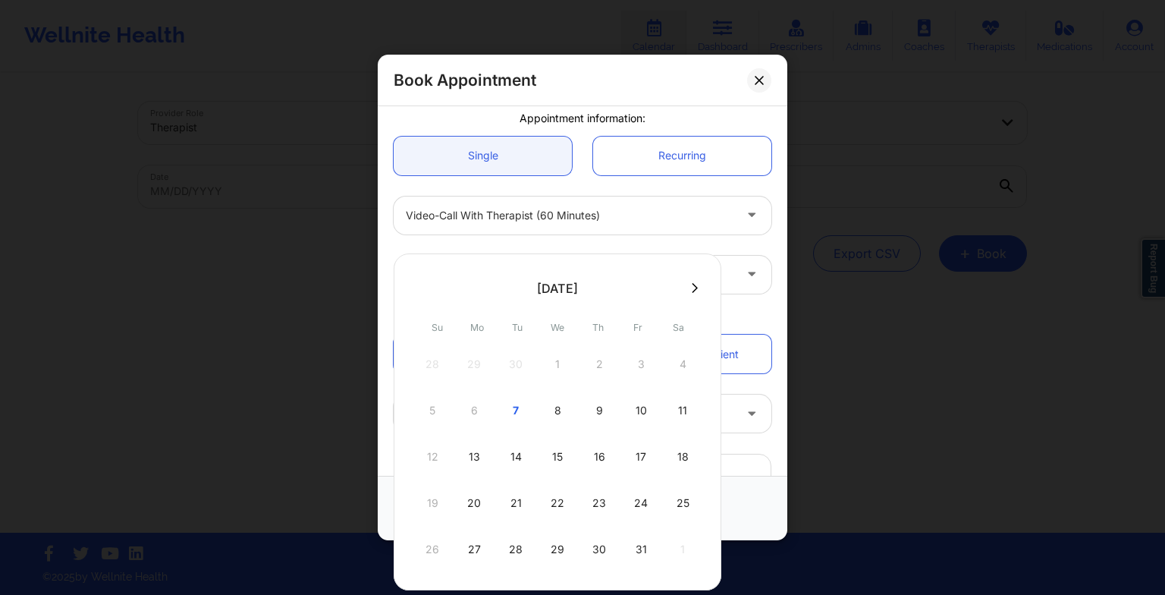
click at [683, 297] on div at bounding box center [558, 287] width 328 height 23
click at [689, 294] on button at bounding box center [694, 287] width 15 height 13
click at [464, 443] on div "10" at bounding box center [474, 456] width 38 height 42
type input "[DATE]"
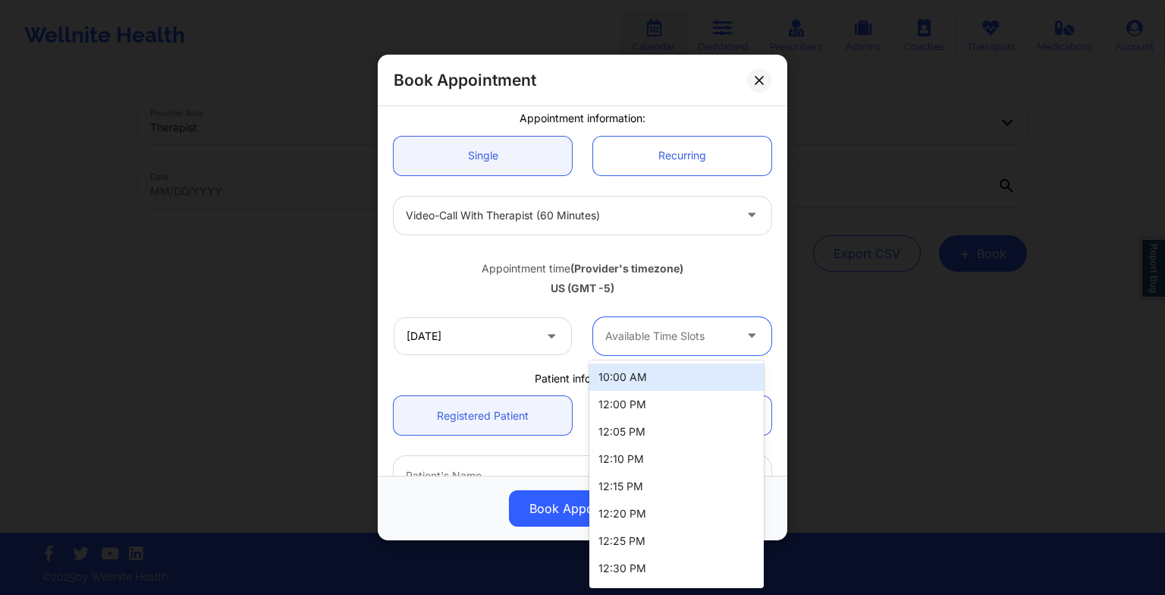
click at [632, 328] on div at bounding box center [669, 336] width 128 height 18
click at [630, 383] on div "10:00 AM" at bounding box center [676, 376] width 174 height 27
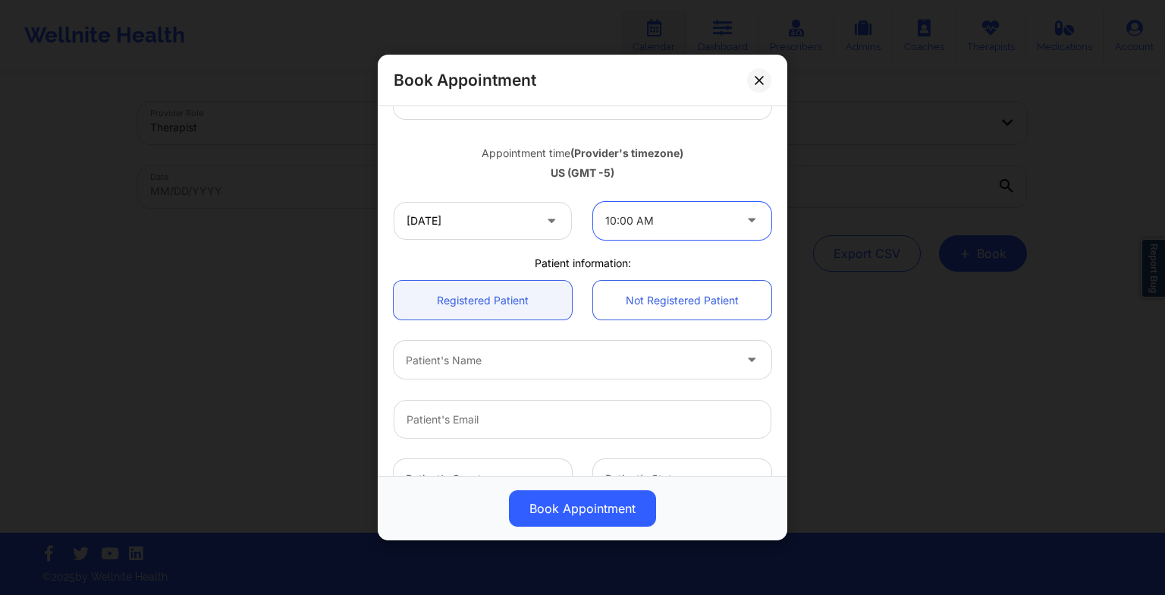
scroll to position [255, 0]
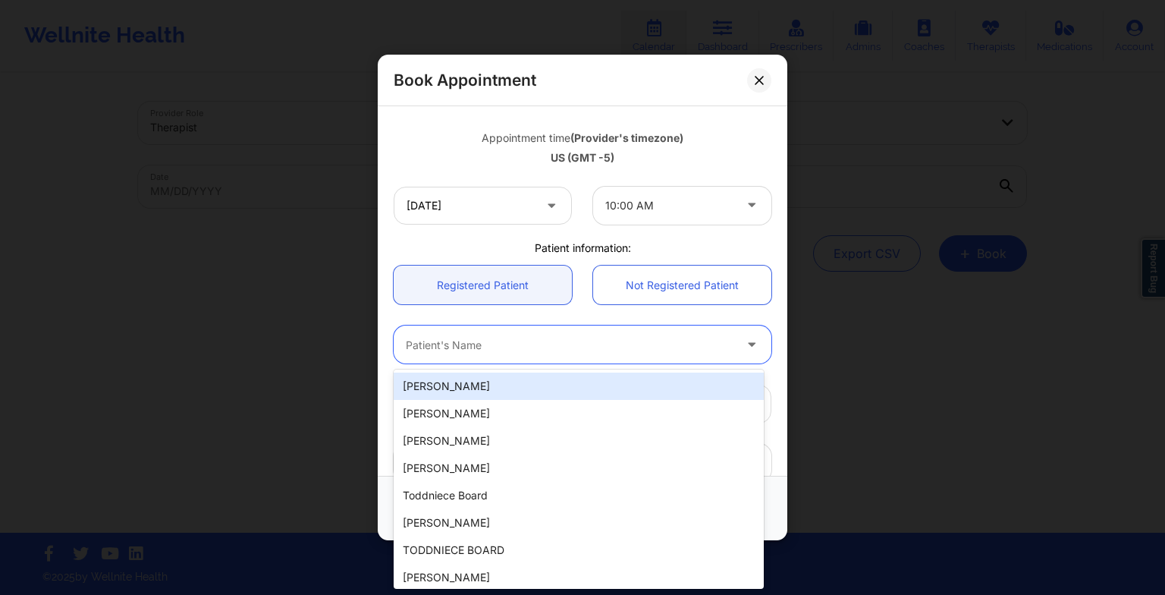
click at [622, 345] on div at bounding box center [570, 344] width 328 height 18
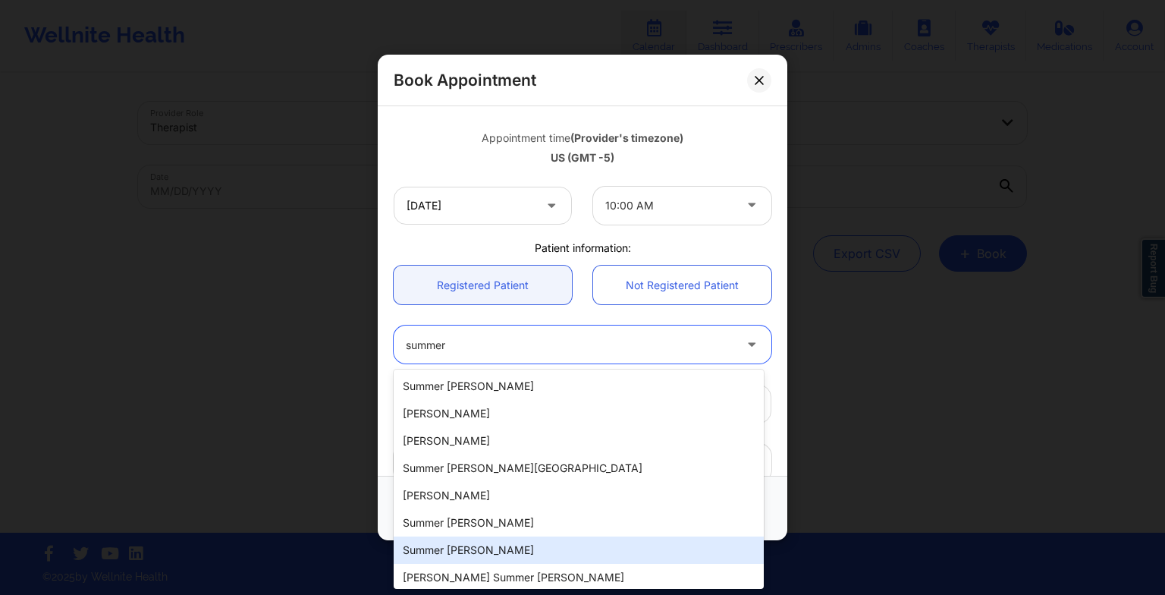
type input "summer"
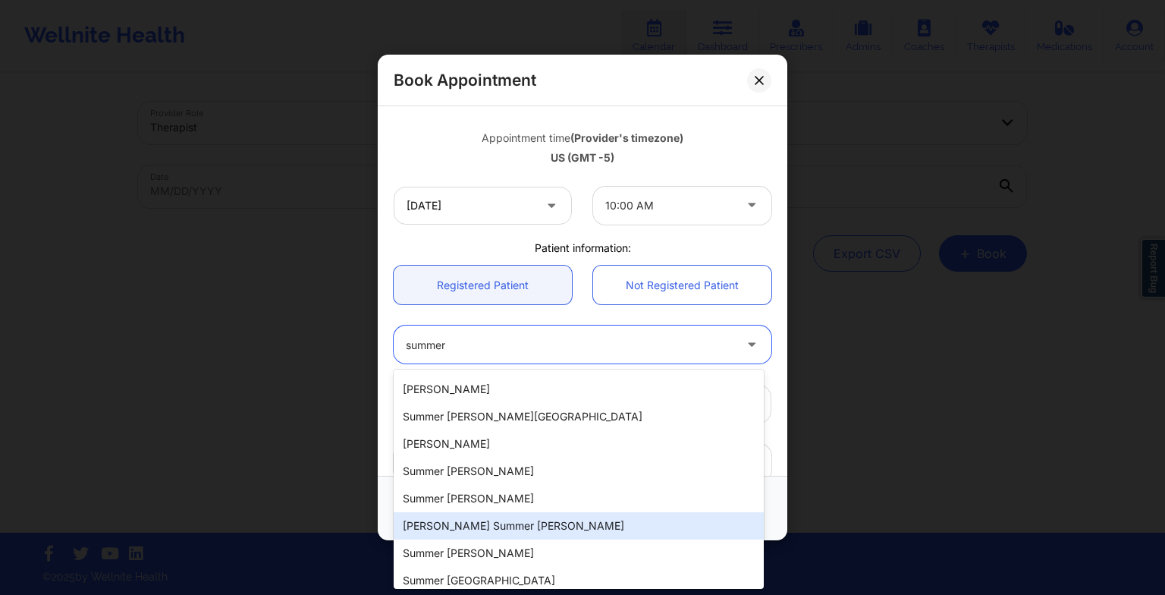
scroll to position [0, 0]
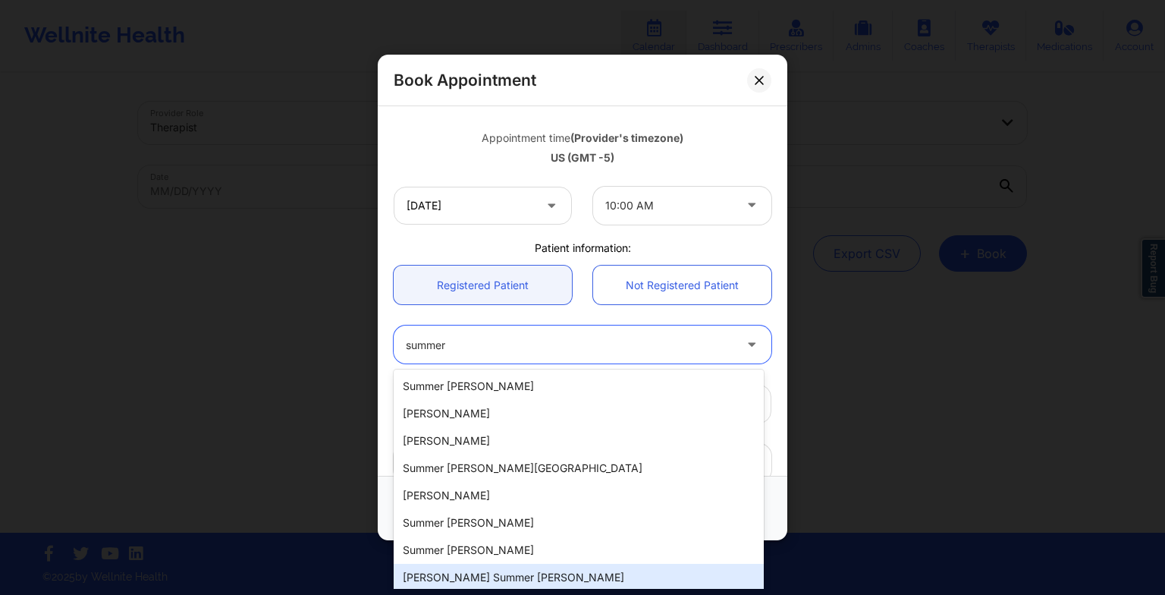
type input "summer"
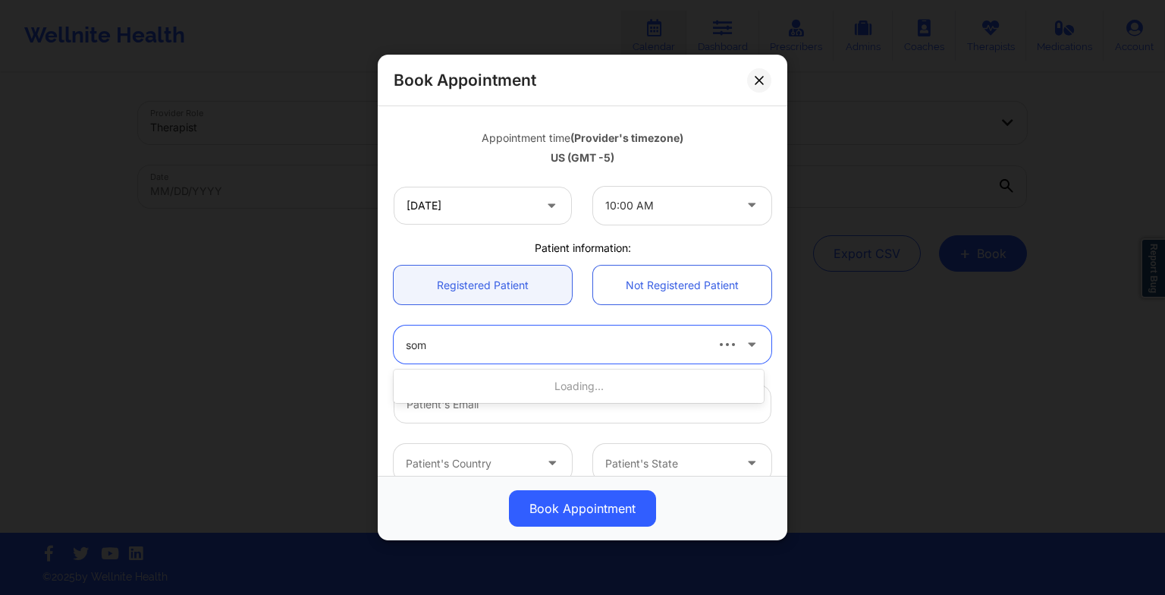
type input "somm"
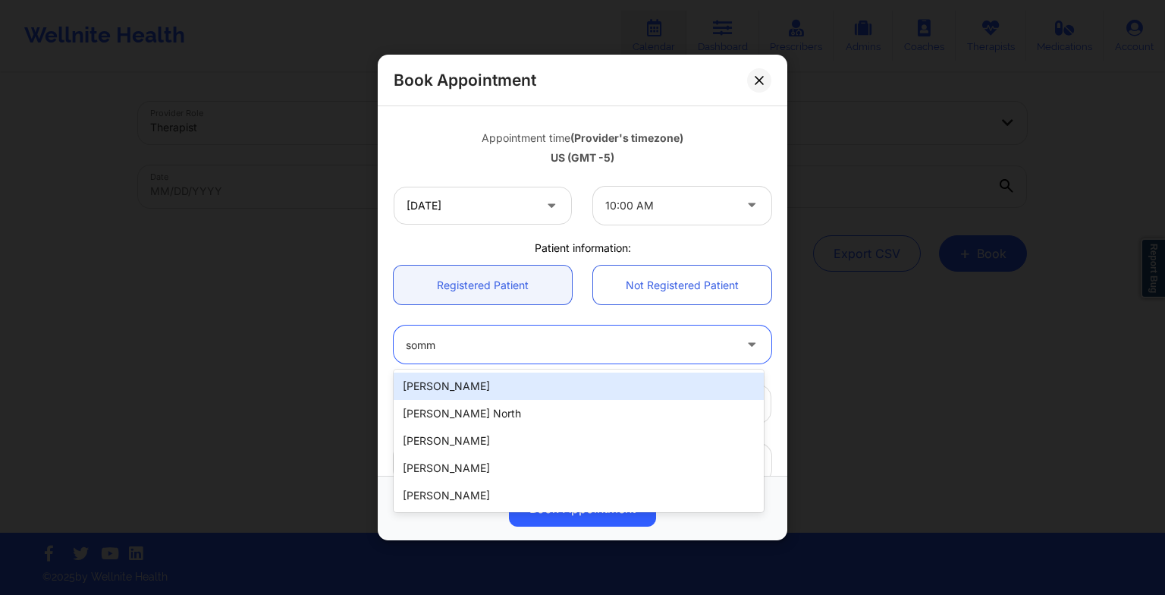
click at [567, 394] on div "[PERSON_NAME]" at bounding box center [579, 385] width 370 height 27
type input "[EMAIL_ADDRESS][DOMAIN_NAME]"
type input "[PHONE_NUMBER]"
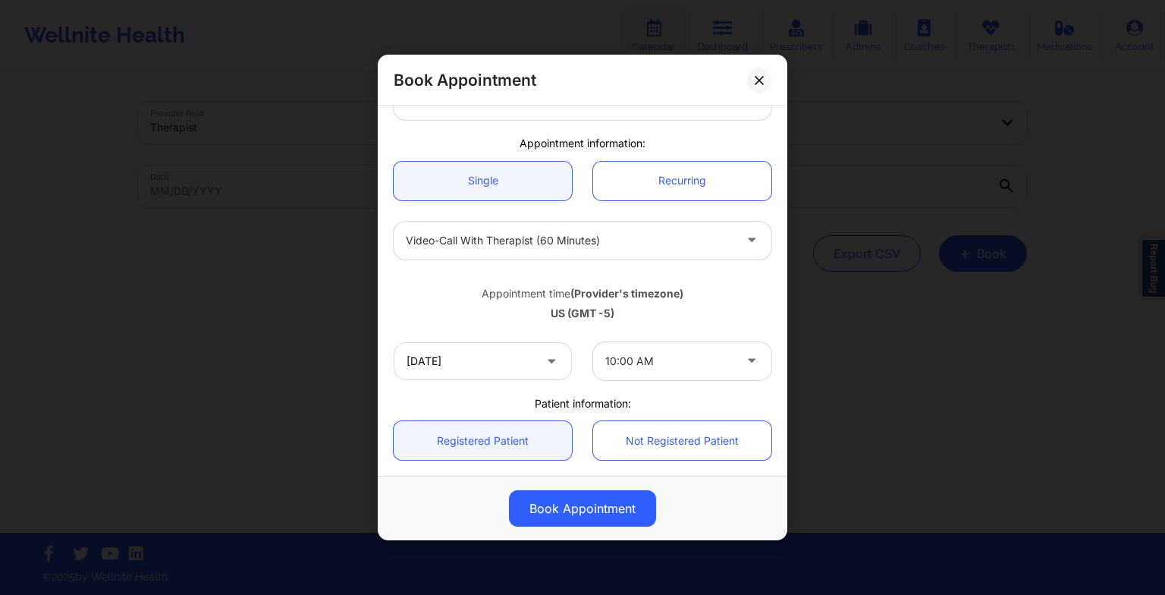
scroll to position [98, 0]
click at [473, 360] on input "[DATE]" at bounding box center [483, 363] width 178 height 38
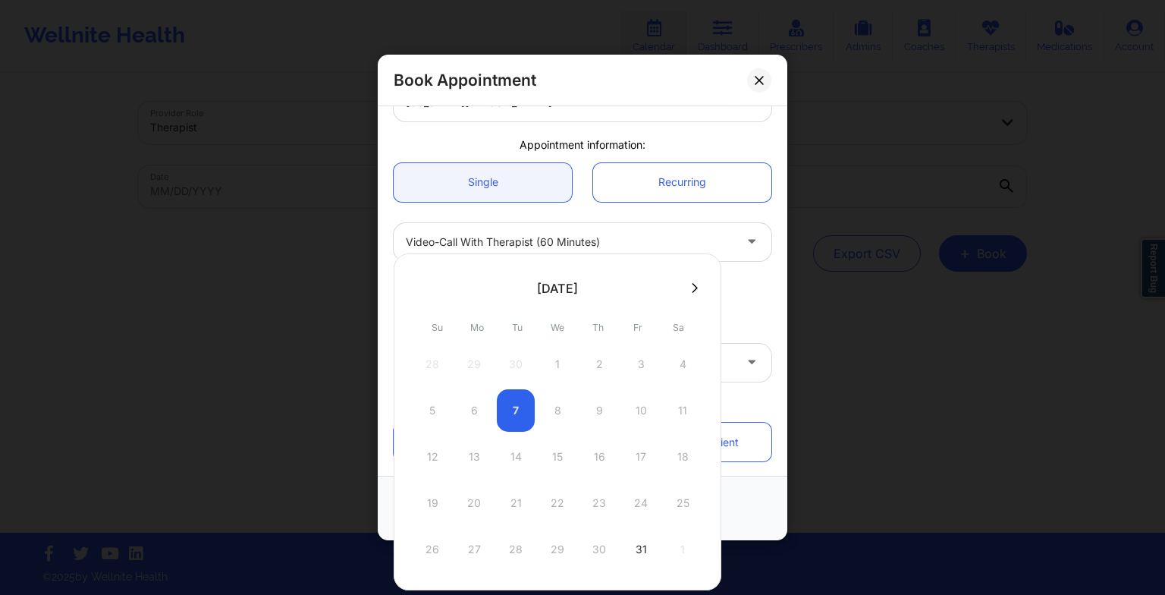
click at [687, 291] on button at bounding box center [694, 287] width 15 height 13
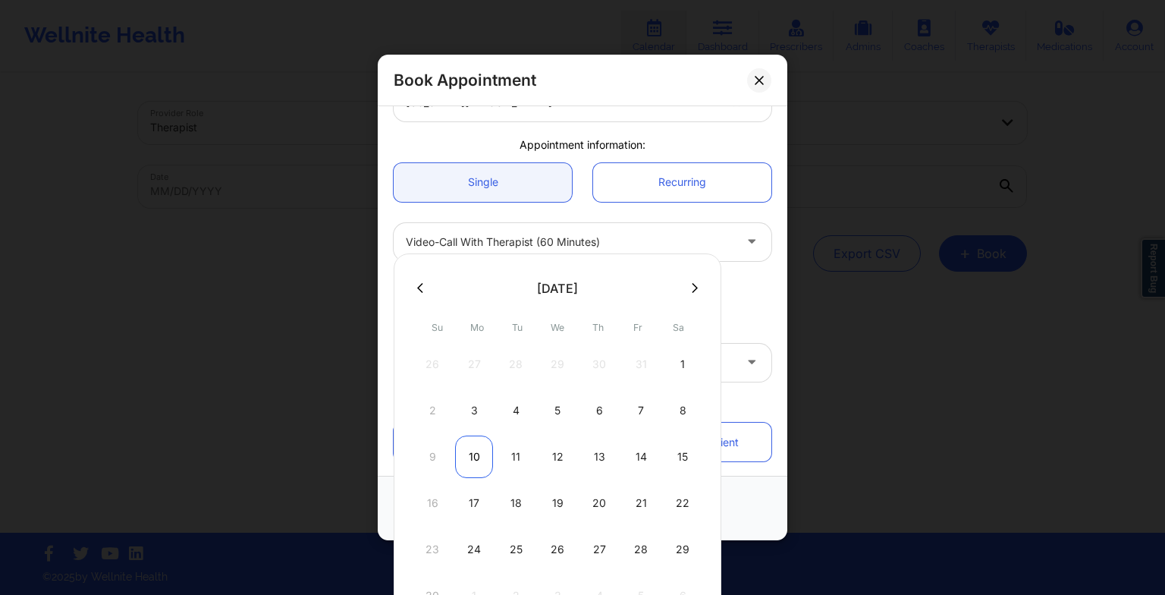
click at [479, 452] on div "10" at bounding box center [474, 456] width 38 height 42
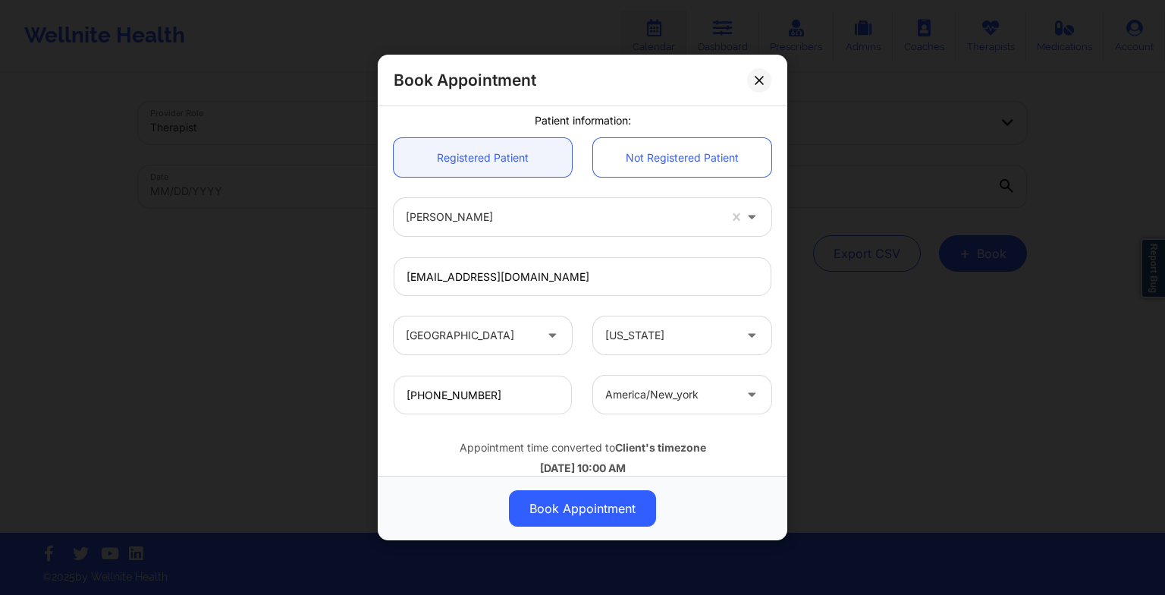
scroll to position [418, 0]
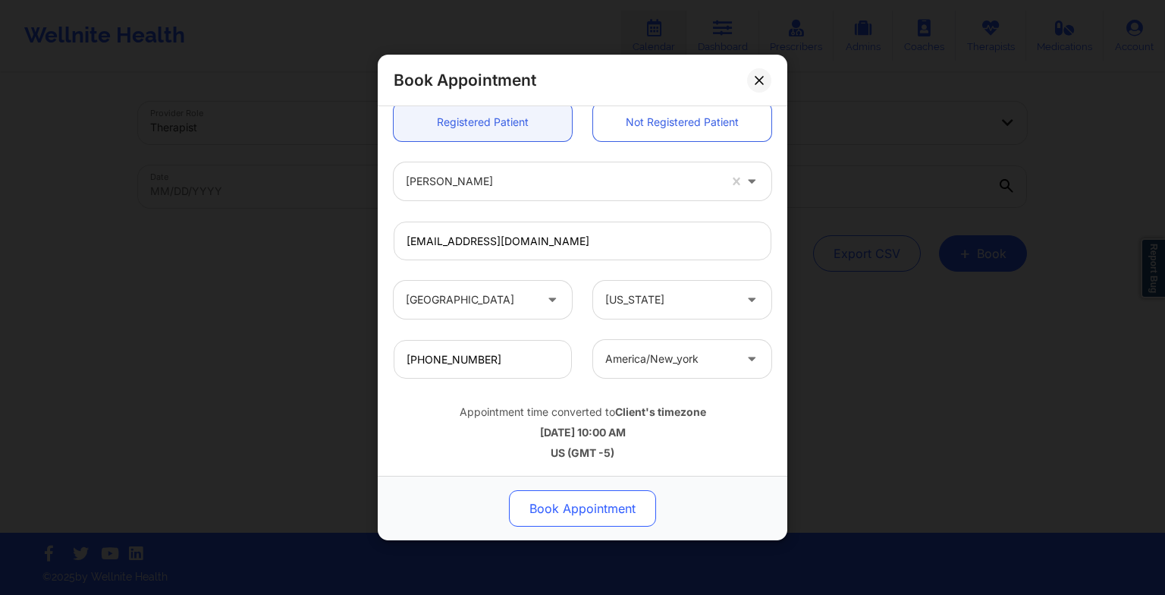
click at [601, 512] on button "Book Appointment" at bounding box center [582, 508] width 147 height 36
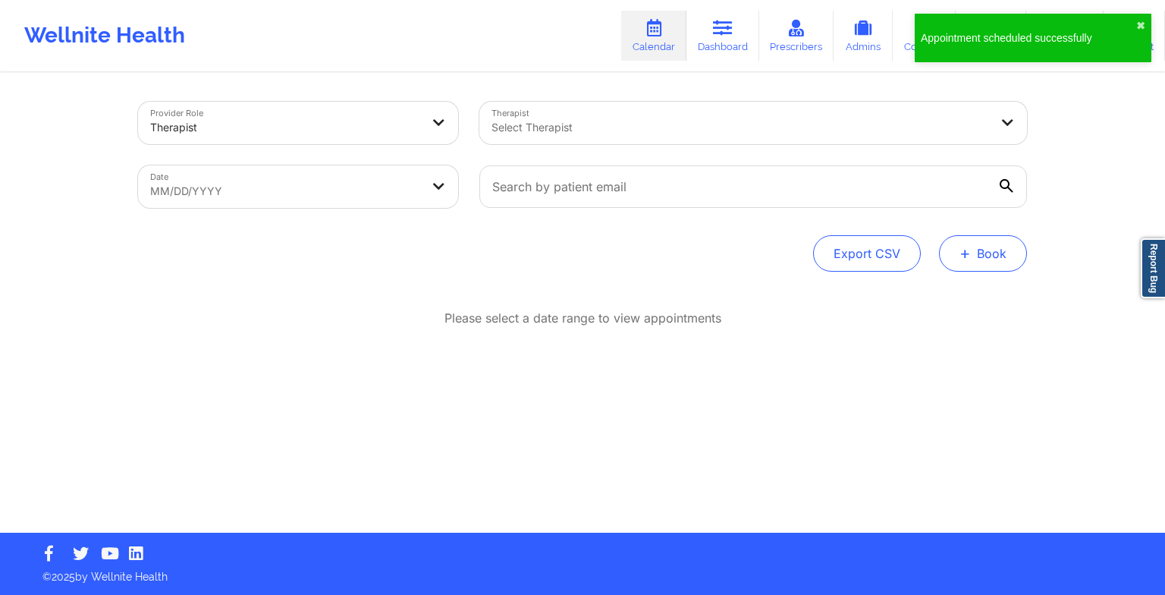
click at [954, 250] on button "+ Book" at bounding box center [983, 253] width 88 height 36
click at [967, 289] on button "Therapy Session" at bounding box center [958, 301] width 116 height 25
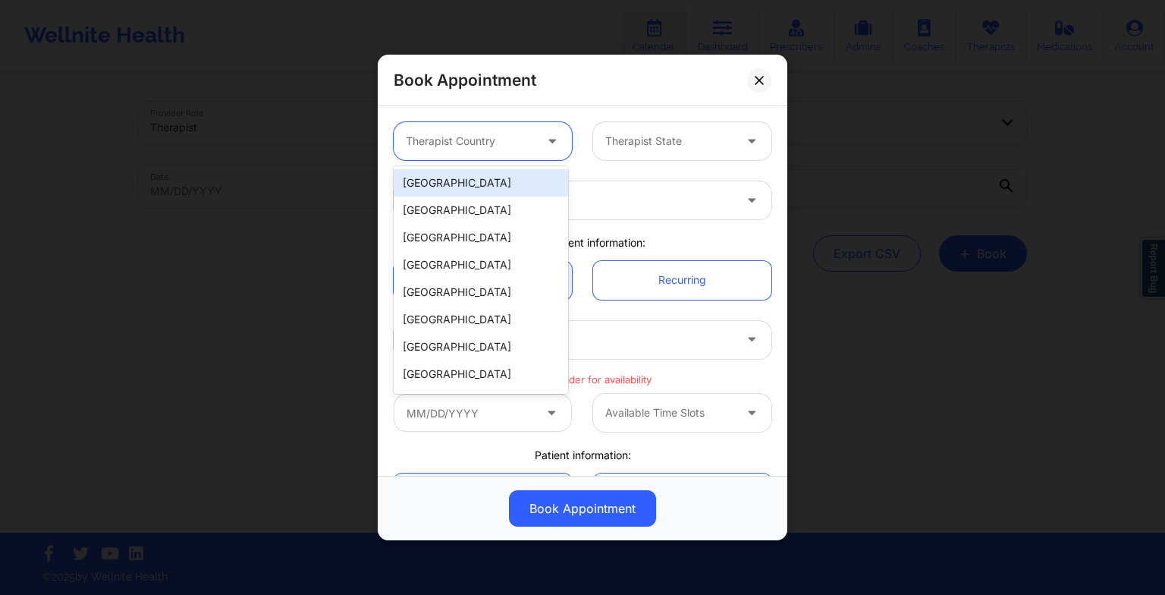
click at [489, 128] on div "Therapist Country" at bounding box center [465, 141] width 142 height 38
click at [492, 171] on div "[GEOGRAPHIC_DATA]" at bounding box center [481, 182] width 174 height 27
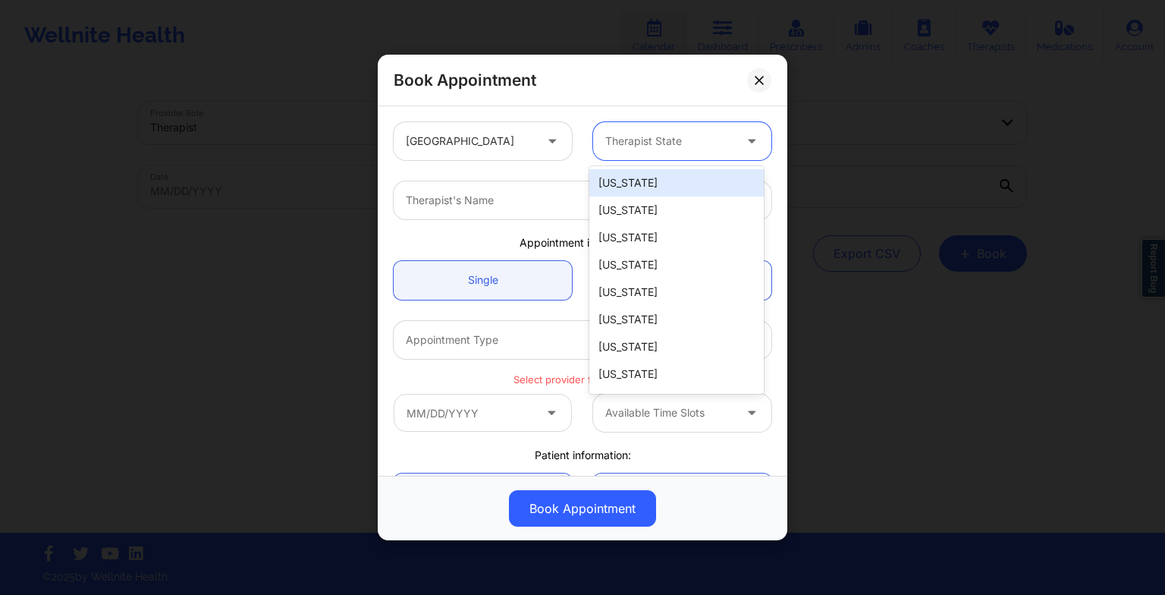
click at [627, 126] on div "Therapist State" at bounding box center [664, 141] width 142 height 38
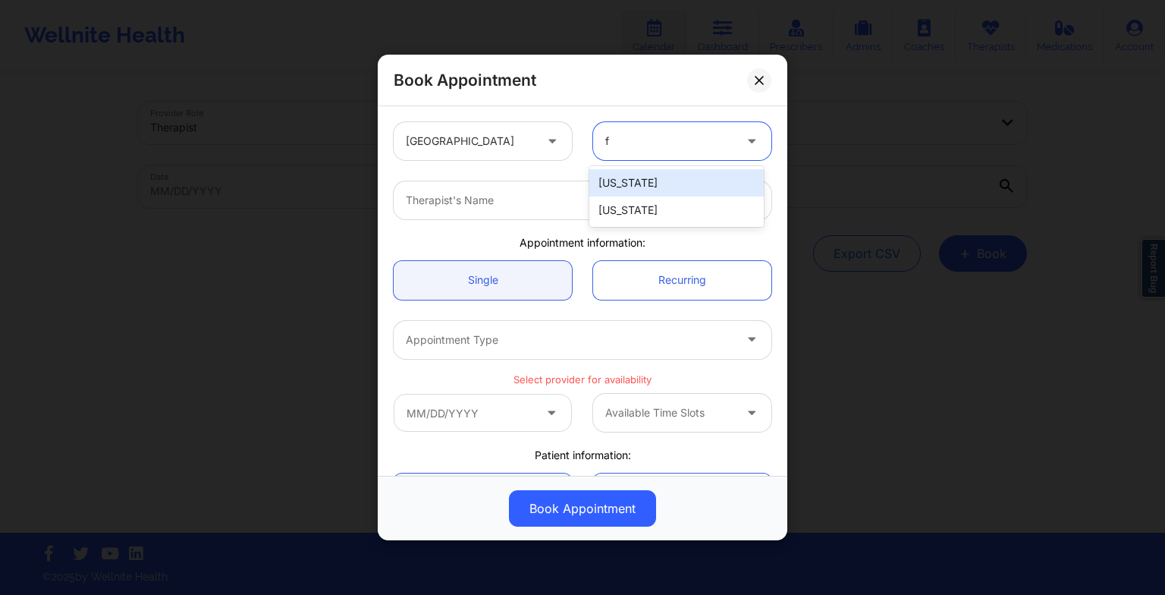
type input "fl"
click at [640, 167] on div "[US_STATE]" at bounding box center [676, 182] width 174 height 33
click at [636, 188] on div "[US_STATE]" at bounding box center [676, 182] width 174 height 27
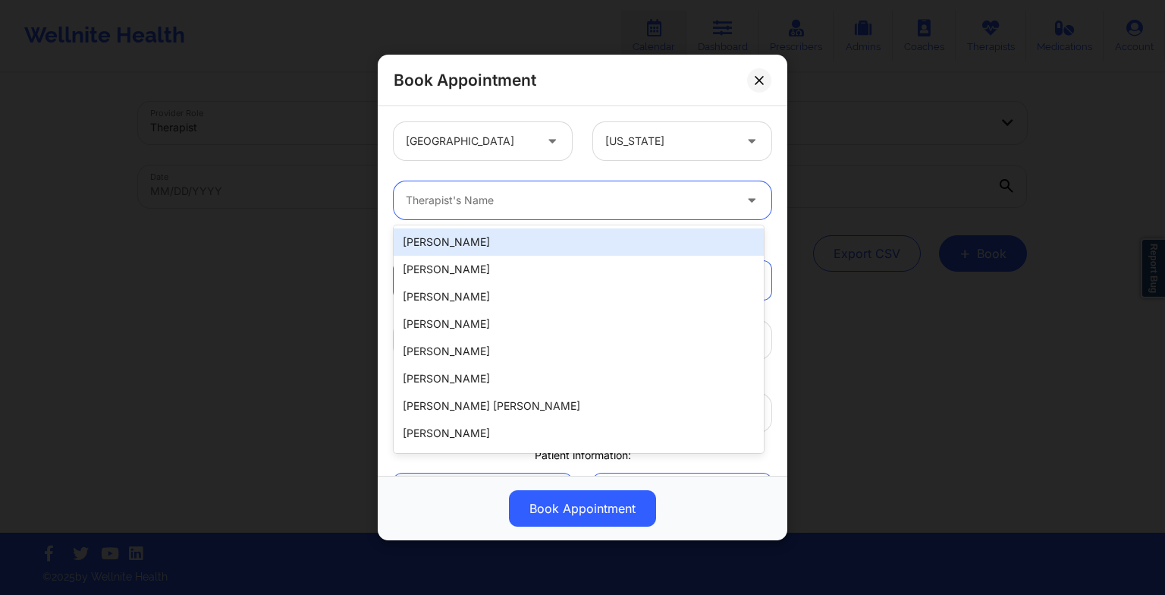
click at [623, 196] on div at bounding box center [570, 200] width 328 height 18
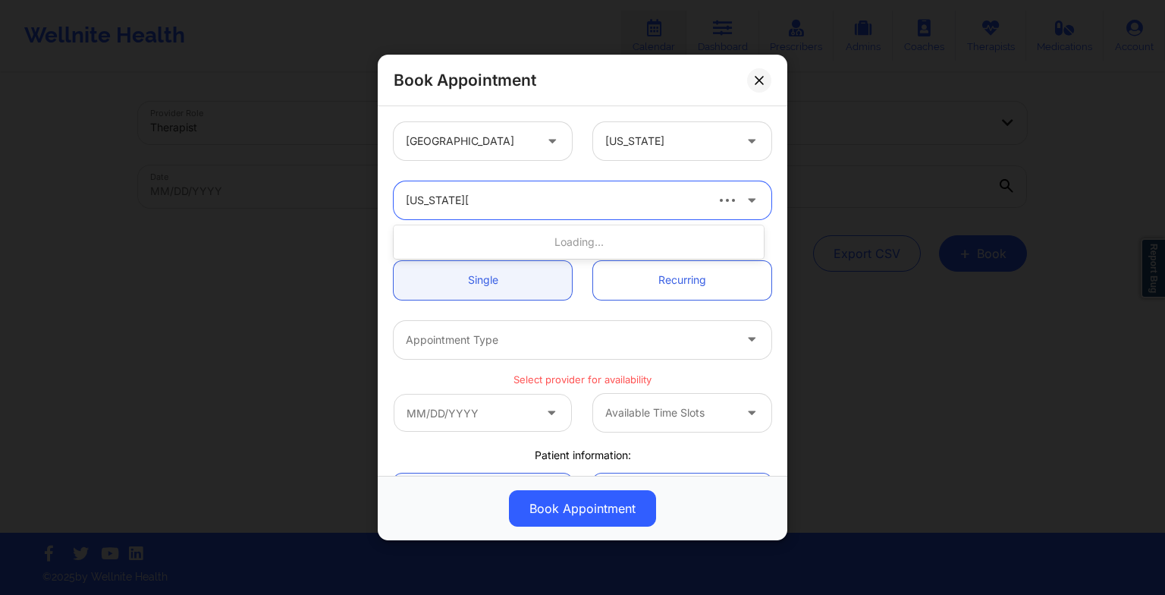
type input "[US_STATE][PERSON_NAME]"
click at [580, 237] on div "[US_STATE][PERSON_NAME]" at bounding box center [579, 241] width 370 height 27
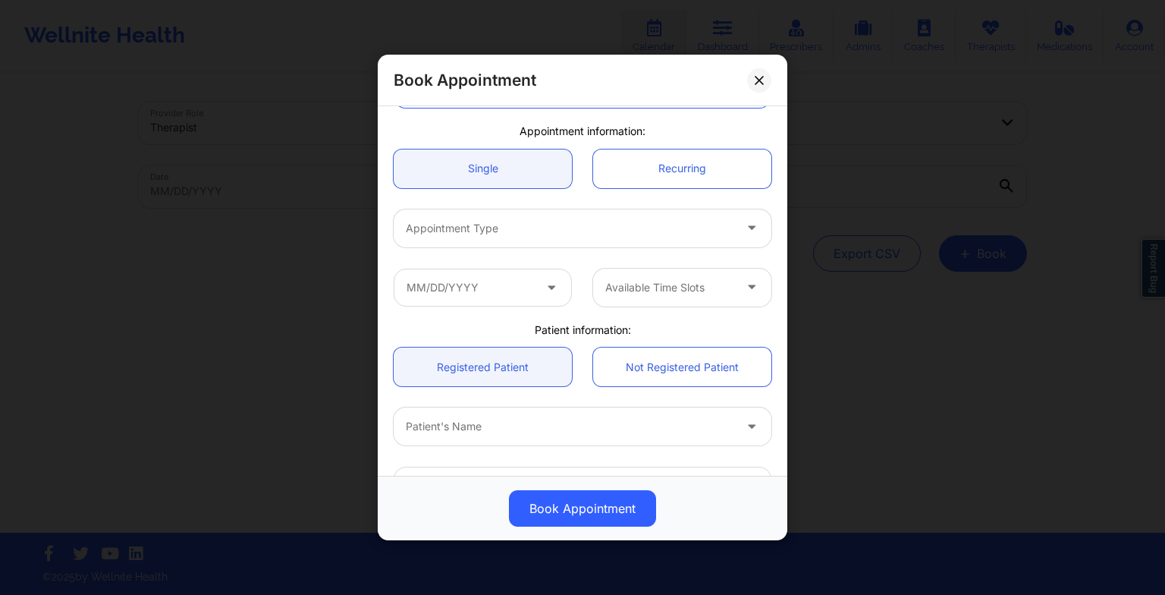
scroll to position [112, 0]
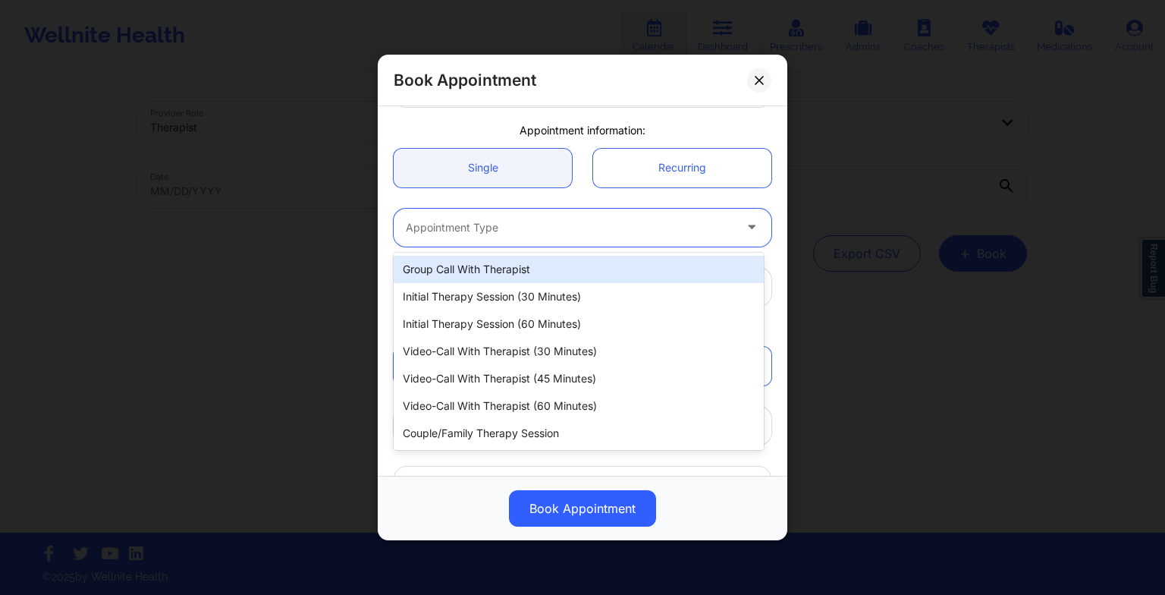
click at [561, 233] on div at bounding box center [570, 227] width 328 height 18
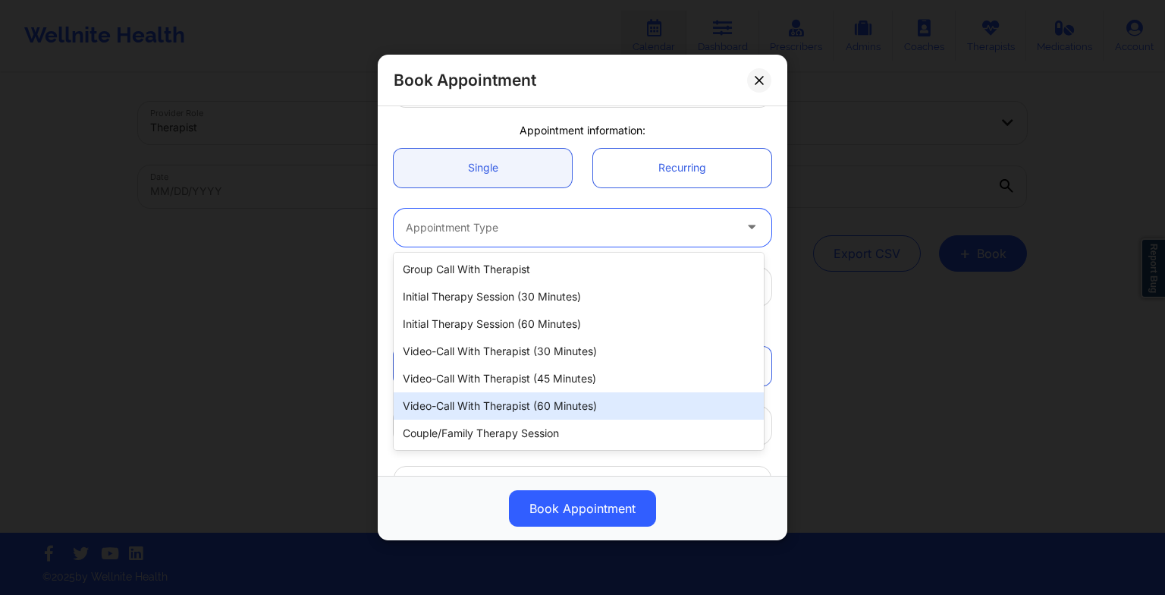
click at [551, 397] on div "Video-Call with Therapist (60 minutes)" at bounding box center [579, 405] width 370 height 27
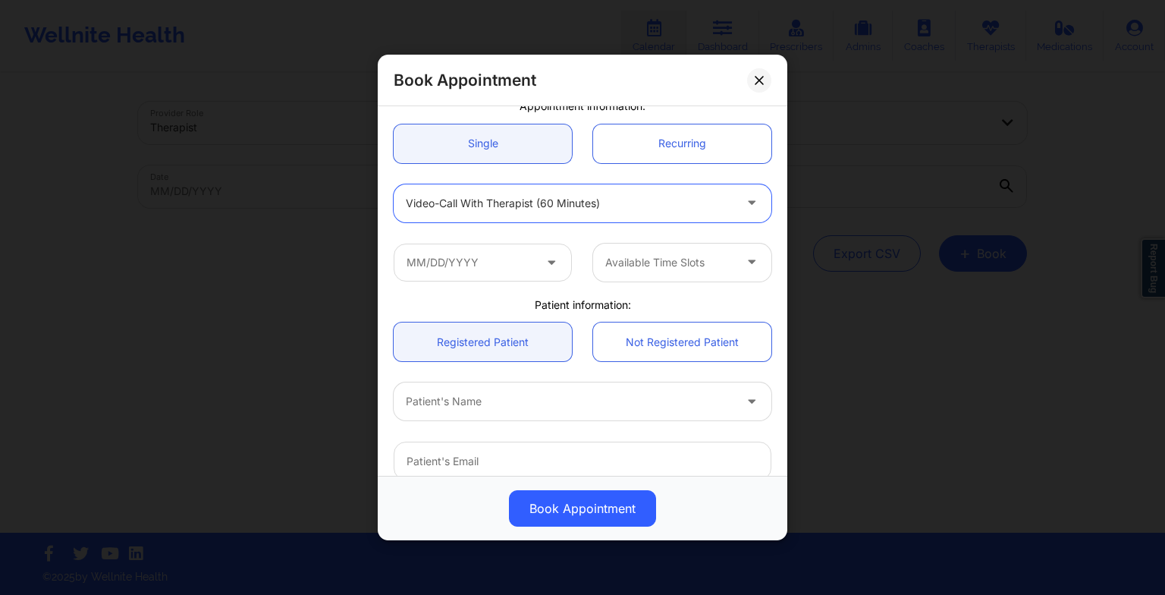
scroll to position [138, 0]
click at [498, 253] on input "text" at bounding box center [483, 261] width 178 height 38
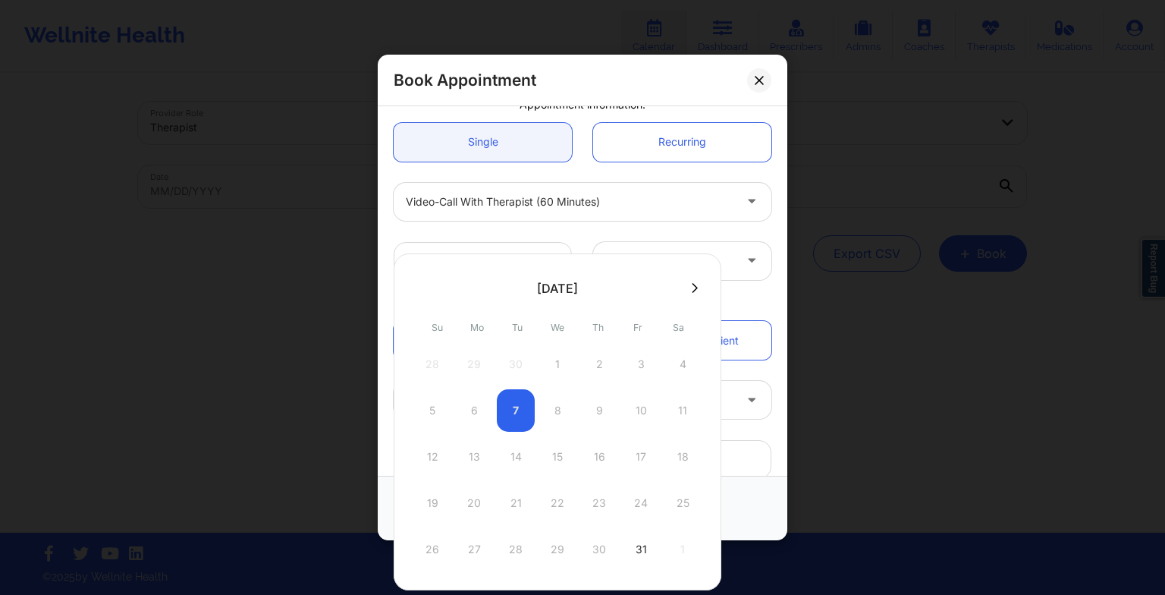
click at [687, 290] on button at bounding box center [694, 287] width 15 height 13
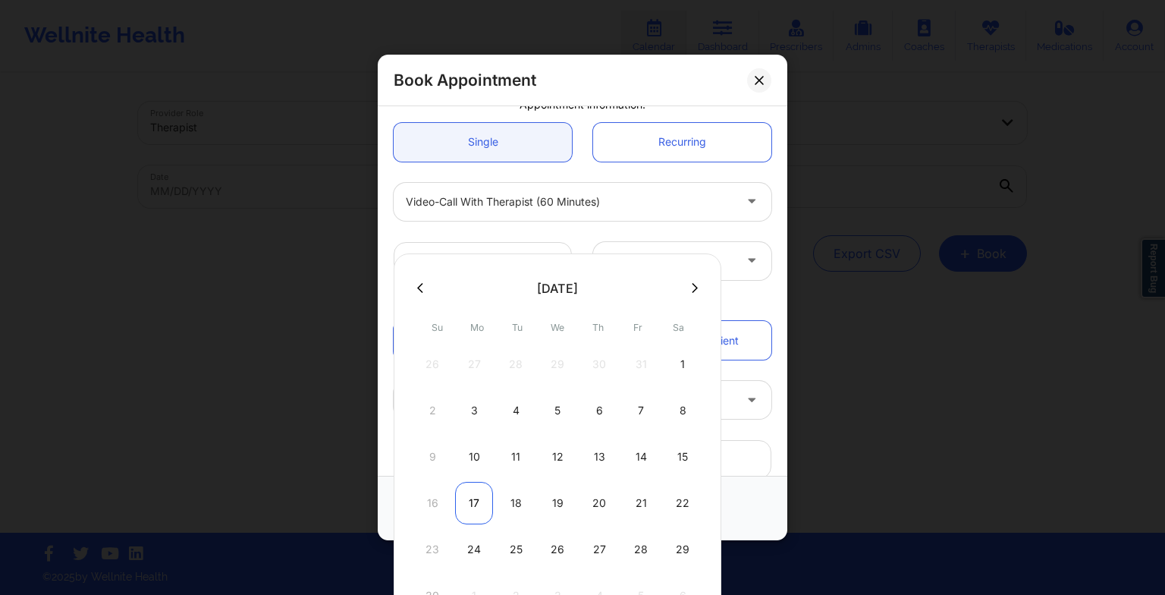
click at [473, 501] on div "17" at bounding box center [474, 503] width 38 height 42
type input "[DATE]"
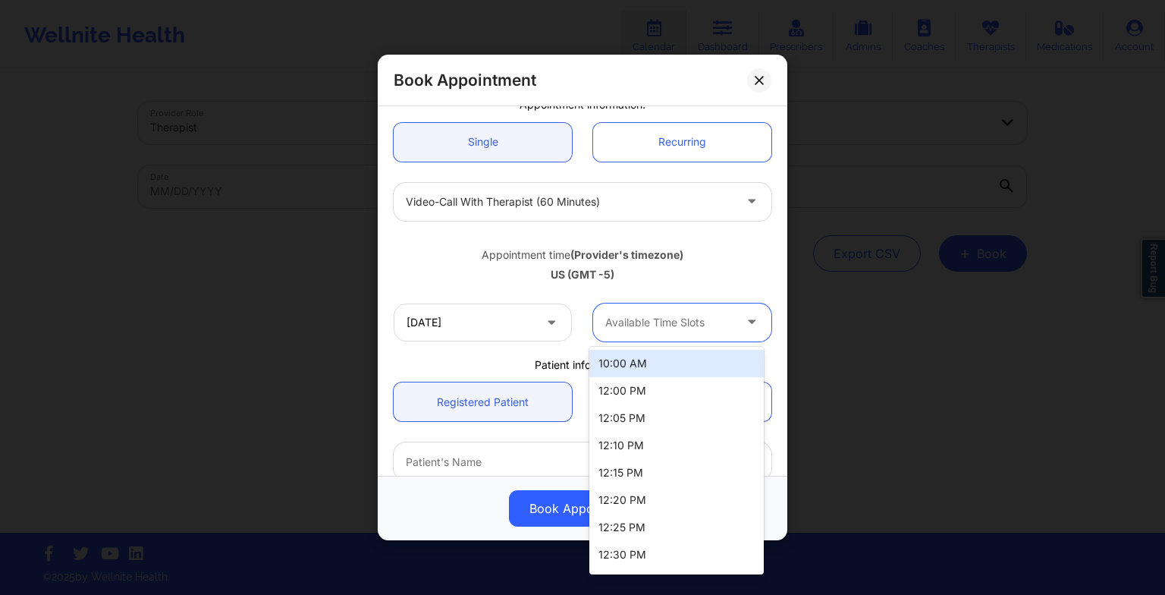
click at [649, 315] on div at bounding box center [669, 322] width 128 height 18
click at [646, 367] on div "10:00 AM" at bounding box center [676, 363] width 174 height 27
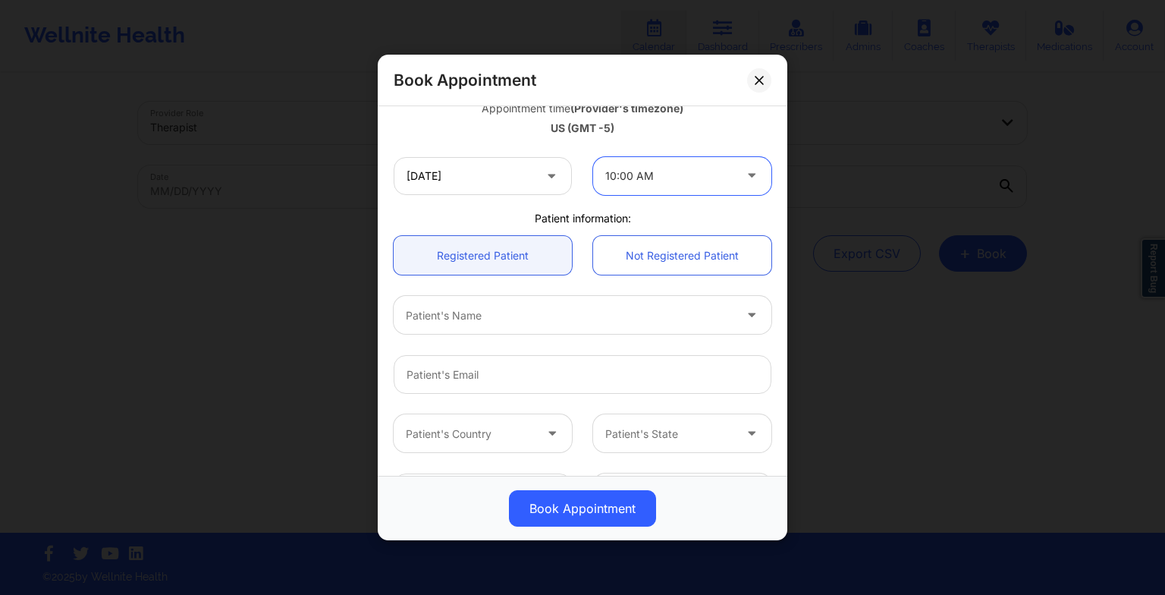
scroll to position [296, 0]
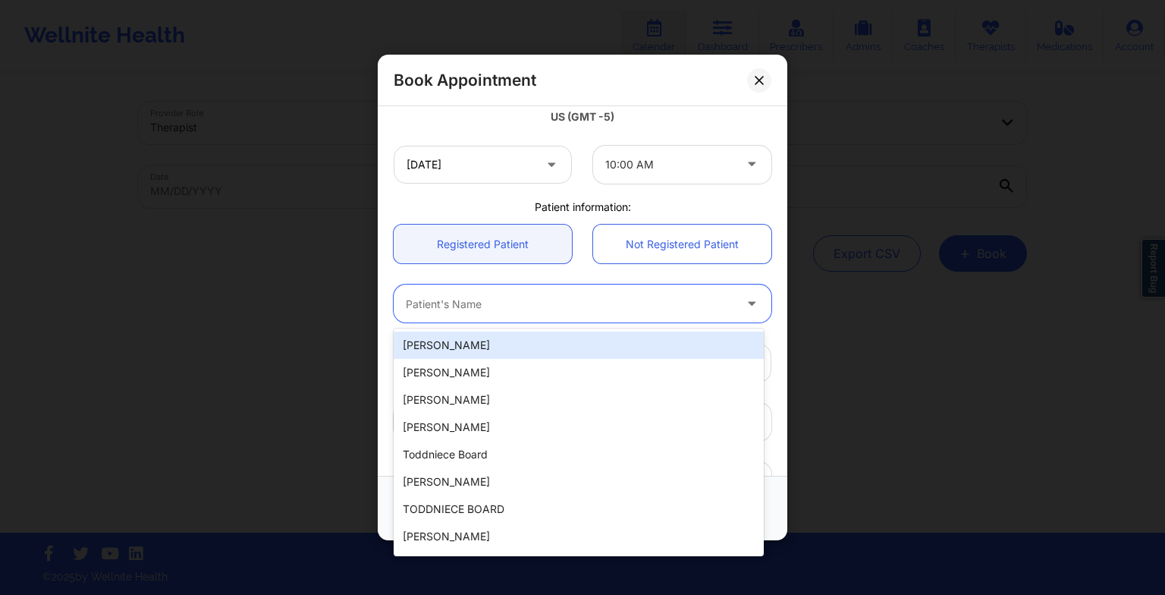
click at [558, 316] on div "Patient's Name" at bounding box center [564, 303] width 341 height 38
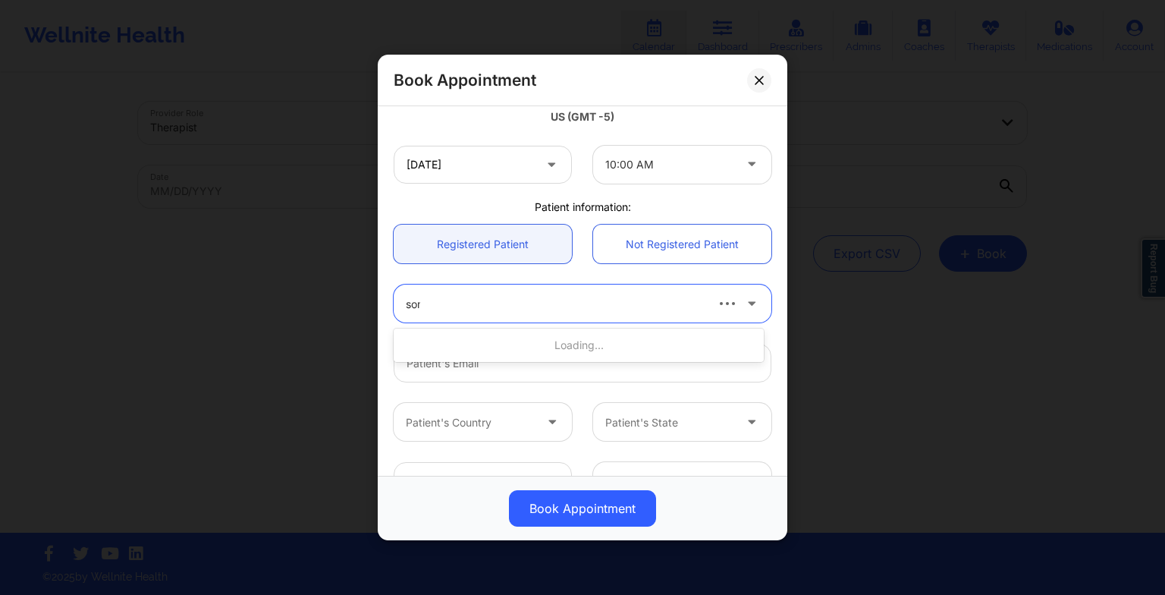
type input "somm"
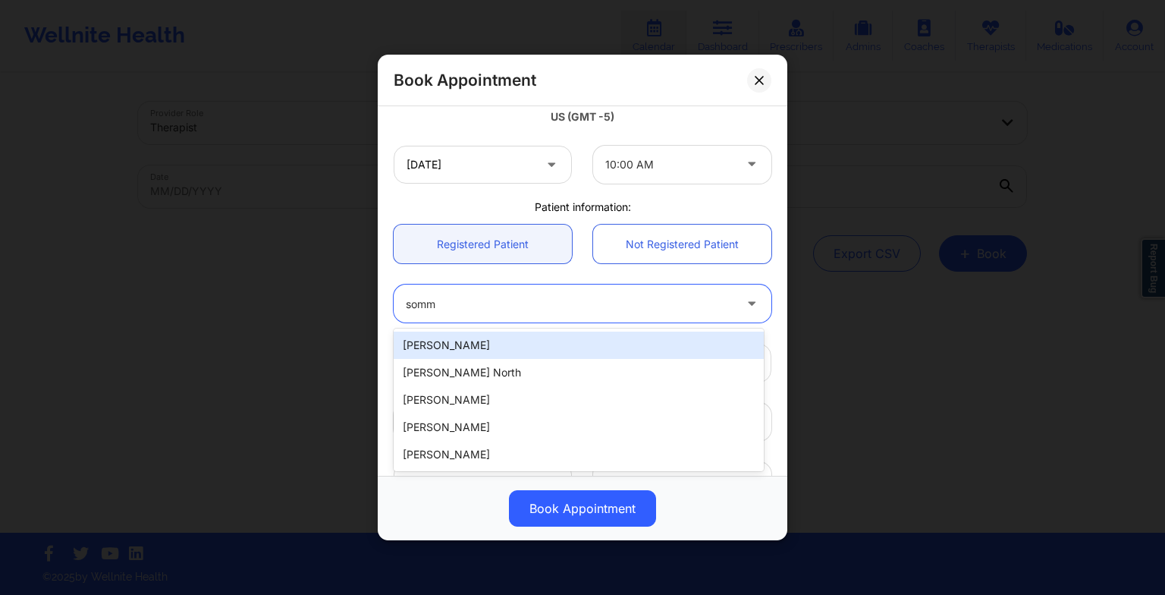
click at [562, 357] on div "[PERSON_NAME]" at bounding box center [579, 345] width 370 height 27
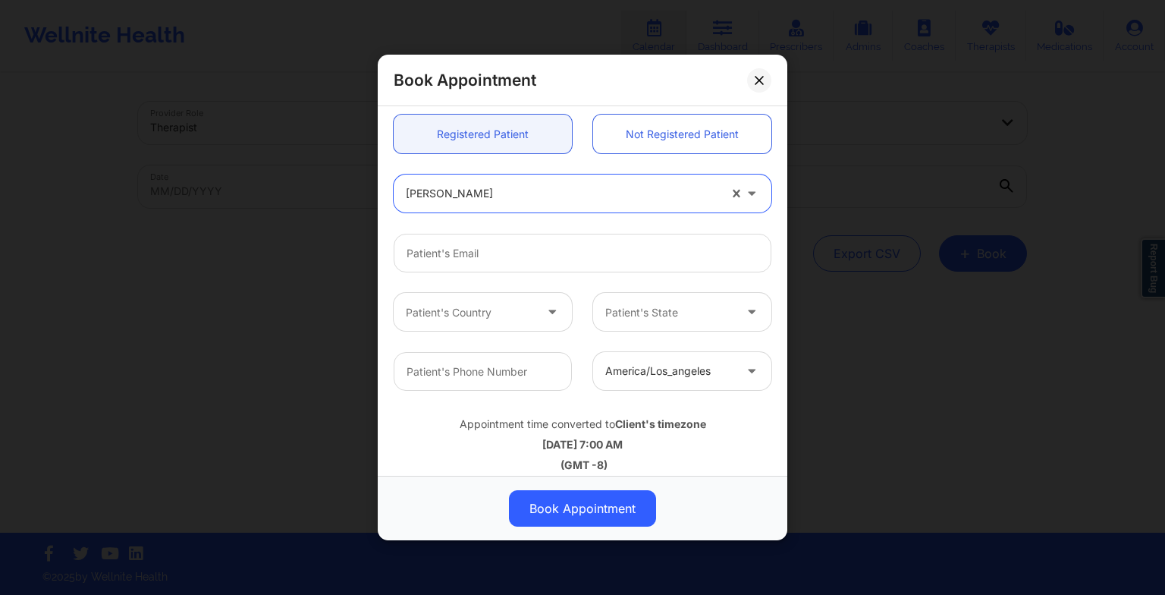
scroll to position [418, 0]
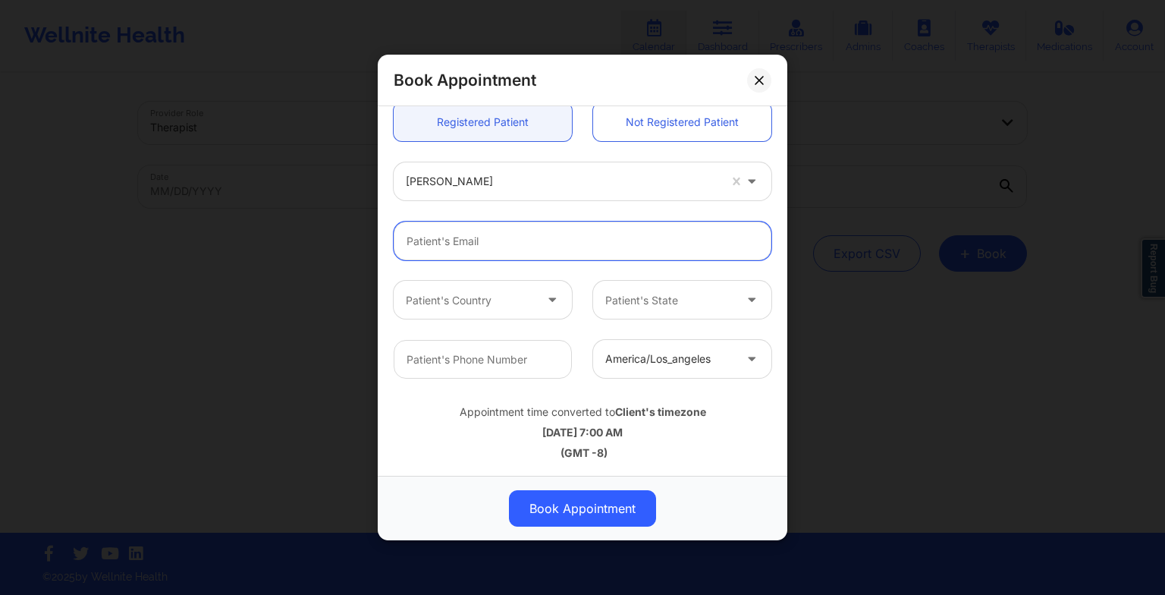
click at [526, 230] on input "email" at bounding box center [583, 241] width 378 height 39
click at [588, 202] on div "[PERSON_NAME]" at bounding box center [582, 181] width 399 height 59
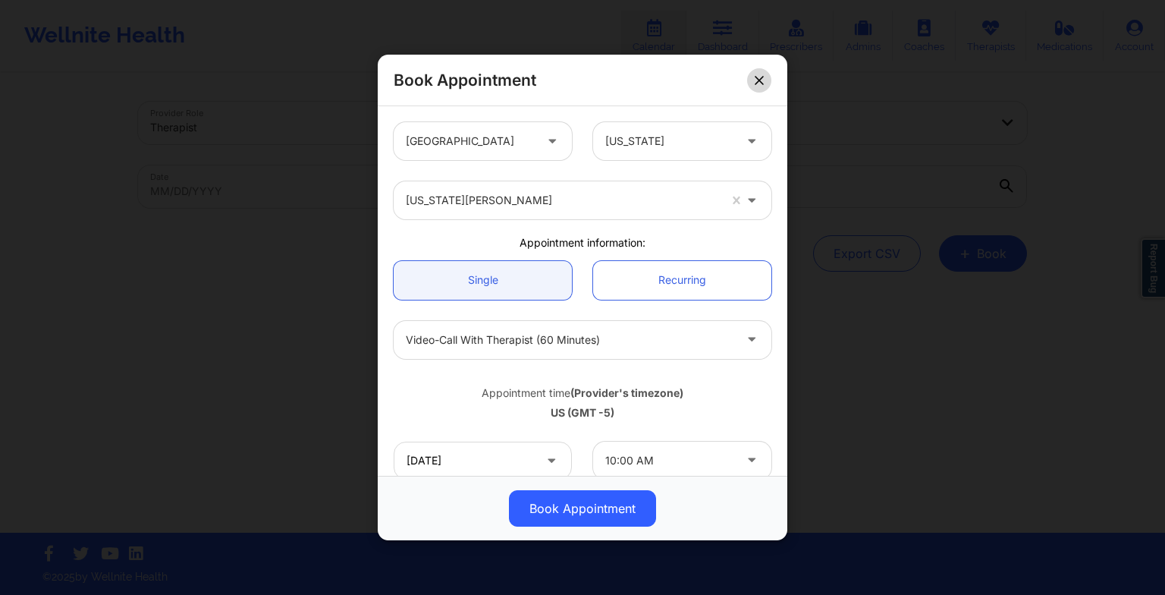
click at [765, 83] on button at bounding box center [759, 80] width 24 height 24
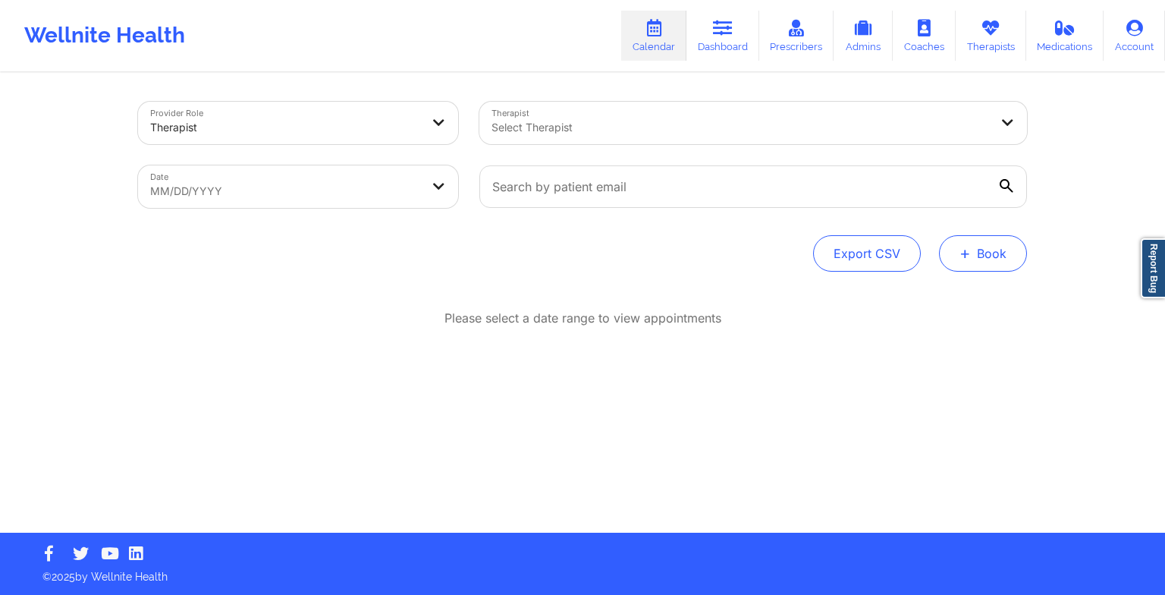
click at [982, 266] on button "+ Book" at bounding box center [983, 253] width 88 height 36
click at [957, 291] on button "Therapy Session" at bounding box center [958, 301] width 116 height 25
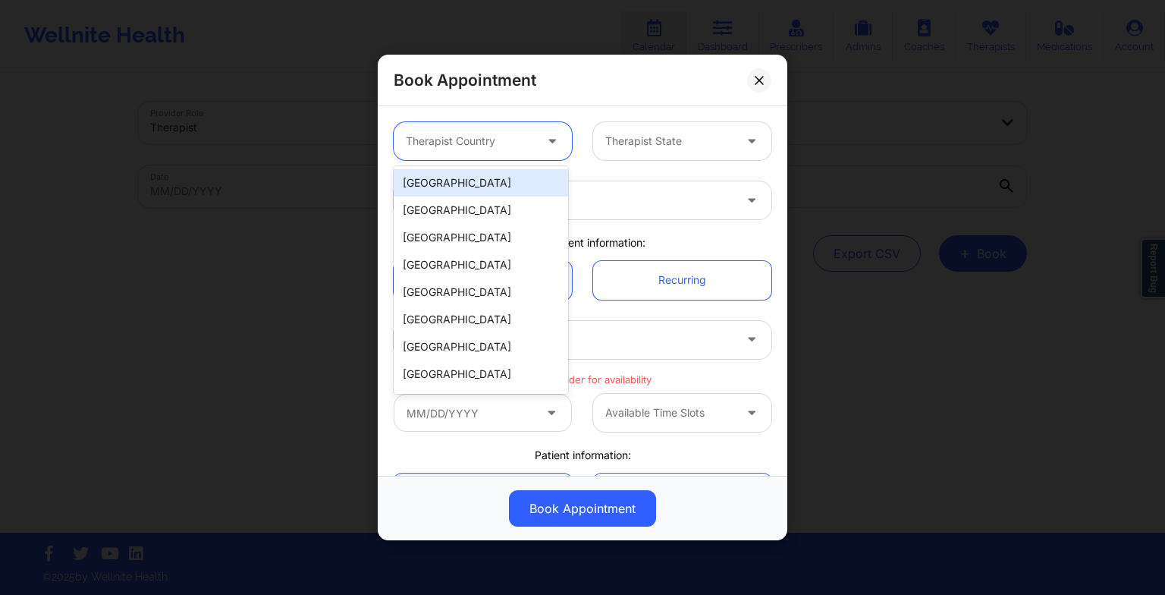
click at [461, 142] on div at bounding box center [470, 141] width 128 height 18
click at [472, 180] on div "[GEOGRAPHIC_DATA]" at bounding box center [481, 182] width 174 height 27
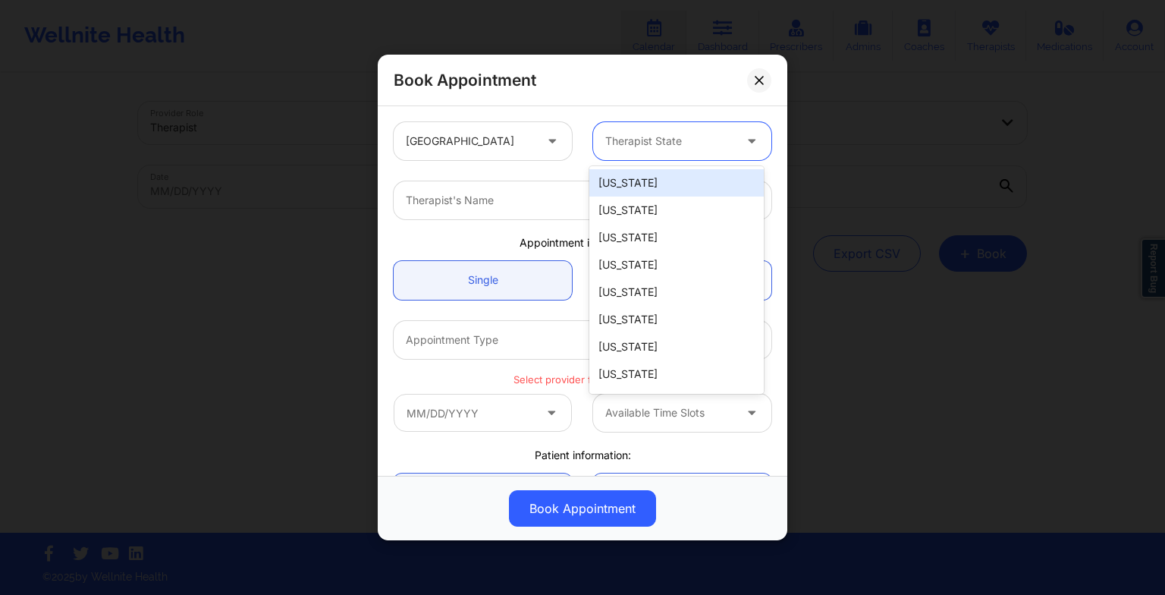
click at [637, 156] on div "Therapist State" at bounding box center [664, 141] width 142 height 38
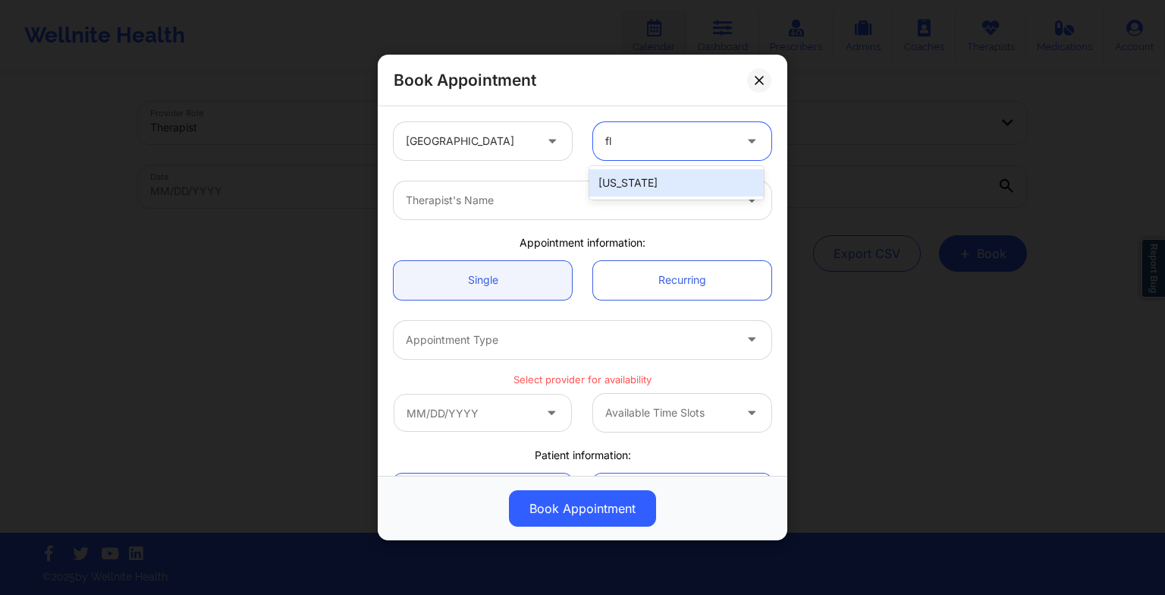
type input "flo"
click at [638, 169] on div "[US_STATE]" at bounding box center [676, 182] width 174 height 27
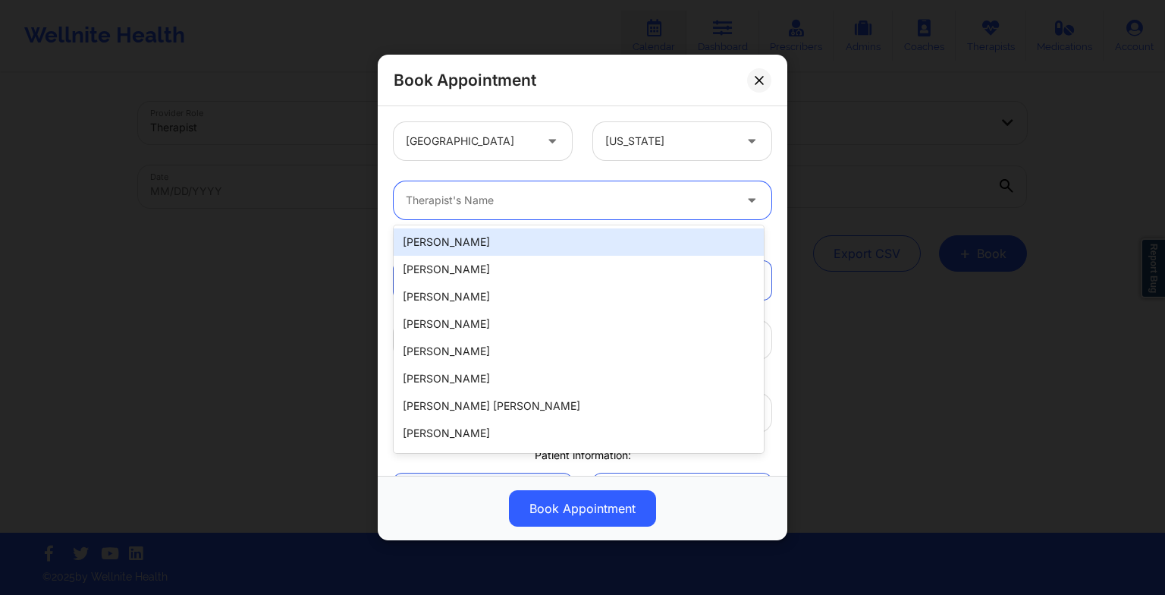
click at [561, 199] on div at bounding box center [570, 200] width 328 height 18
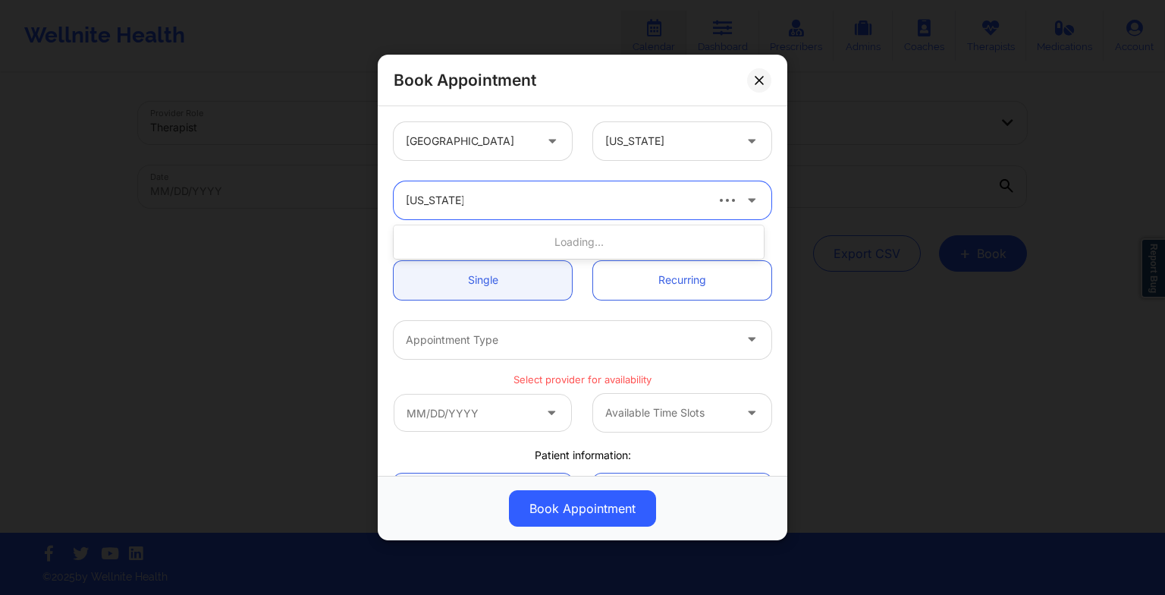
type input "[US_STATE][PERSON_NAME]"
click at [540, 243] on div "[US_STATE][PERSON_NAME]" at bounding box center [579, 241] width 370 height 27
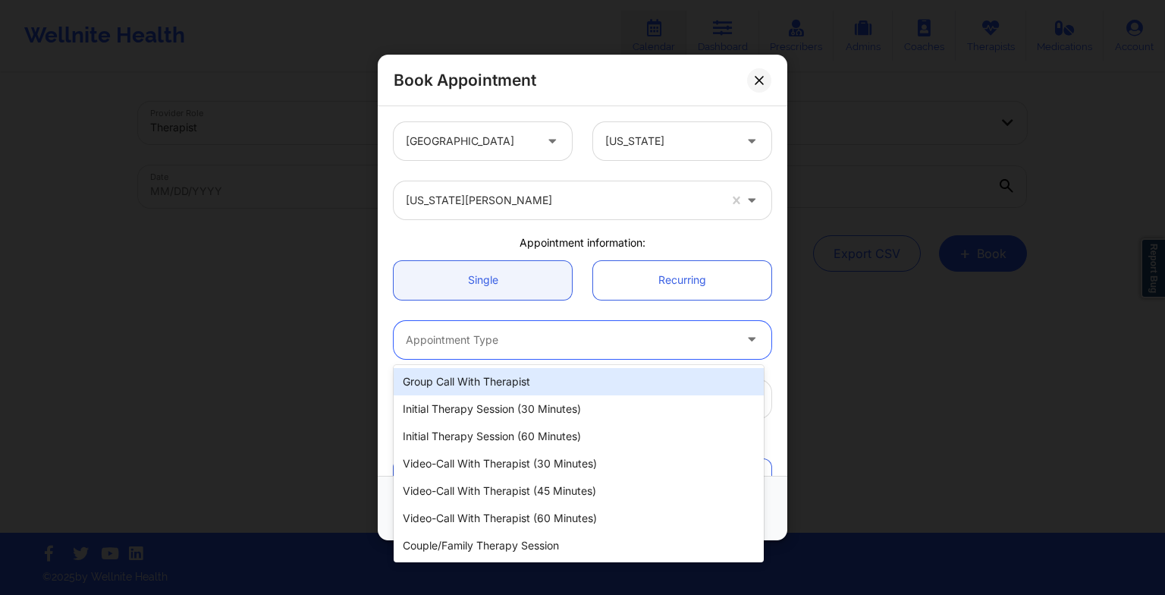
click at [492, 351] on div "Appointment Type" at bounding box center [564, 340] width 341 height 38
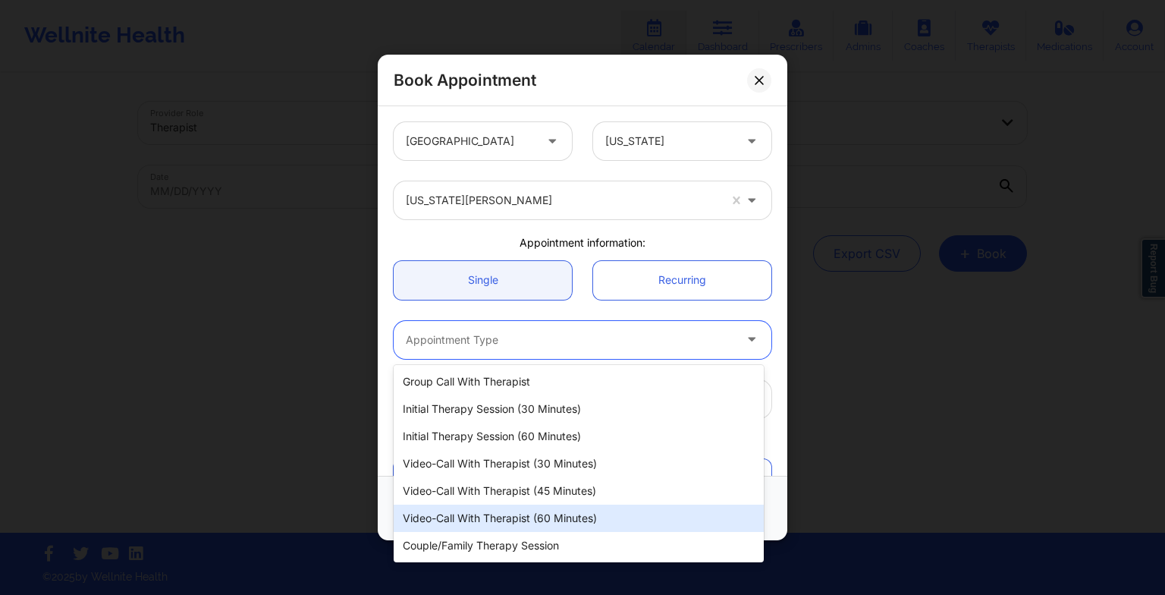
click at [508, 504] on div "Video-Call with Therapist (60 minutes)" at bounding box center [579, 517] width 370 height 27
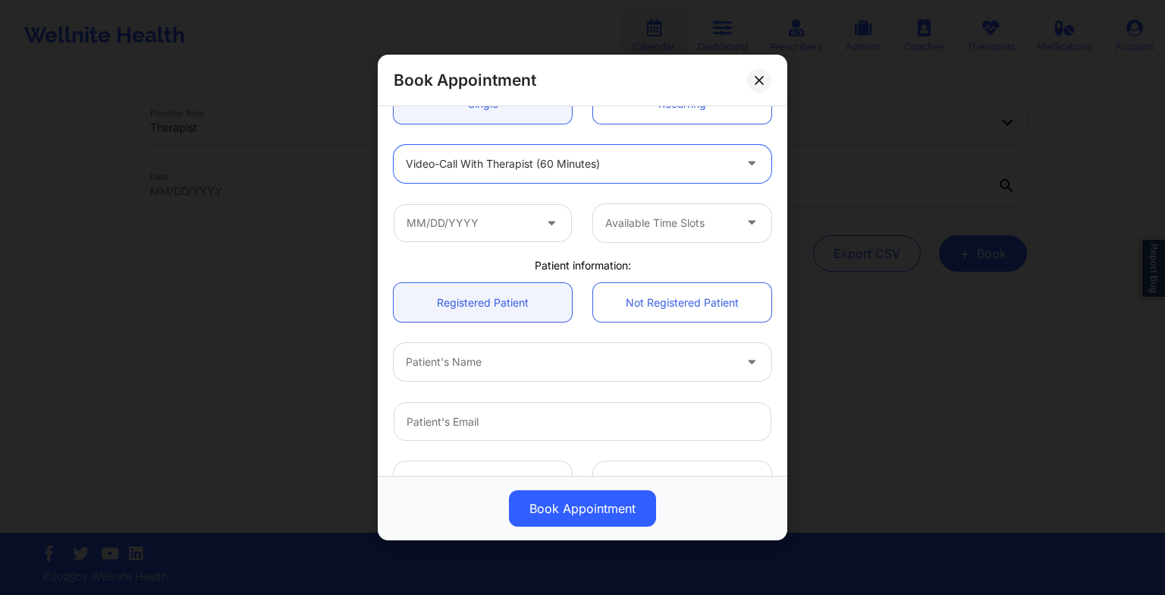
scroll to position [185, 0]
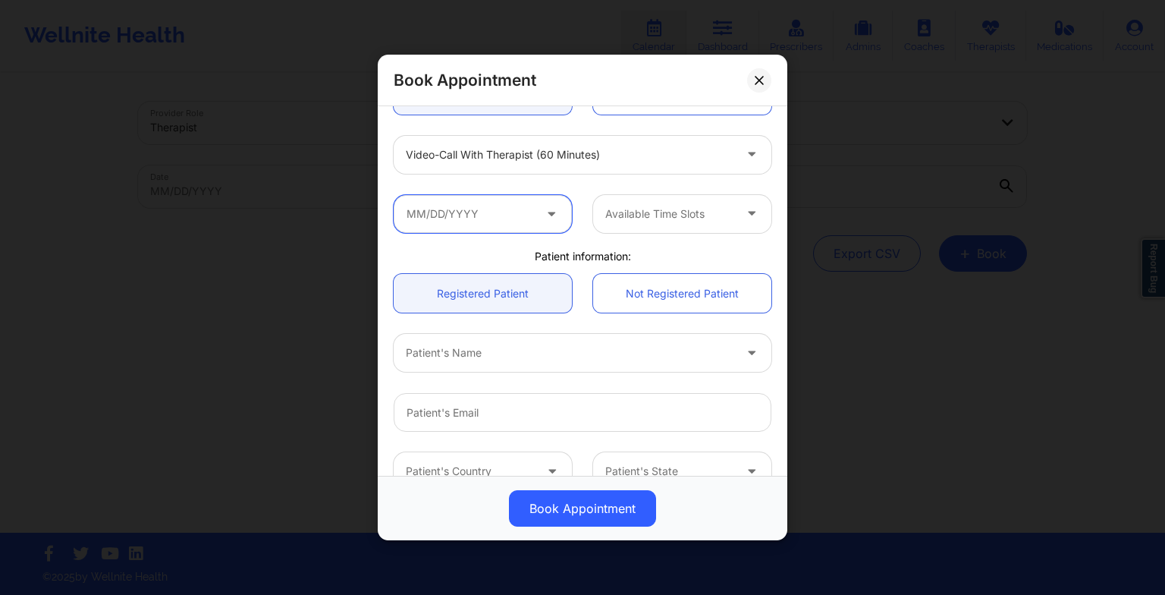
click at [482, 212] on input "text" at bounding box center [483, 214] width 178 height 38
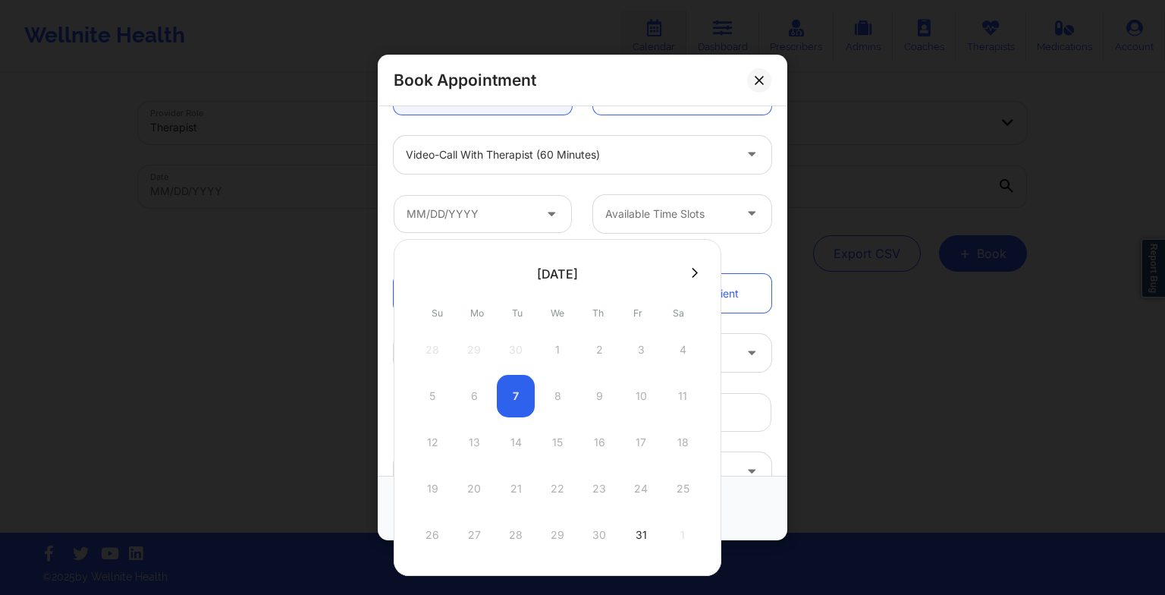
click at [687, 269] on button at bounding box center [694, 272] width 15 height 13
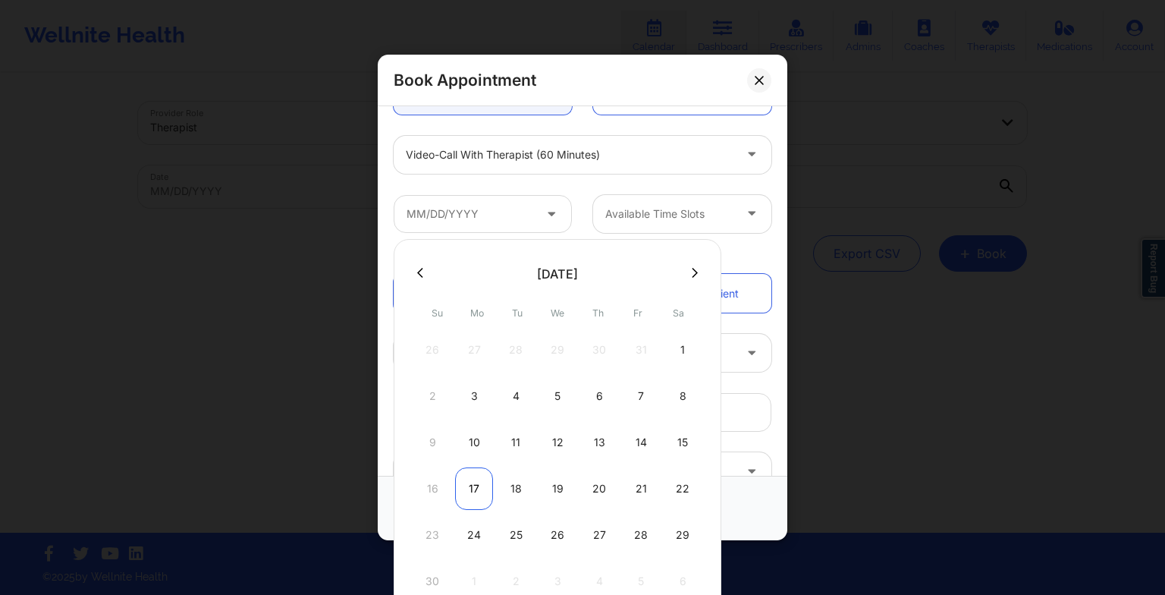
click at [473, 485] on div "17" at bounding box center [474, 488] width 38 height 42
type input "[DATE]"
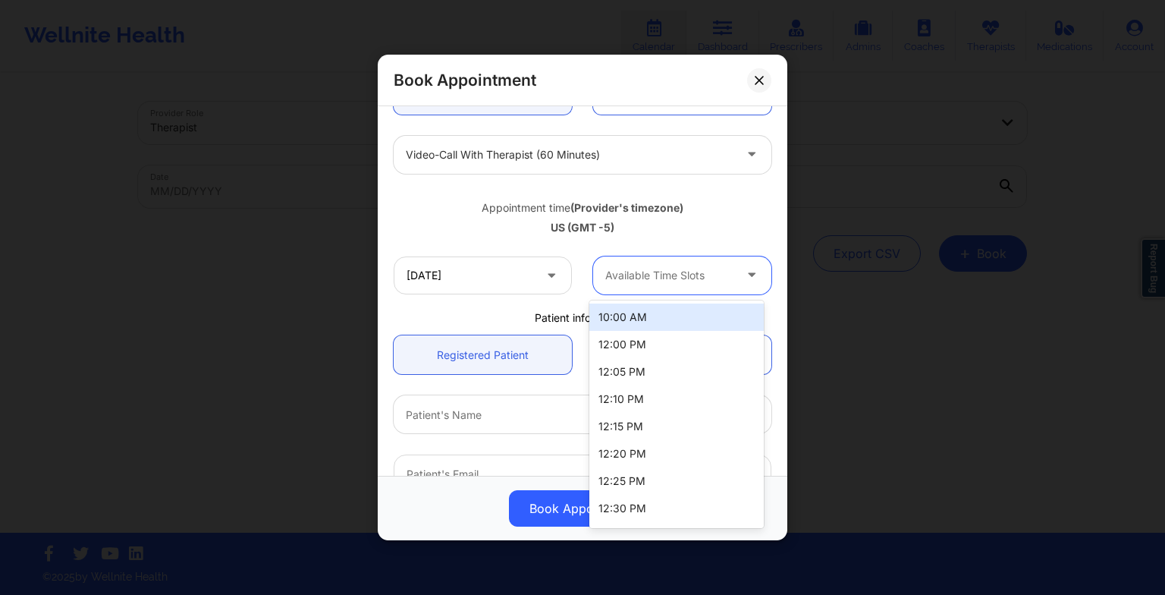
click at [643, 282] on div at bounding box center [669, 275] width 128 height 18
click at [646, 312] on div "10:00 AM" at bounding box center [676, 316] width 174 height 27
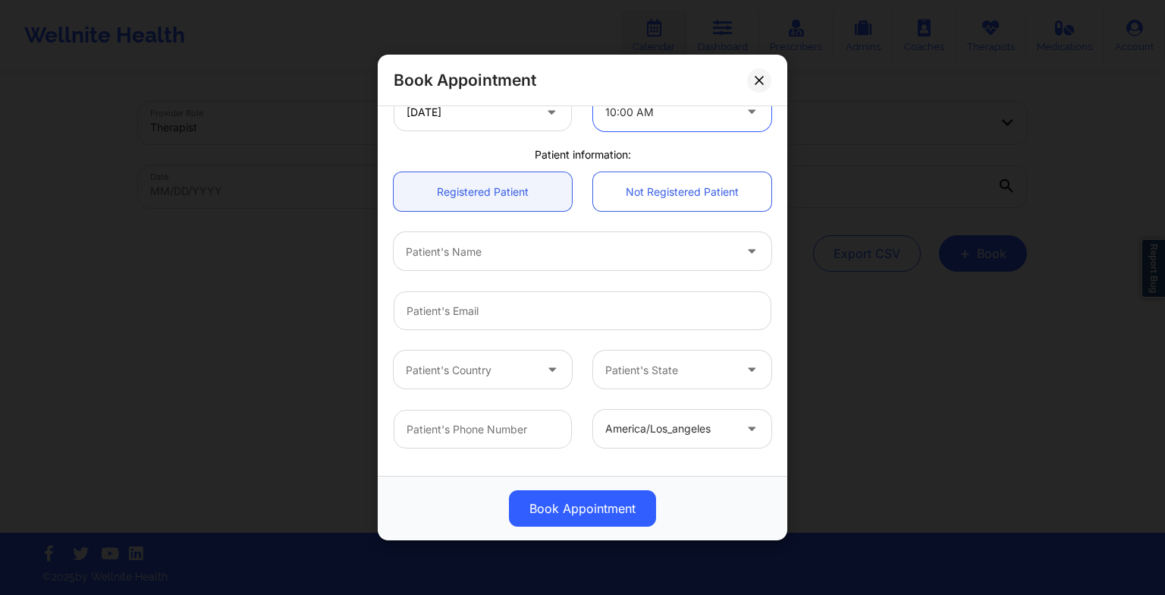
scroll to position [357, 0]
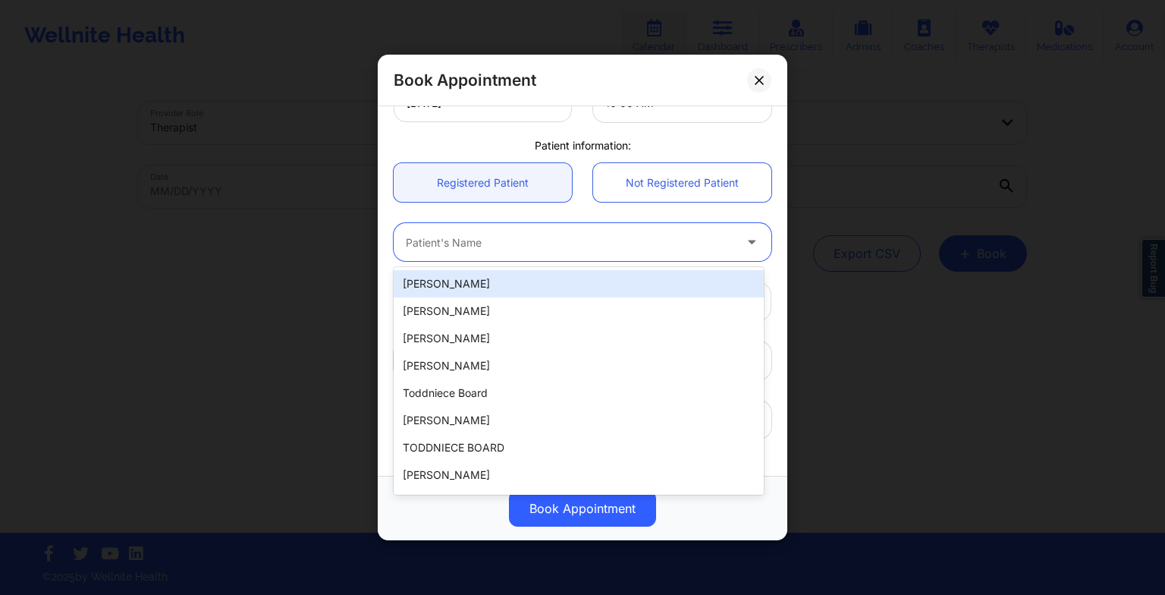
click at [565, 245] on div at bounding box center [570, 242] width 328 height 18
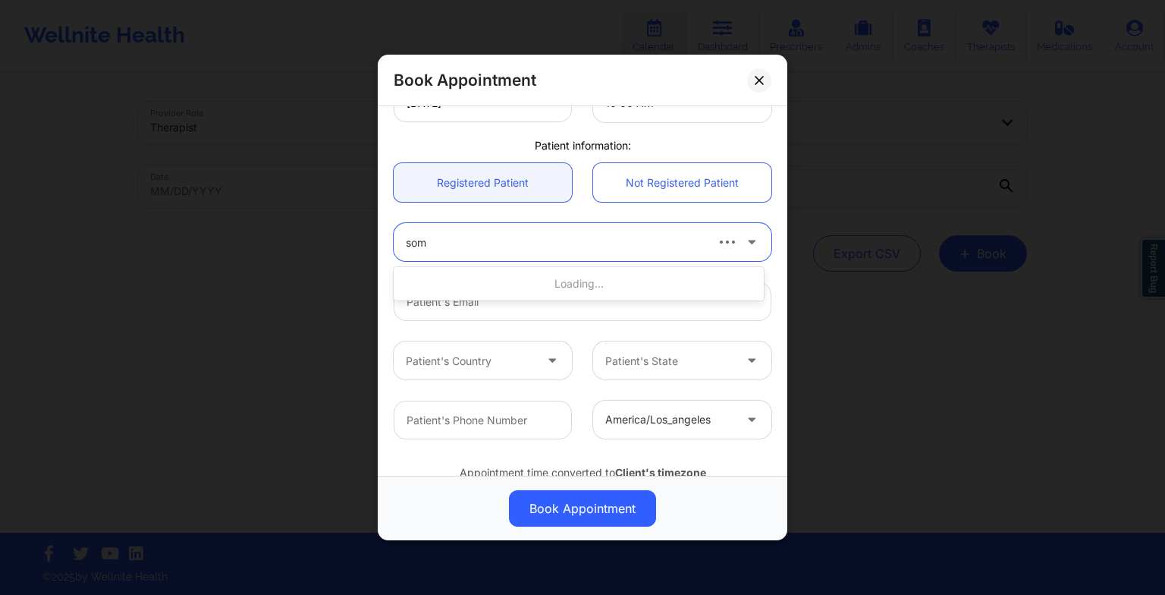
type input "somm"
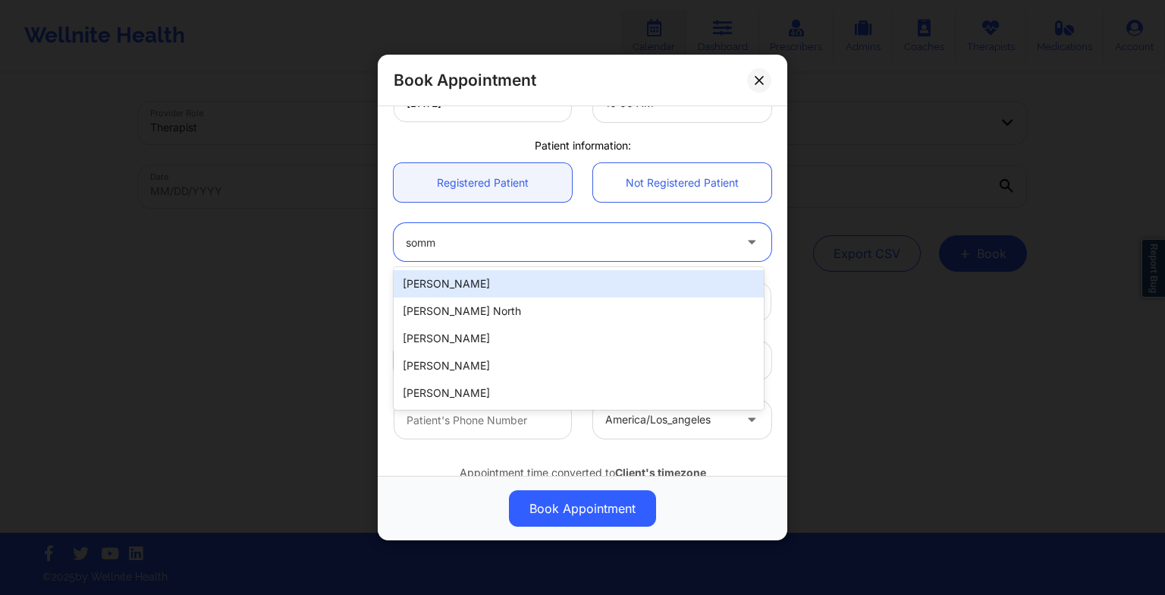
click at [557, 285] on div "[PERSON_NAME]" at bounding box center [579, 283] width 370 height 27
type input "[EMAIL_ADDRESS][DOMAIN_NAME]"
type input "[PHONE_NUMBER]"
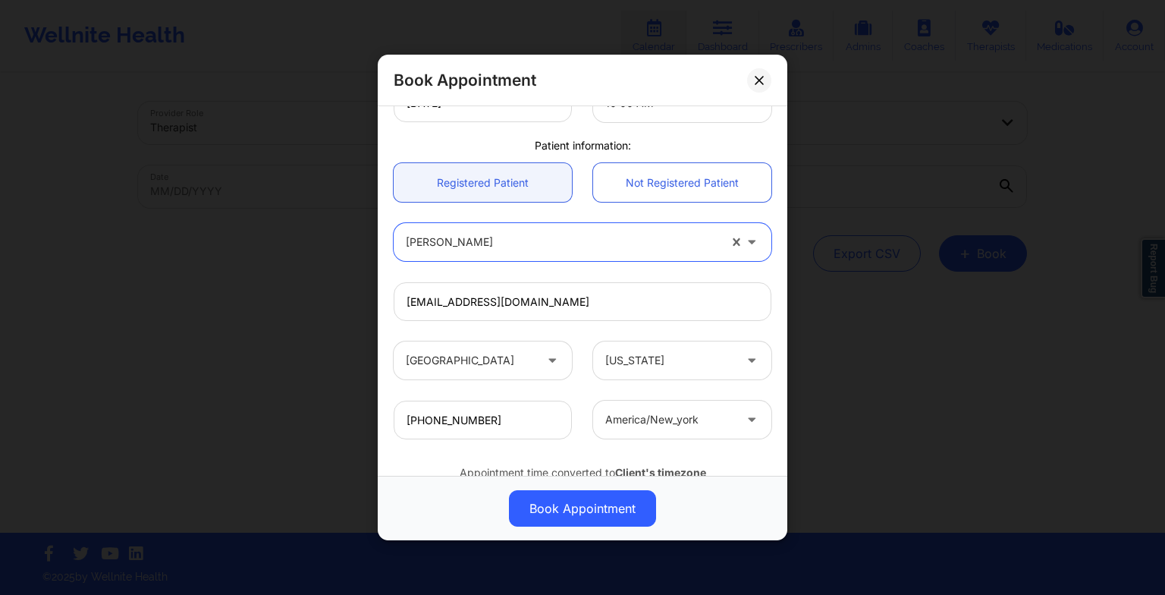
scroll to position [418, 0]
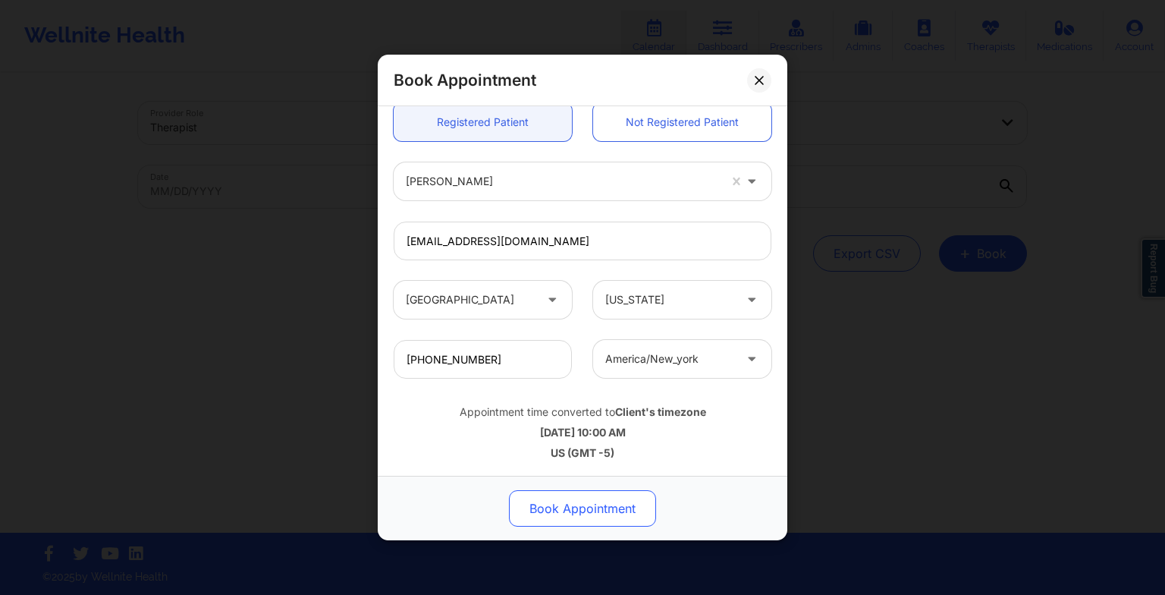
click at [570, 498] on button "Book Appointment" at bounding box center [582, 508] width 147 height 36
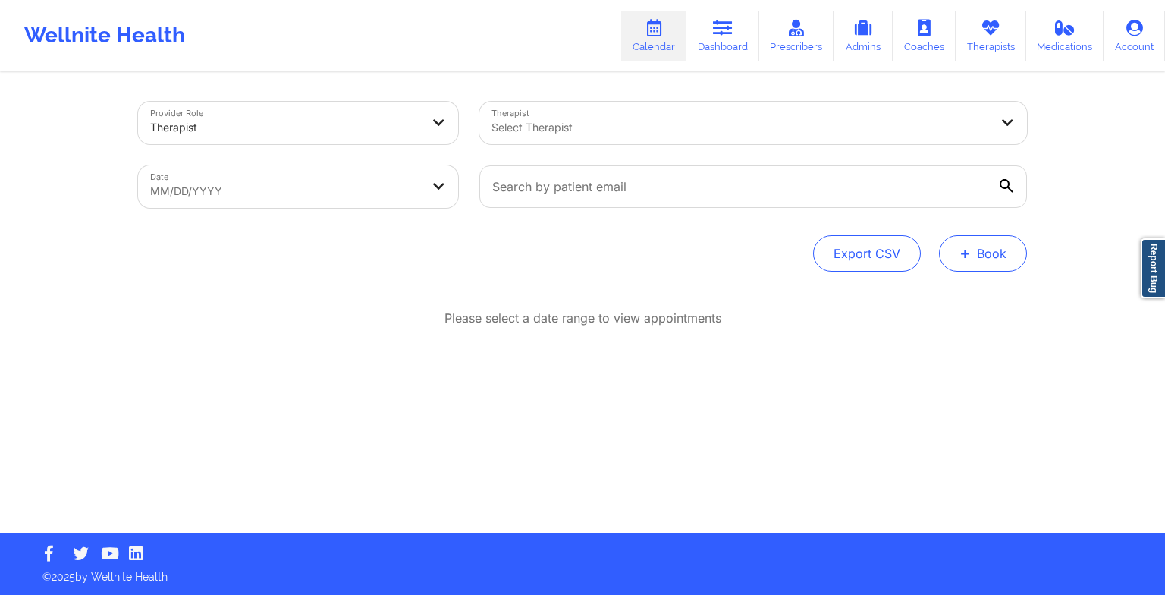
click at [959, 267] on button "+ Book" at bounding box center [983, 253] width 88 height 36
click at [952, 289] on button "Therapy Session" at bounding box center [958, 301] width 116 height 25
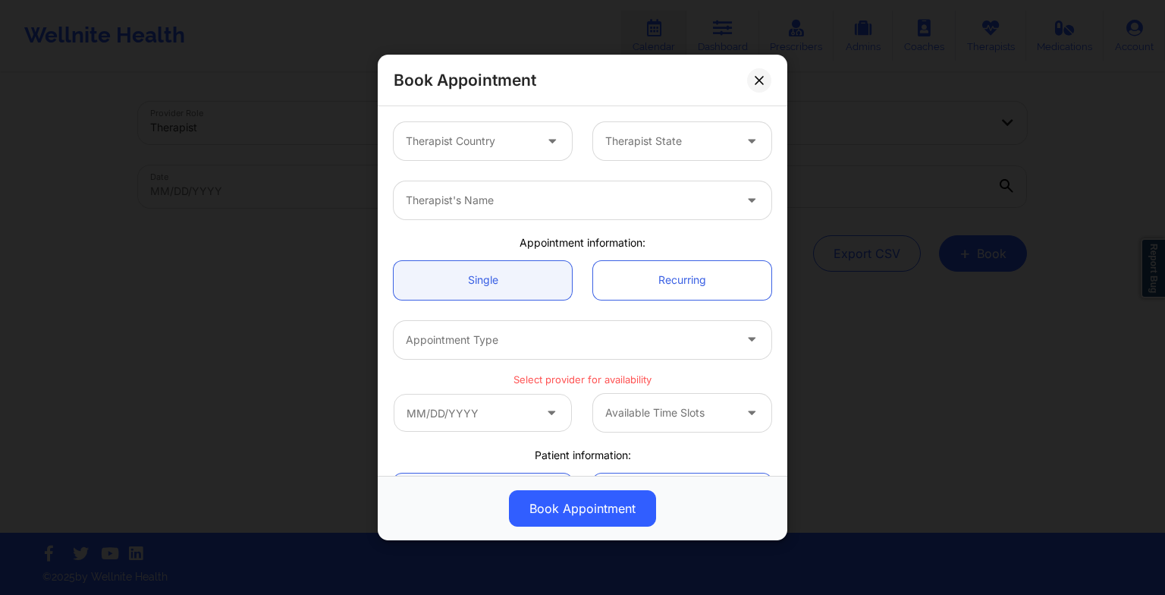
click at [496, 149] on div at bounding box center [470, 141] width 128 height 18
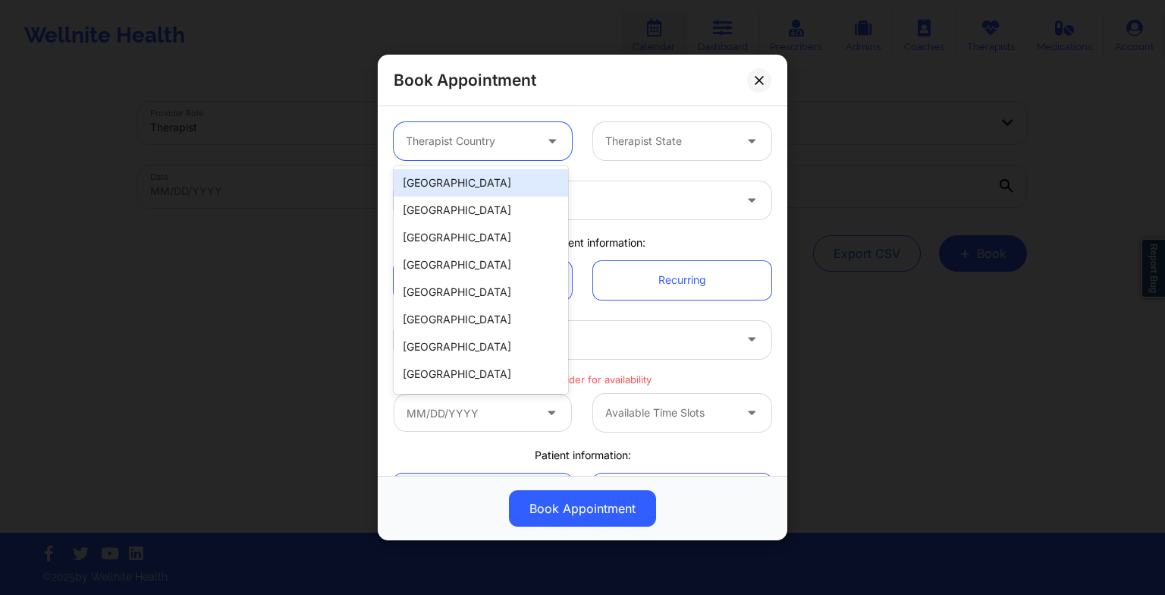
click at [488, 184] on div "[GEOGRAPHIC_DATA]" at bounding box center [481, 182] width 174 height 27
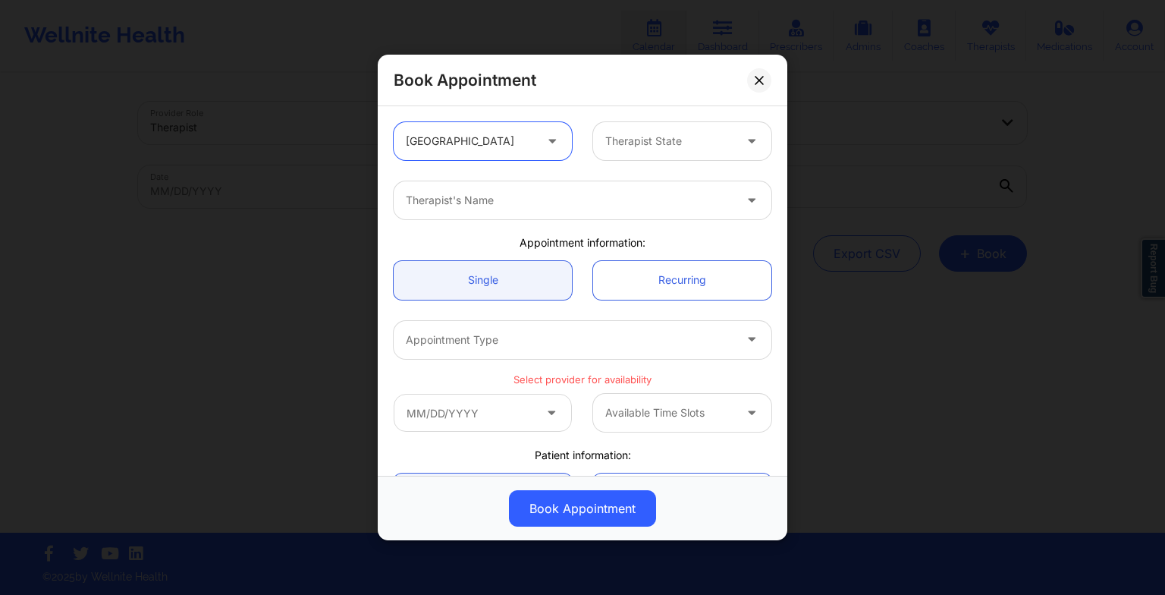
click at [616, 130] on div "Therapist State" at bounding box center [664, 141] width 142 height 38
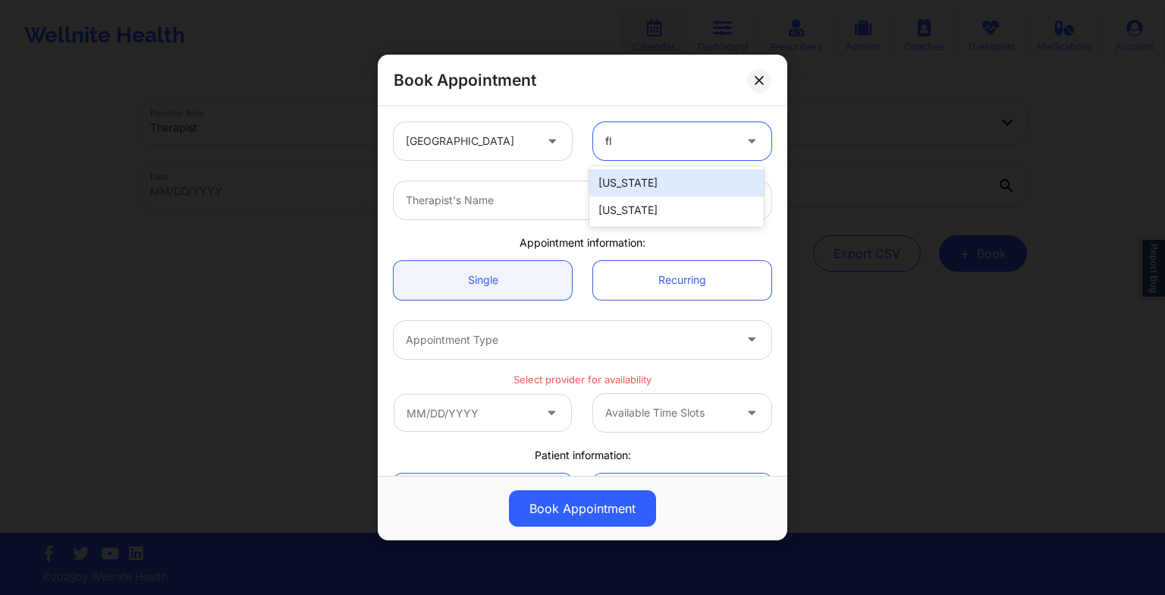
type input "flo"
click at [634, 184] on div "[US_STATE]" at bounding box center [676, 182] width 174 height 27
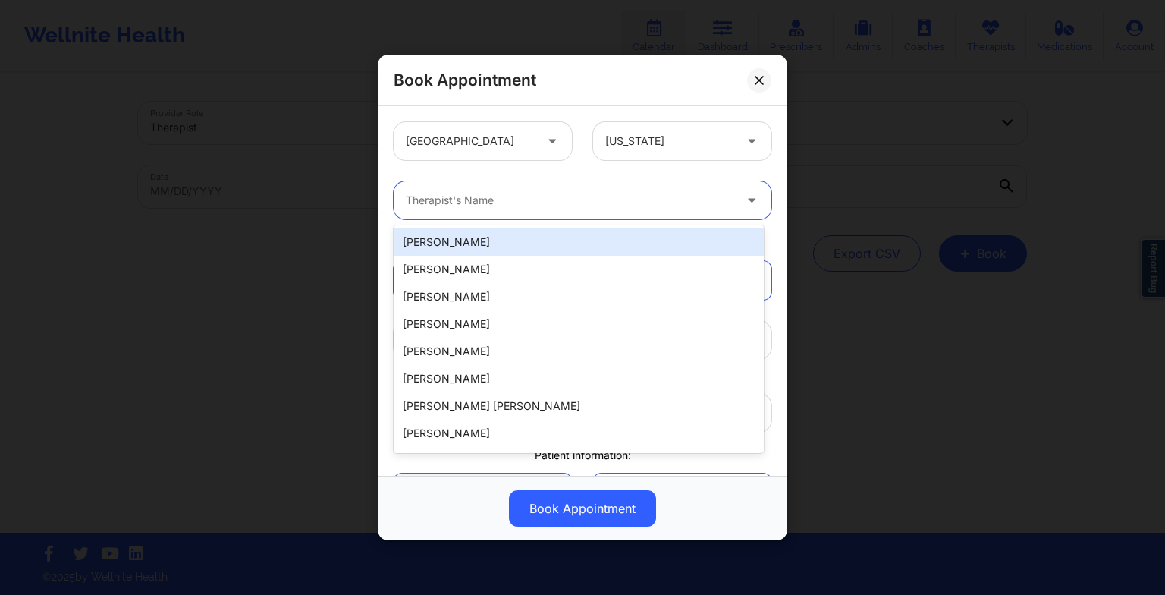
click at [606, 201] on div at bounding box center [570, 200] width 328 height 18
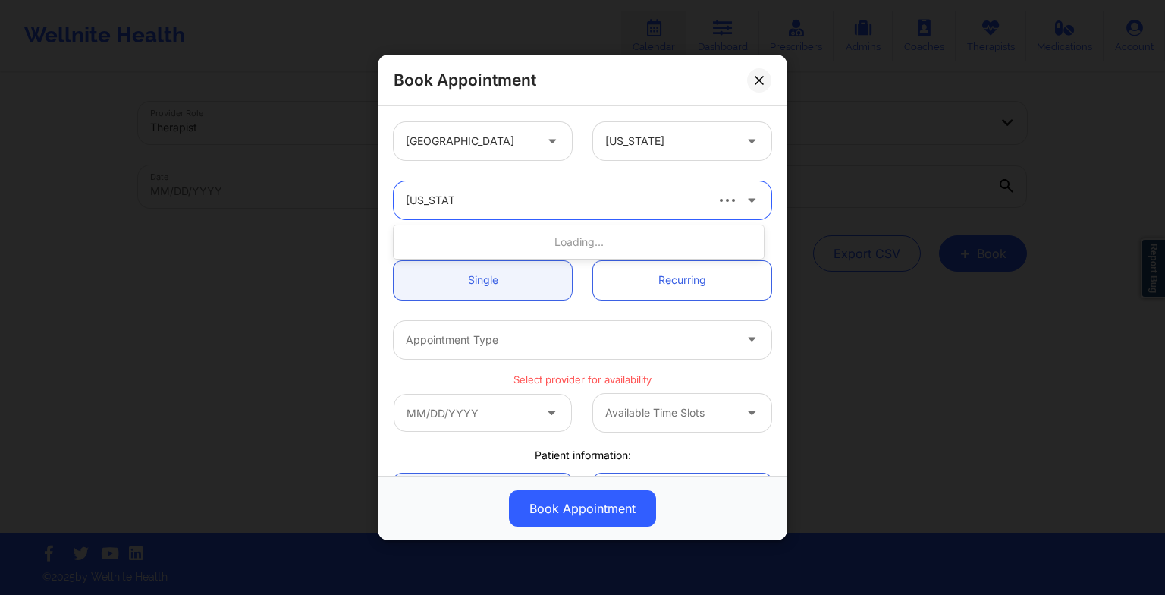
type input "[US_STATE] gi"
click at [606, 245] on div "[US_STATE][PERSON_NAME]" at bounding box center [579, 241] width 370 height 27
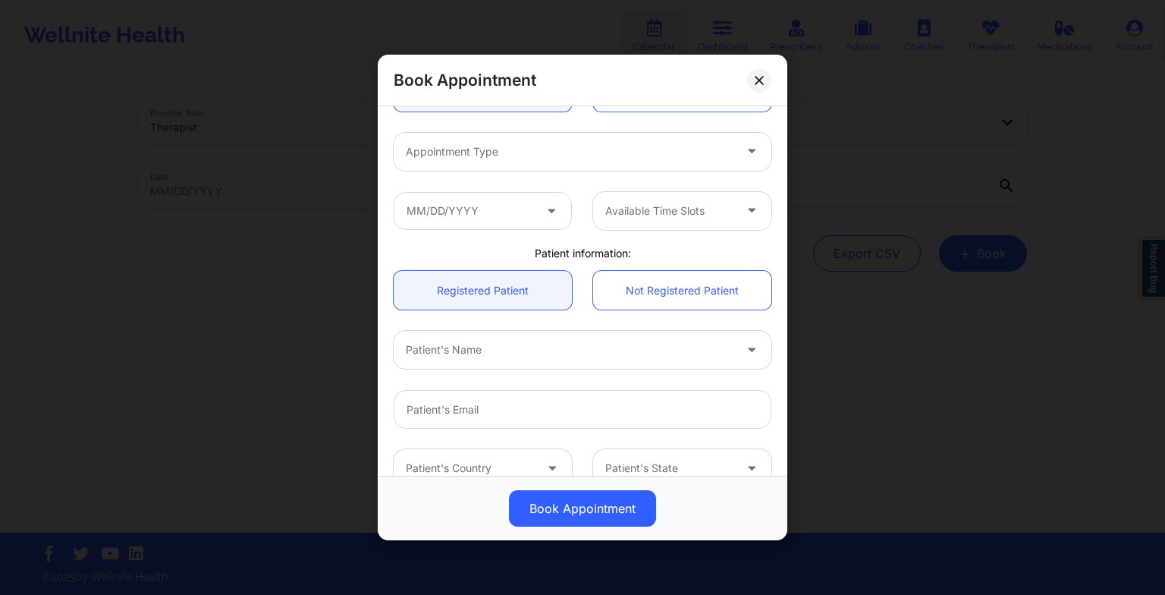
scroll to position [196, 0]
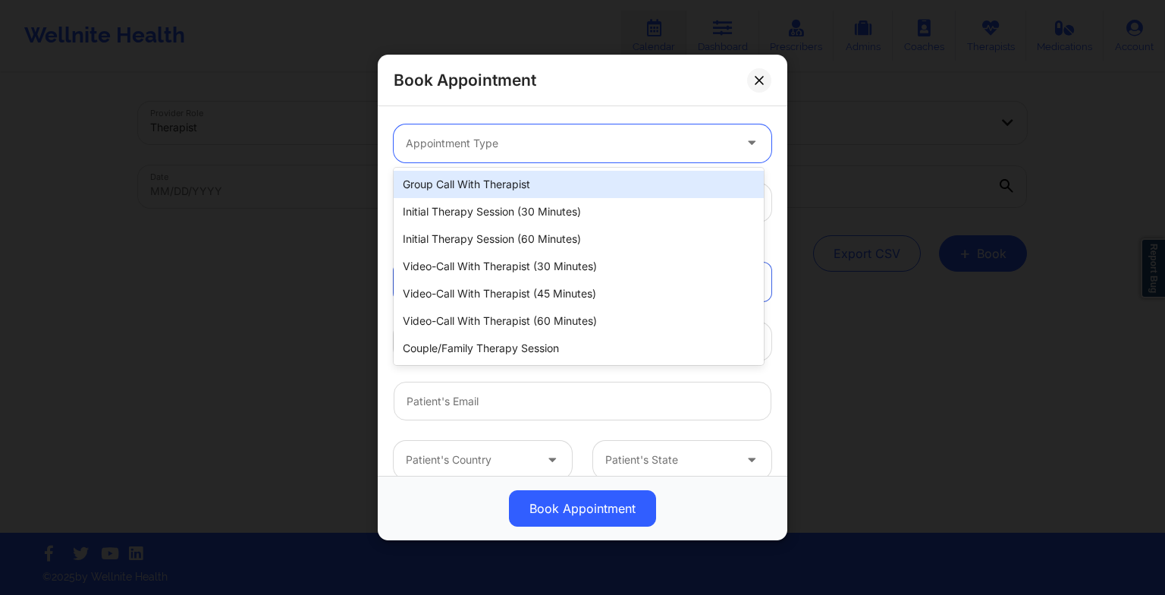
click at [535, 156] on div "Appointment Type" at bounding box center [564, 143] width 341 height 38
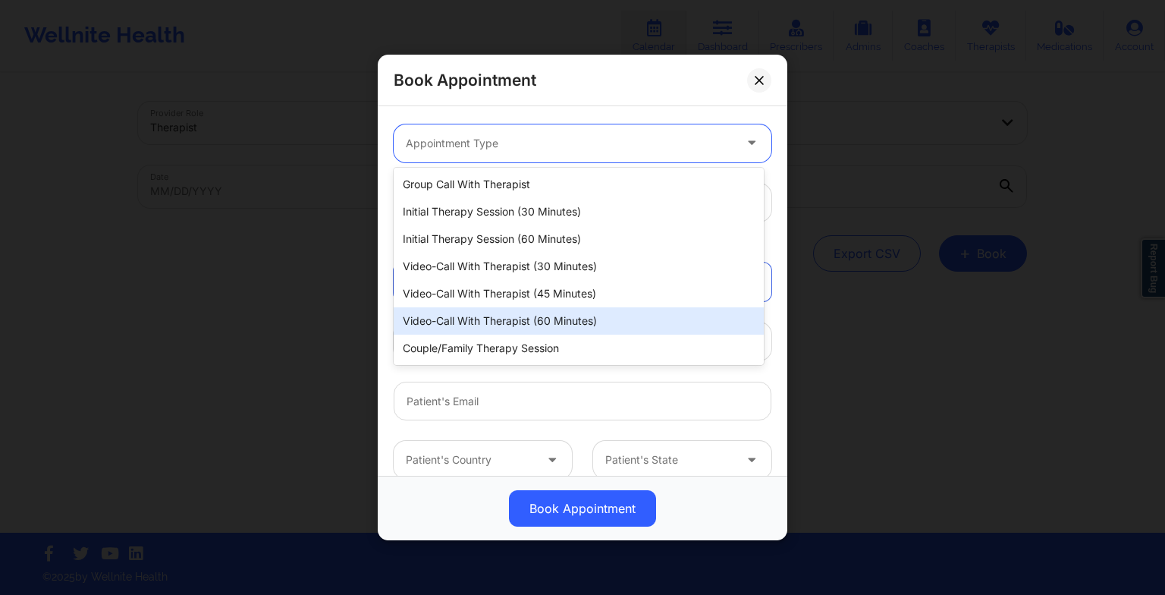
click at [537, 313] on div "Video-Call with Therapist (60 minutes)" at bounding box center [579, 320] width 370 height 27
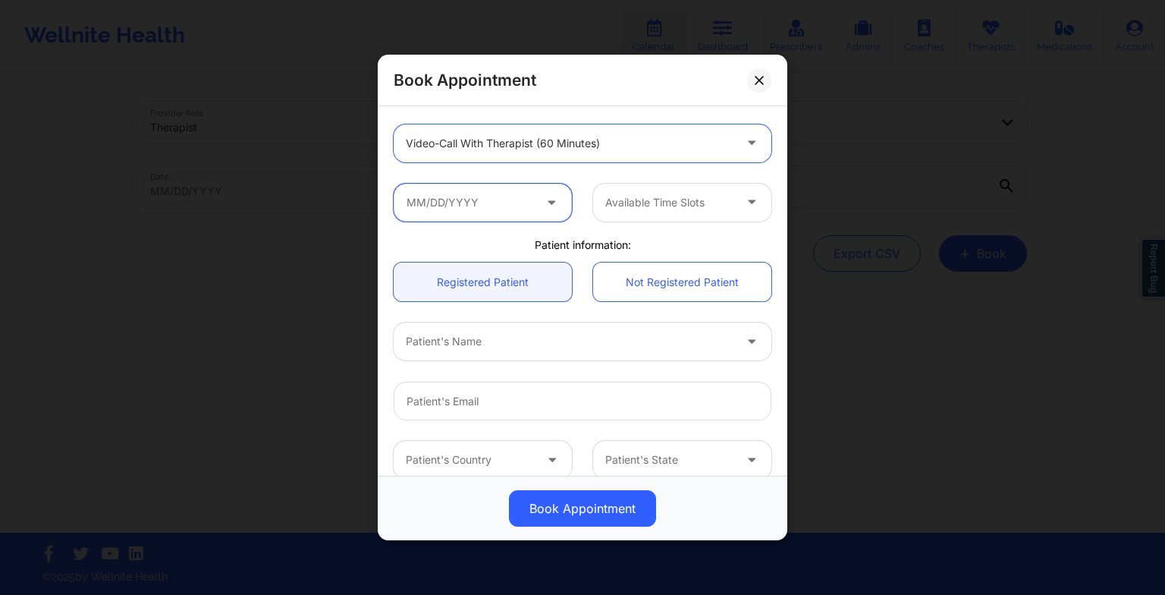
click at [486, 197] on input "text" at bounding box center [483, 203] width 178 height 38
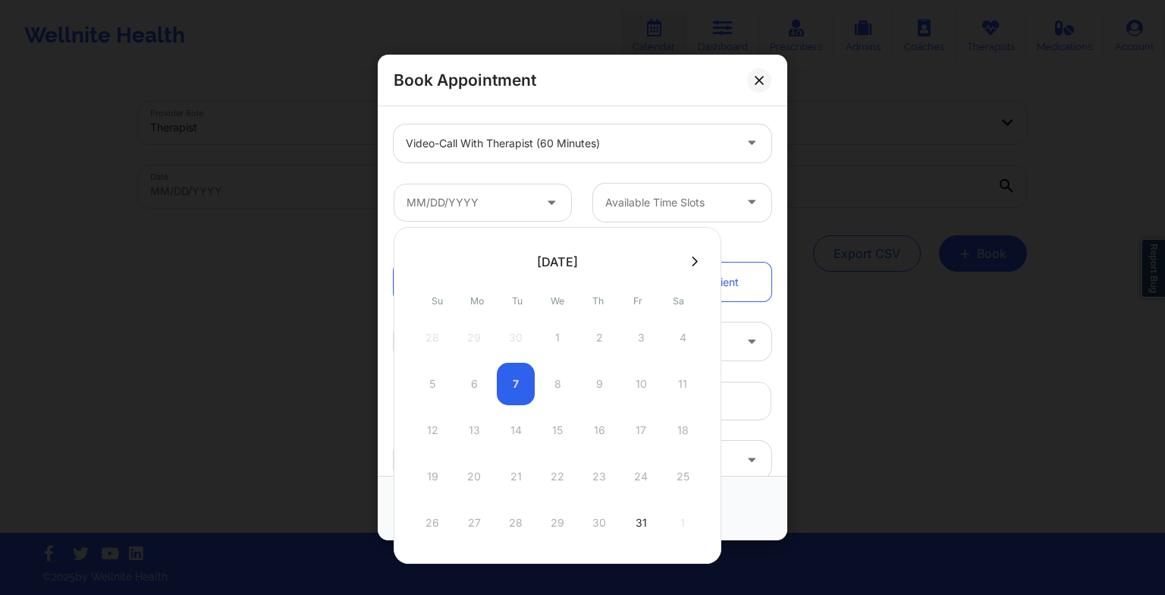
click at [694, 267] on button at bounding box center [694, 261] width 15 height 13
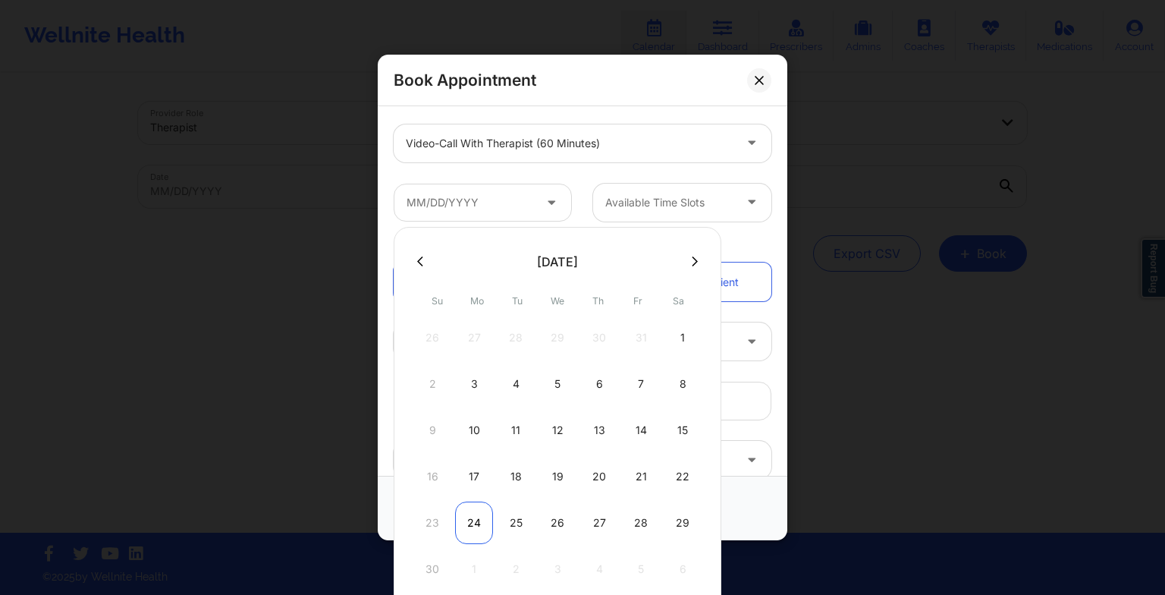
click at [472, 508] on div "24" at bounding box center [474, 522] width 38 height 42
type input "[DATE]"
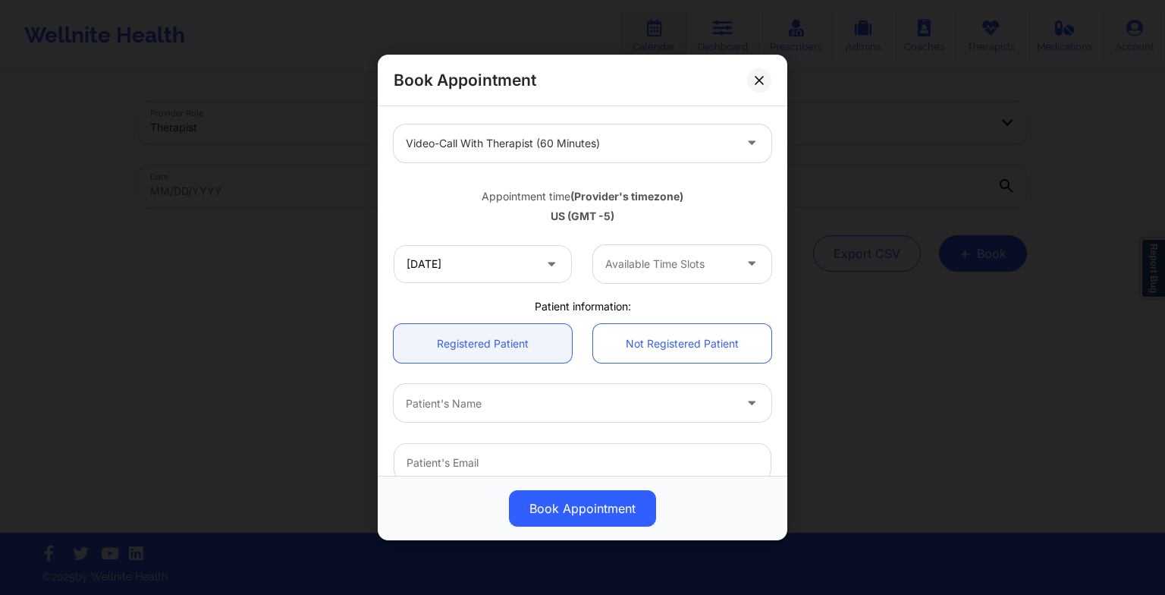
click at [669, 274] on div "Available Time Slots" at bounding box center [664, 264] width 142 height 38
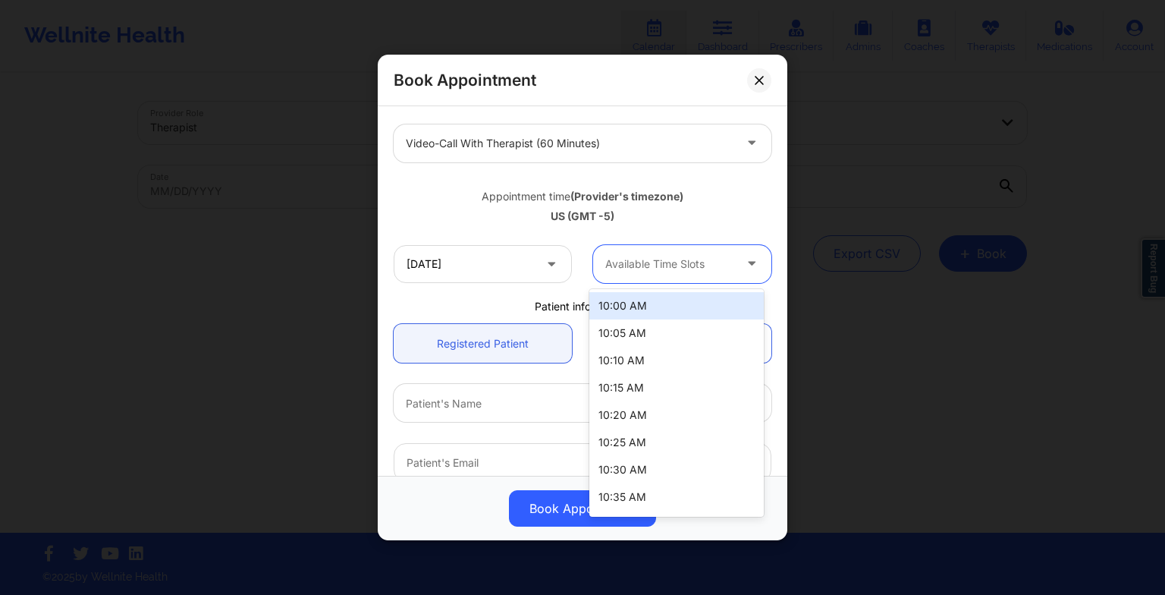
click at [665, 306] on div "10:00 AM" at bounding box center [676, 305] width 174 height 27
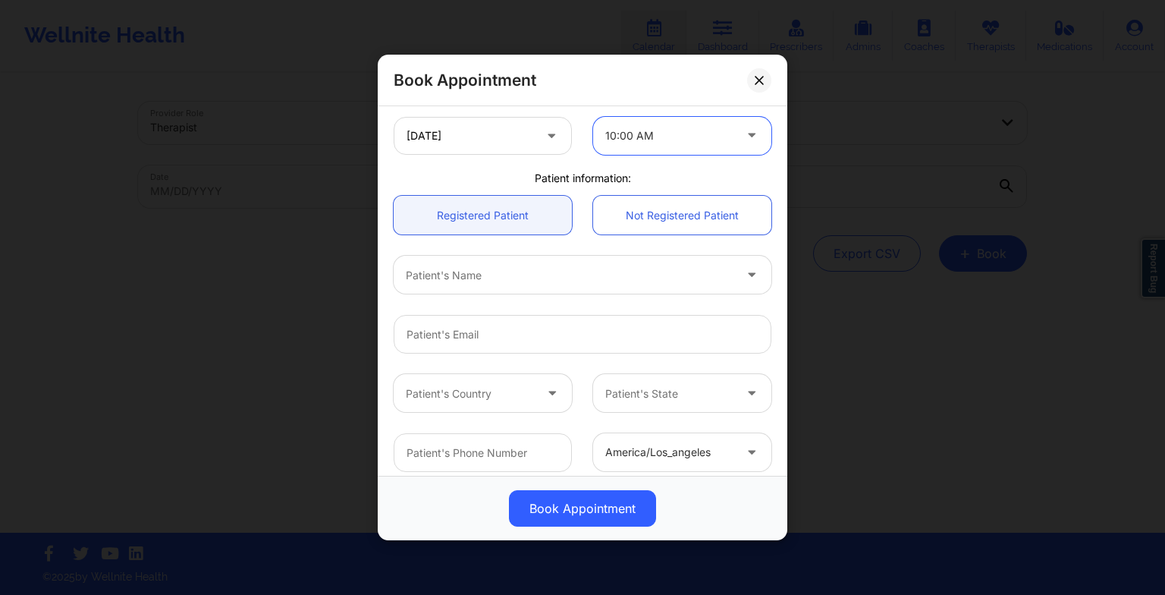
scroll to position [336, 0]
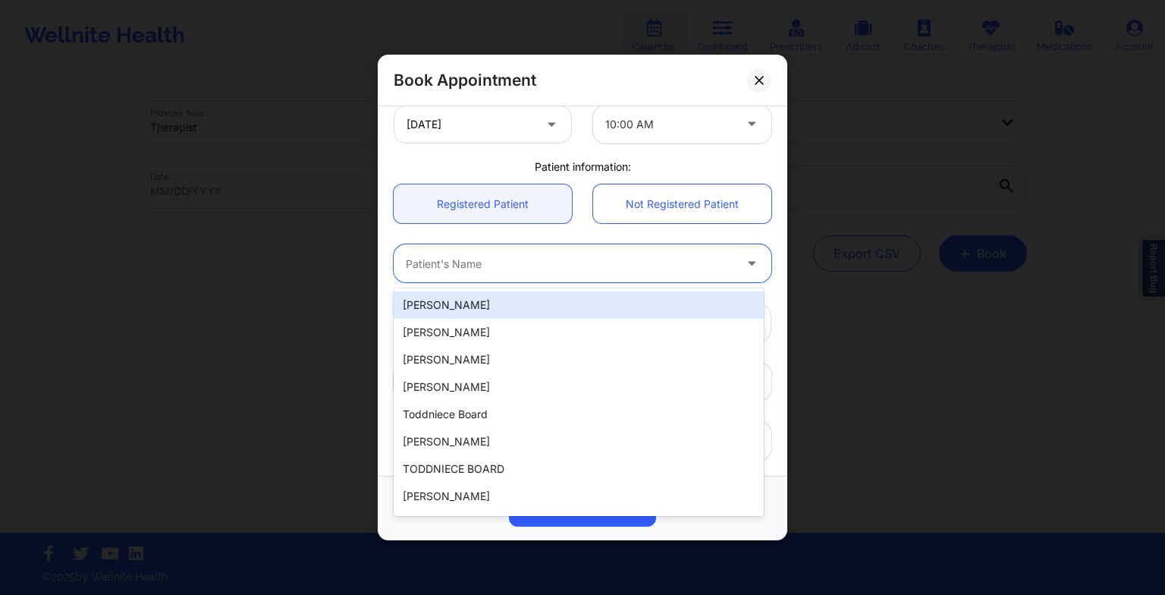
click at [591, 278] on div "Patient's Name" at bounding box center [564, 263] width 341 height 38
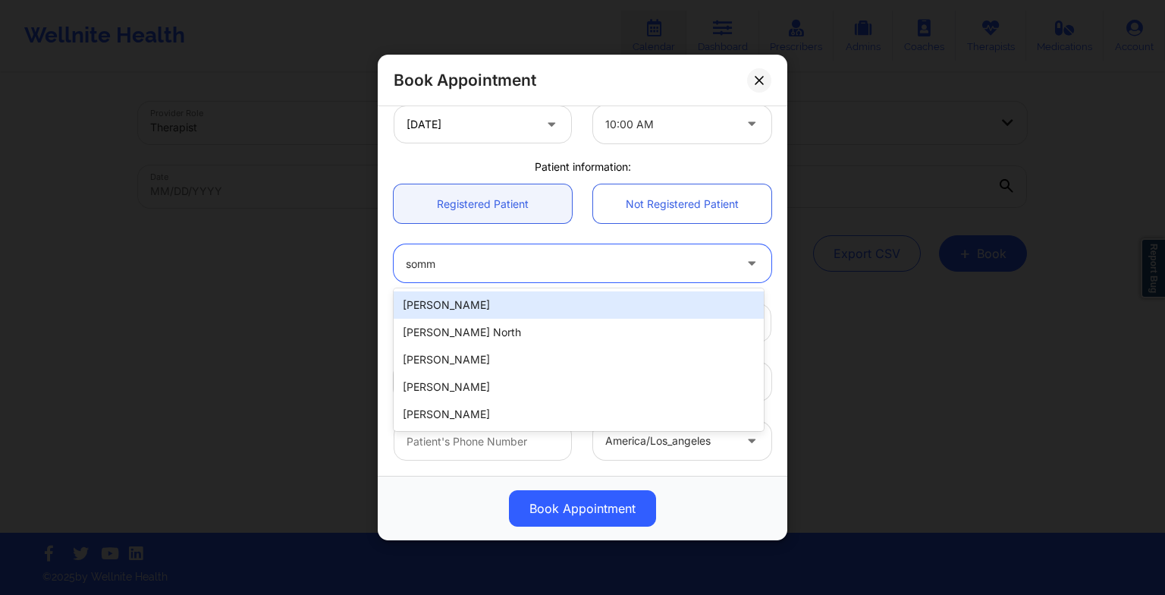
type input "somme"
click at [589, 309] on div "[PERSON_NAME]" at bounding box center [579, 304] width 370 height 27
type input "[EMAIL_ADDRESS][DOMAIN_NAME]"
type input "[PHONE_NUMBER]"
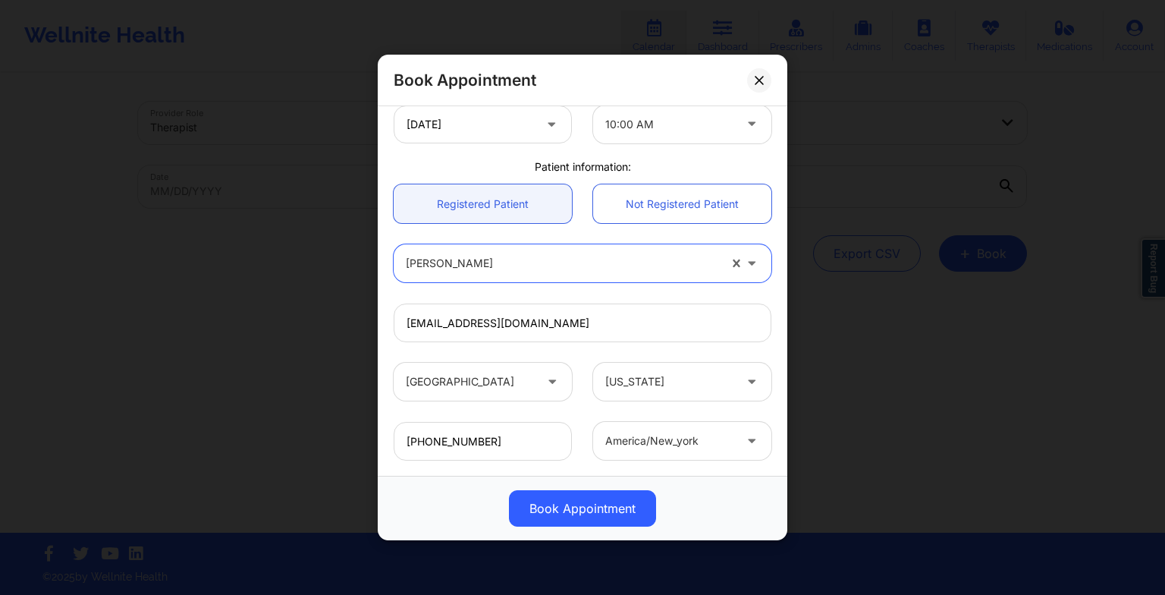
scroll to position [418, 0]
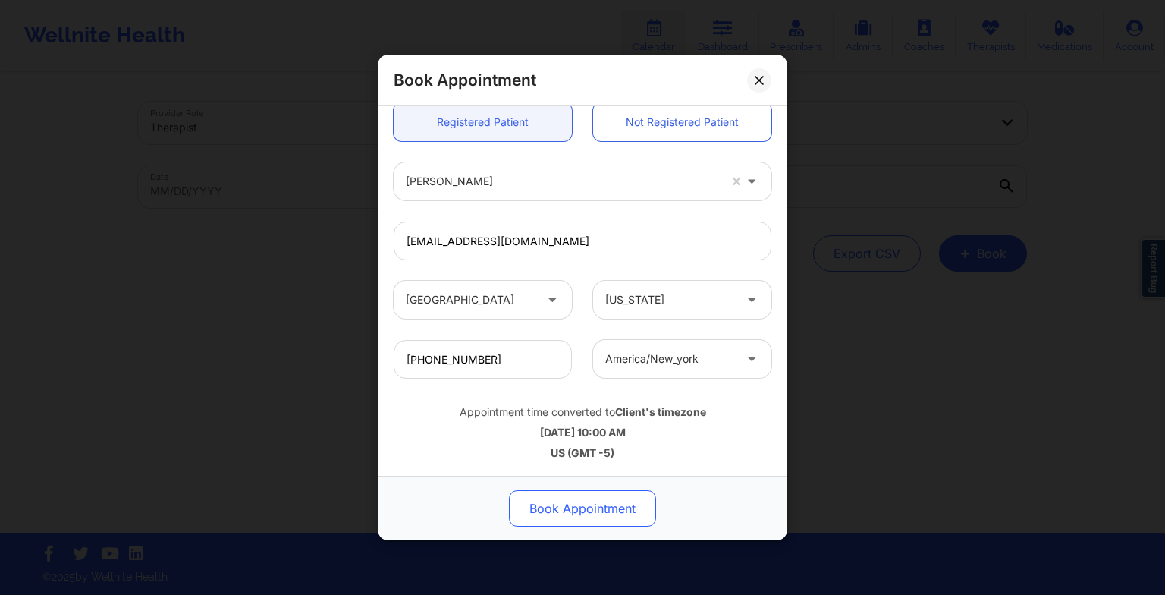
click at [590, 504] on button "Book Appointment" at bounding box center [582, 508] width 147 height 36
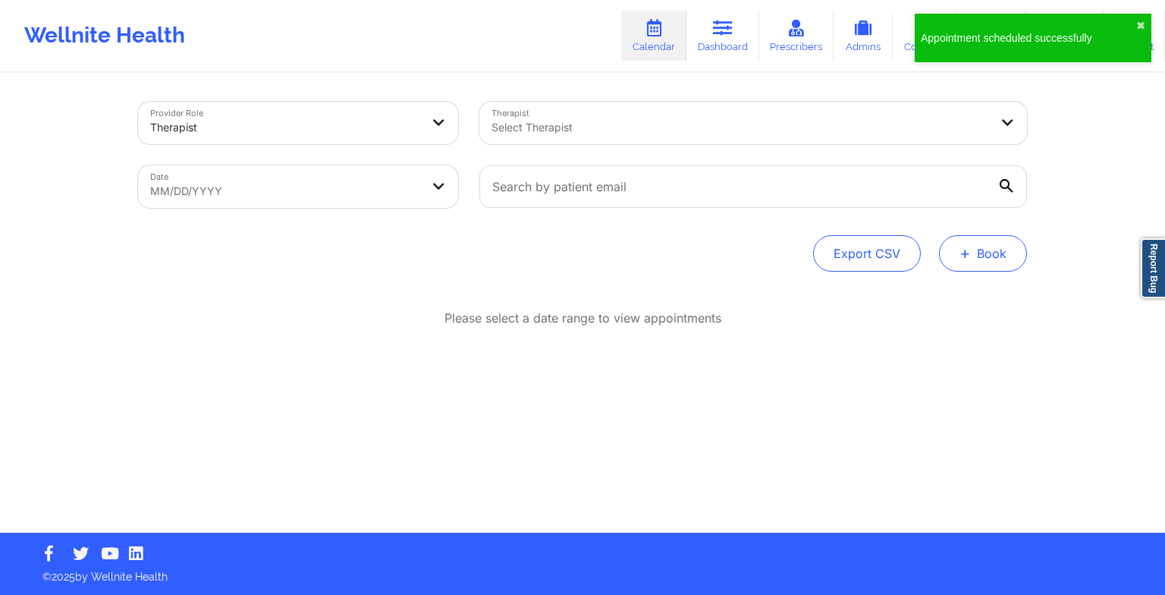
click at [997, 267] on button "+ Book" at bounding box center [983, 253] width 88 height 36
click at [939, 310] on button "Therapy Session" at bounding box center [958, 301] width 116 height 25
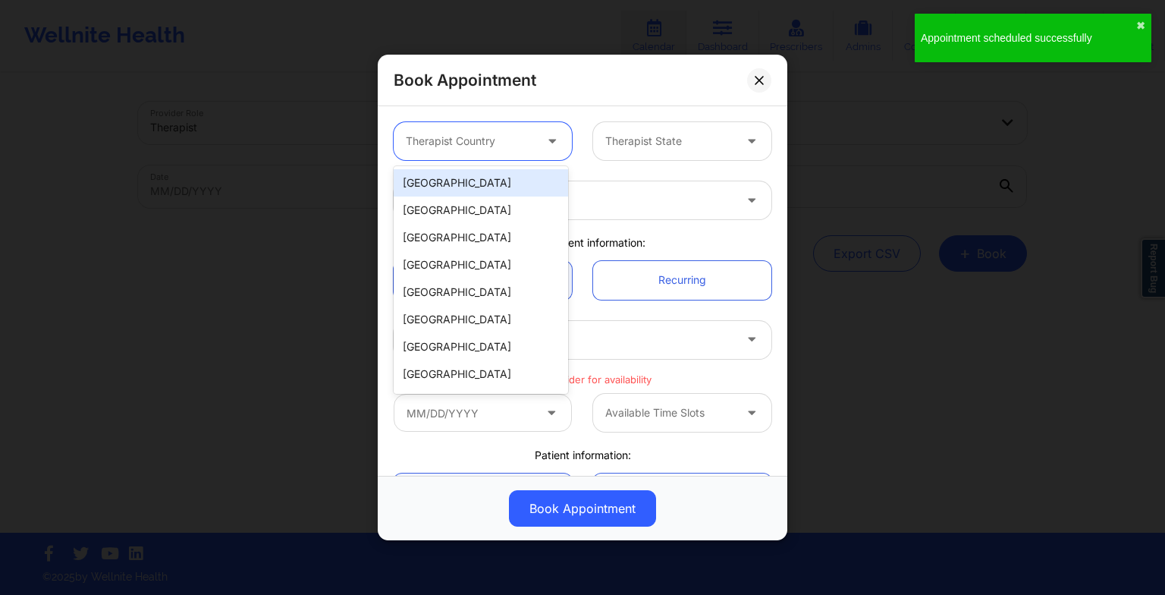
click at [532, 145] on div "Therapist Country" at bounding box center [465, 141] width 142 height 38
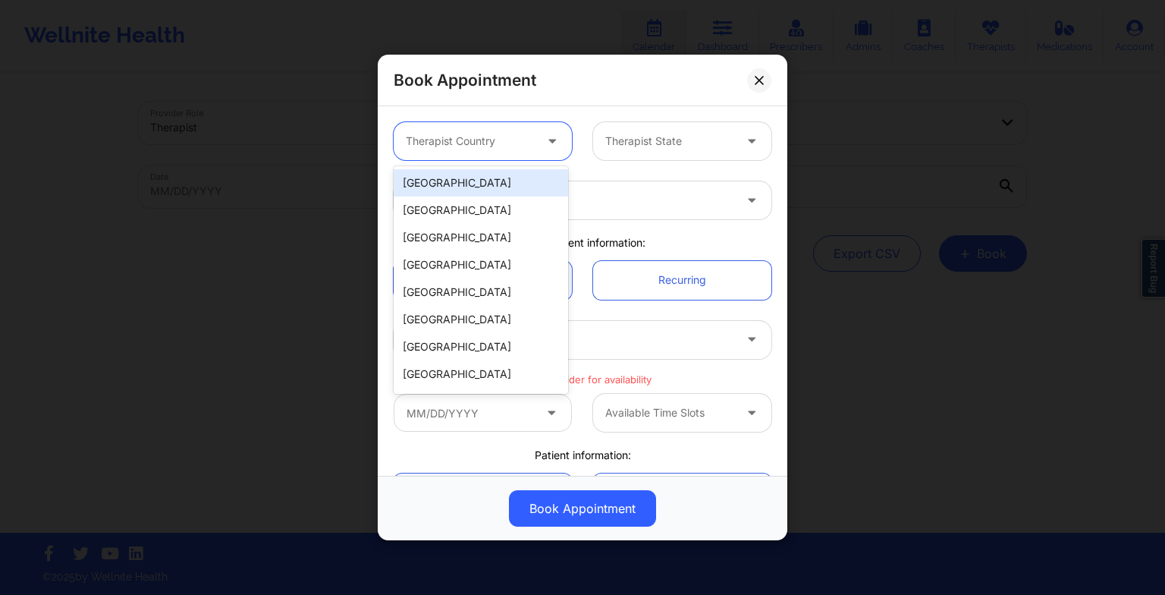
click at [503, 187] on div "[GEOGRAPHIC_DATA]" at bounding box center [481, 182] width 174 height 27
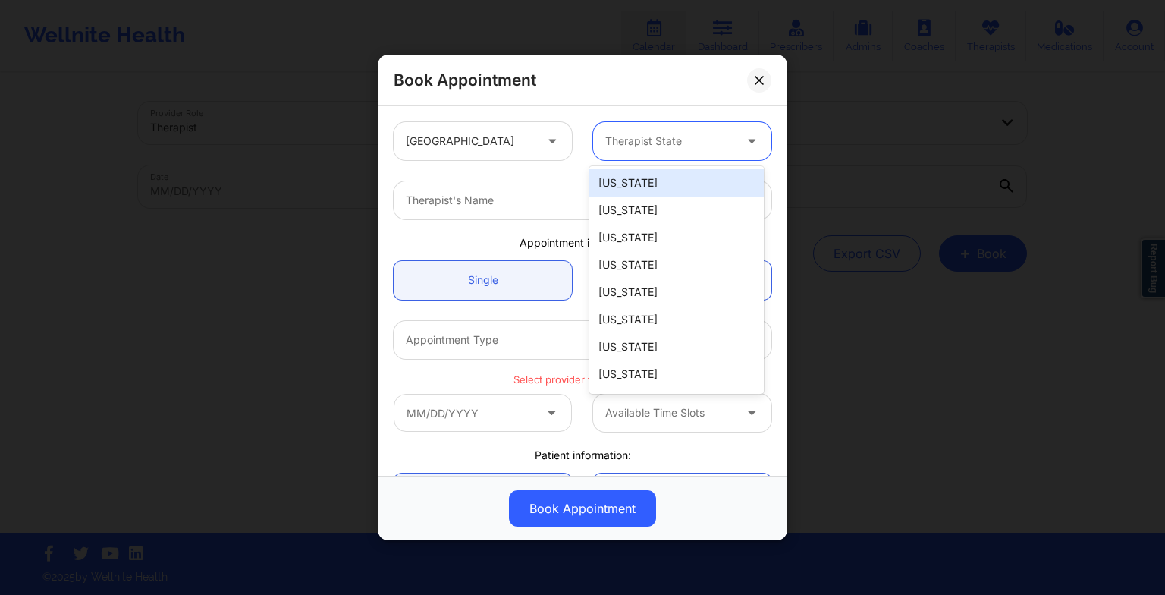
click at [624, 146] on div at bounding box center [669, 141] width 128 height 18
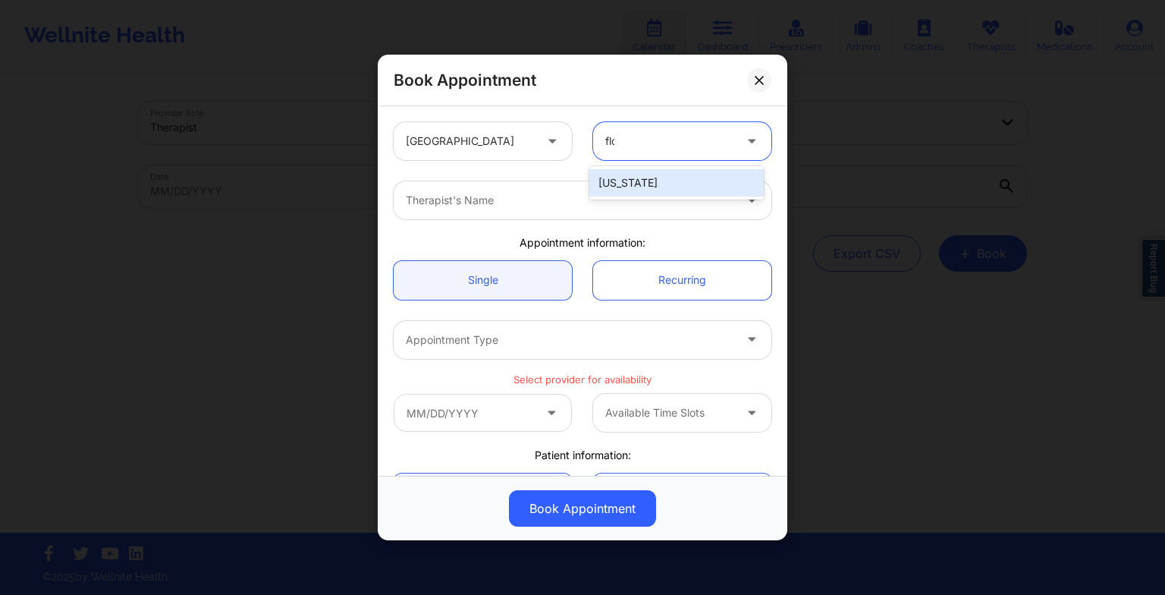
type input "[PERSON_NAME]"
click at [635, 175] on div "[US_STATE]" at bounding box center [676, 182] width 174 height 27
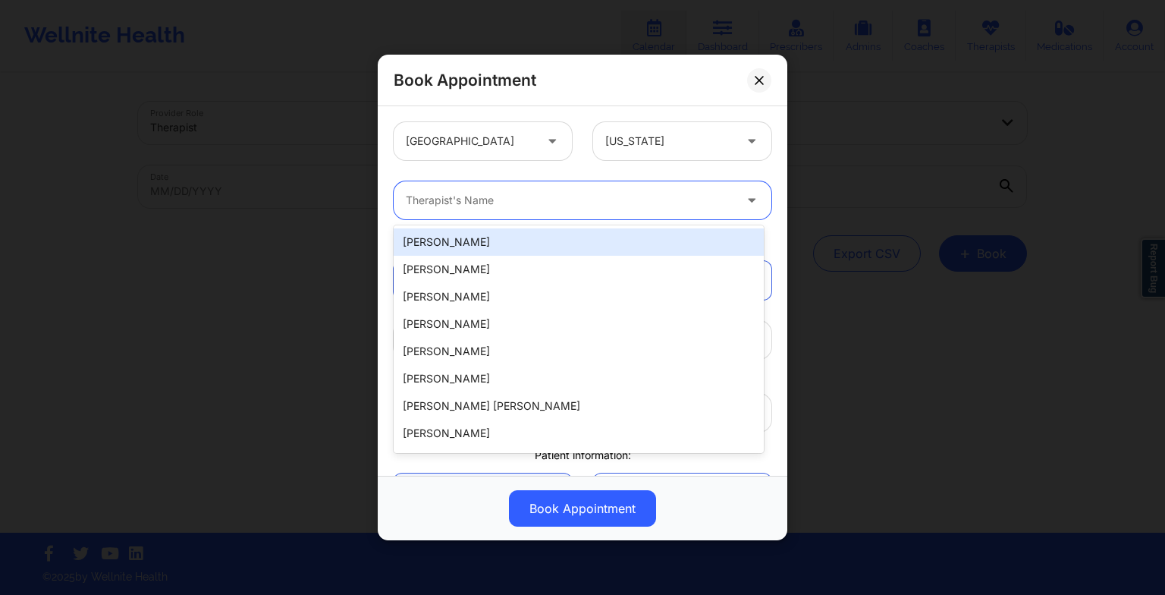
click at [595, 187] on div "Therapist's Name" at bounding box center [564, 200] width 341 height 38
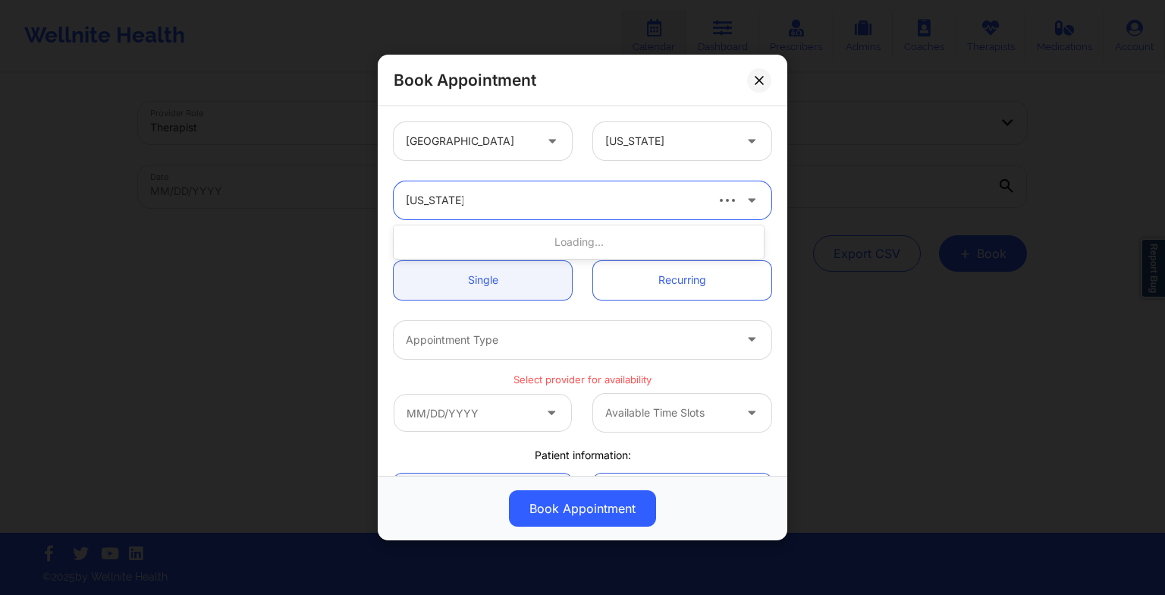
type input "[US_STATE][PERSON_NAME]"
click at [577, 242] on div "[US_STATE][PERSON_NAME]" at bounding box center [579, 241] width 370 height 27
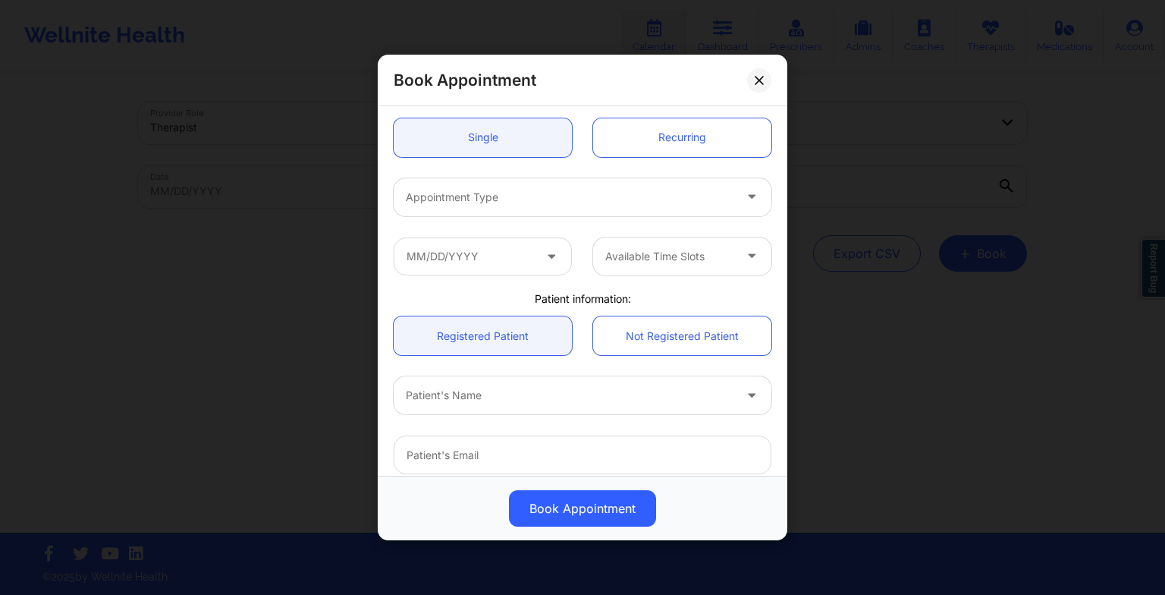
scroll to position [149, 0]
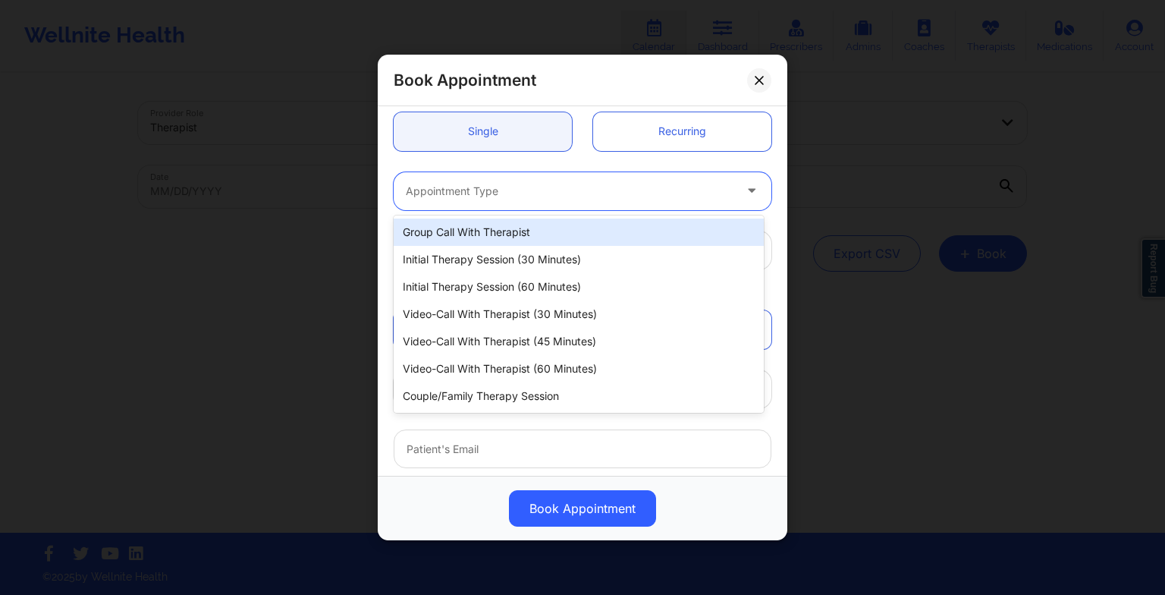
click at [524, 203] on div "Appointment Type" at bounding box center [564, 191] width 341 height 38
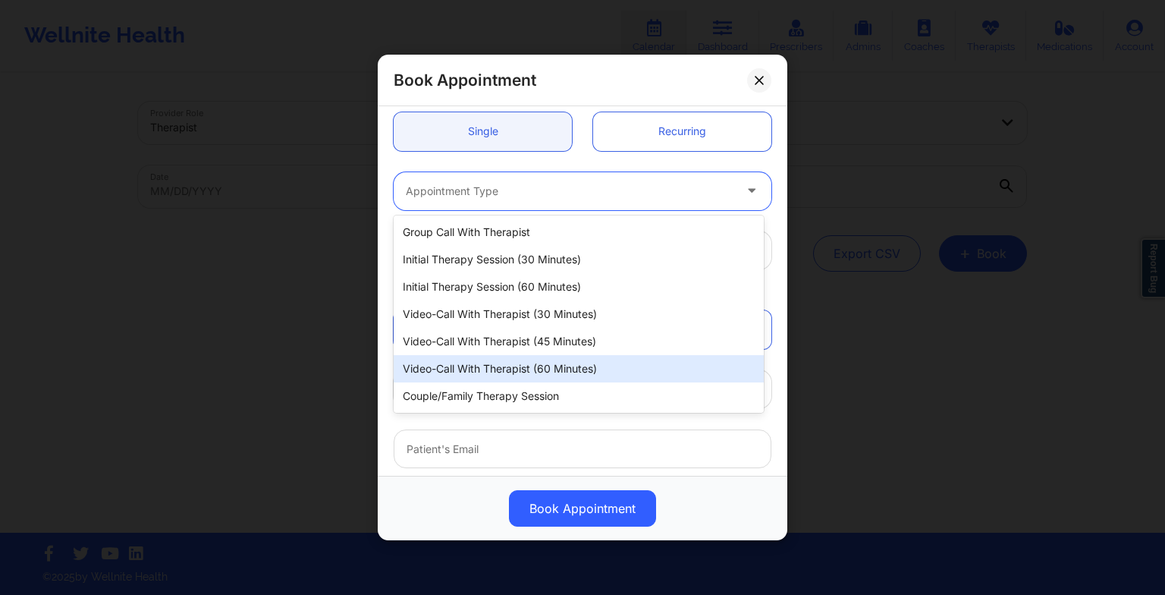
click at [543, 366] on div "Video-Call with Therapist (60 minutes)" at bounding box center [579, 368] width 370 height 27
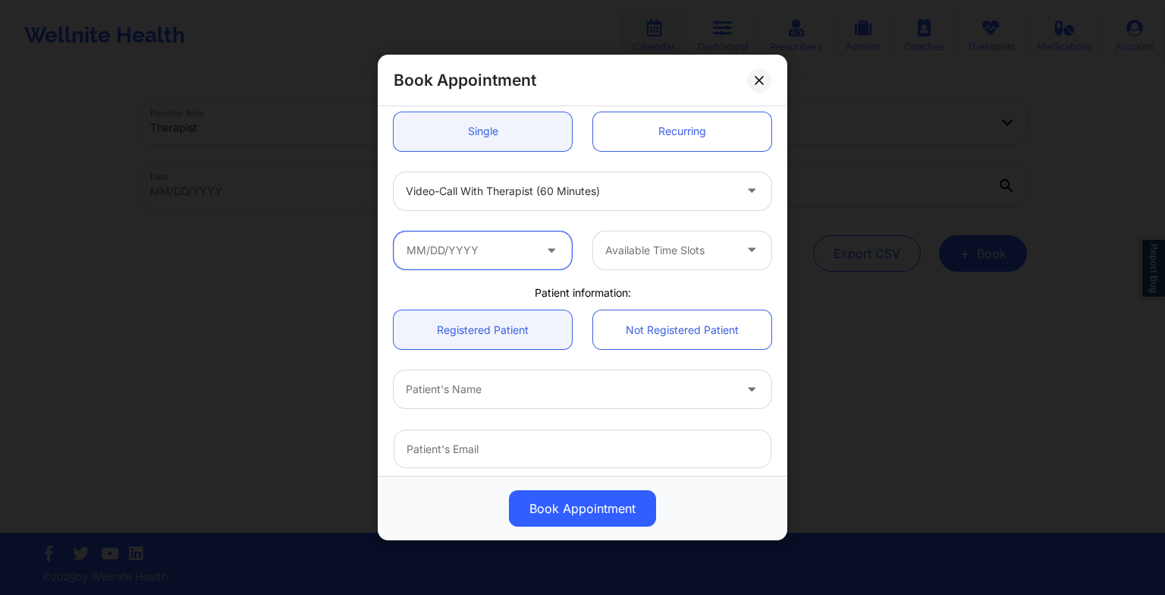
click at [501, 243] on input "text" at bounding box center [483, 250] width 178 height 38
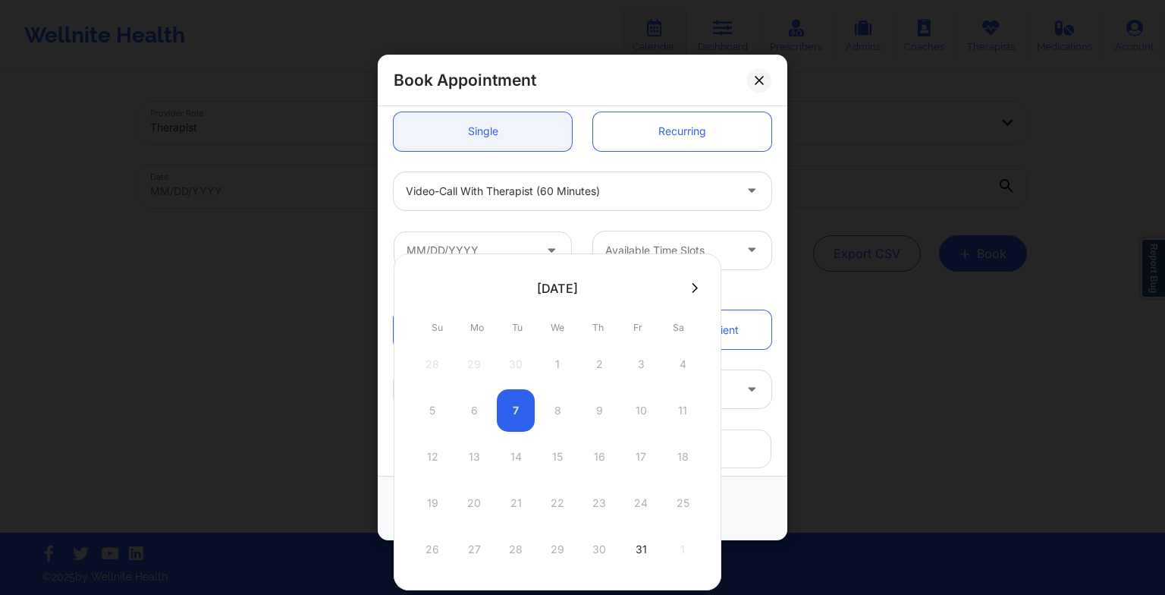
click at [692, 288] on icon at bounding box center [695, 287] width 6 height 11
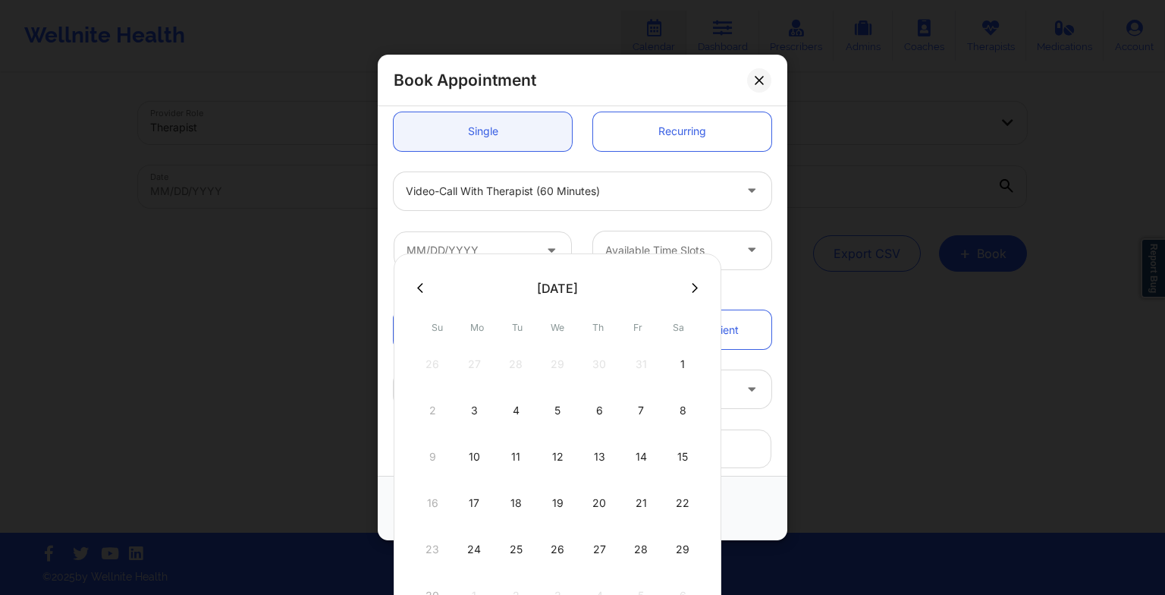
click at [692, 289] on icon at bounding box center [695, 287] width 6 height 11
click at [477, 371] on div "1" at bounding box center [474, 364] width 38 height 42
type input "[DATE]"
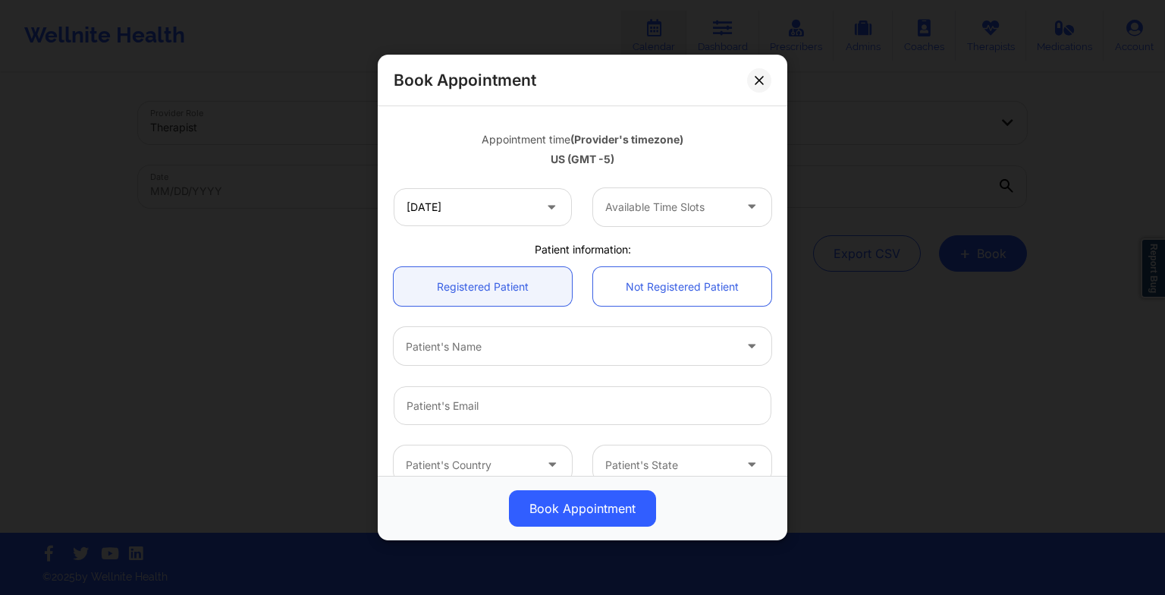
scroll to position [261, 0]
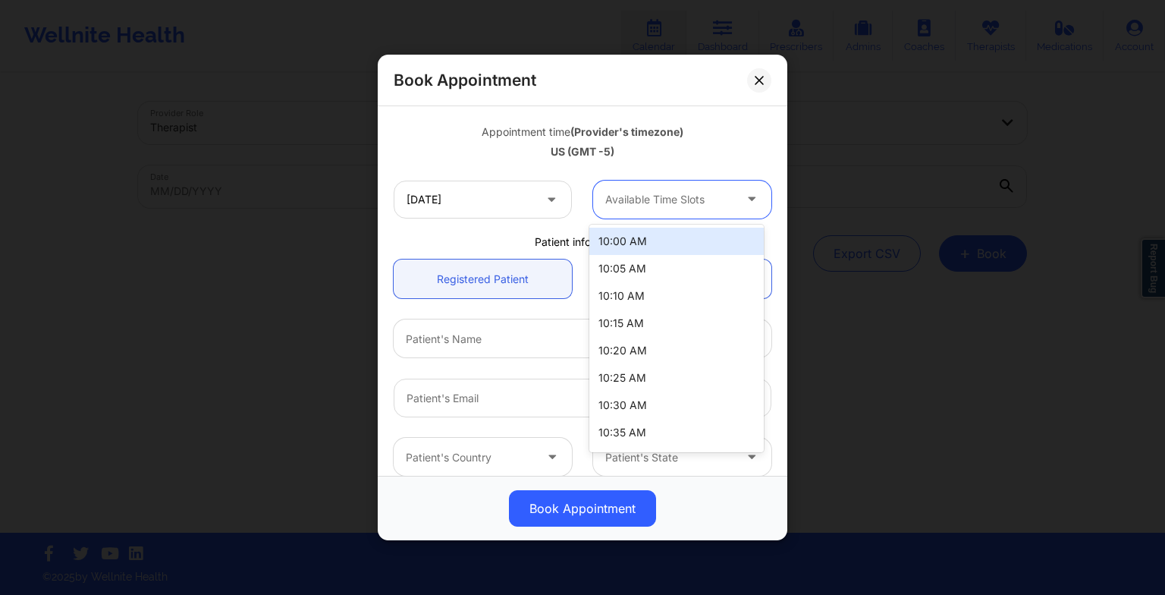
click at [636, 207] on div at bounding box center [669, 199] width 128 height 18
click at [642, 234] on div "10:00 AM" at bounding box center [676, 241] width 174 height 27
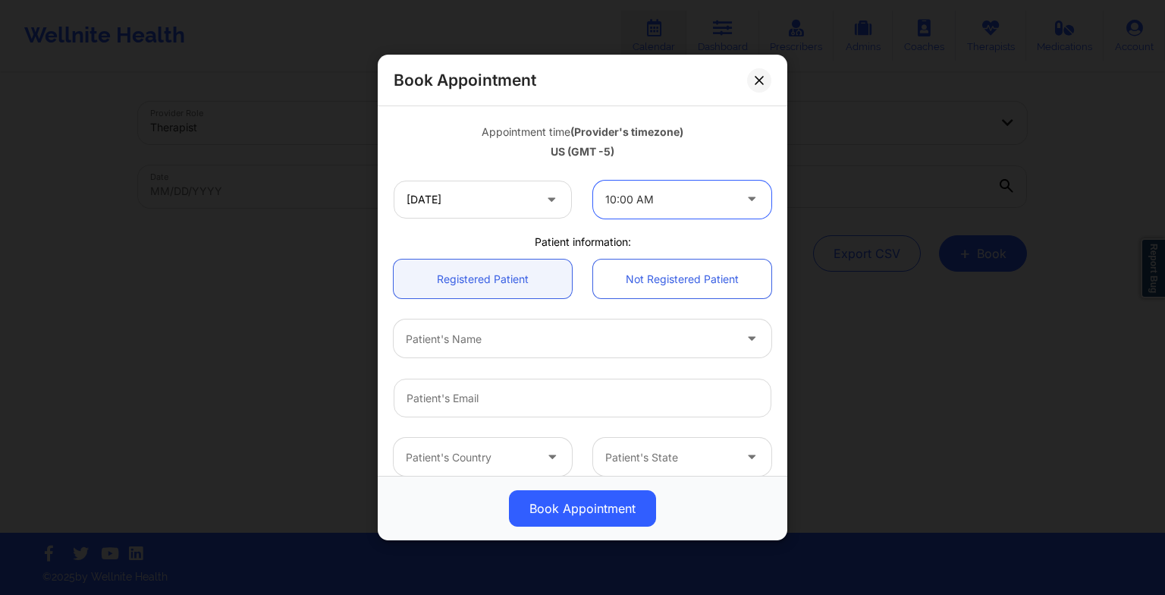
scroll to position [294, 0]
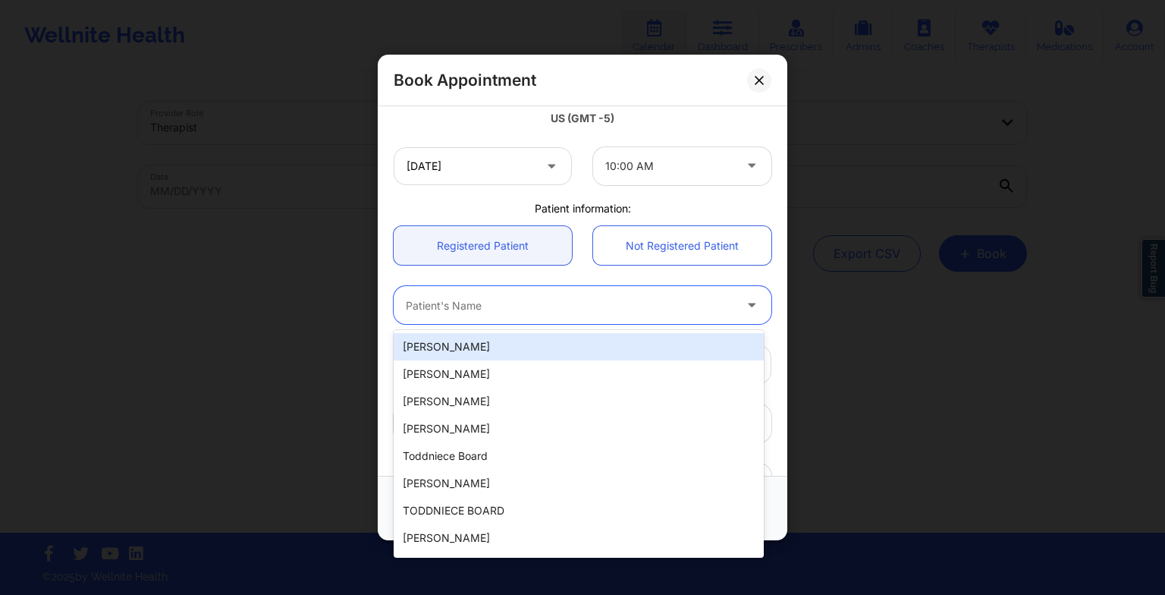
click at [498, 311] on div at bounding box center [570, 305] width 328 height 18
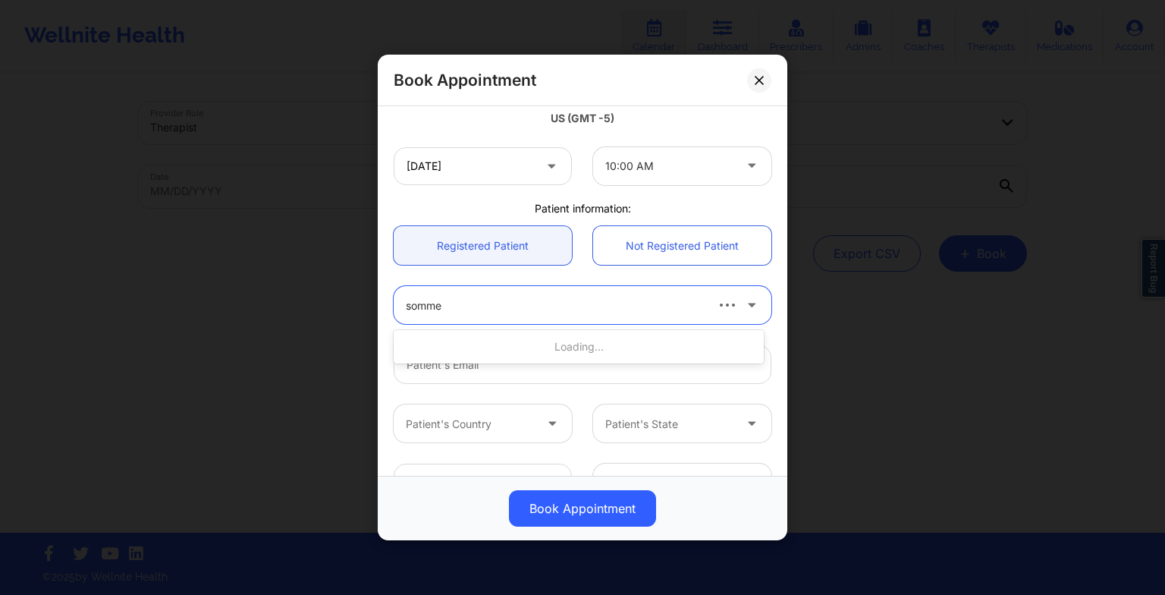
type input "[PERSON_NAME]"
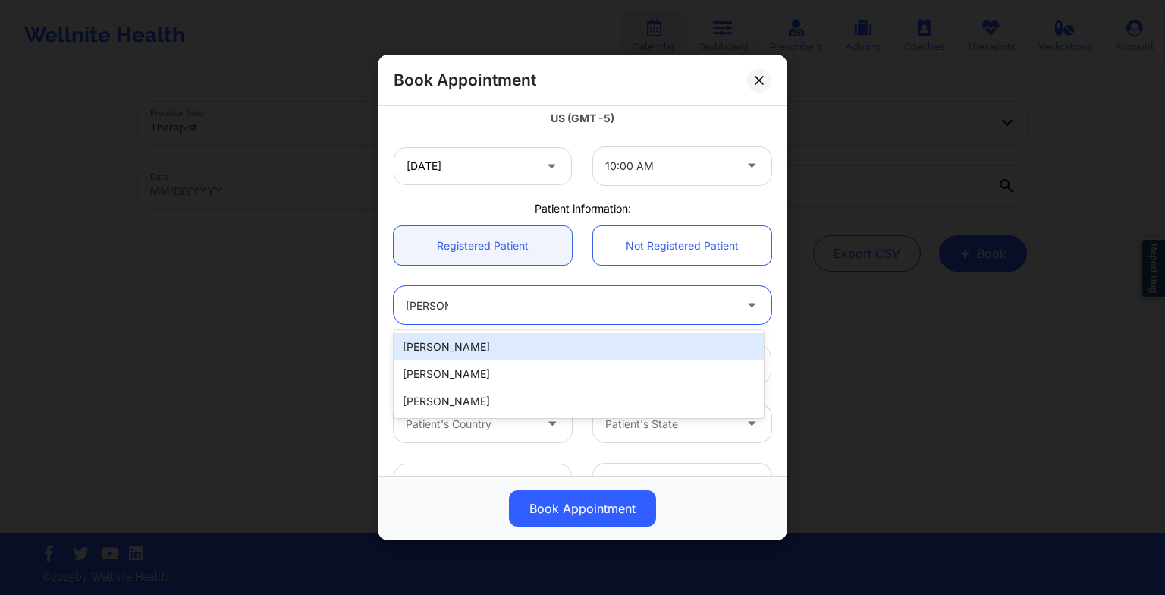
click at [486, 354] on div "[PERSON_NAME]" at bounding box center [579, 346] width 370 height 27
type input "[EMAIL_ADDRESS][DOMAIN_NAME]"
type input "[PHONE_NUMBER]"
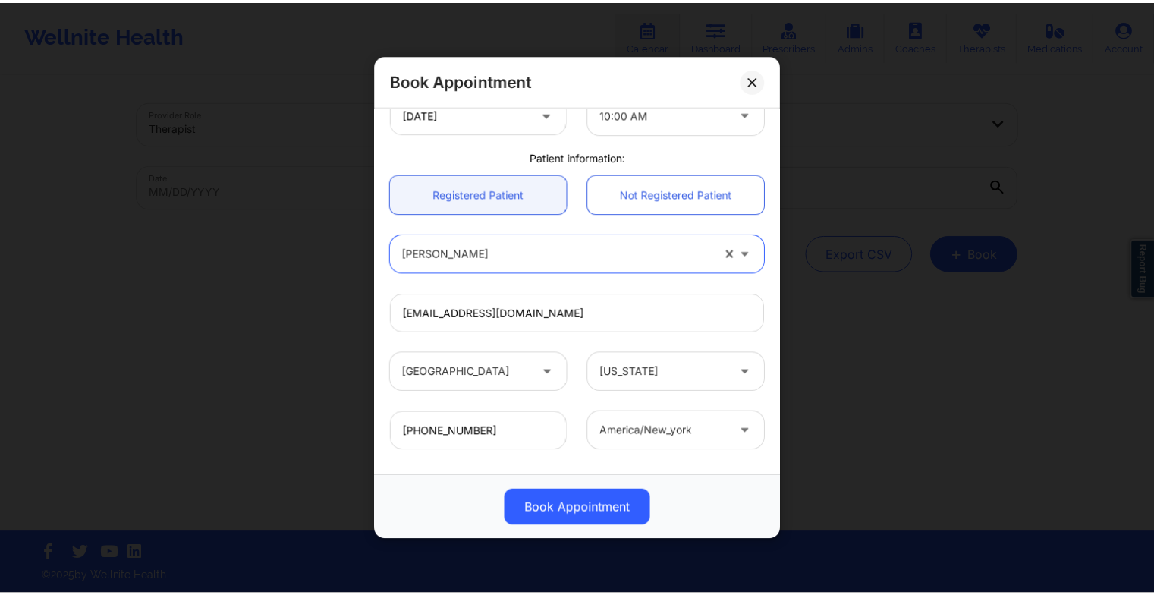
scroll to position [418, 0]
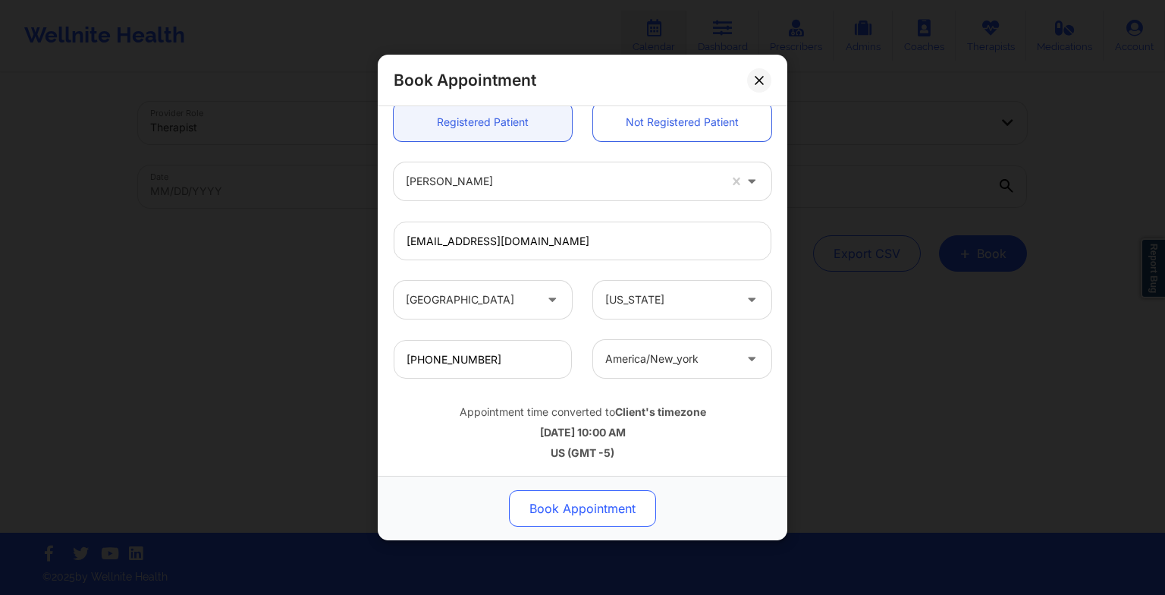
click at [614, 504] on button "Book Appointment" at bounding box center [582, 508] width 147 height 36
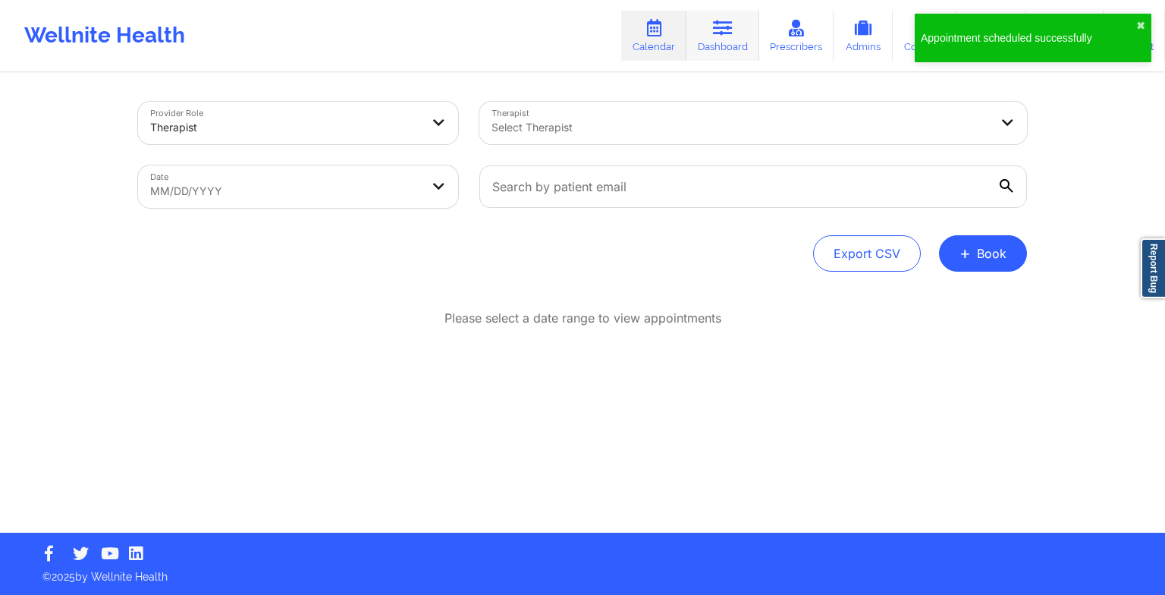
click at [750, 49] on link "Dashboard" at bounding box center [723, 36] width 73 height 50
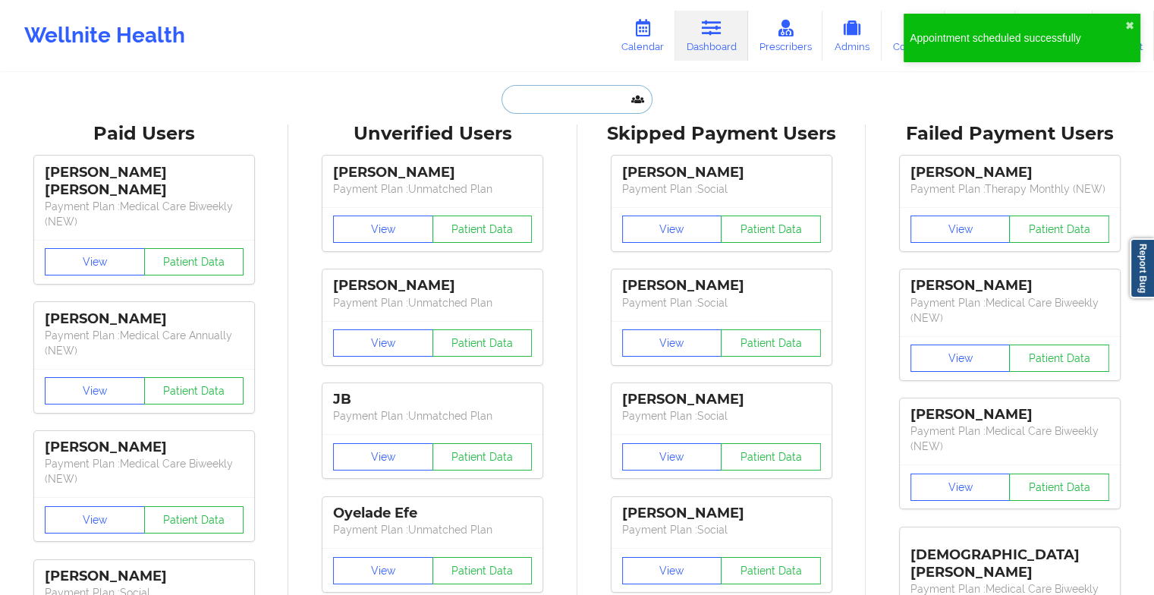
click at [530, 97] on input "text" at bounding box center [576, 99] width 150 height 29
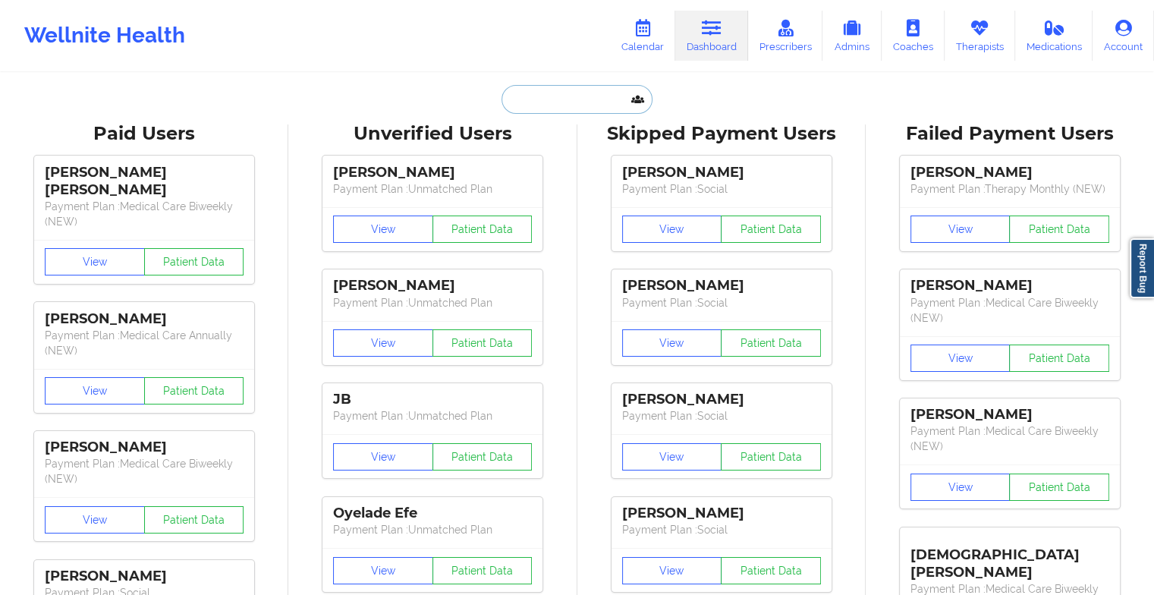
paste input "[PHONE_NUMBER]"
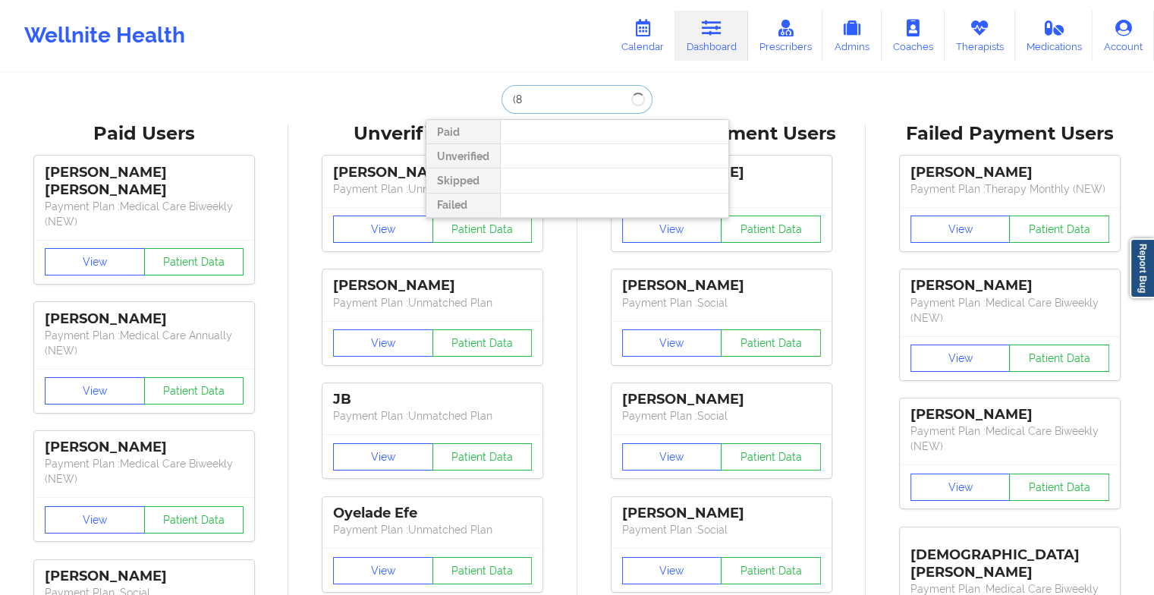
type input "("
type input "[PERSON_NAME]"
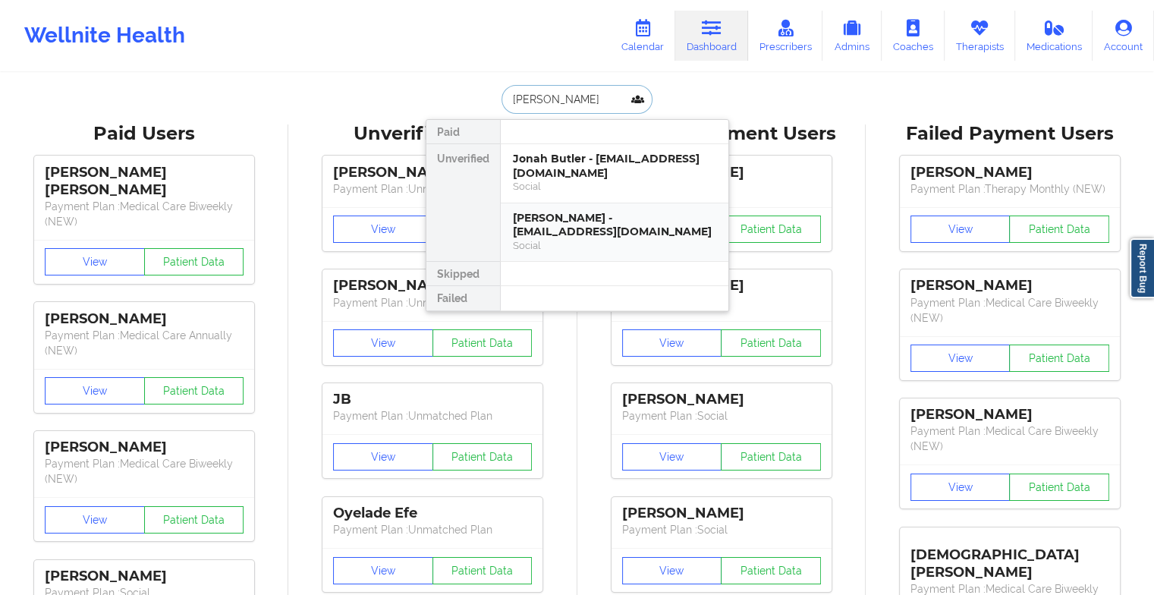
click at [597, 215] on div "[PERSON_NAME] - [EMAIL_ADDRESS][DOMAIN_NAME]" at bounding box center [614, 225] width 203 height 28
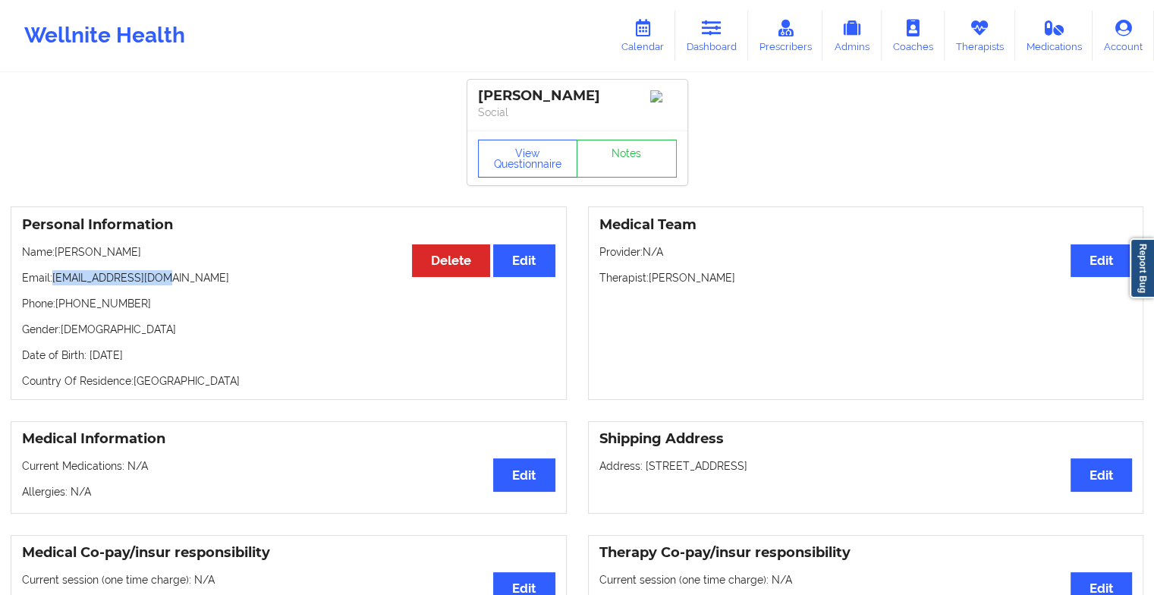
drag, startPoint x: 155, startPoint y: 276, endPoint x: 52, endPoint y: 276, distance: 103.2
click at [52, 276] on p "Email: [EMAIL_ADDRESS][DOMAIN_NAME]" at bounding box center [288, 277] width 533 height 15
drag, startPoint x: 52, startPoint y: 276, endPoint x: 61, endPoint y: 282, distance: 10.9
copy p "[EMAIL_ADDRESS][DOMAIN_NAME]"
click at [719, 27] on icon at bounding box center [712, 28] width 20 height 17
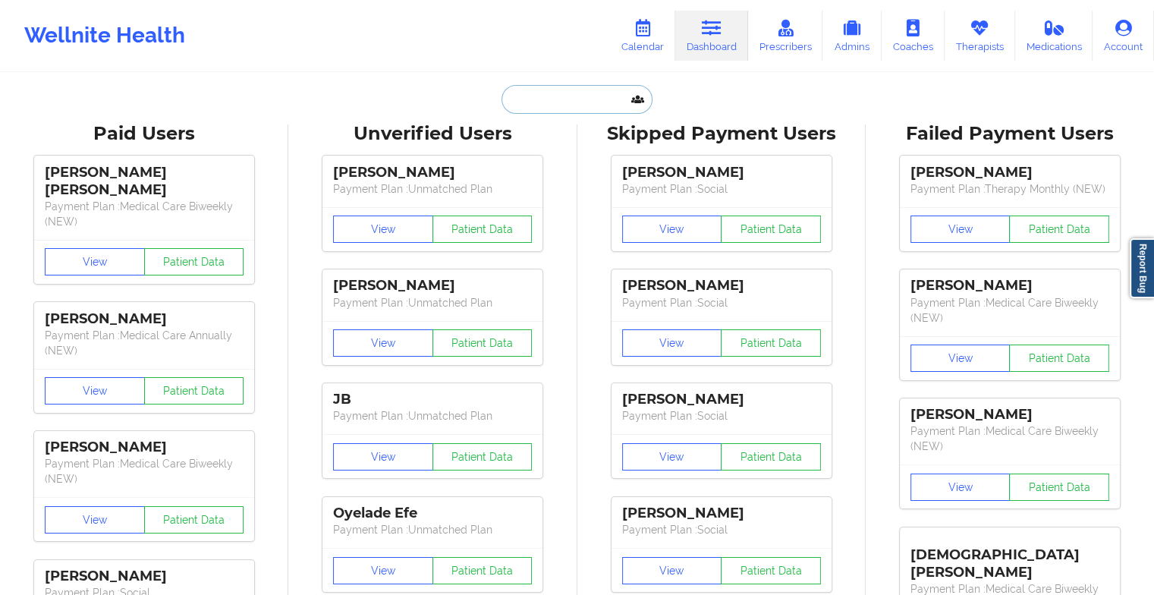
click at [566, 103] on input "text" at bounding box center [576, 99] width 150 height 29
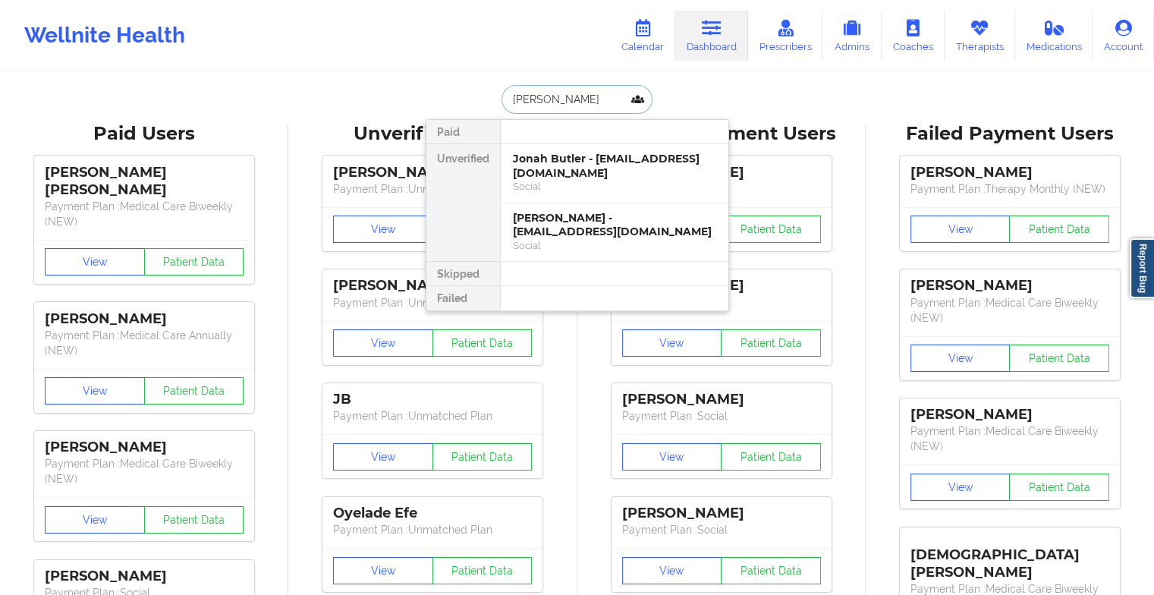
type input "[PERSON_NAME]"
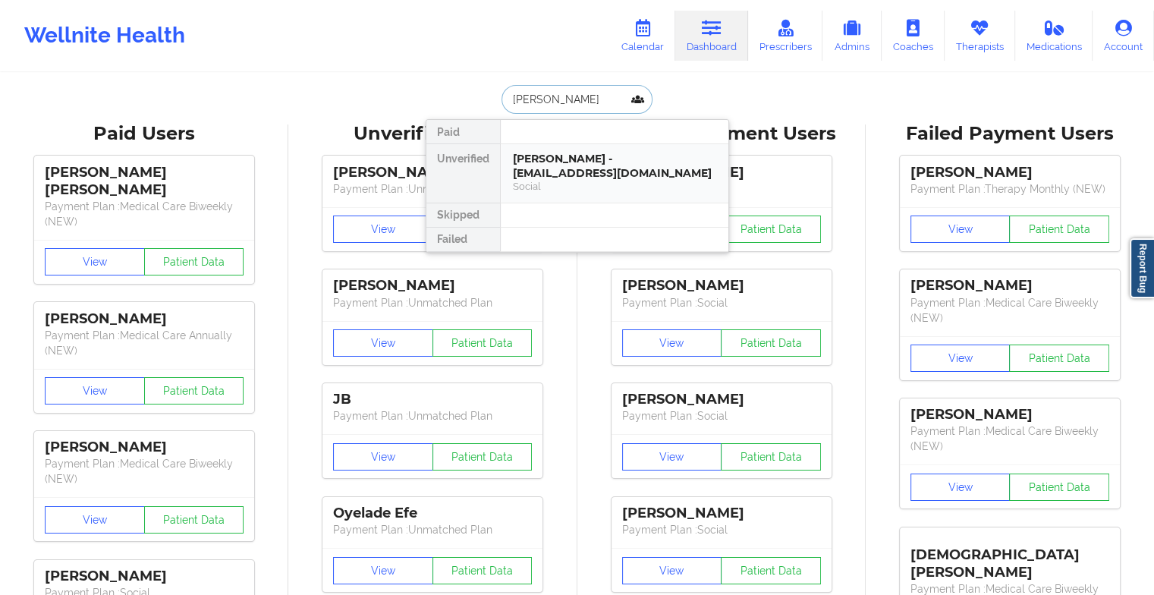
click at [616, 194] on div "[PERSON_NAME] - [EMAIL_ADDRESS][DOMAIN_NAME] Social" at bounding box center [615, 173] width 228 height 58
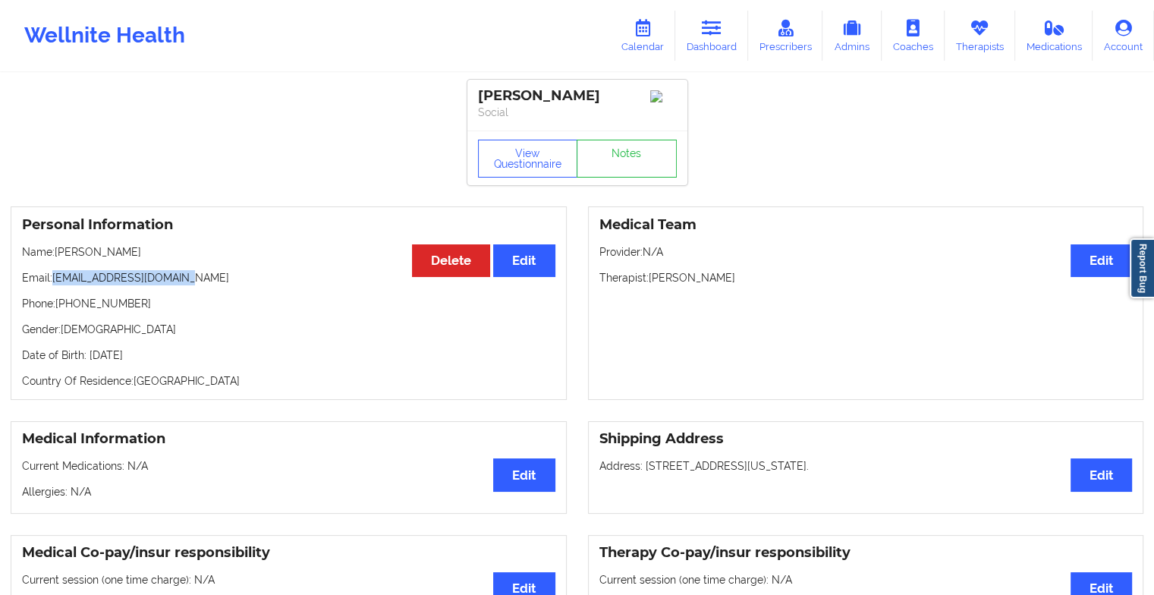
drag, startPoint x: 189, startPoint y: 278, endPoint x: 56, endPoint y: 282, distance: 132.8
click at [56, 282] on p "Email: [EMAIL_ADDRESS][DOMAIN_NAME]" at bounding box center [288, 277] width 533 height 15
copy p "[EMAIL_ADDRESS][DOMAIN_NAME]"
